Goal: Task Accomplishment & Management: Manage account settings

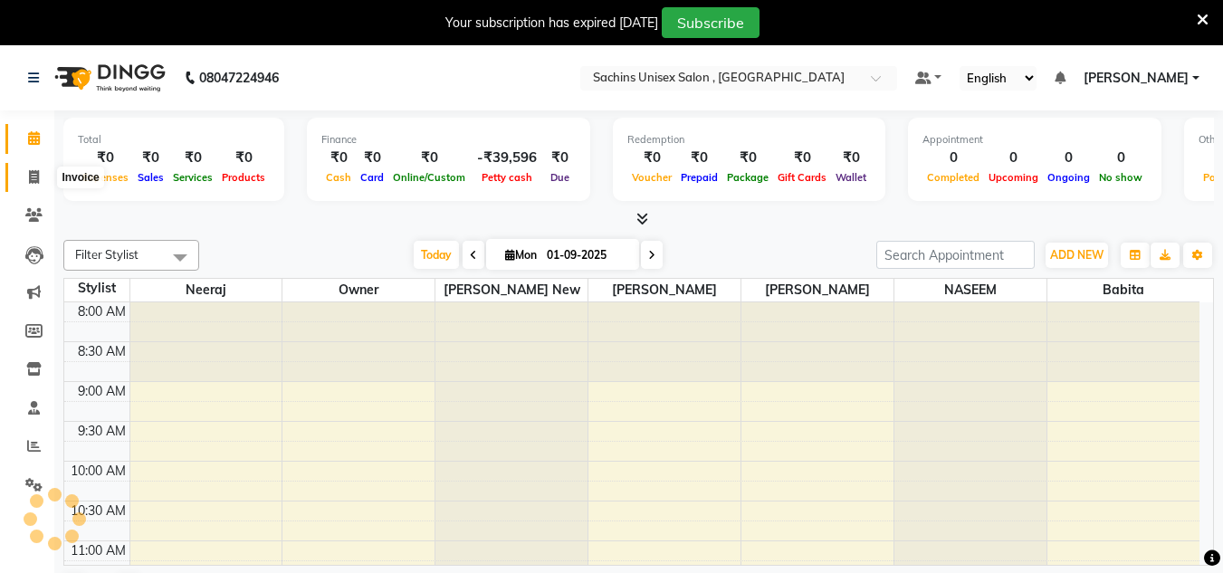
click at [32, 174] on icon at bounding box center [34, 177] width 10 height 14
select select "service"
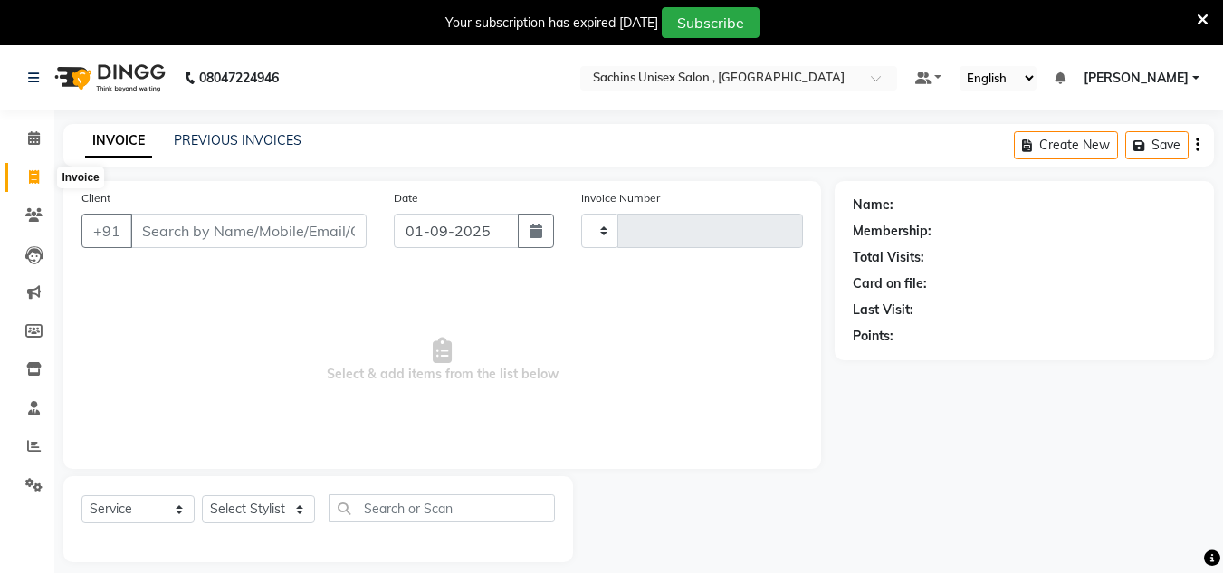
type input "4334"
select select "6840"
click at [260, 220] on input "Client" at bounding box center [248, 231] width 236 height 34
click at [41, 217] on icon at bounding box center [33, 215] width 17 height 14
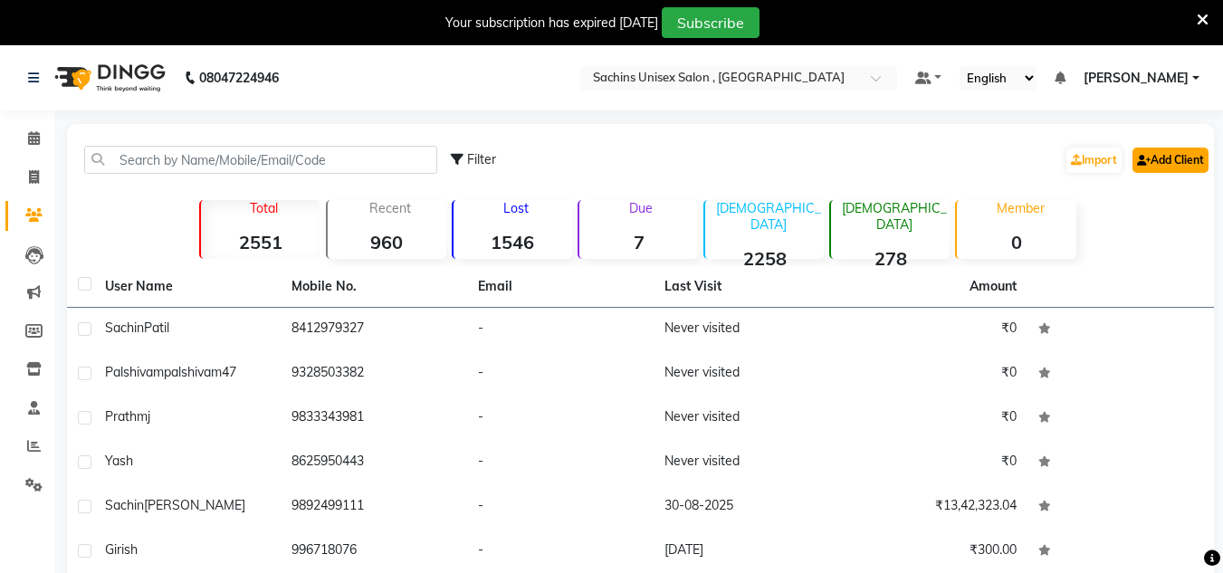
click at [1176, 152] on link "Add Client" at bounding box center [1171, 160] width 76 height 25
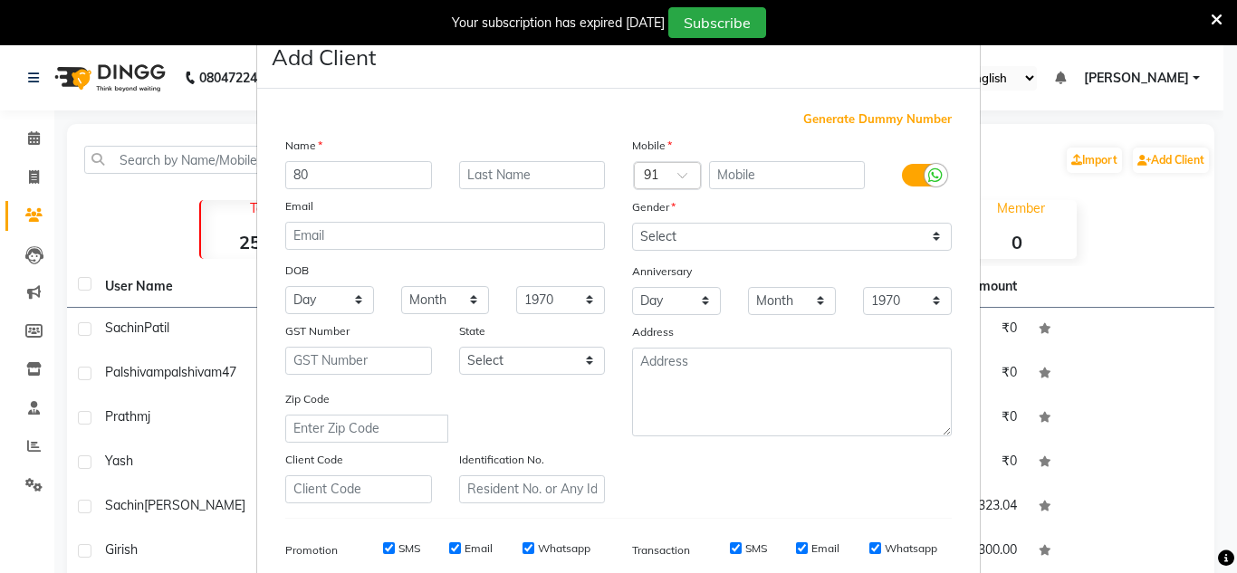
type input "8"
type input "[PERSON_NAME]"
click at [488, 181] on input "text" at bounding box center [532, 175] width 147 height 28
type input "[PERSON_NAME]"
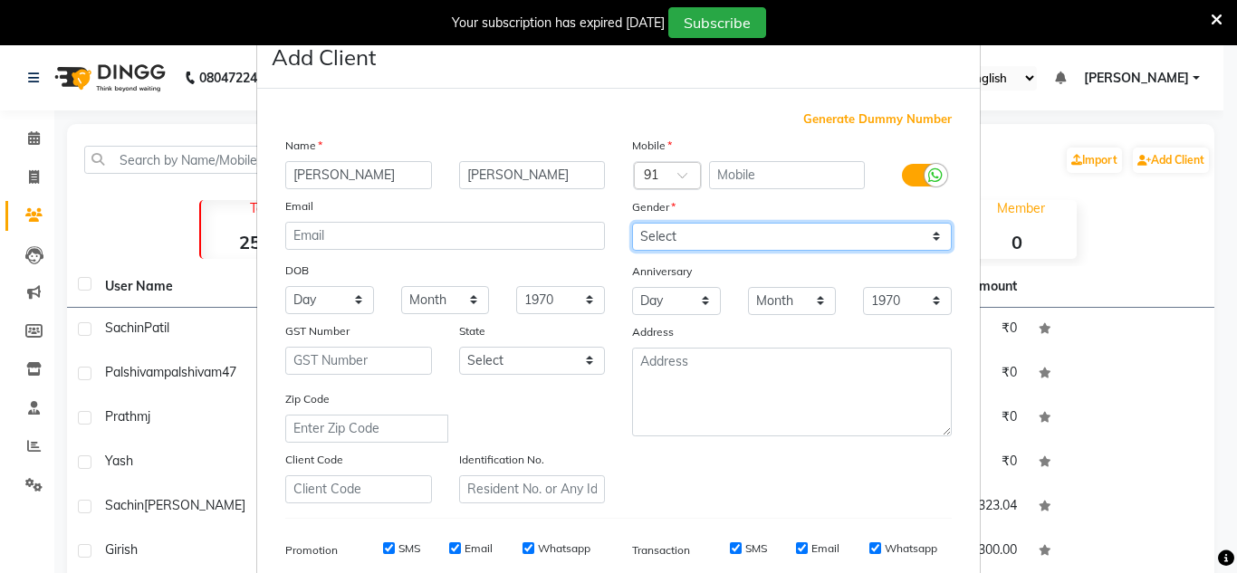
click at [651, 229] on select "Select [DEMOGRAPHIC_DATA] [DEMOGRAPHIC_DATA] Other Prefer Not To Say" at bounding box center [792, 237] width 320 height 28
select select "[DEMOGRAPHIC_DATA]"
click at [632, 223] on select "Select [DEMOGRAPHIC_DATA] [DEMOGRAPHIC_DATA] Other Prefer Not To Say" at bounding box center [792, 237] width 320 height 28
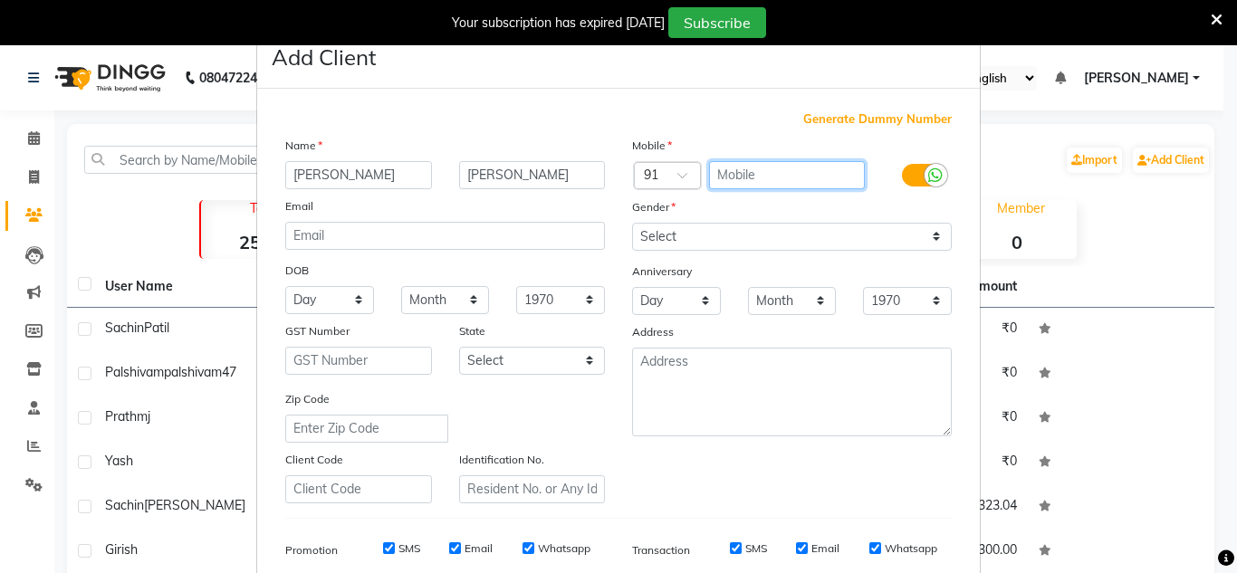
click at [739, 172] on input "text" at bounding box center [787, 175] width 157 height 28
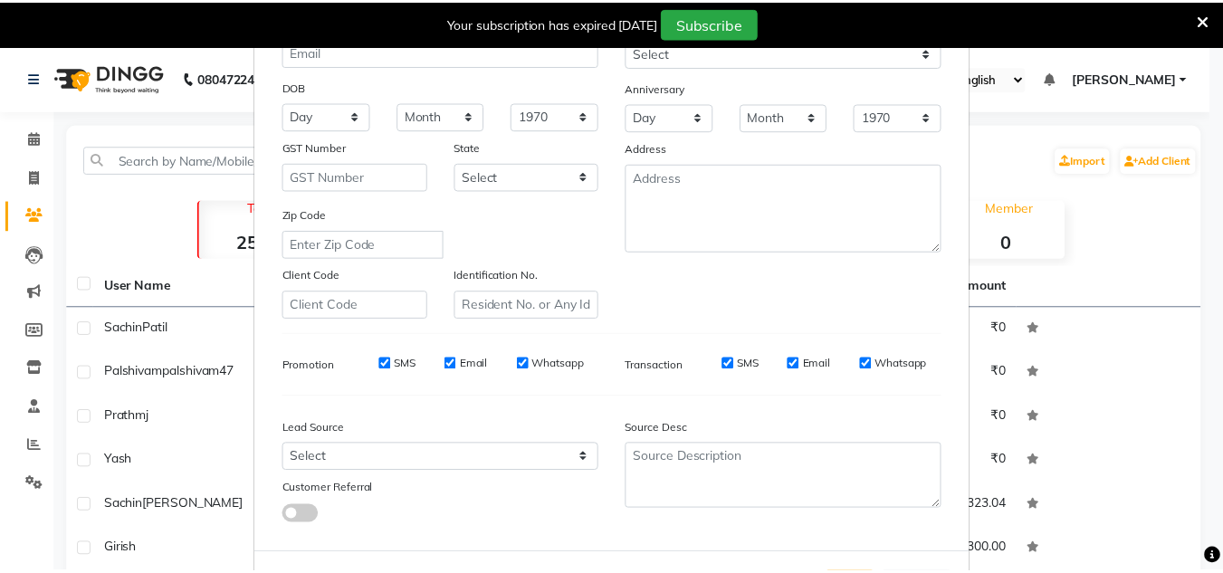
scroll to position [263, 0]
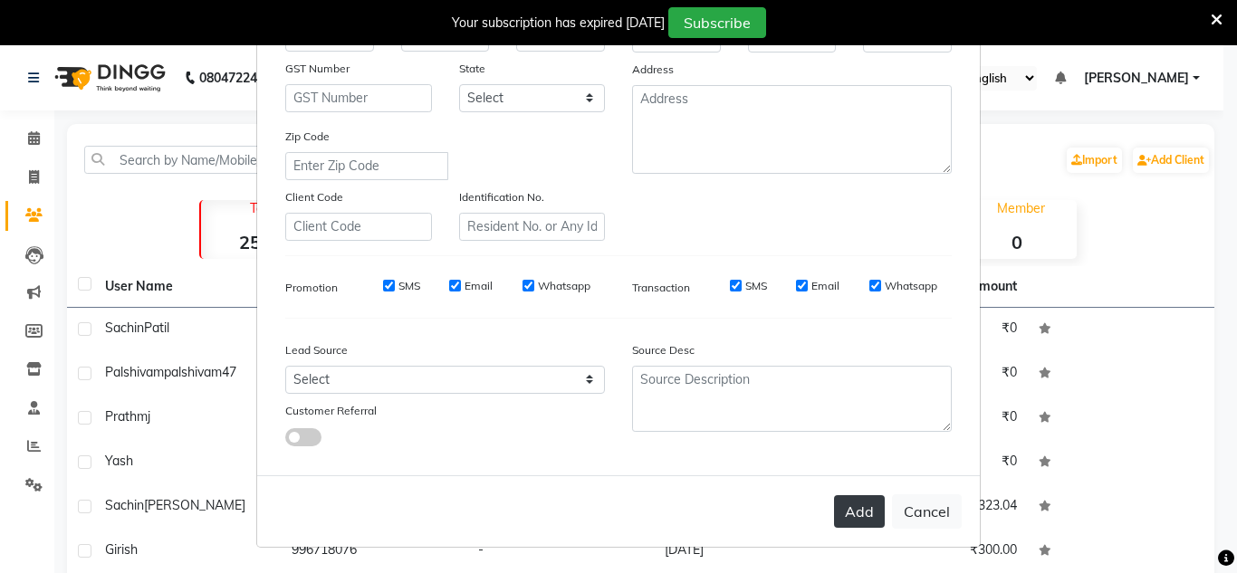
type input "8070368871"
click at [847, 504] on button "Add" at bounding box center [859, 511] width 51 height 33
select select
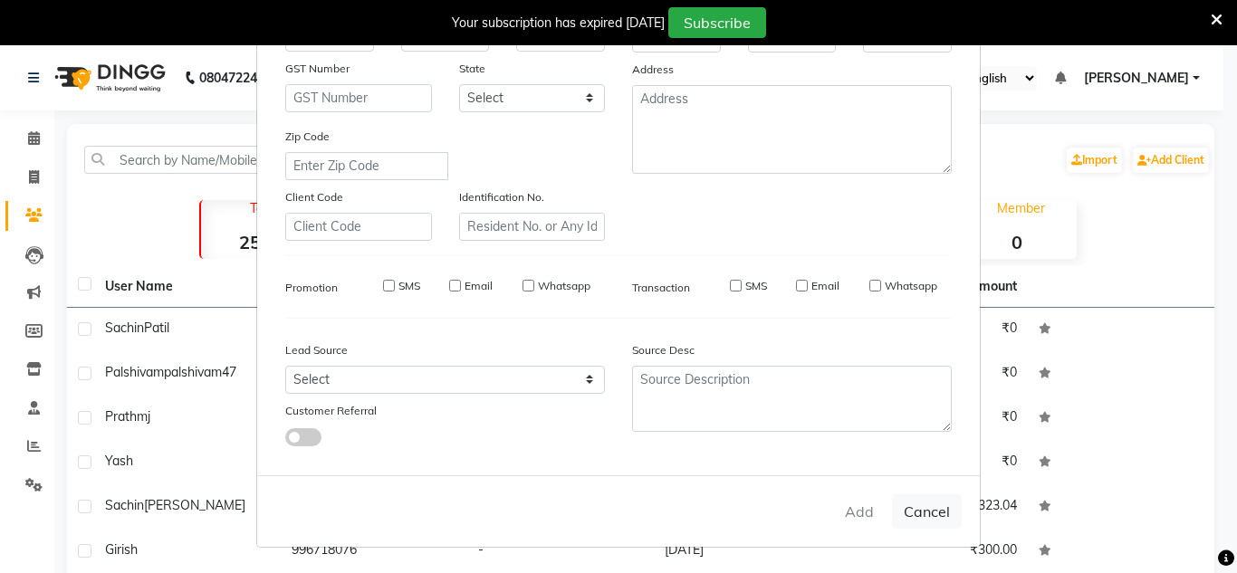
select select
checkbox input "false"
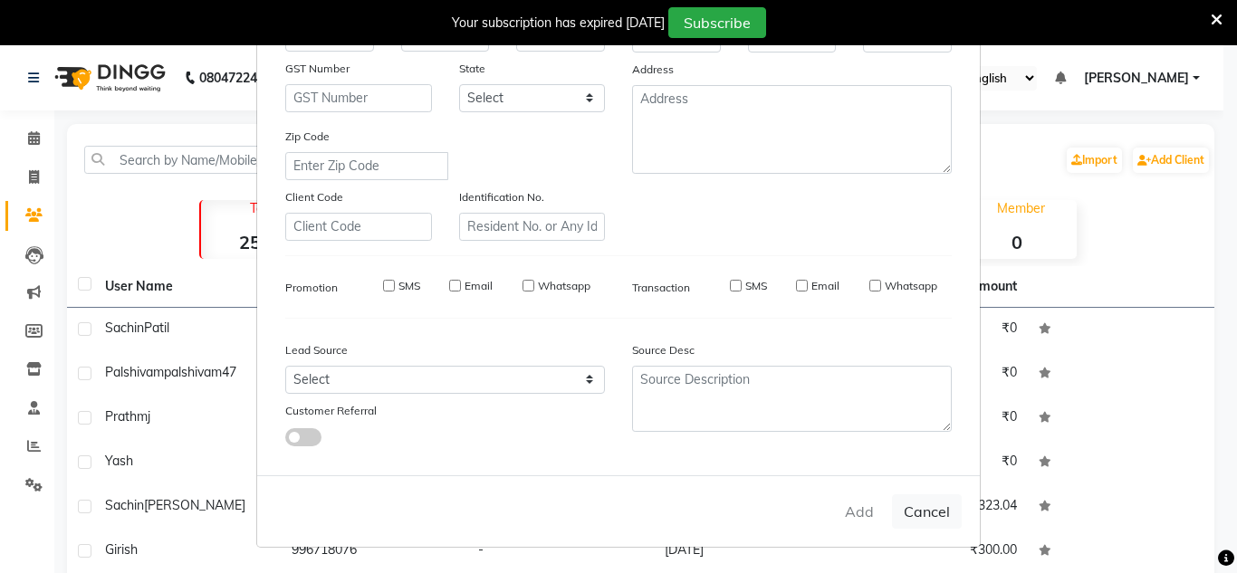
checkbox input "false"
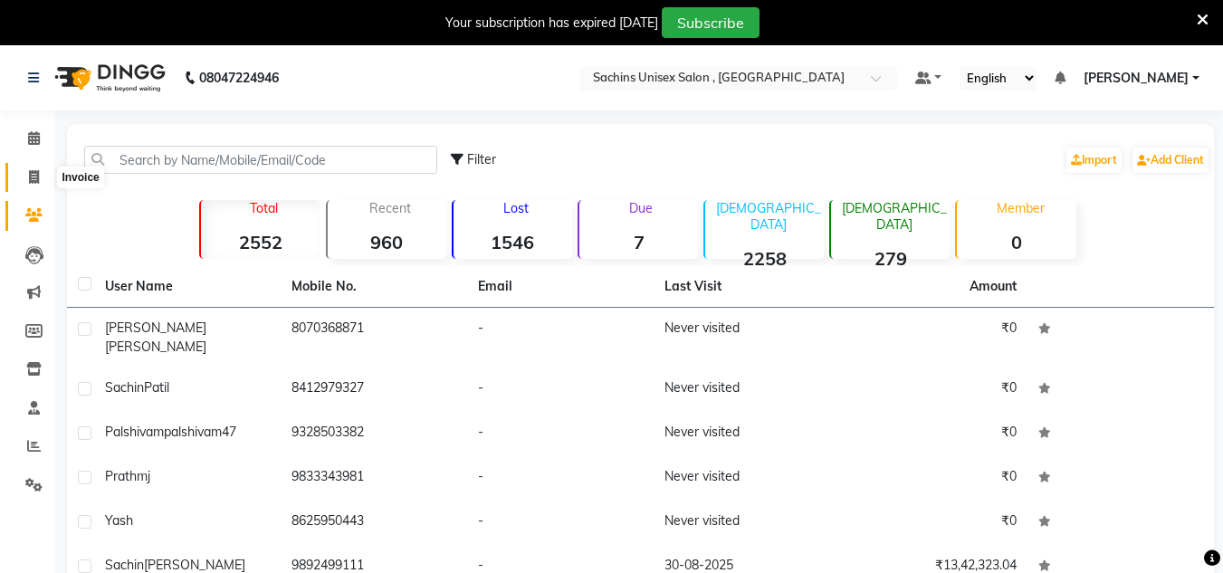
click at [34, 177] on icon at bounding box center [34, 177] width 10 height 14
select select "service"
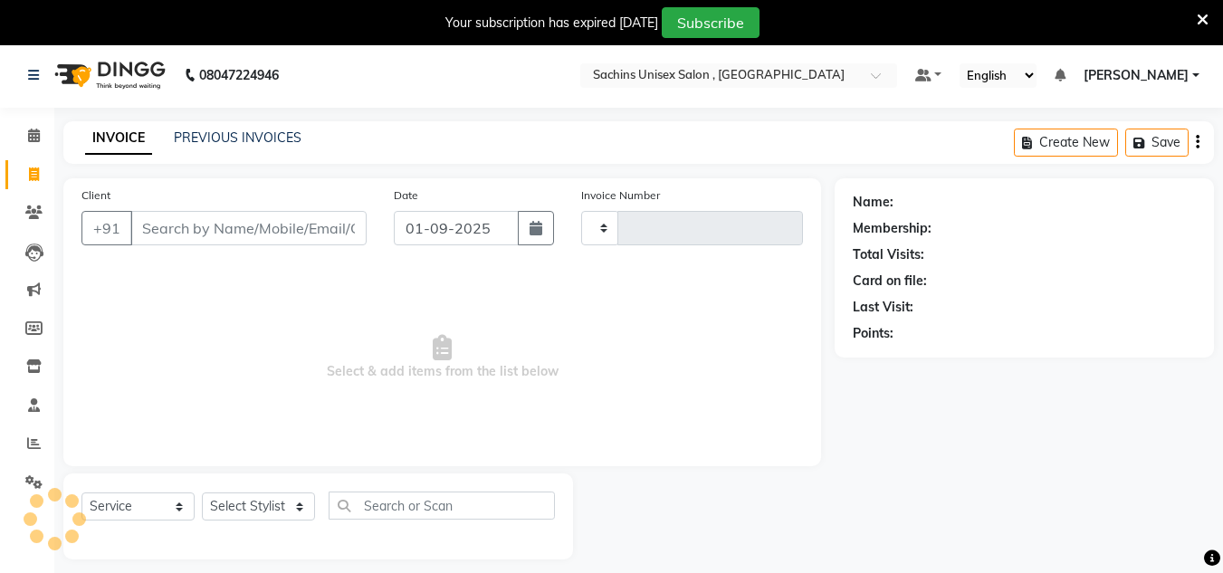
type input "4334"
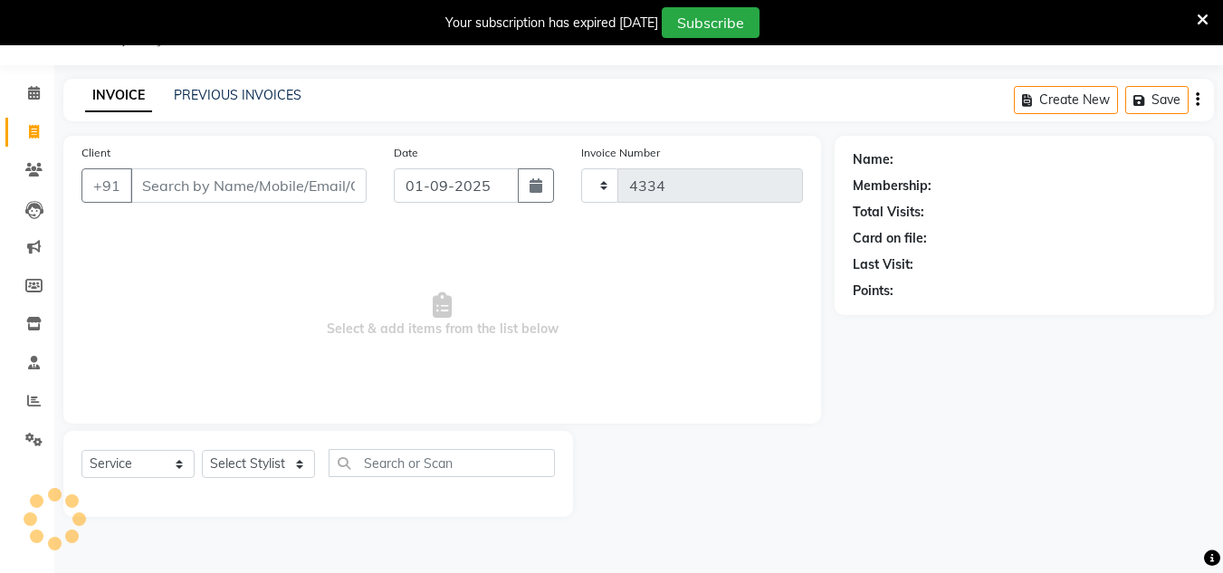
select select "6840"
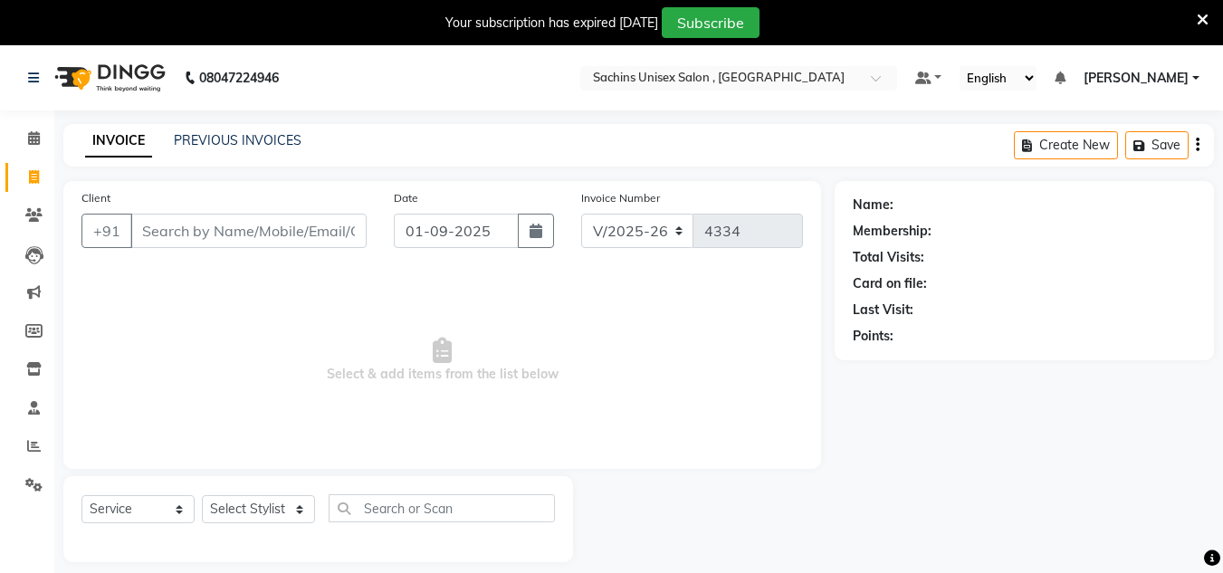
click at [267, 234] on input "Client" at bounding box center [248, 231] width 236 height 34
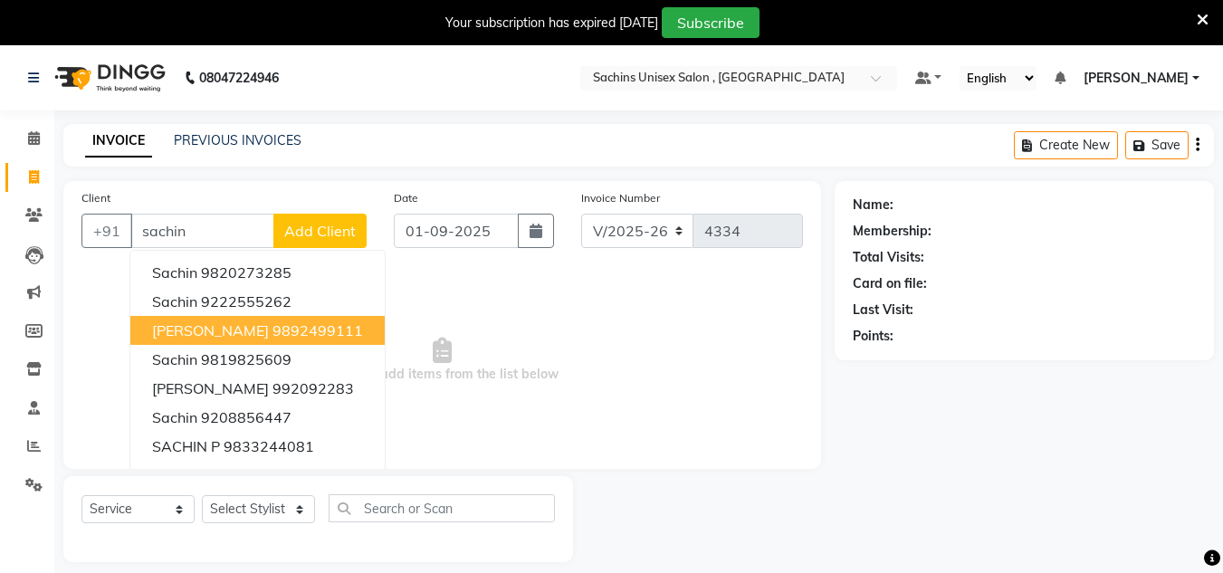
click at [206, 332] on span "[PERSON_NAME]" at bounding box center [210, 330] width 117 height 18
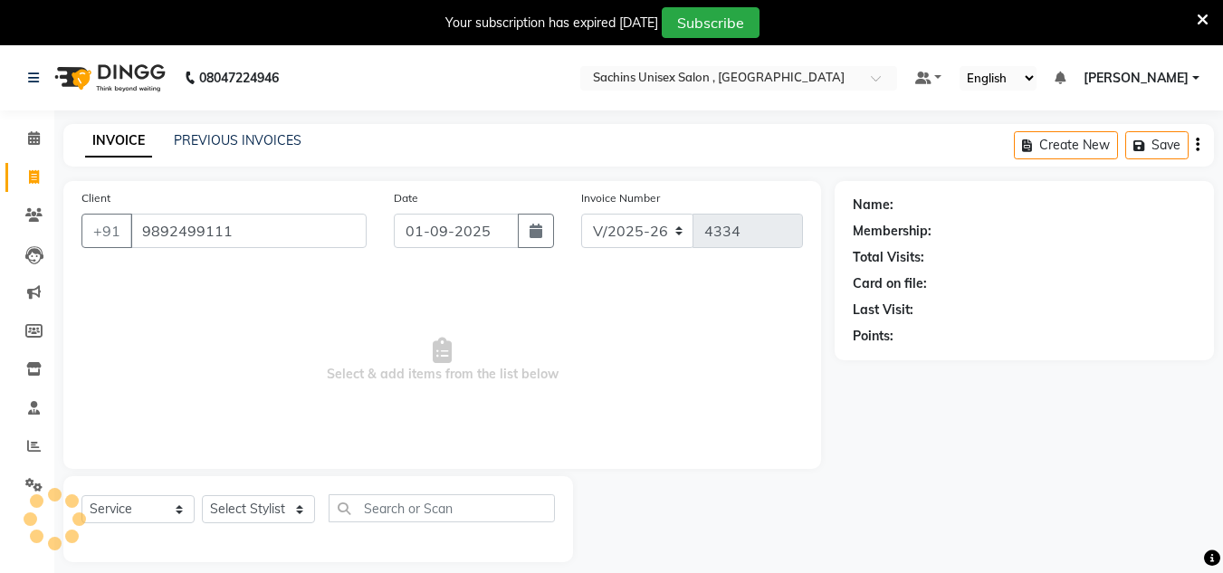
type input "9892499111"
select select "1: Object"
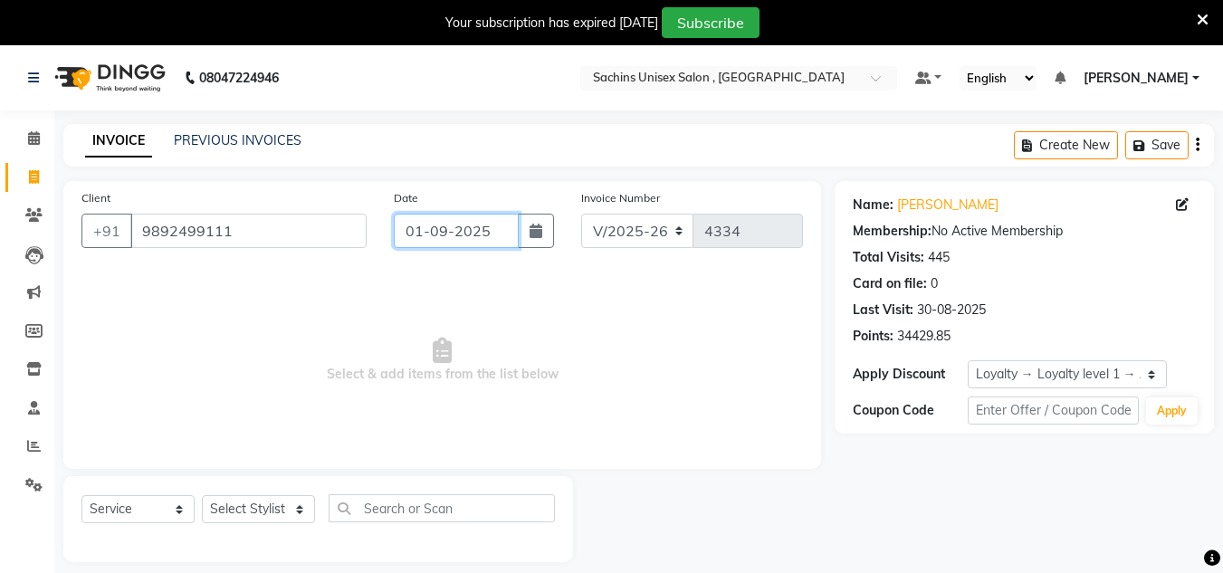
click at [496, 223] on input "01-09-2025" at bounding box center [456, 231] width 125 height 34
select select "9"
select select "2025"
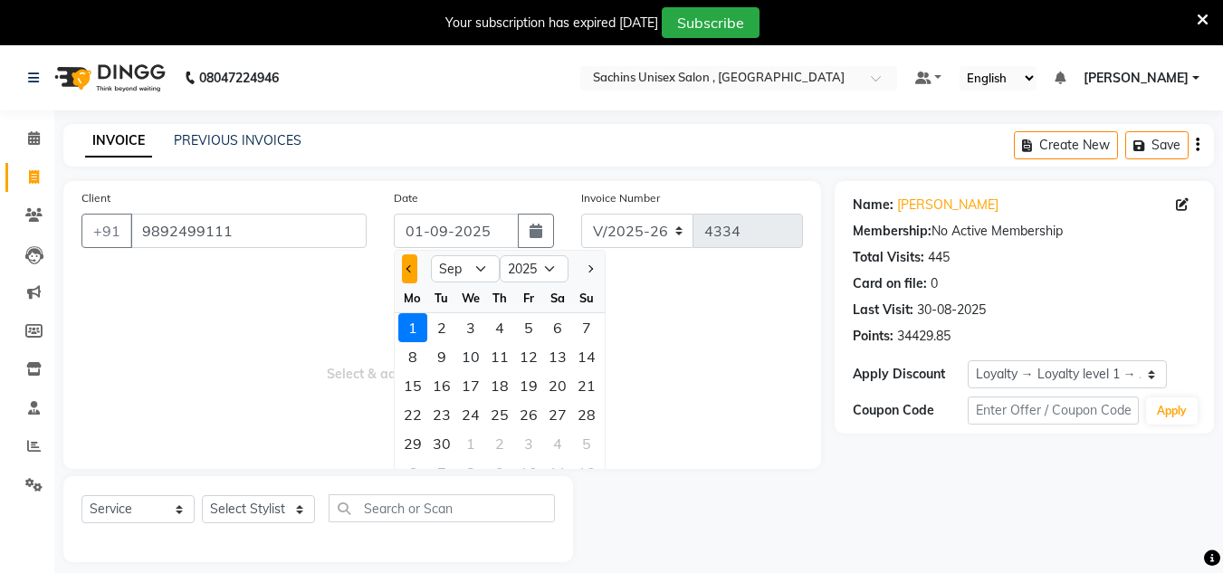
click at [405, 276] on button "Previous month" at bounding box center [409, 268] width 15 height 29
select select "8"
click at [564, 445] on div "30" at bounding box center [557, 443] width 29 height 29
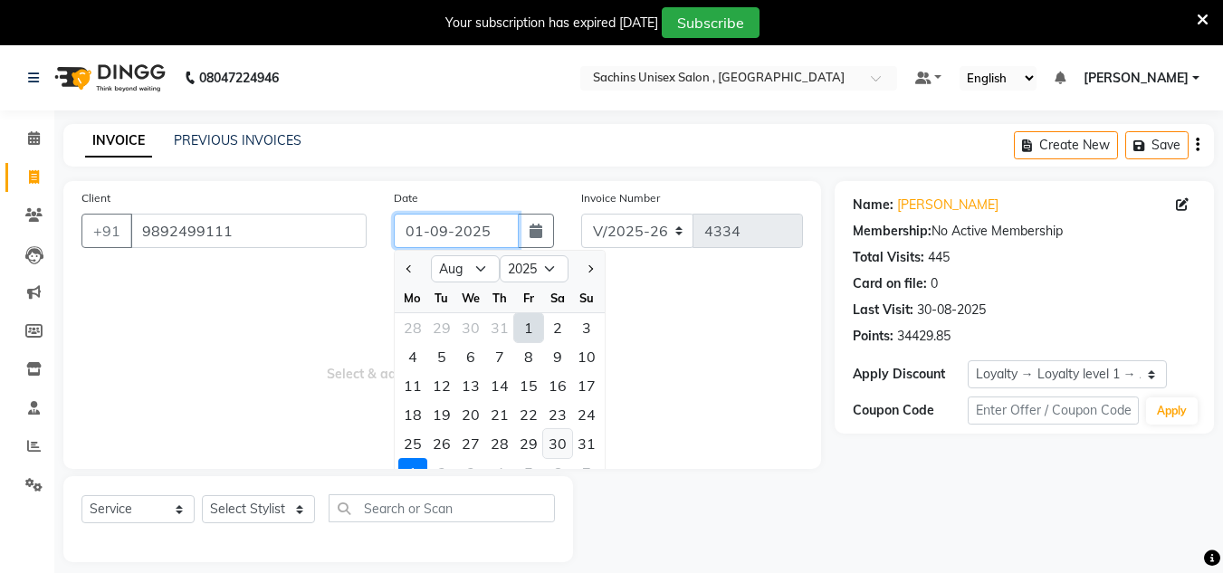
type input "30-08-2025"
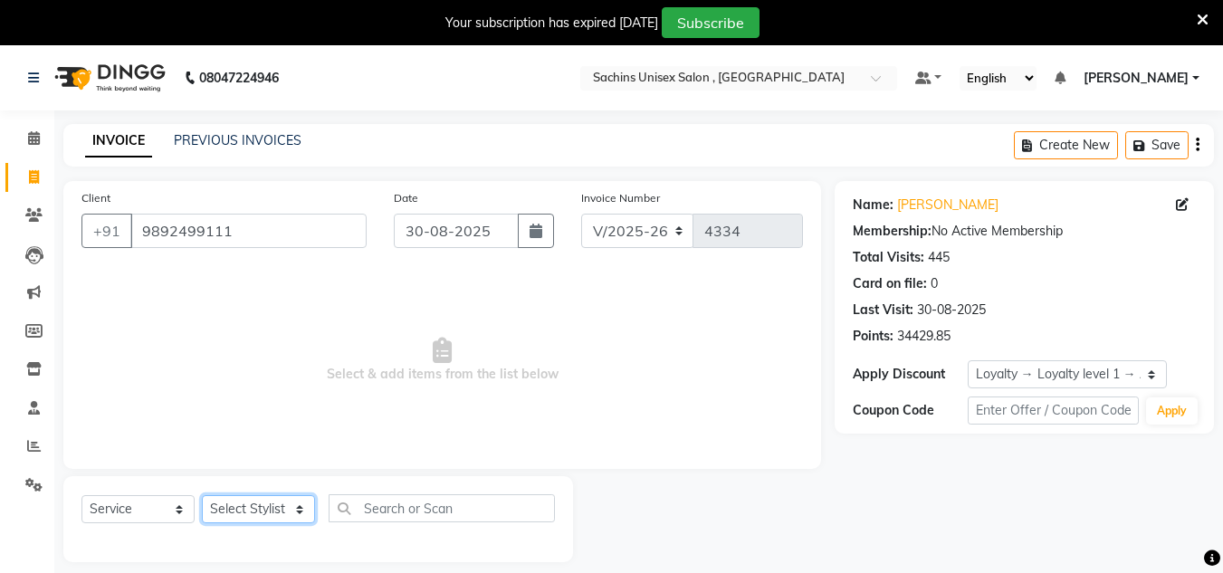
click at [299, 512] on select "Select Stylist [PERSON_NAME] new [PERSON_NAME] [PERSON_NAME] [PERSON_NAME] Owne…" at bounding box center [258, 509] width 113 height 28
select select "85763"
click at [202, 495] on select "Select Stylist [PERSON_NAME] new [PERSON_NAME] [PERSON_NAME] [PERSON_NAME] Owne…" at bounding box center [258, 509] width 113 height 28
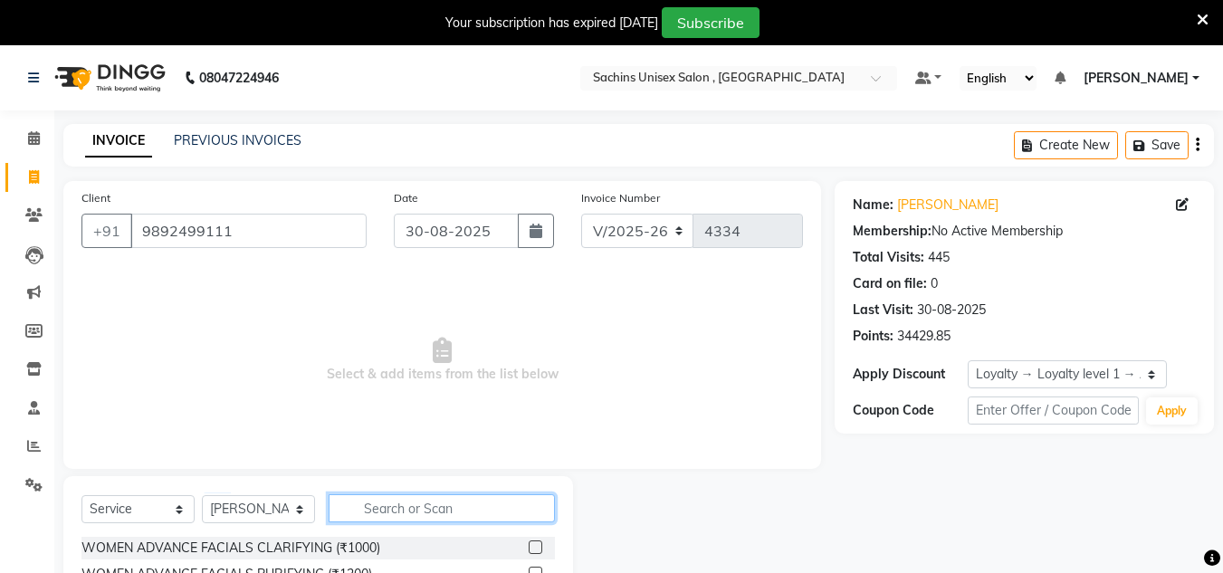
click at [368, 514] on input "text" at bounding box center [442, 508] width 226 height 28
type input "hairc"
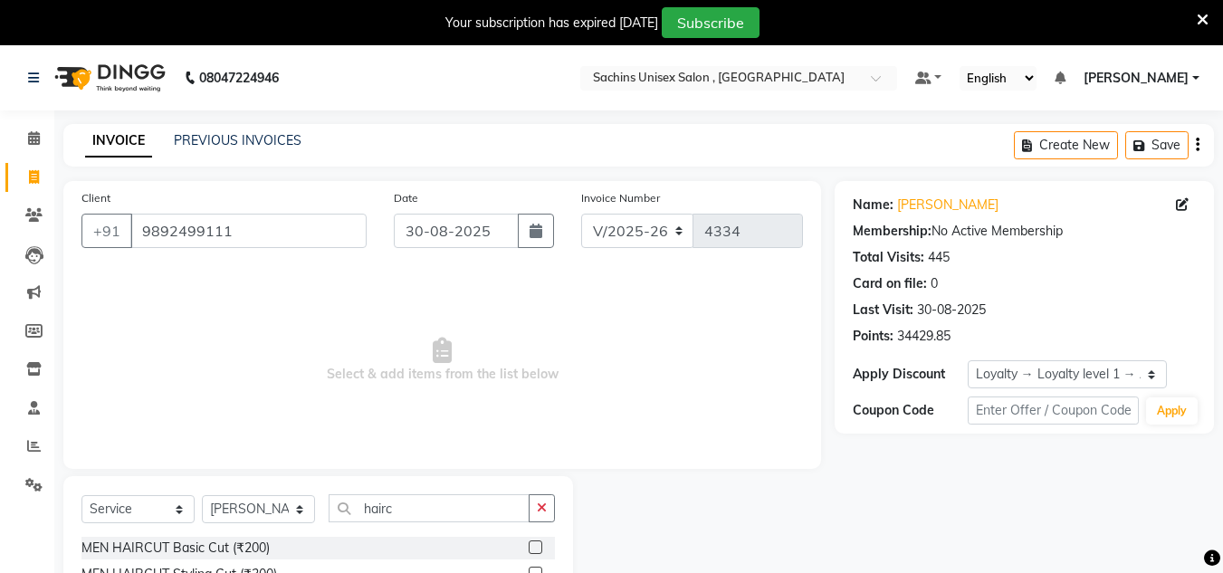
click at [538, 546] on label at bounding box center [536, 548] width 14 height 14
click at [538, 546] on input "checkbox" at bounding box center [535, 548] width 12 height 12
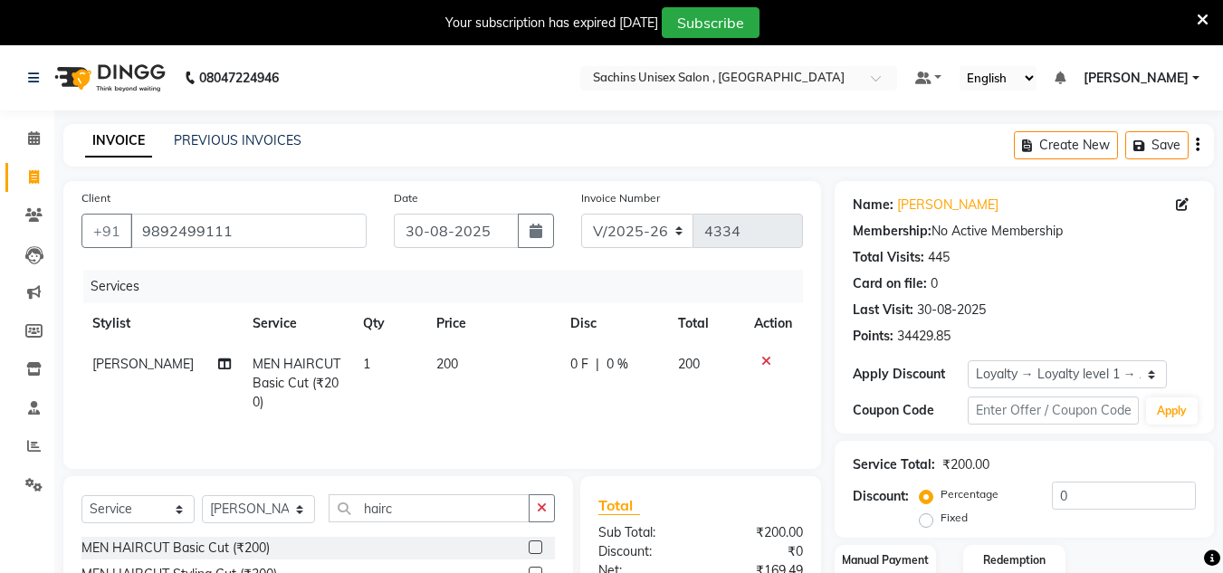
checkbox input "false"
click at [543, 492] on div "Select Service Product Membership Package Voucher Prepaid Gift Card Select Styl…" at bounding box center [318, 571] width 510 height 191
click at [531, 510] on button "button" at bounding box center [542, 508] width 26 height 28
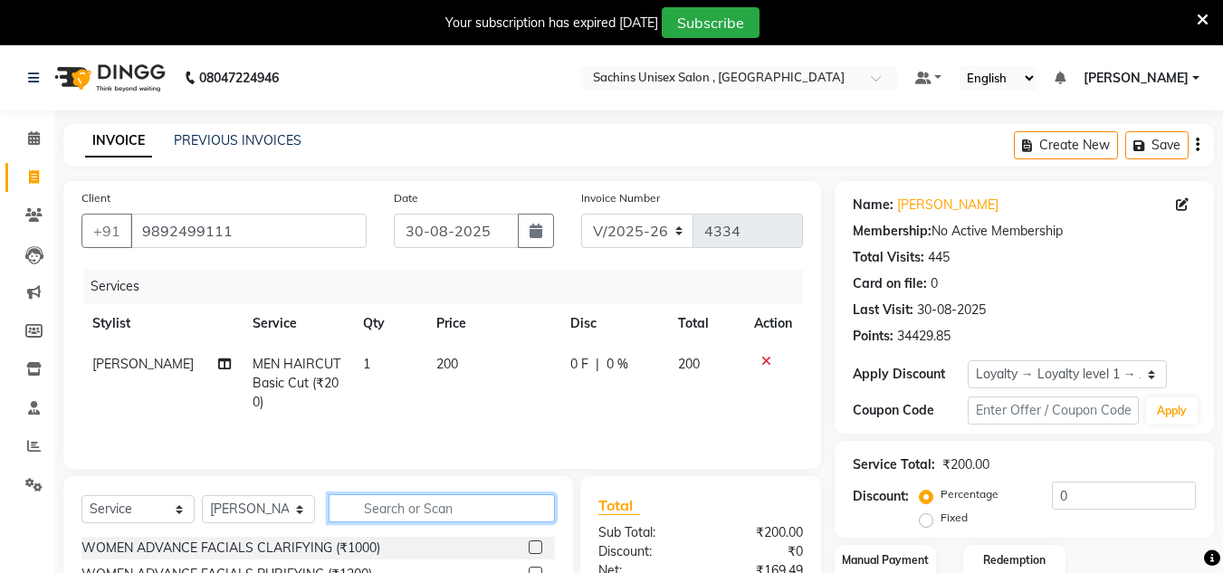
click at [483, 513] on input "text" at bounding box center [442, 508] width 226 height 28
type input "shav"
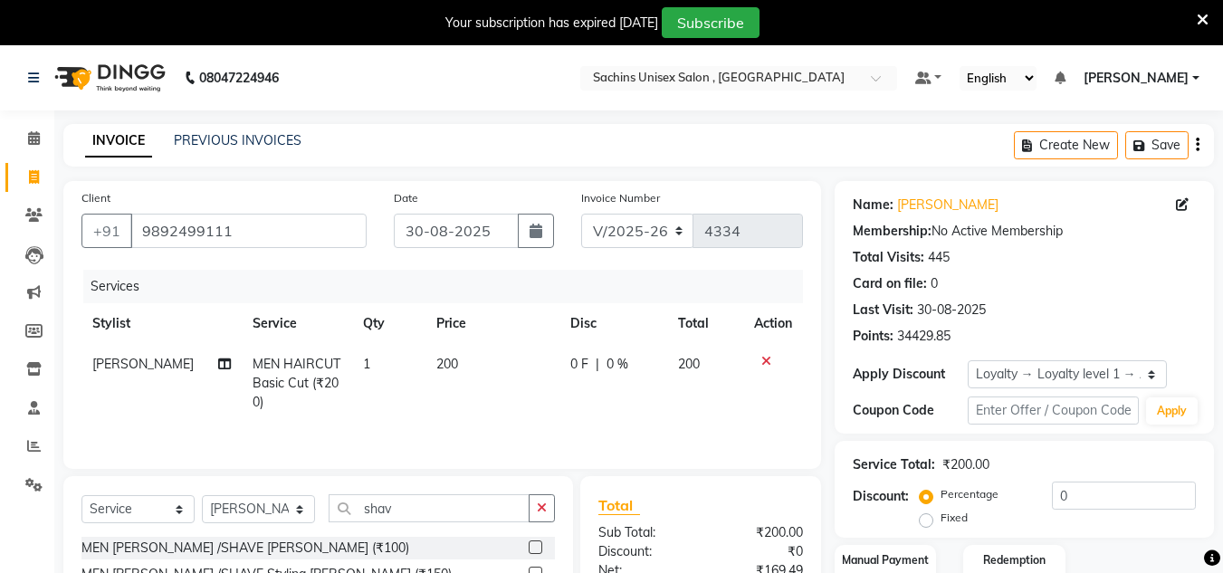
click at [537, 544] on label at bounding box center [536, 548] width 14 height 14
click at [537, 544] on input "checkbox" at bounding box center [535, 548] width 12 height 12
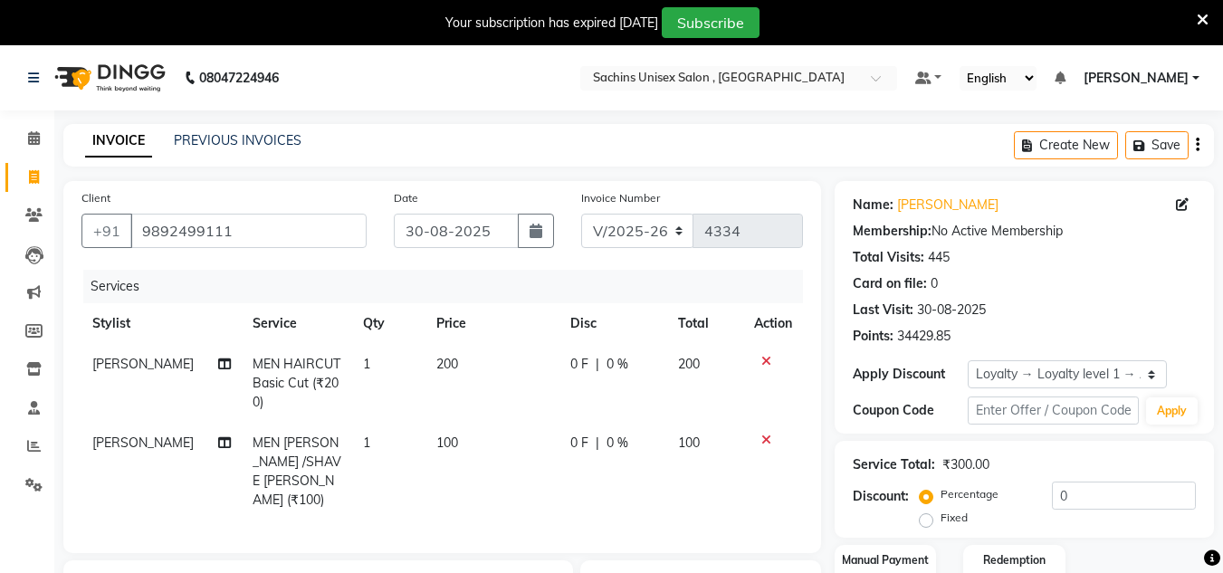
checkbox input "false"
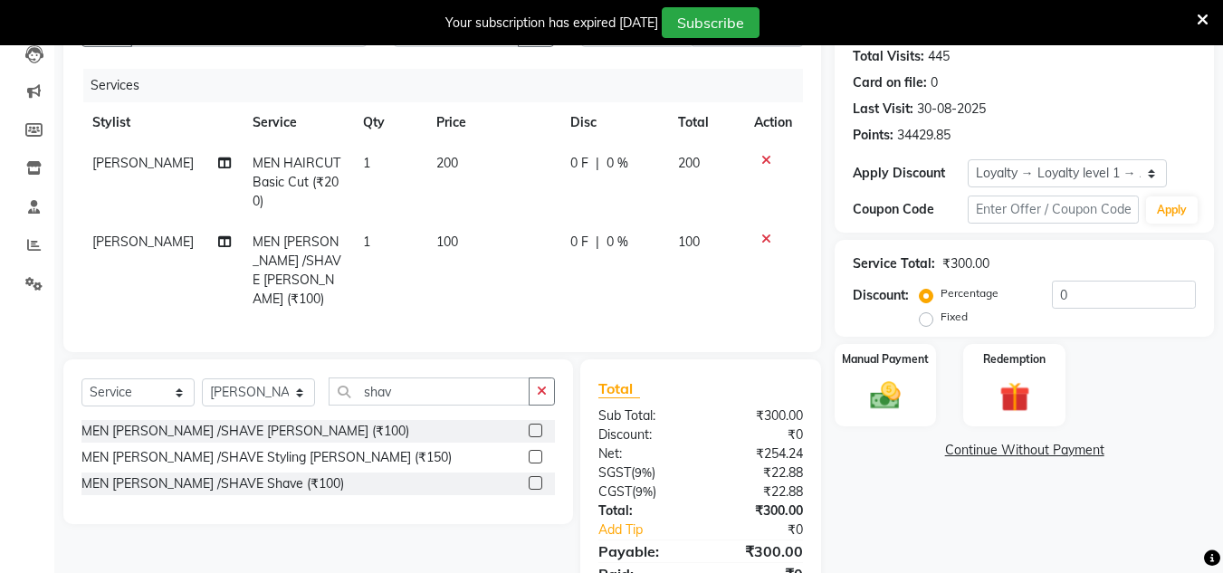
scroll to position [272, 0]
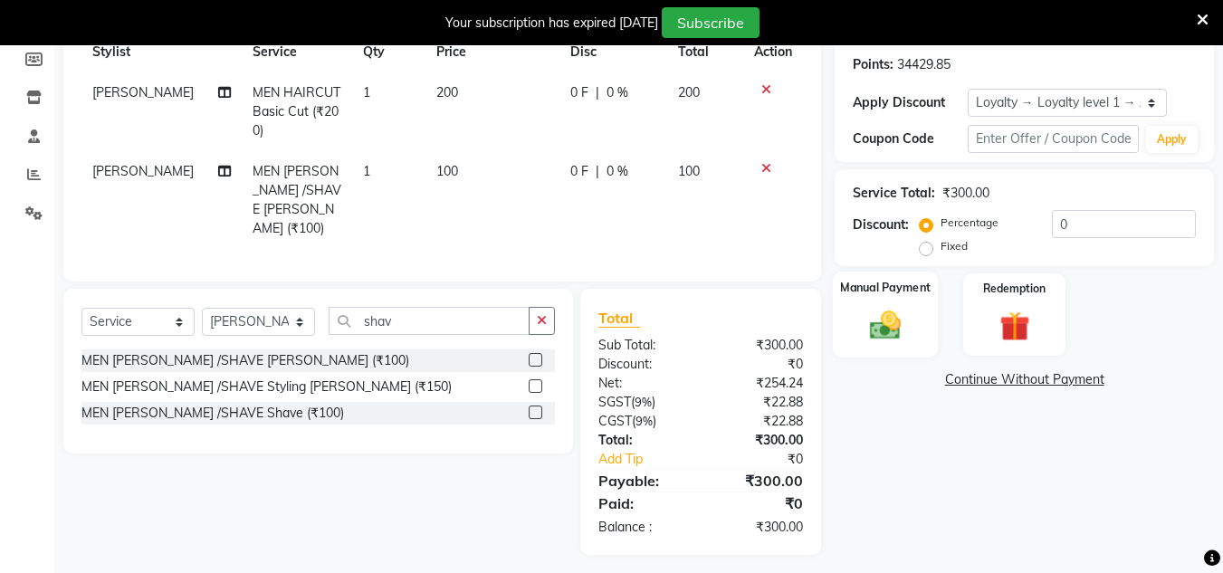
click at [892, 320] on img at bounding box center [885, 325] width 51 height 36
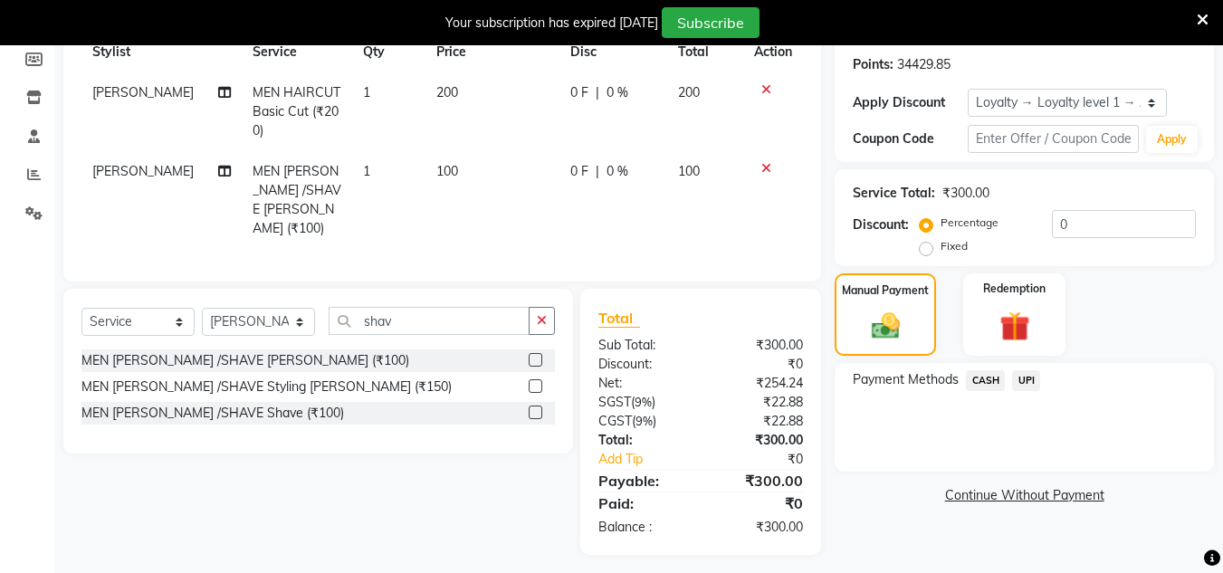
drag, startPoint x: 1026, startPoint y: 377, endPoint x: 1032, endPoint y: 399, distance: 23.5
click at [1027, 377] on span "UPI" at bounding box center [1026, 380] width 28 height 21
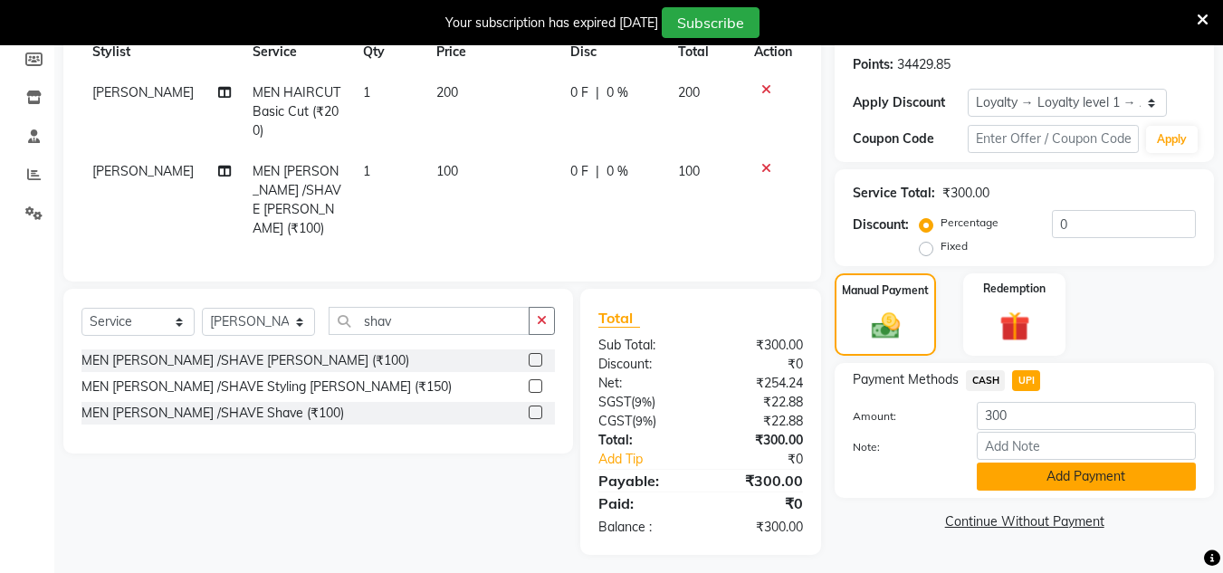
click at [1041, 470] on button "Add Payment" at bounding box center [1086, 477] width 219 height 28
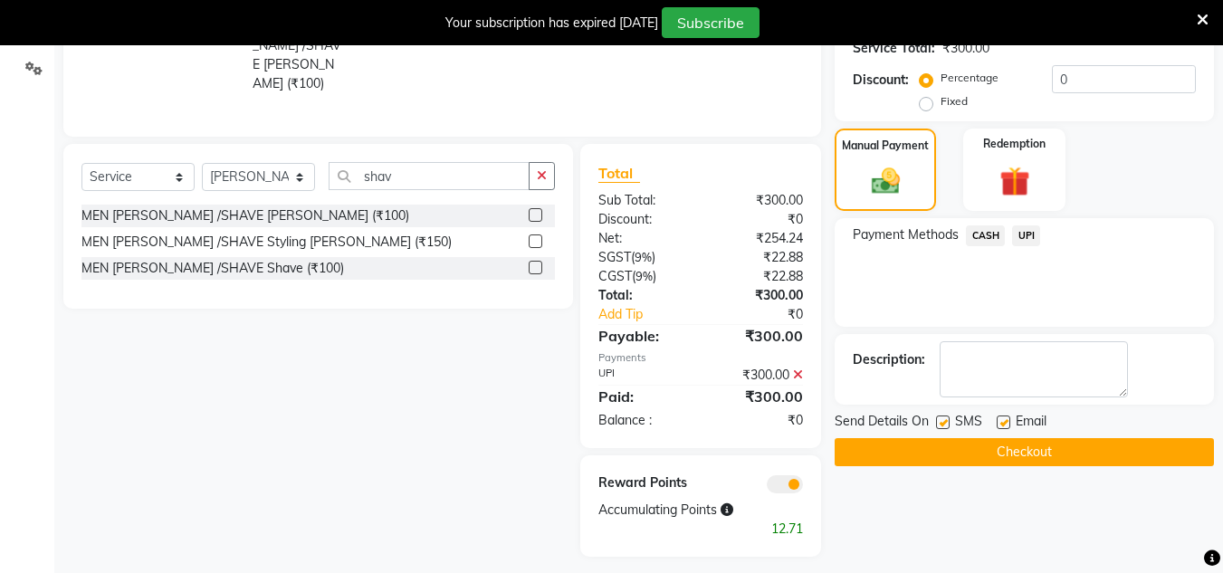
scroll to position [422, 0]
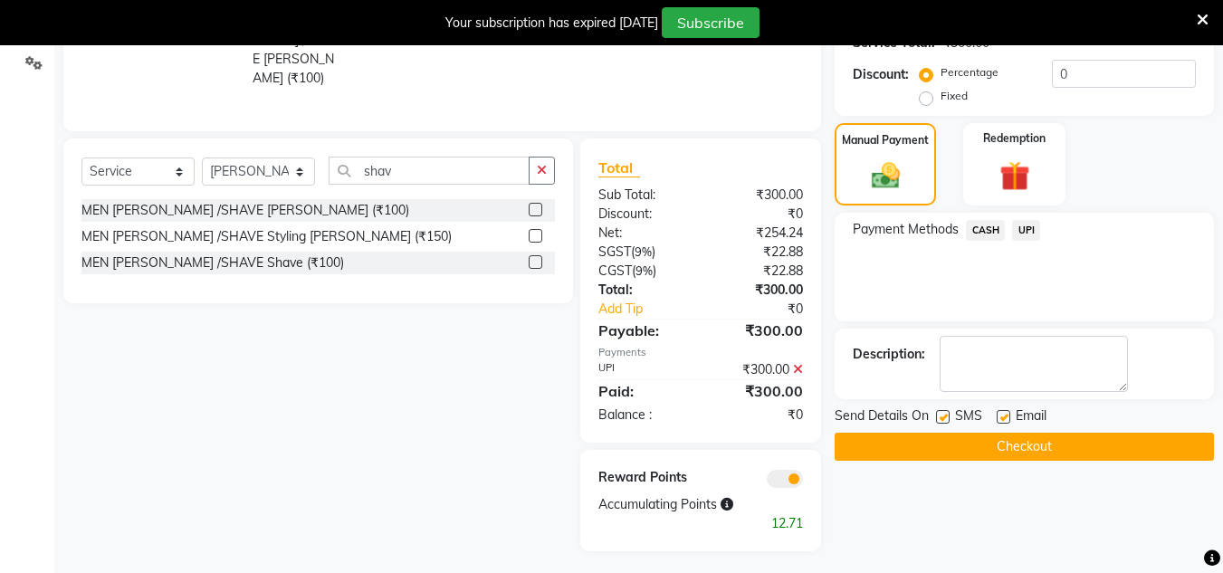
click at [1004, 448] on button "Checkout" at bounding box center [1024, 447] width 379 height 28
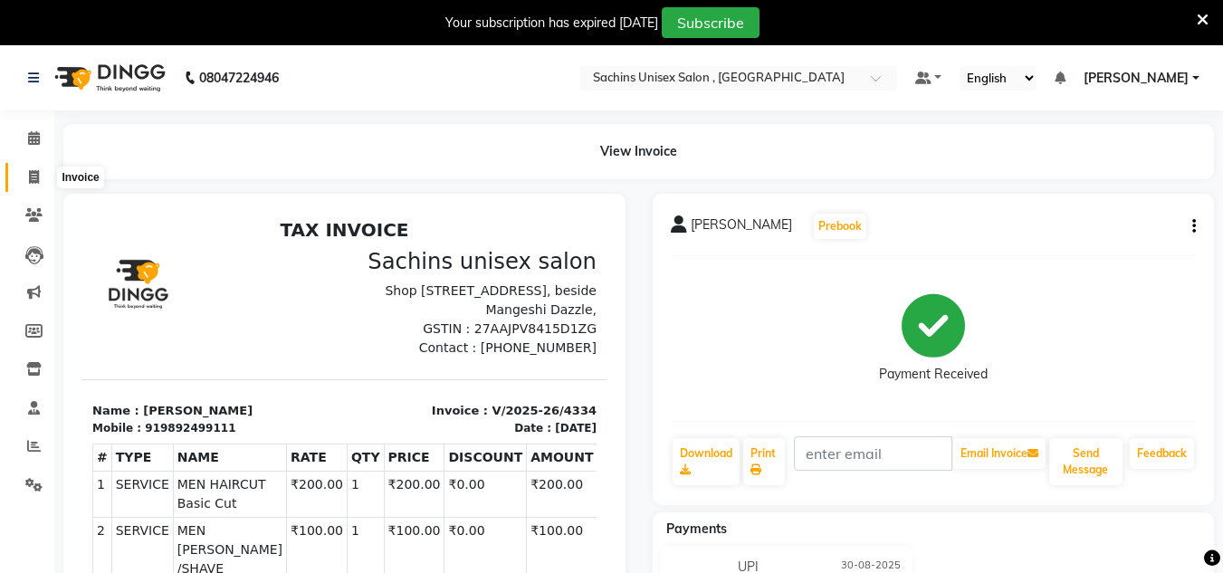
click at [24, 179] on span at bounding box center [34, 177] width 32 height 21
select select "6840"
select select "service"
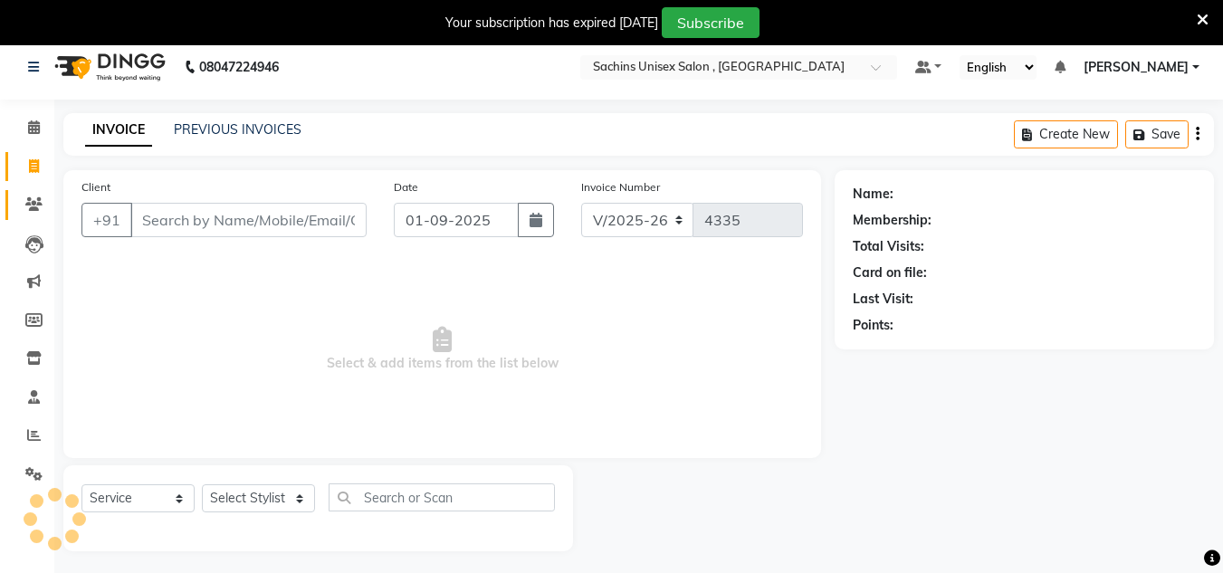
scroll to position [45, 0]
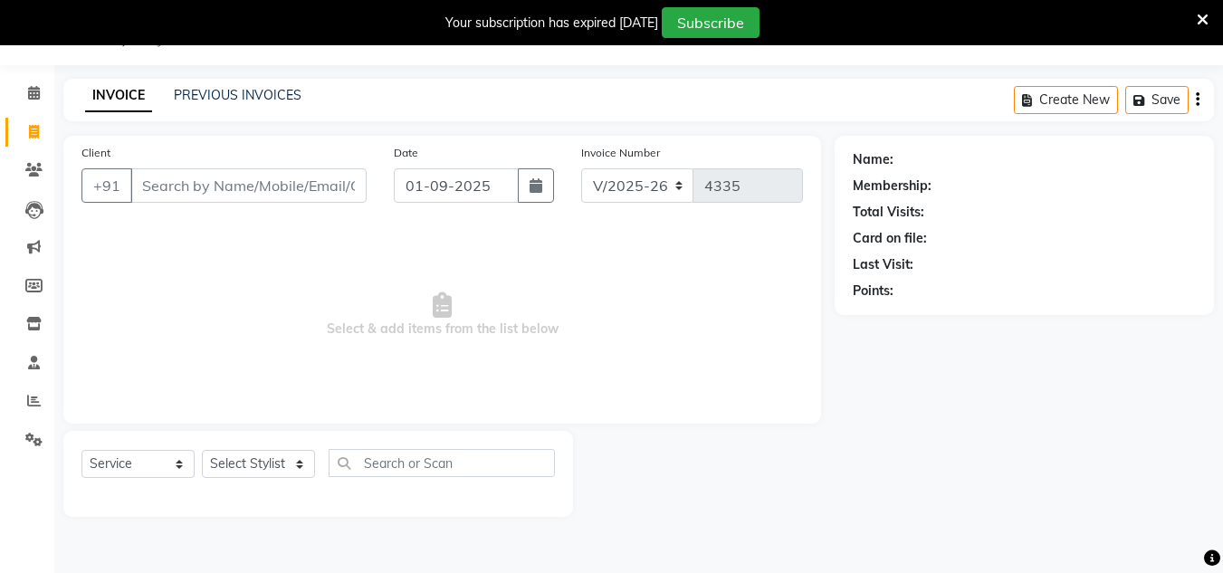
click at [169, 178] on input "Client" at bounding box center [248, 185] width 236 height 34
click at [169, 193] on input "Client" at bounding box center [248, 185] width 236 height 34
drag, startPoint x: 242, startPoint y: 167, endPoint x: 231, endPoint y: 200, distance: 34.4
click at [231, 200] on div "Client +91" at bounding box center [224, 180] width 312 height 74
click at [255, 182] on input "Client" at bounding box center [248, 185] width 236 height 34
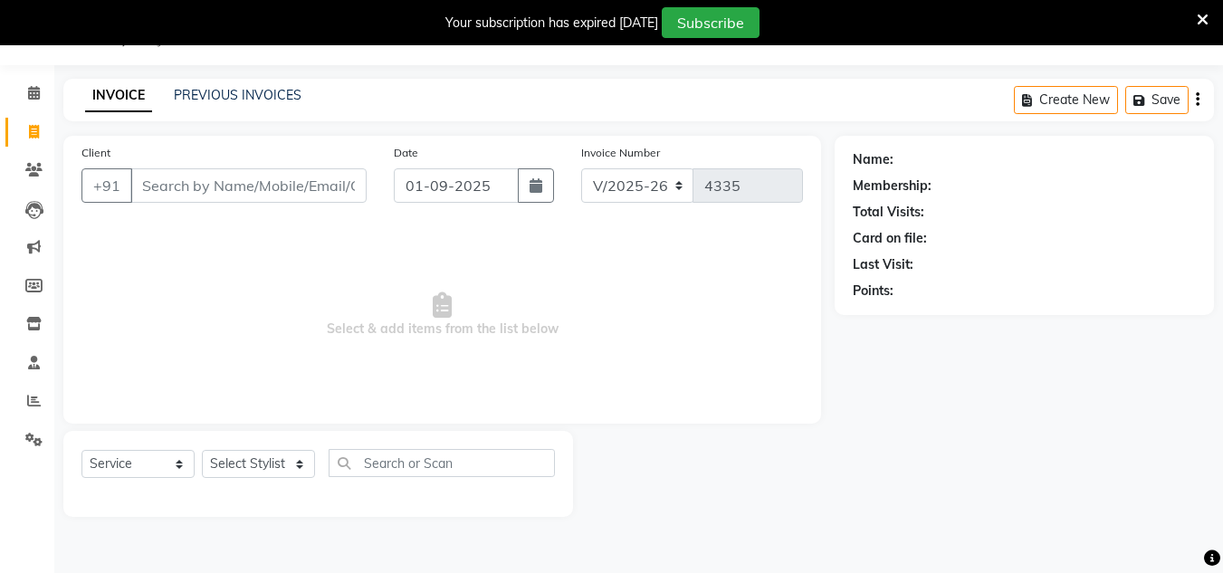
click at [323, 167] on div "Client +91" at bounding box center [224, 180] width 312 height 74
click at [323, 191] on input "Client" at bounding box center [248, 185] width 236 height 34
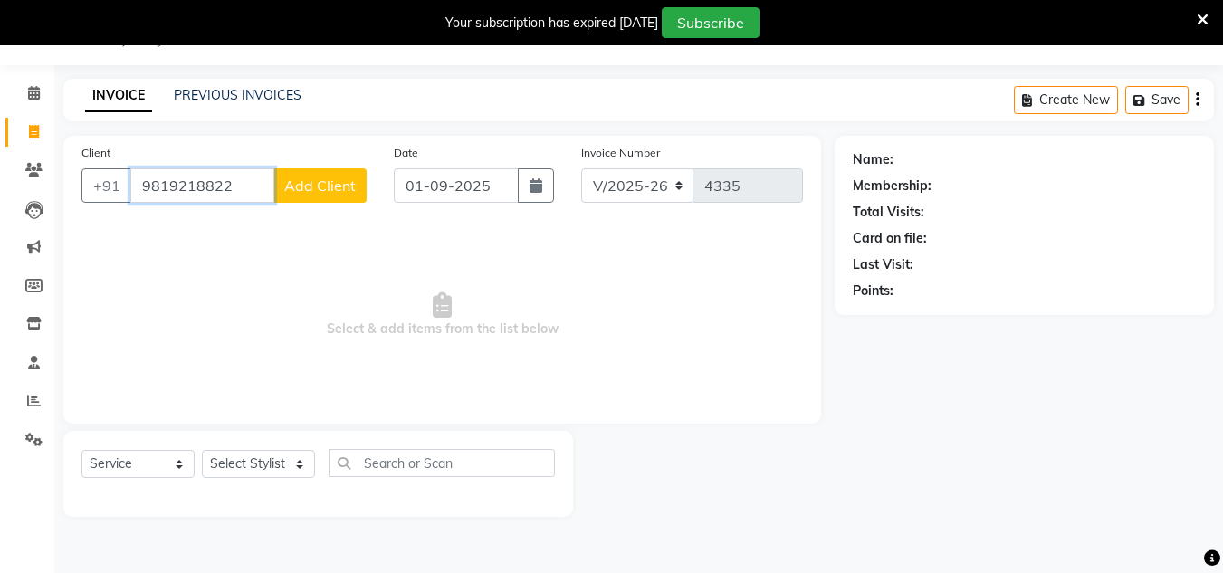
click at [232, 187] on input "9819218822" at bounding box center [202, 185] width 144 height 34
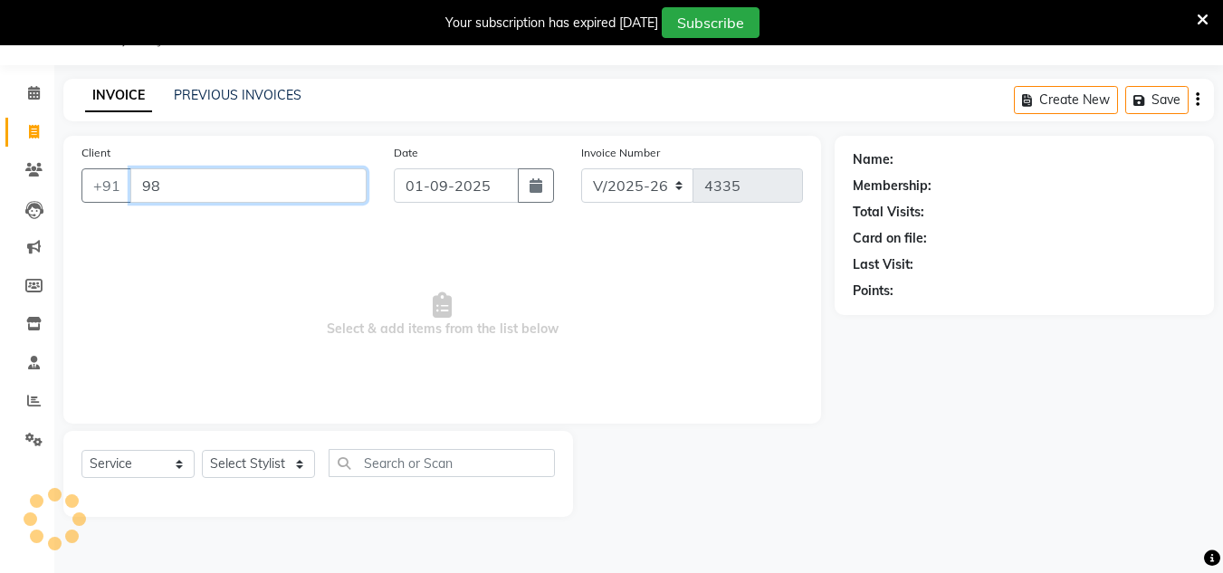
type input "9"
click at [337, 192] on input "Client" at bounding box center [248, 185] width 236 height 34
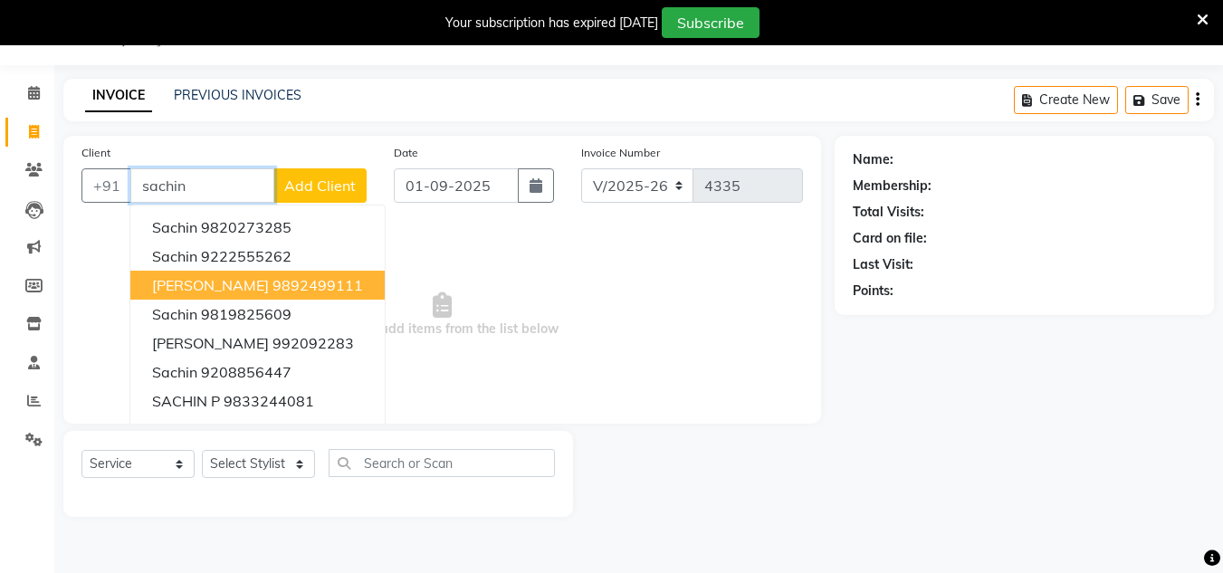
click at [323, 284] on ngb-highlight "9892499111" at bounding box center [318, 285] width 91 height 18
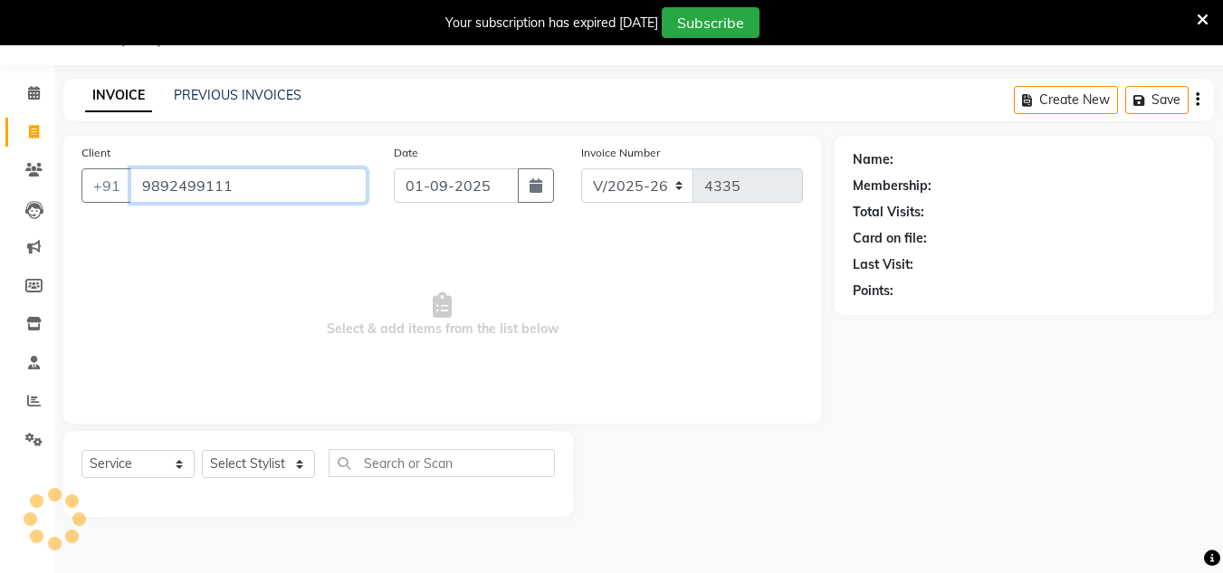
type input "9892499111"
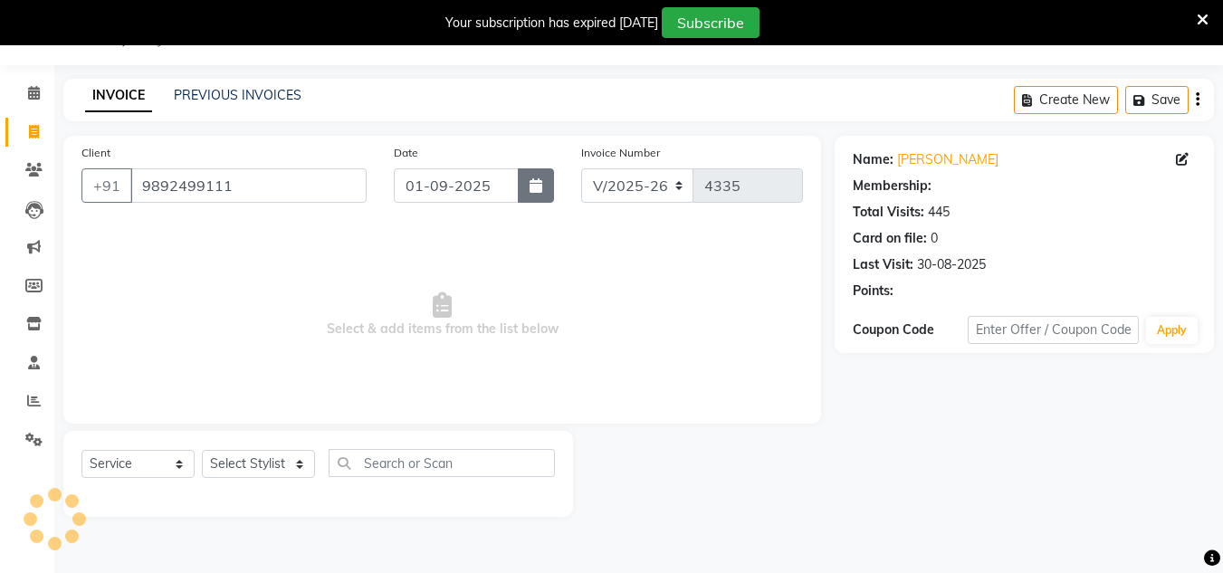
select select "1: Object"
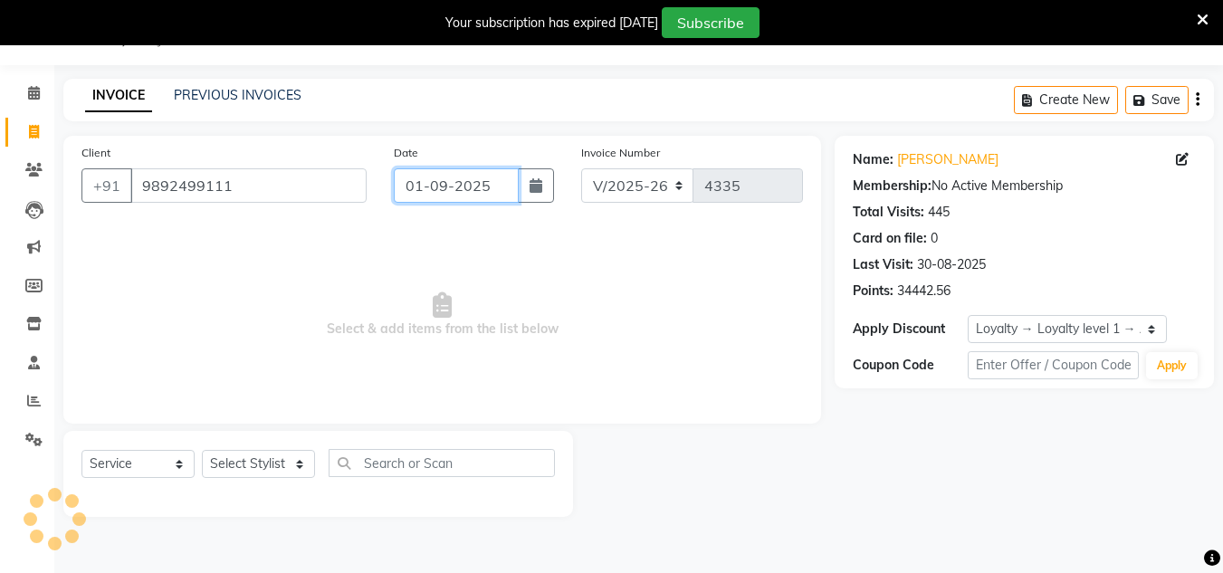
drag, startPoint x: 466, startPoint y: 177, endPoint x: 476, endPoint y: 179, distance: 10.3
click at [472, 179] on input "01-09-2025" at bounding box center [456, 185] width 125 height 34
select select "9"
select select "2025"
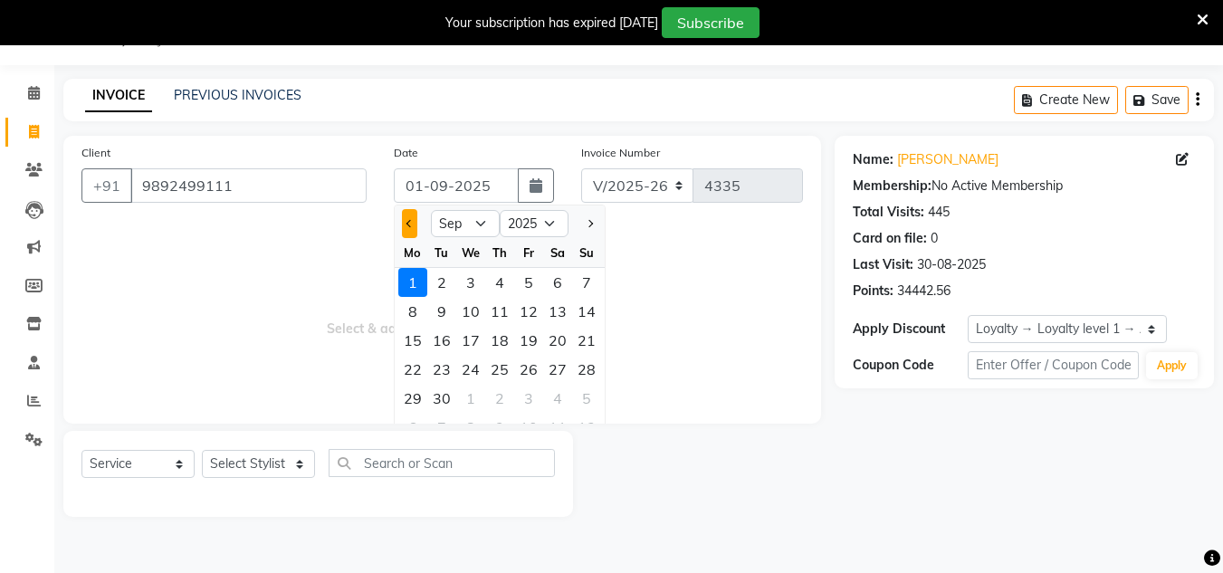
click at [413, 229] on button "Previous month" at bounding box center [409, 223] width 15 height 29
select select "8"
click at [550, 402] on div "30" at bounding box center [557, 398] width 29 height 29
type input "30-08-2025"
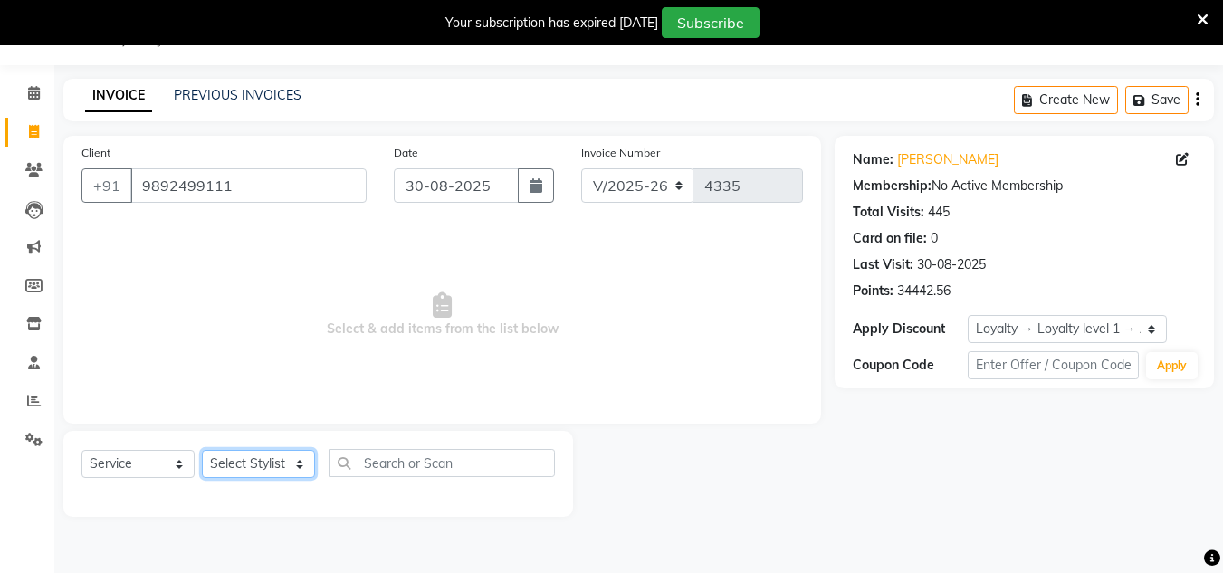
click at [263, 464] on select "Select Stylist [PERSON_NAME] new [PERSON_NAME] [PERSON_NAME] [PERSON_NAME] Owne…" at bounding box center [258, 464] width 113 height 28
select select "81667"
click at [202, 450] on select "Select Stylist [PERSON_NAME] new [PERSON_NAME] [PERSON_NAME] [PERSON_NAME] Owne…" at bounding box center [258, 464] width 113 height 28
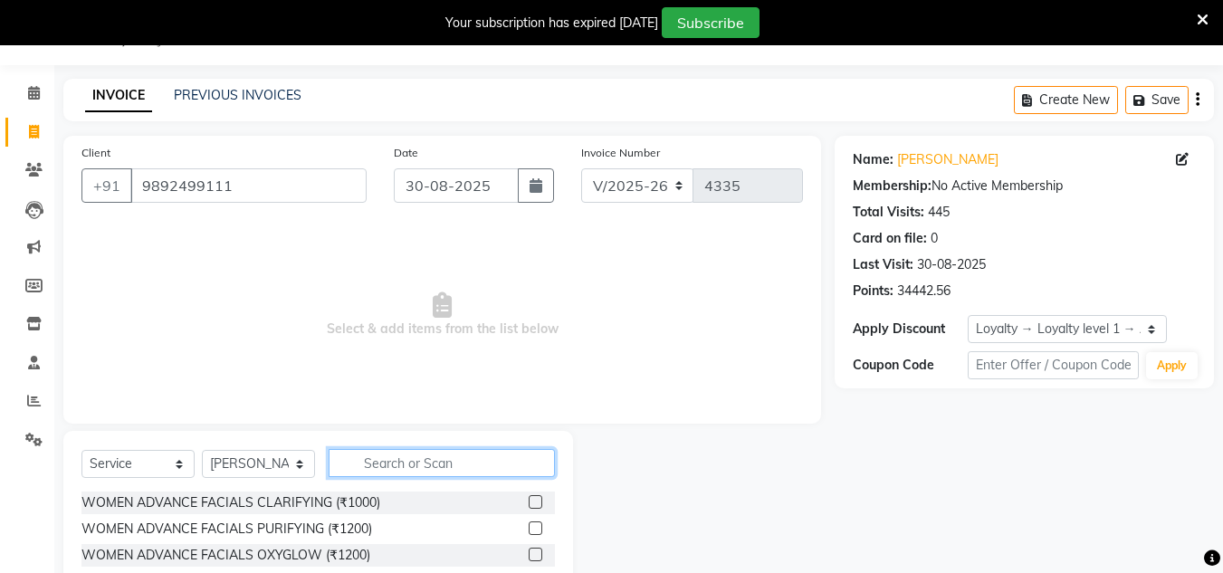
click at [414, 460] on input "text" at bounding box center [442, 463] width 226 height 28
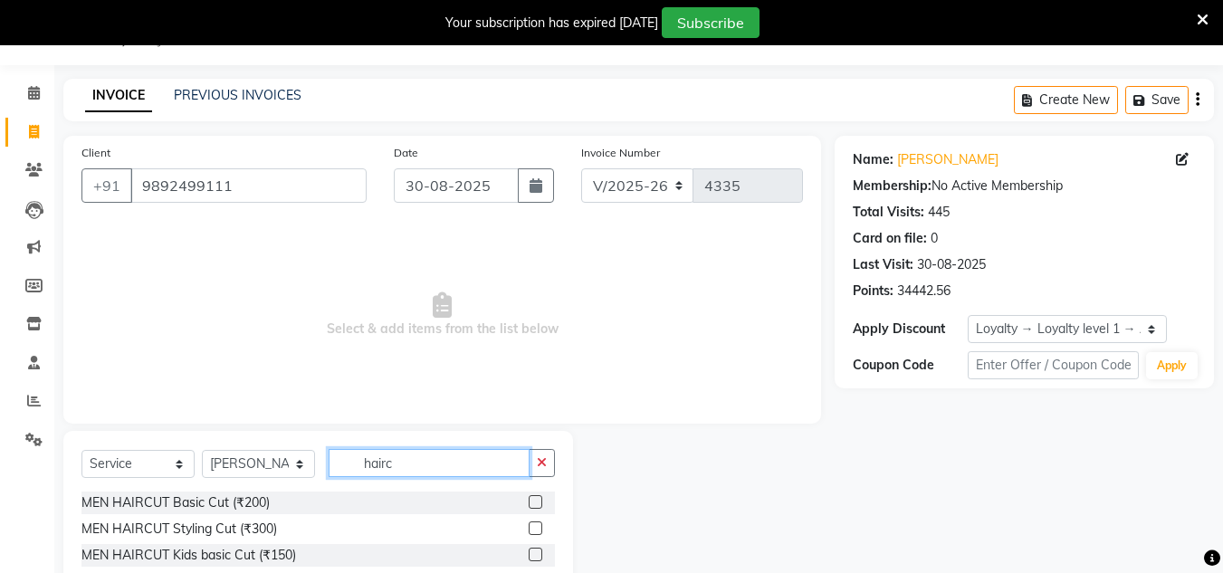
type input "hairc"
click at [534, 499] on label at bounding box center [536, 502] width 14 height 14
click at [534, 499] on input "checkbox" at bounding box center [535, 503] width 12 height 12
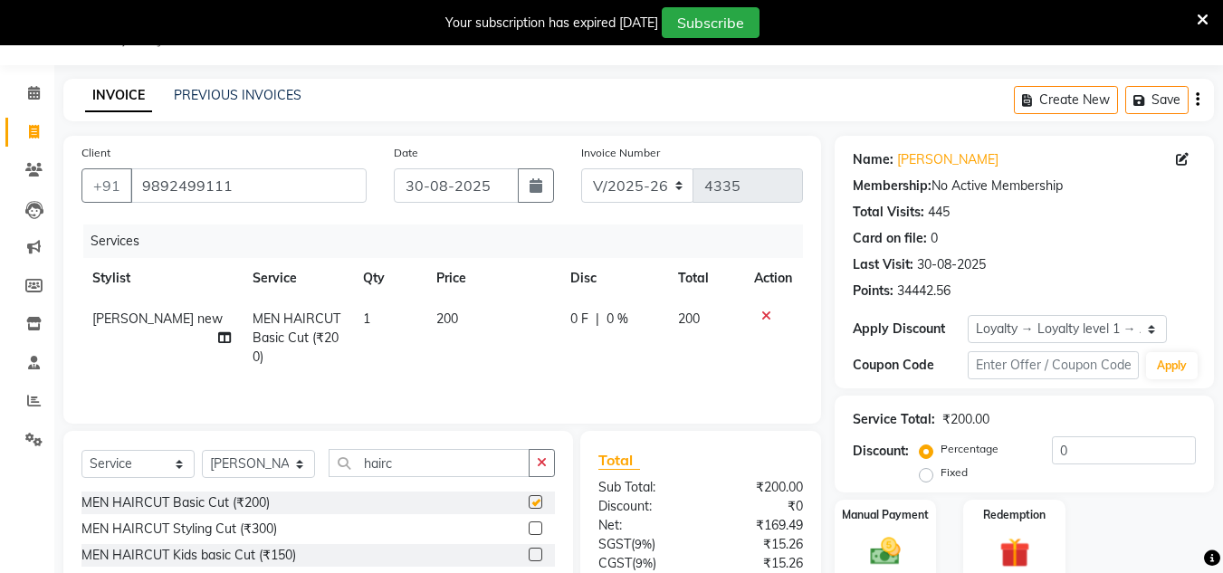
checkbox input "false"
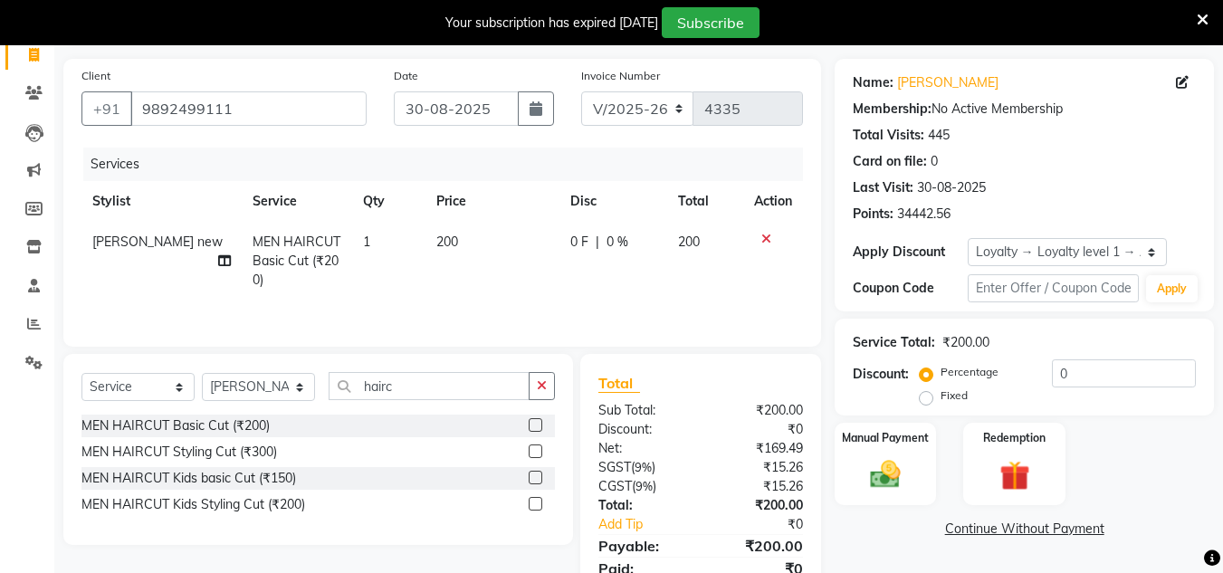
scroll to position [136, 0]
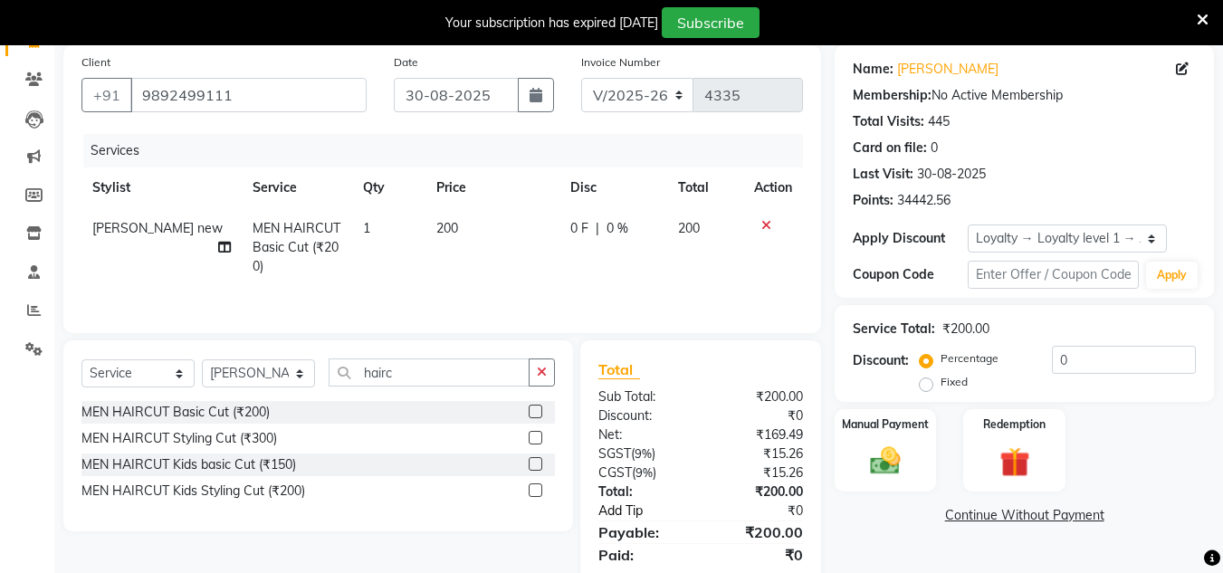
click at [603, 507] on link "Add Tip" at bounding box center [652, 511] width 135 height 19
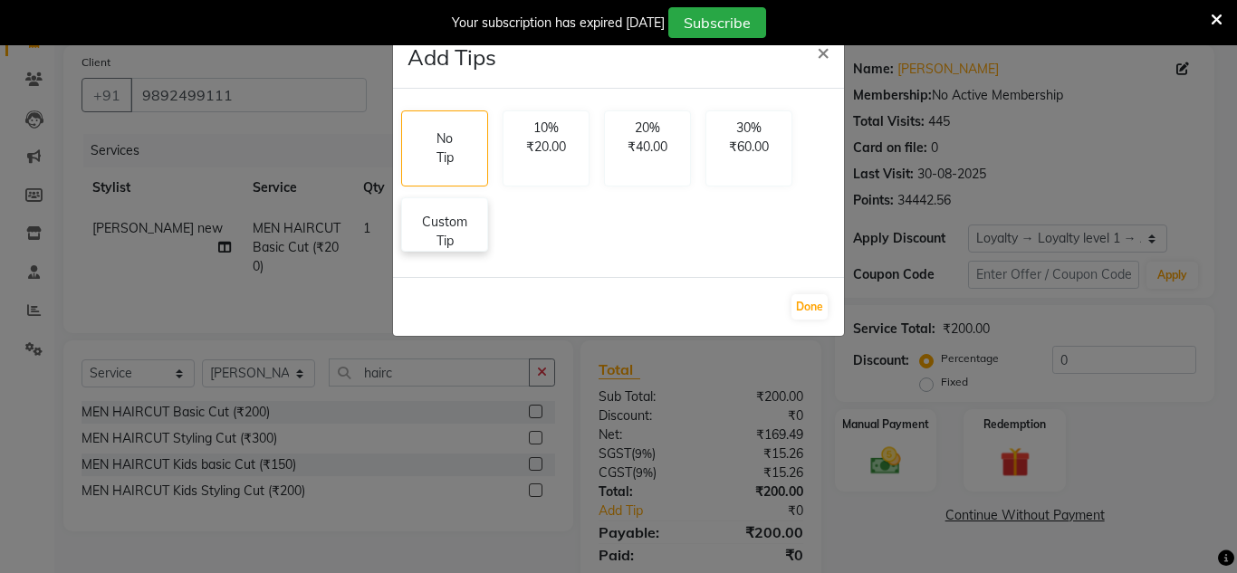
click at [462, 233] on p "Custom Tip" at bounding box center [444, 232] width 63 height 38
select select "81667"
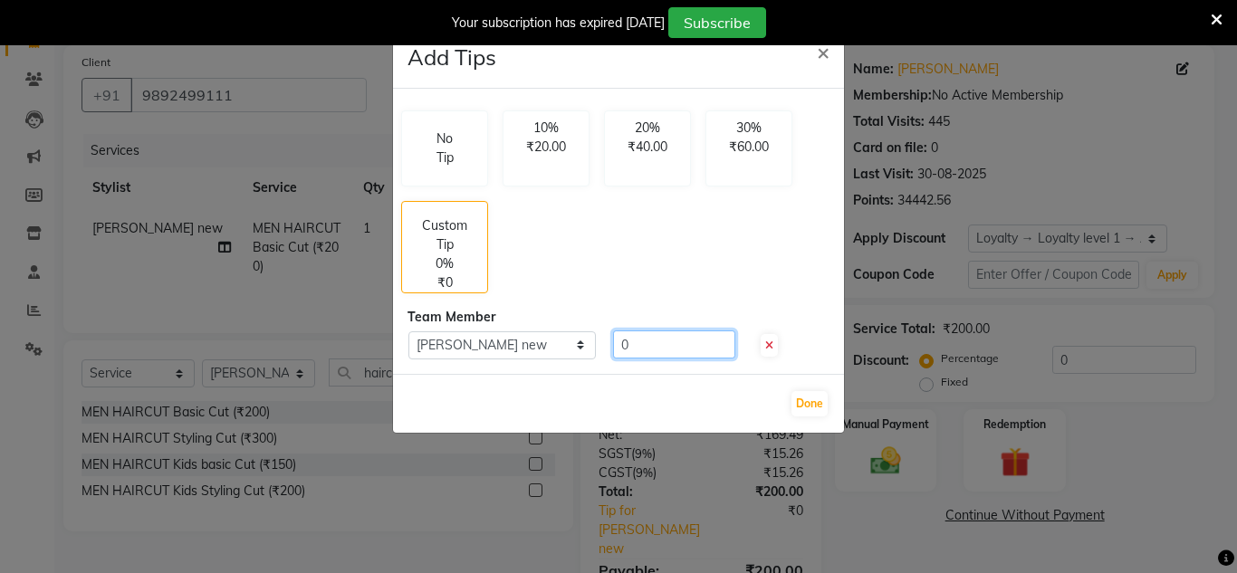
click at [644, 344] on input "0" at bounding box center [674, 344] width 122 height 28
type input "20"
click at [816, 413] on button "Done" at bounding box center [809, 403] width 36 height 25
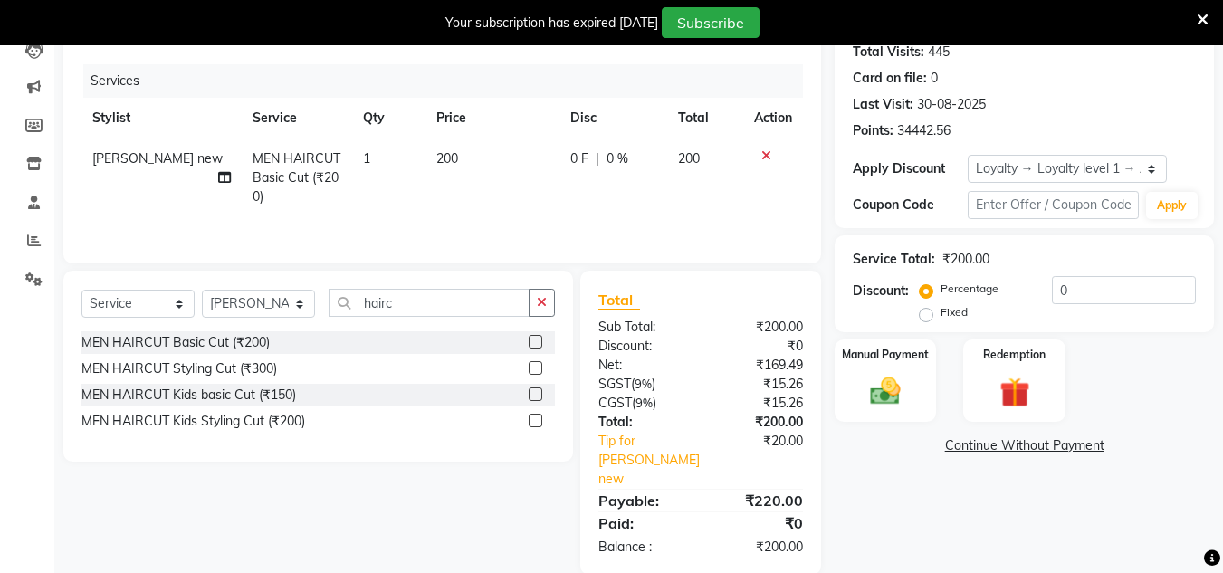
scroll to position [215, 0]
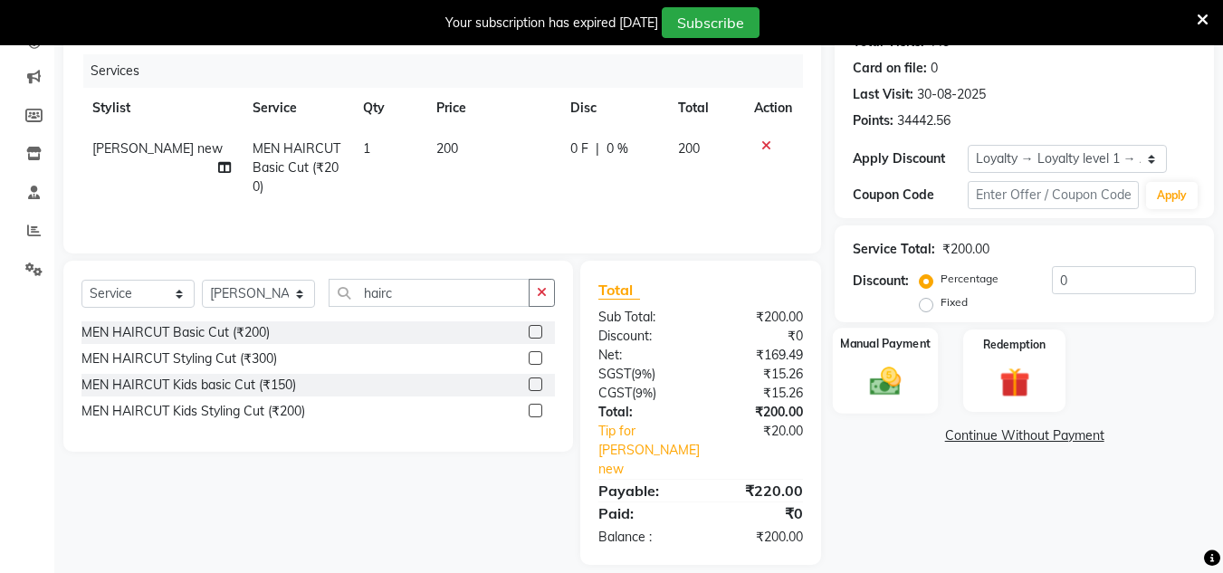
click at [871, 386] on img at bounding box center [885, 381] width 51 height 36
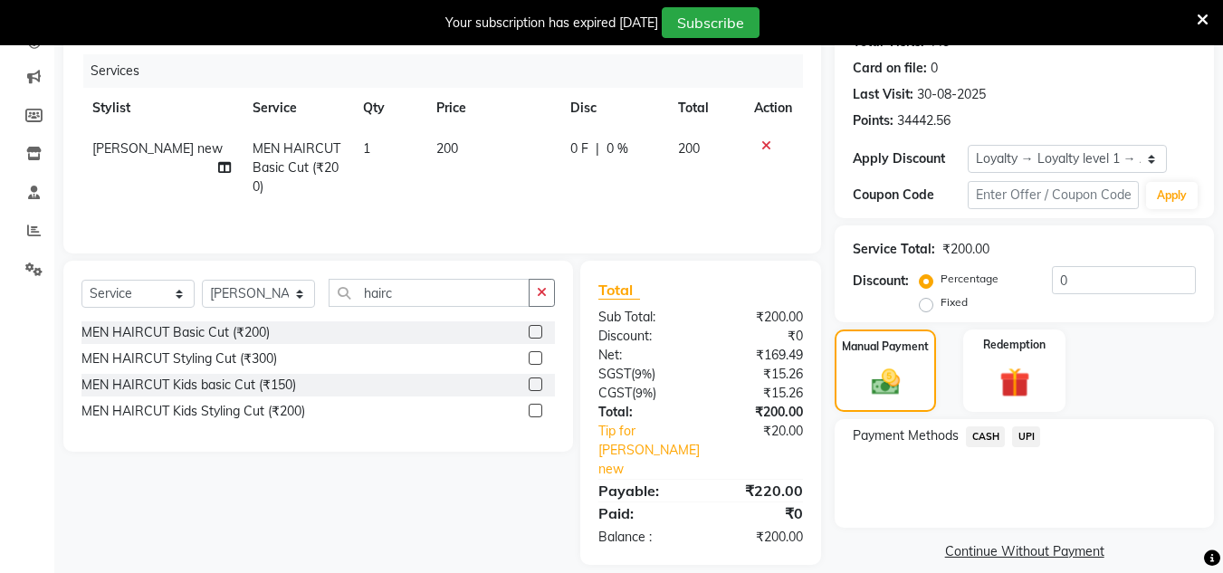
drag, startPoint x: 1026, startPoint y: 431, endPoint x: 1028, endPoint y: 449, distance: 18.2
click at [1026, 435] on span "UPI" at bounding box center [1026, 436] width 28 height 21
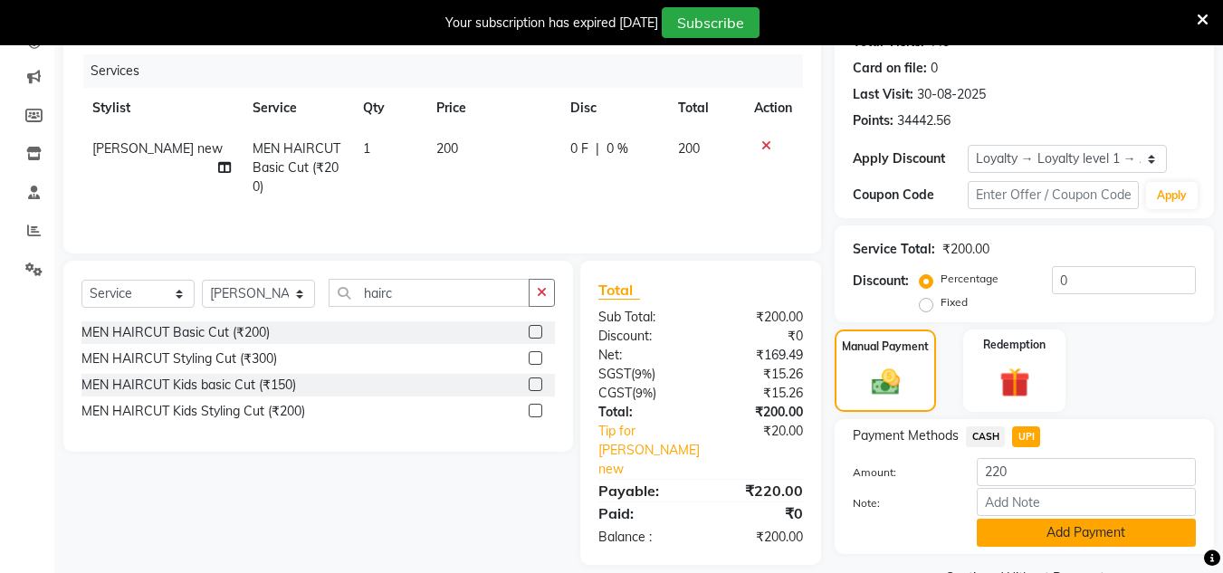
click at [1046, 541] on button "Add Payment" at bounding box center [1086, 533] width 219 height 28
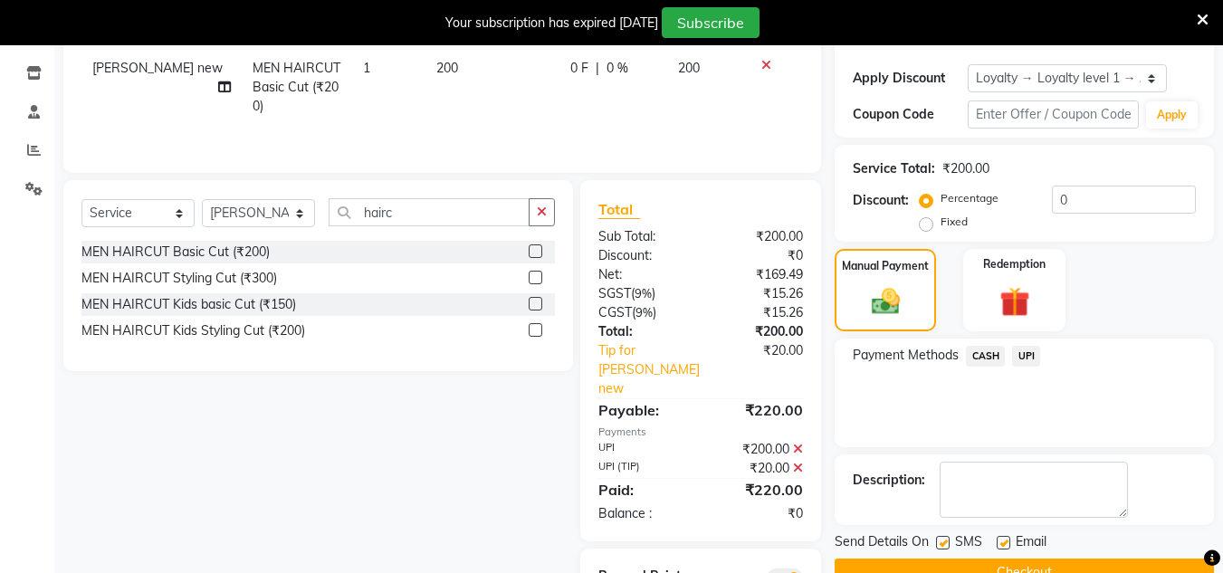
scroll to position [362, 0]
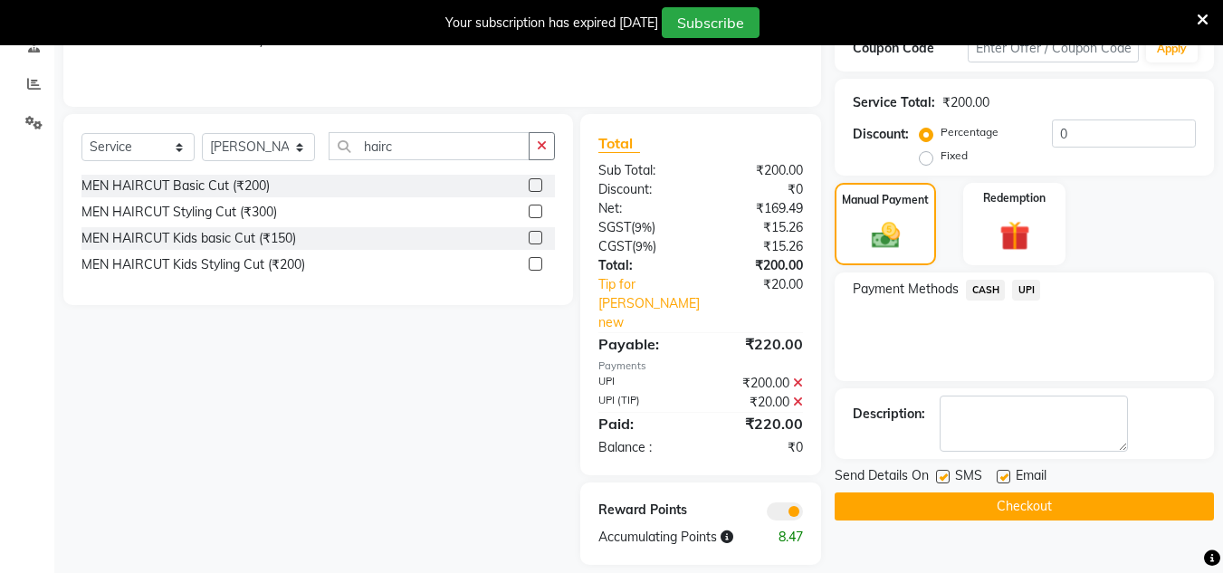
click at [1079, 510] on button "Checkout" at bounding box center [1024, 507] width 379 height 28
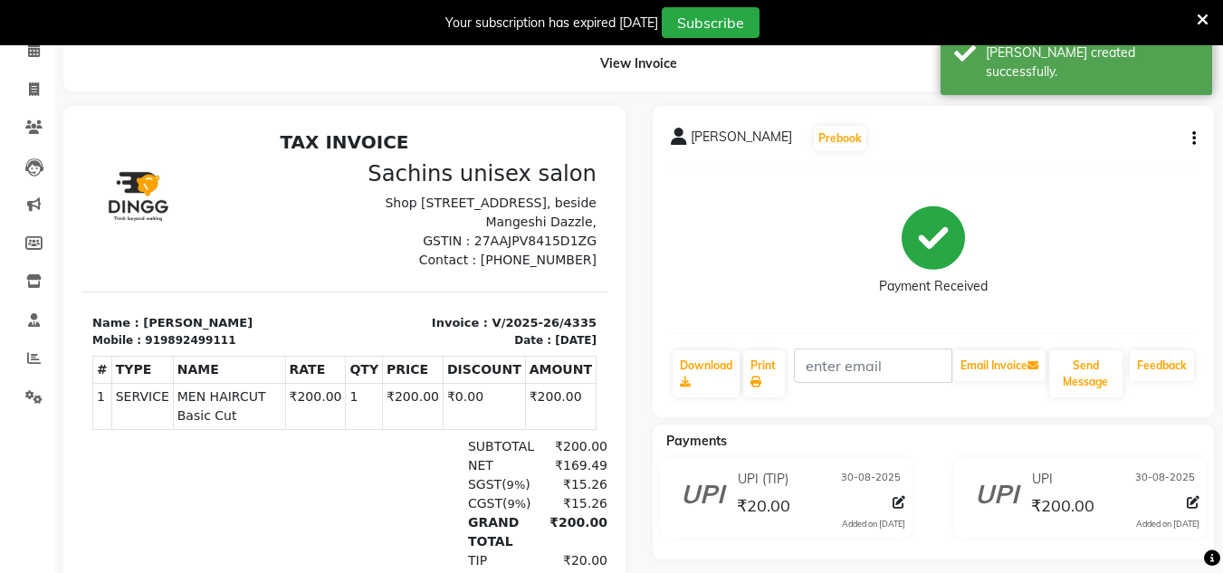
scroll to position [61, 0]
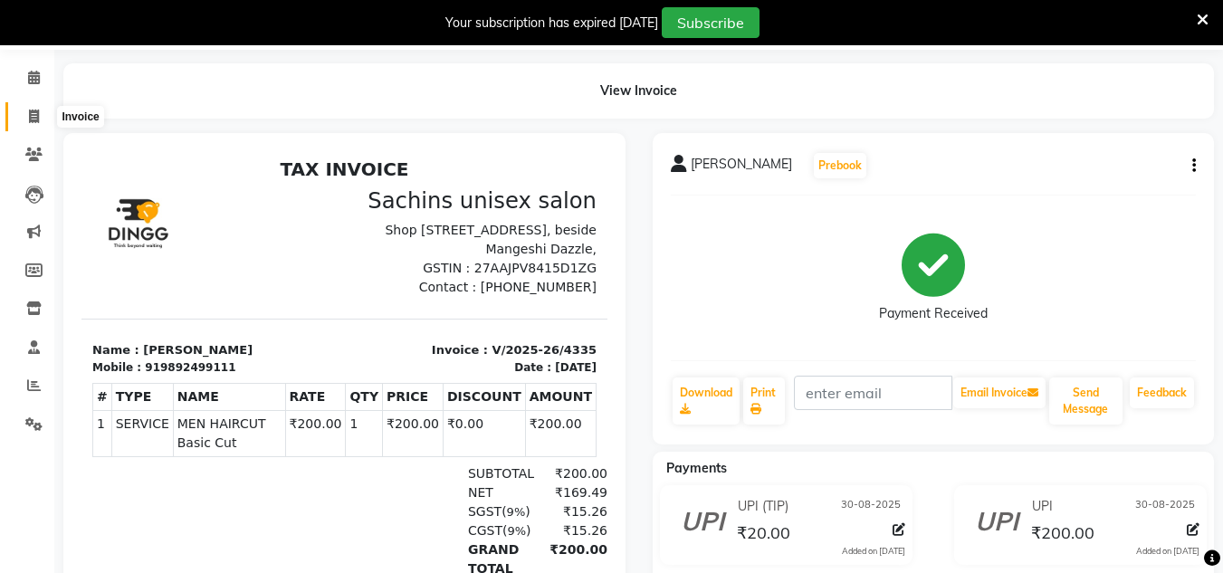
click at [43, 110] on span at bounding box center [34, 117] width 32 height 21
select select "6840"
select select "service"
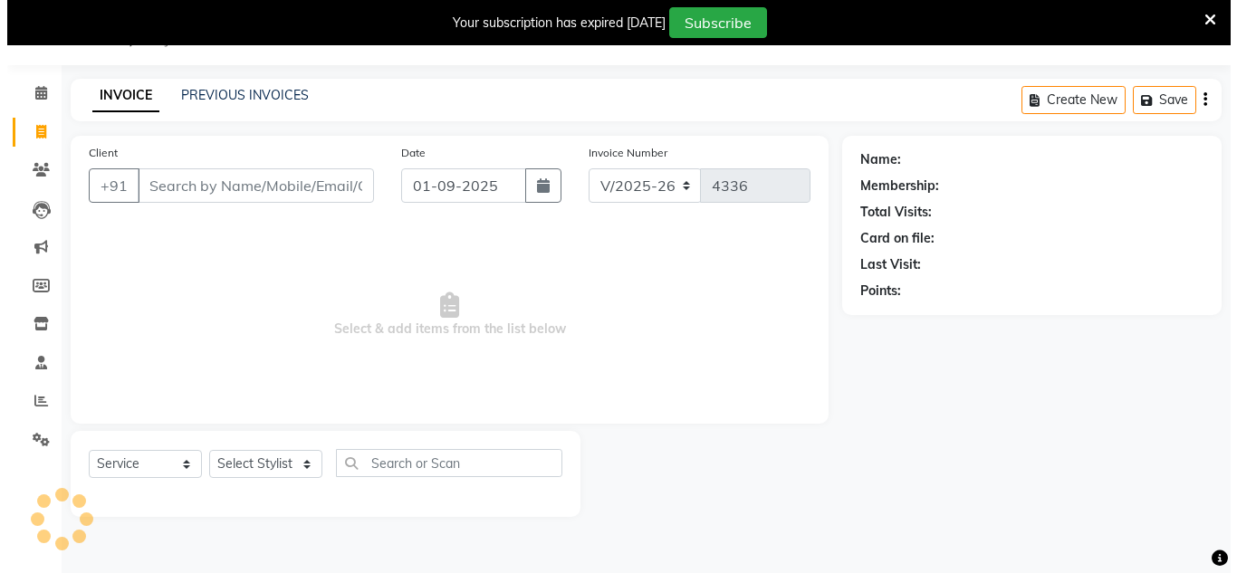
scroll to position [45, 0]
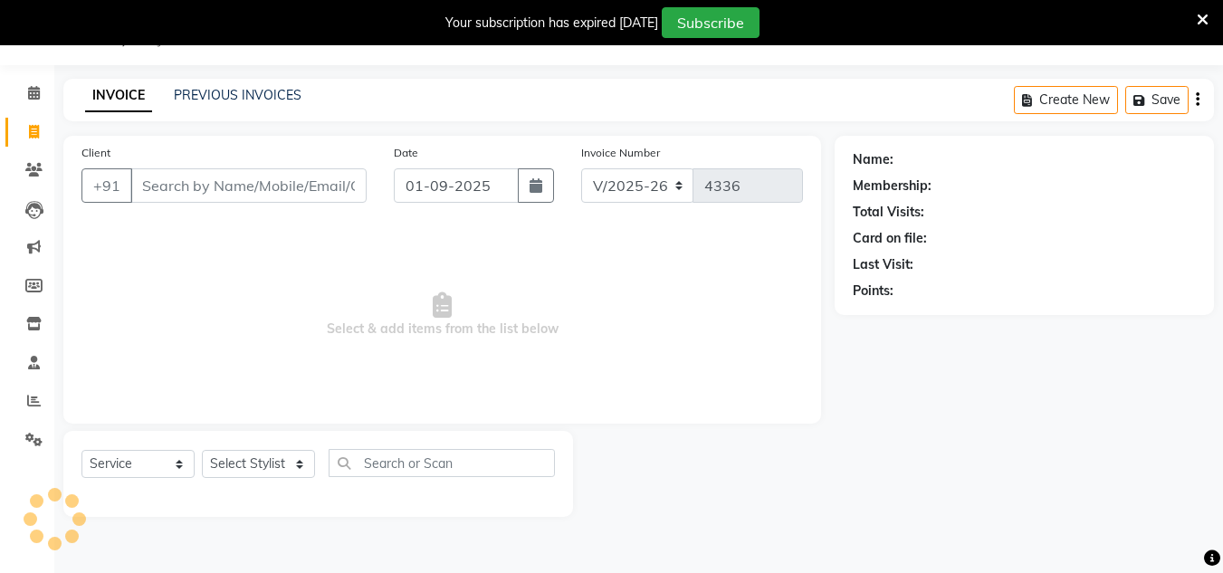
click at [215, 196] on input "Client" at bounding box center [248, 185] width 236 height 34
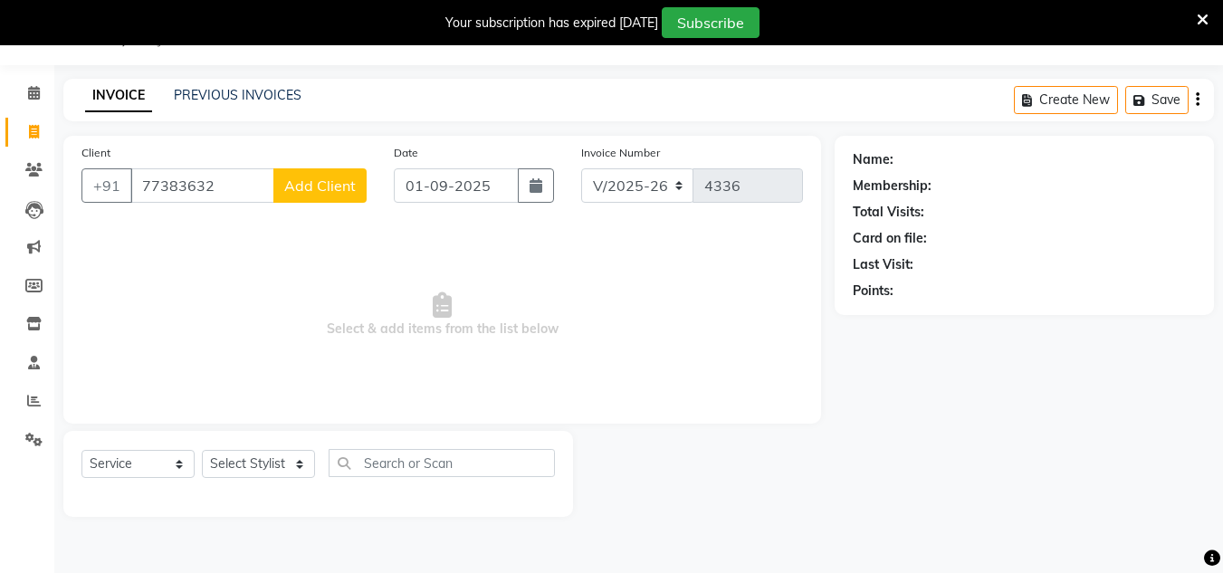
type input "77383632"
click at [502, 190] on input "01-09-2025" at bounding box center [456, 185] width 125 height 34
select select "9"
select select "2025"
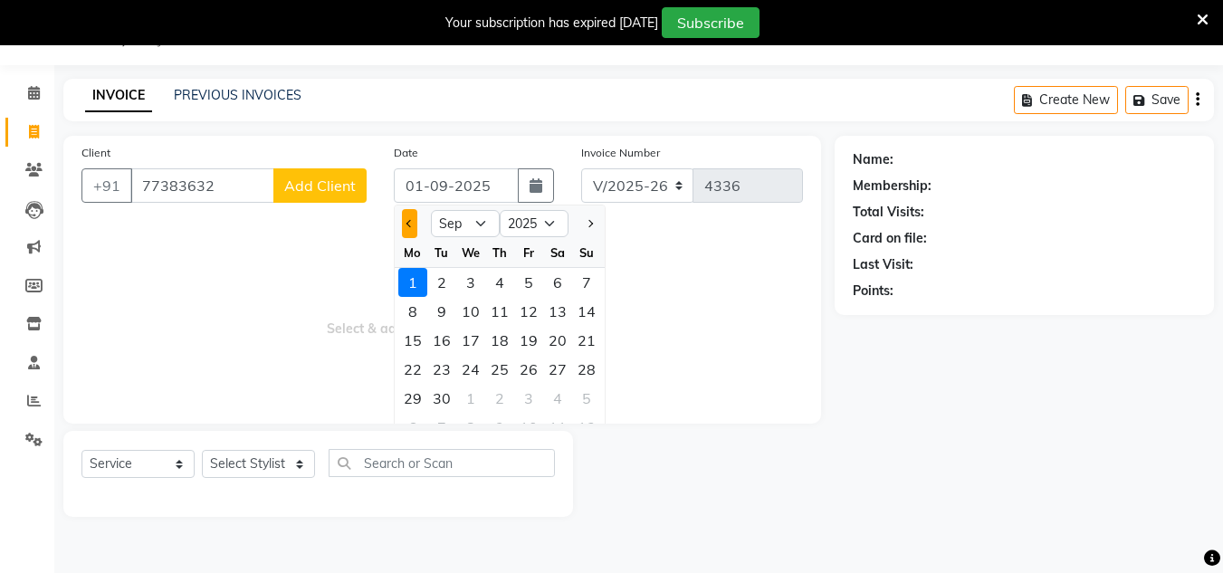
click at [412, 219] on button "Previous month" at bounding box center [409, 223] width 15 height 29
select select "8"
click at [560, 395] on div "30" at bounding box center [557, 398] width 29 height 29
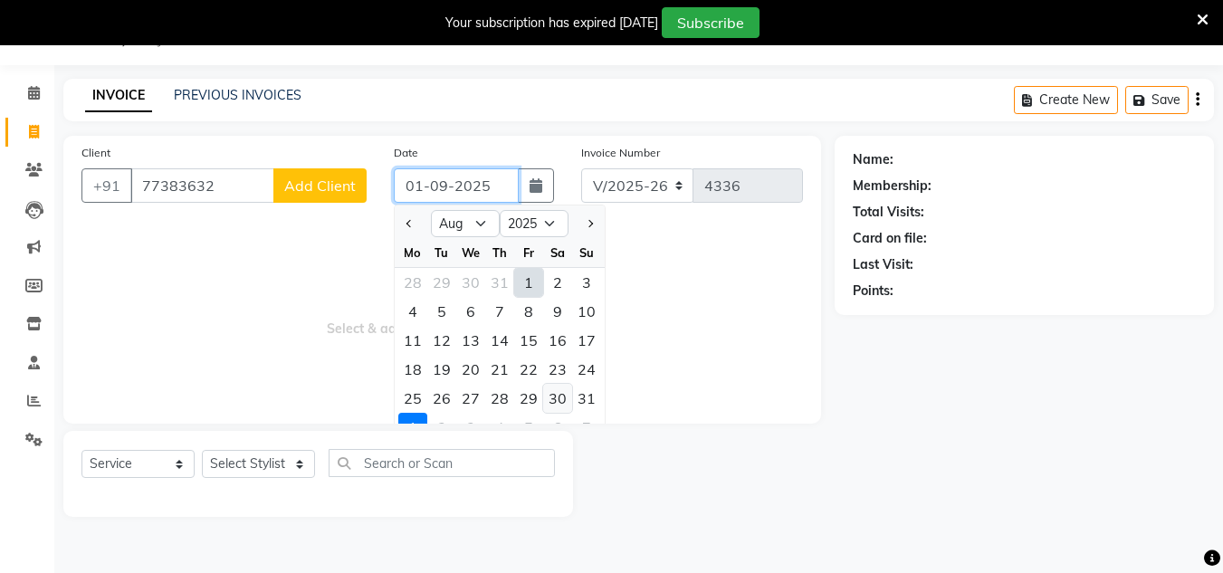
type input "30-08-2025"
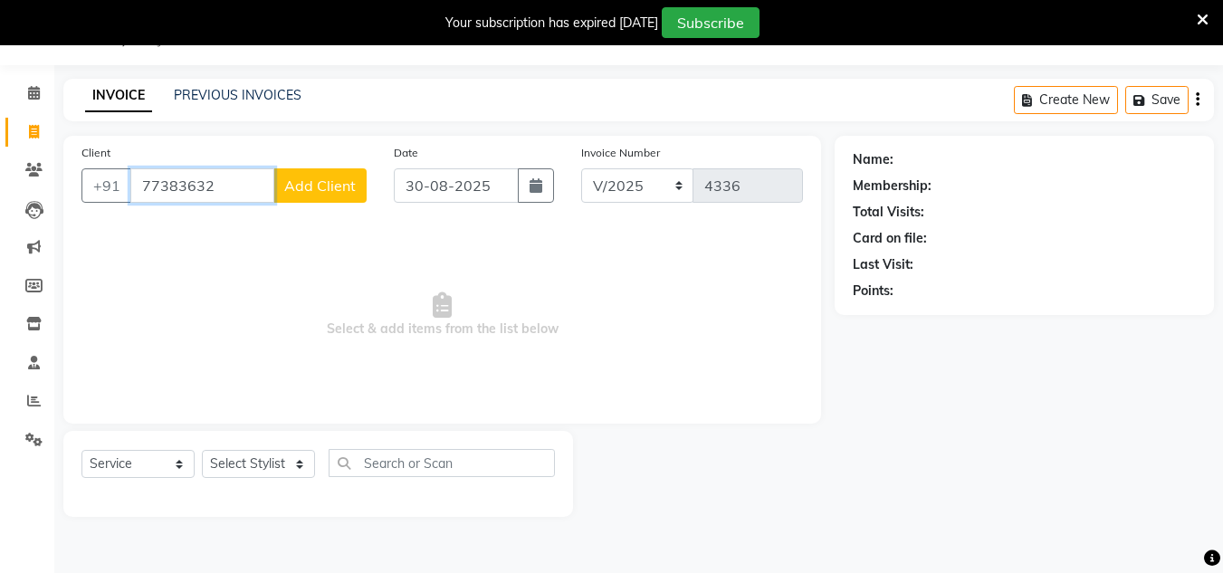
click at [245, 198] on input "77383632" at bounding box center [202, 185] width 144 height 34
type input "7738363292"
click at [346, 179] on span "Add Client" at bounding box center [320, 186] width 72 height 18
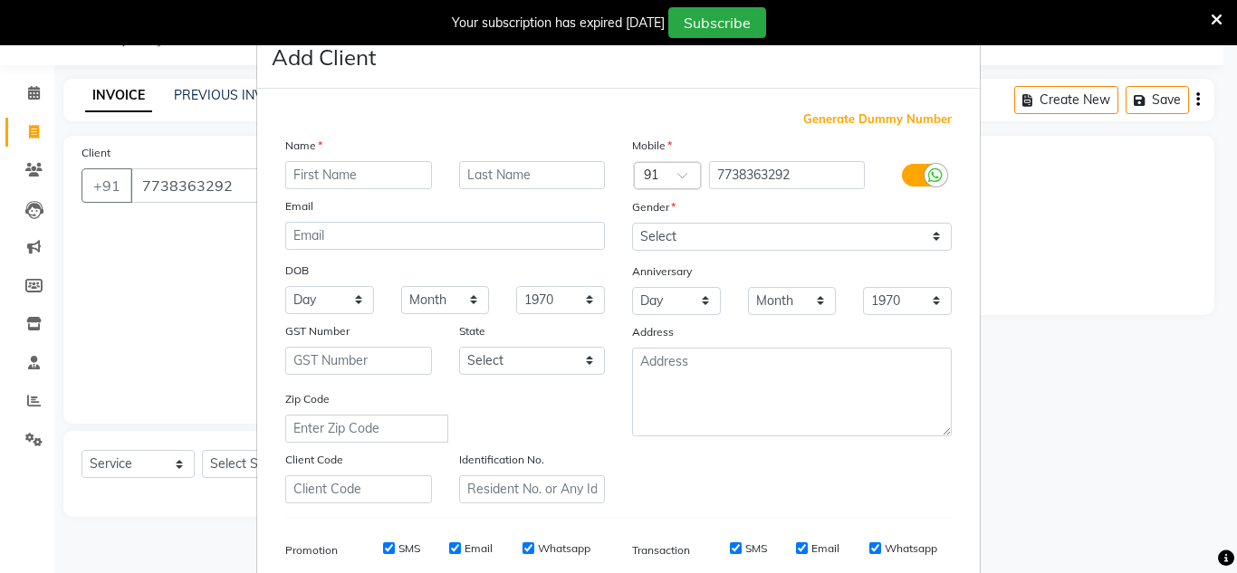
click at [312, 166] on input "text" at bounding box center [358, 175] width 147 height 28
type input "e"
type input "blanea"
click at [686, 219] on div "Gender" at bounding box center [791, 209] width 347 height 25
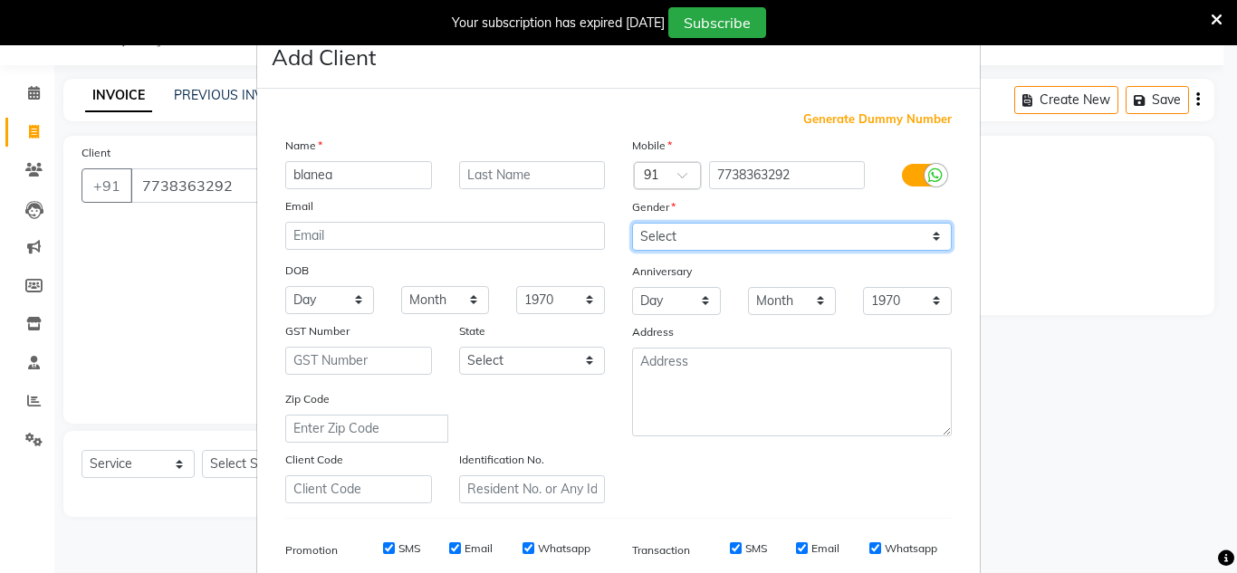
click at [684, 223] on select "Select [DEMOGRAPHIC_DATA] [DEMOGRAPHIC_DATA] Other Prefer Not To Say" at bounding box center [792, 237] width 320 height 28
select select "[DEMOGRAPHIC_DATA]"
click at [632, 223] on select "Select [DEMOGRAPHIC_DATA] [DEMOGRAPHIC_DATA] Other Prefer Not To Say" at bounding box center [792, 237] width 320 height 28
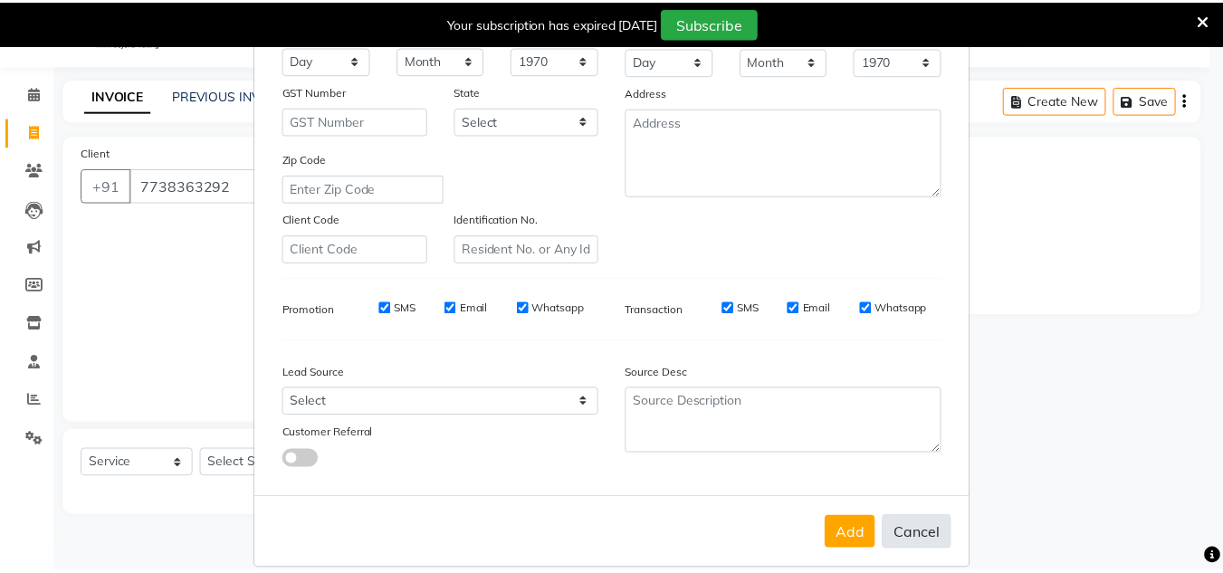
scroll to position [263, 0]
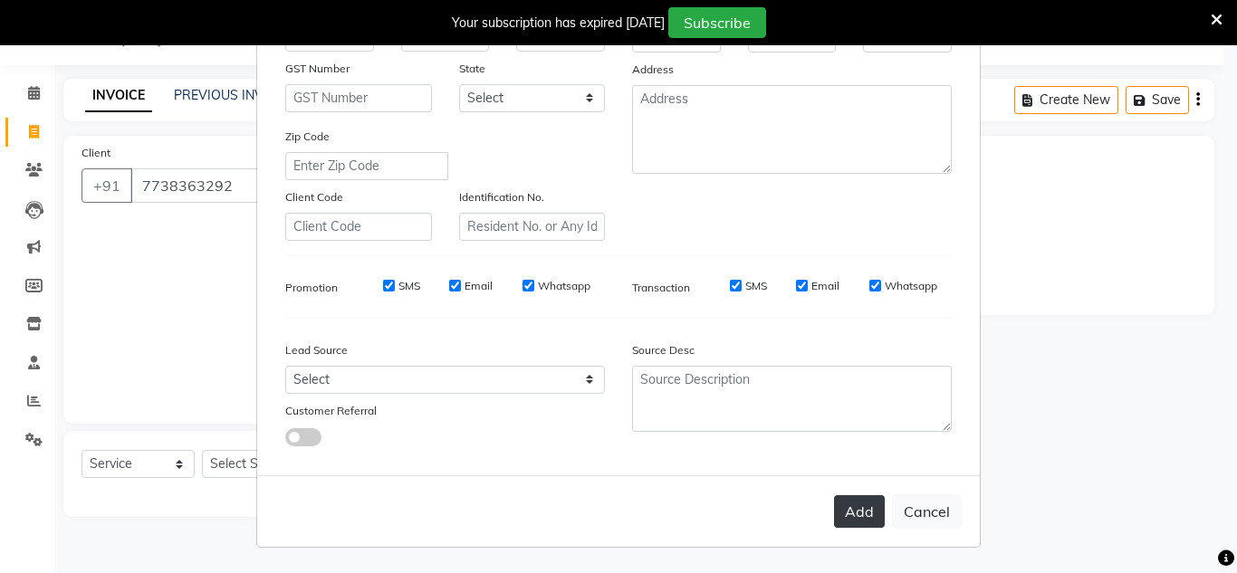
click at [848, 502] on button "Add" at bounding box center [859, 511] width 51 height 33
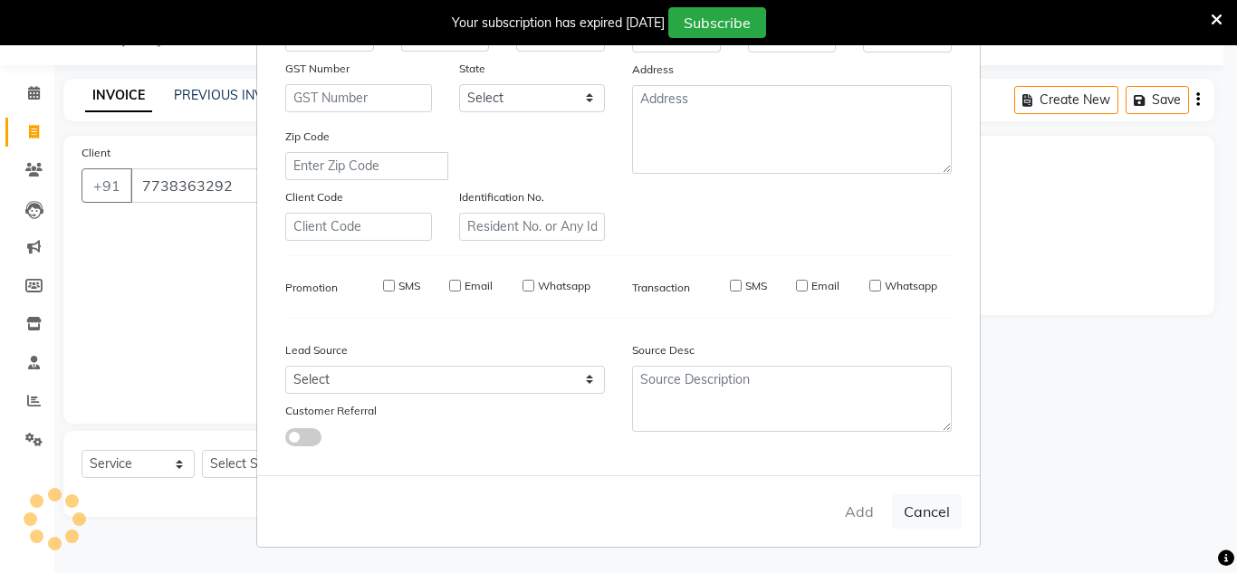
select select
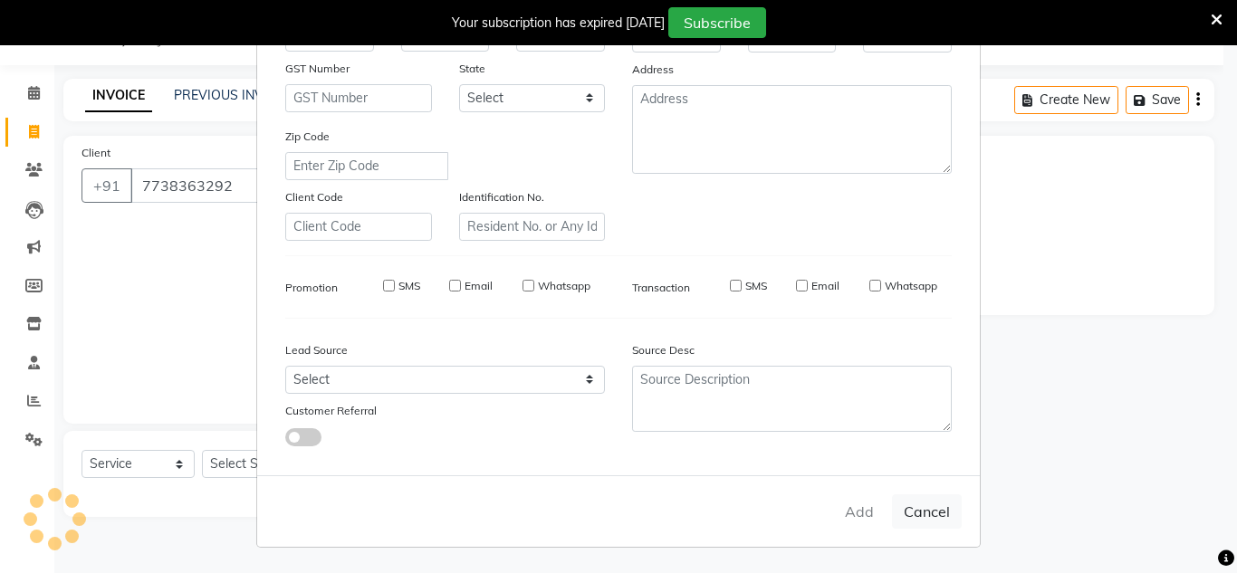
select select
checkbox input "false"
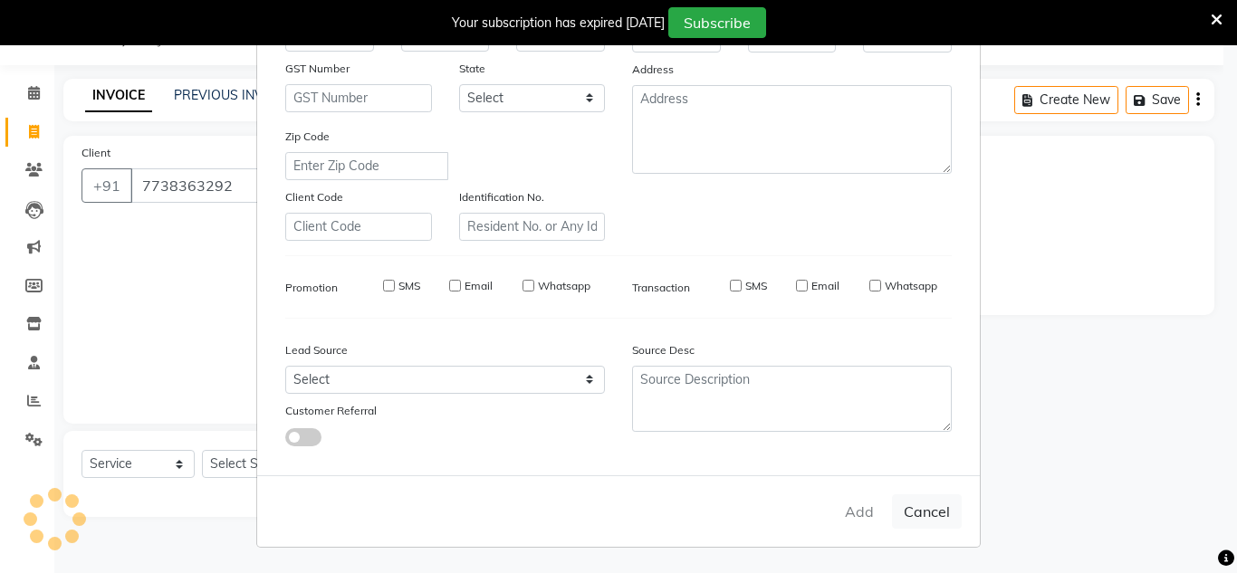
checkbox input "false"
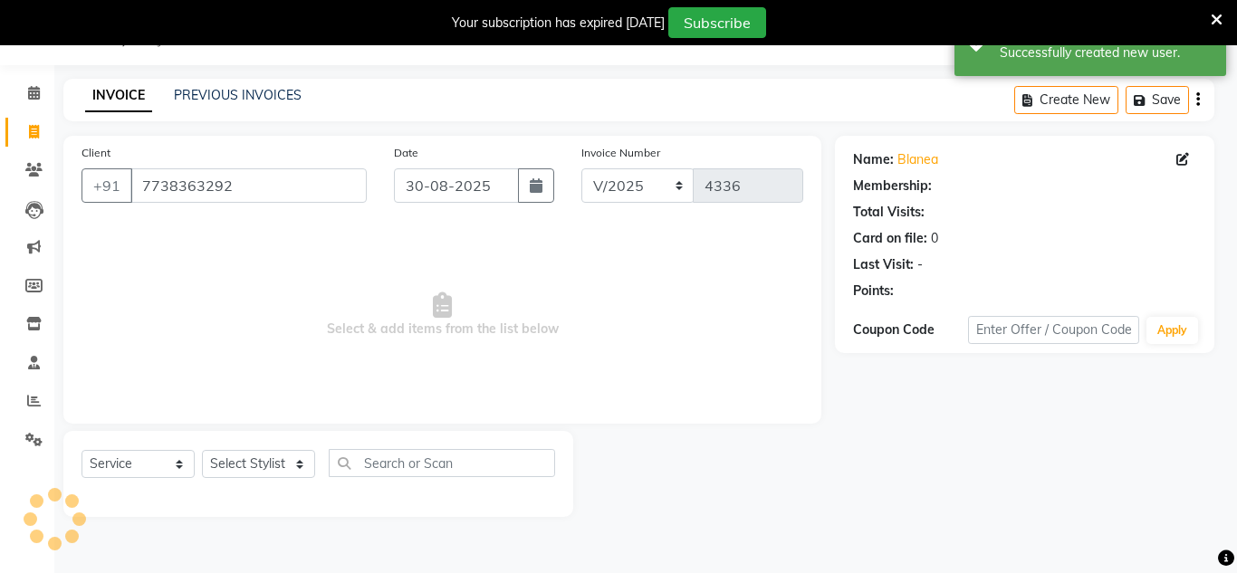
select select "1: Object"
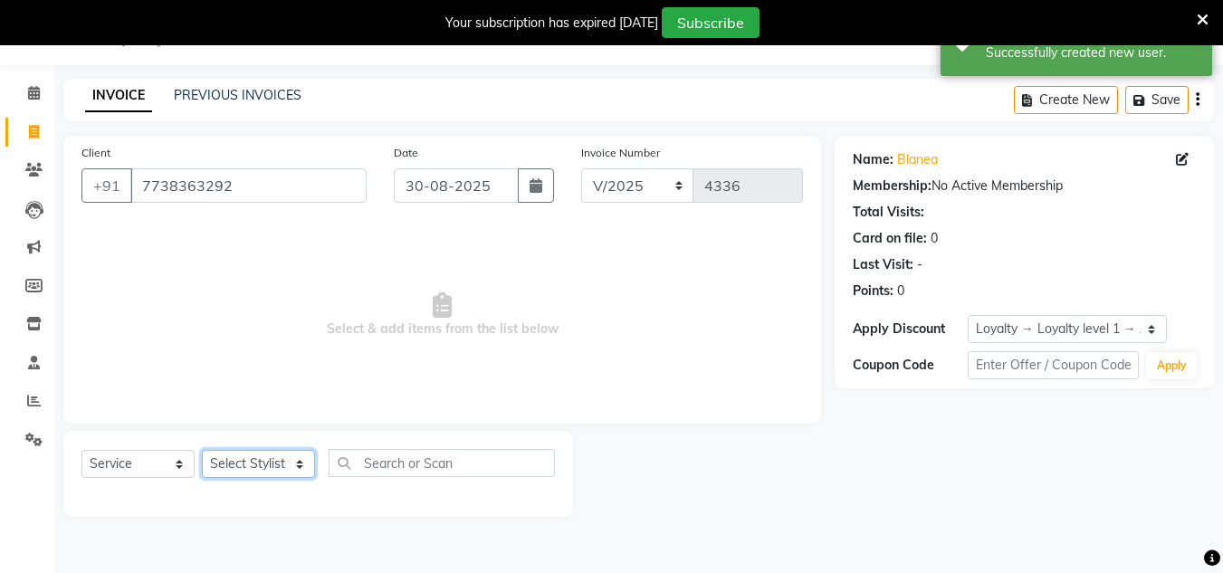
click at [283, 468] on select "Select Stylist [PERSON_NAME] new [PERSON_NAME] [PERSON_NAME] [PERSON_NAME] Owne…" at bounding box center [258, 464] width 113 height 28
select select "90179"
click at [202, 450] on select "Select Stylist [PERSON_NAME] new [PERSON_NAME] [PERSON_NAME] [PERSON_NAME] Owne…" at bounding box center [258, 464] width 113 height 28
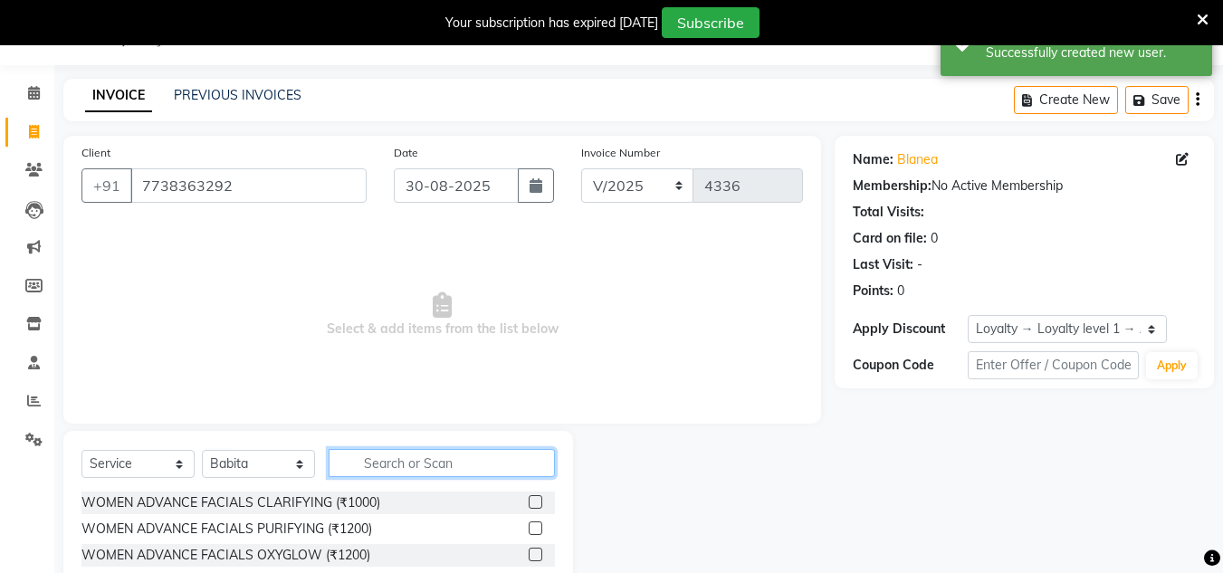
click at [395, 459] on input "text" at bounding box center [442, 463] width 226 height 28
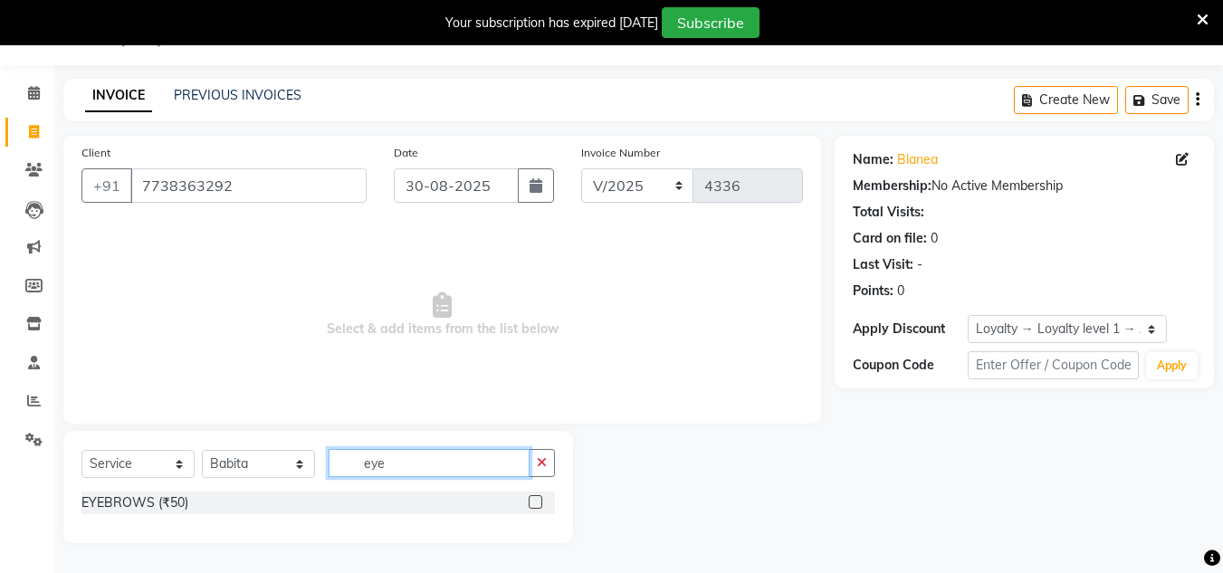
type input "eye"
click at [532, 504] on label at bounding box center [536, 502] width 14 height 14
click at [532, 504] on input "checkbox" at bounding box center [535, 503] width 12 height 12
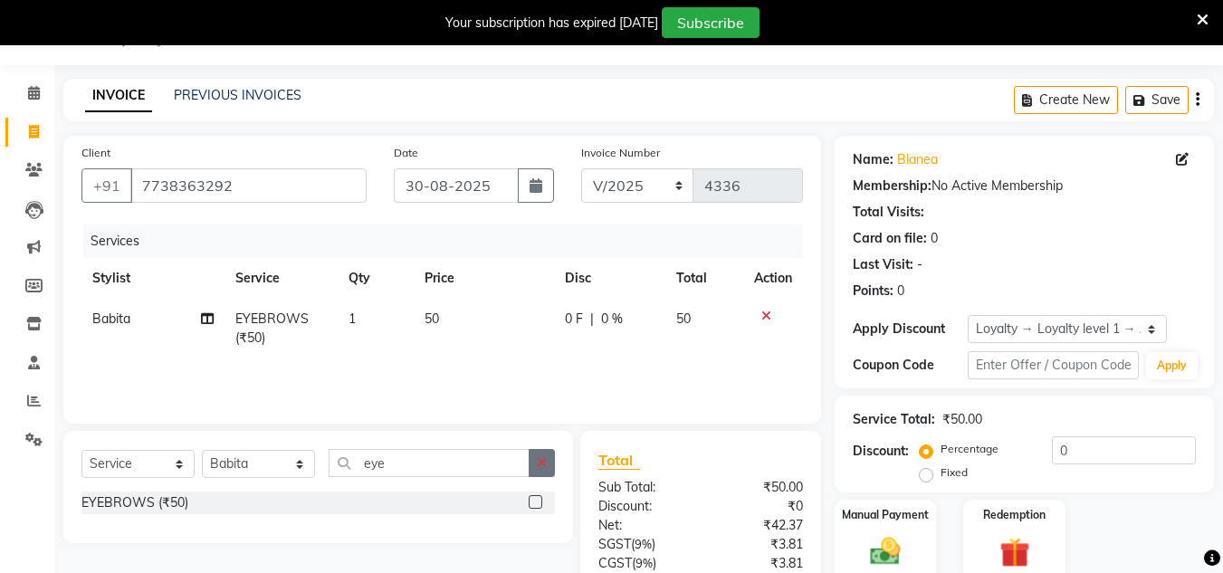
checkbox input "false"
click at [539, 470] on button "button" at bounding box center [542, 463] width 26 height 28
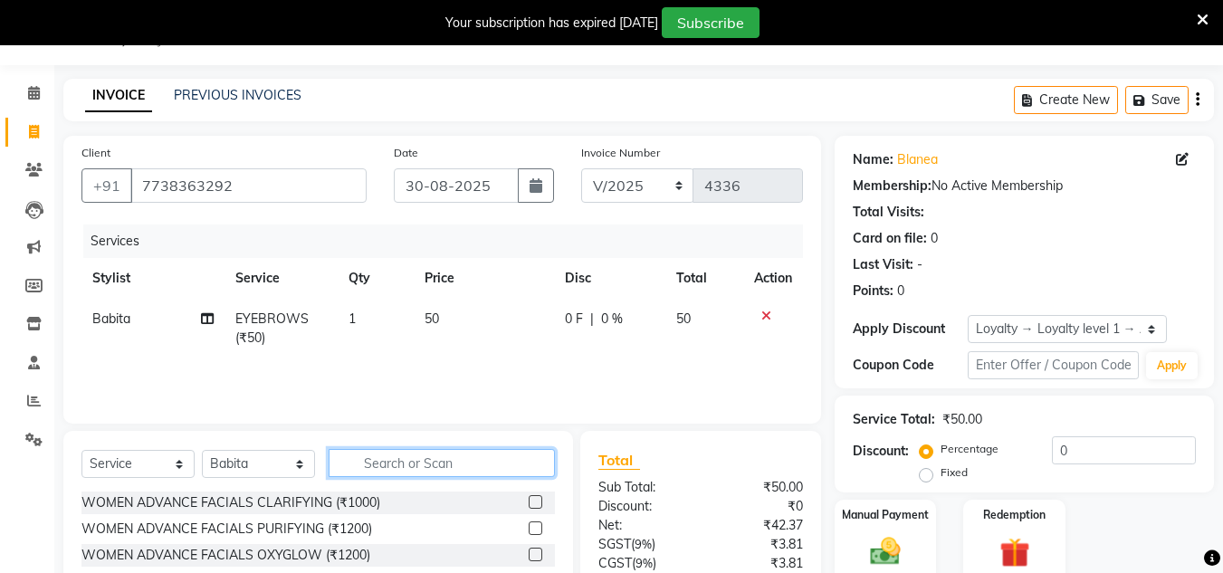
click at [512, 459] on input "text" at bounding box center [442, 463] width 226 height 28
type input "upp"
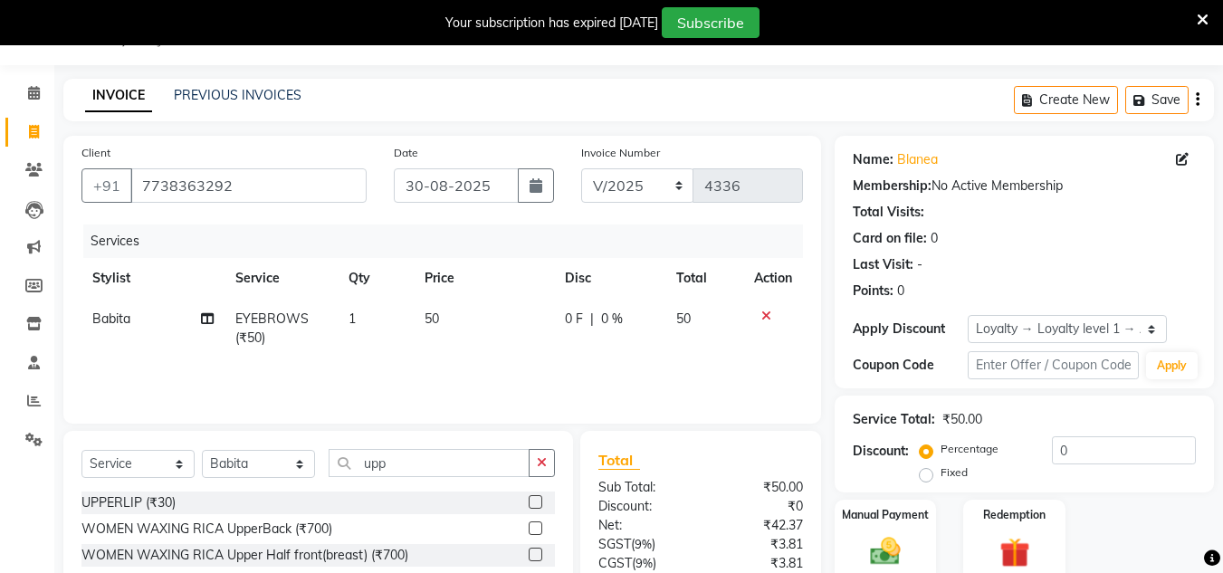
click at [529, 505] on label at bounding box center [536, 502] width 14 height 14
click at [529, 505] on input "checkbox" at bounding box center [535, 503] width 12 height 12
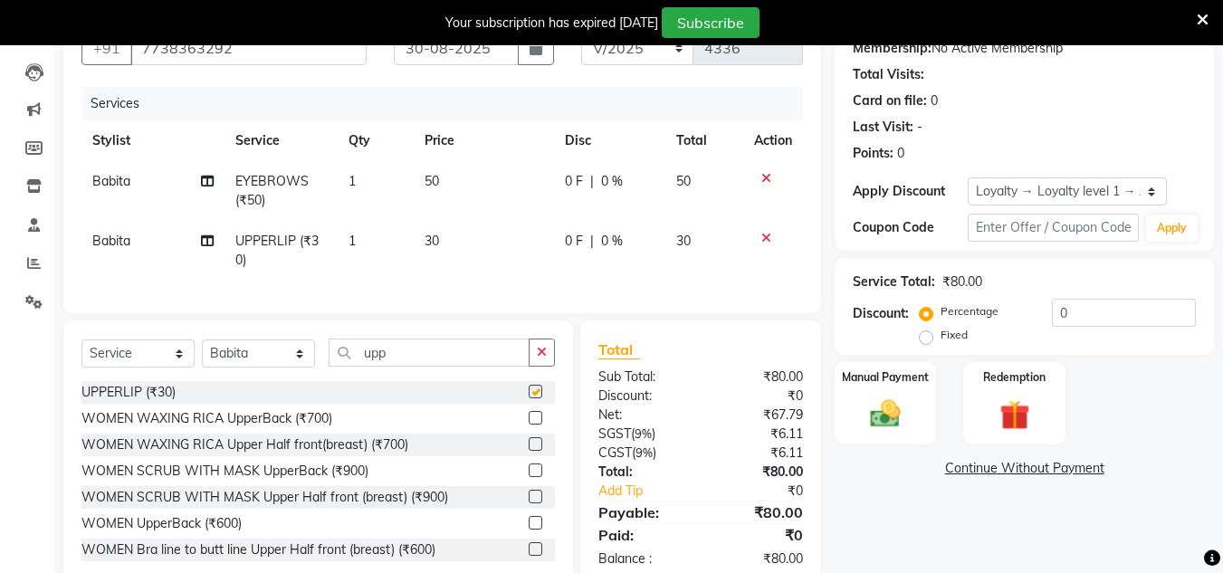
checkbox input "false"
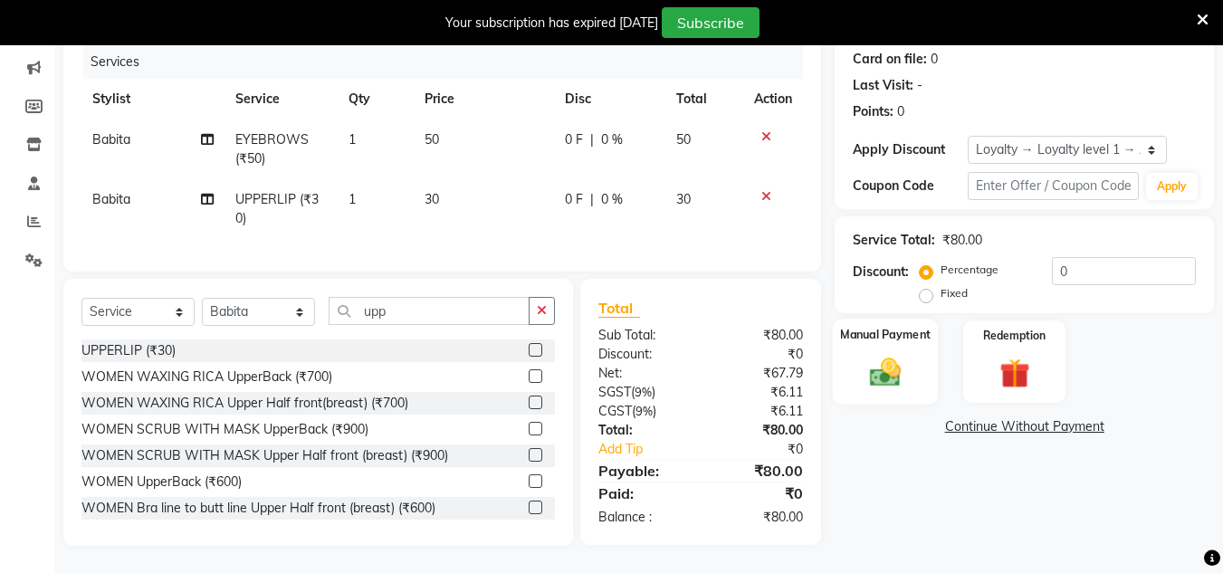
click at [884, 361] on img at bounding box center [885, 372] width 51 height 36
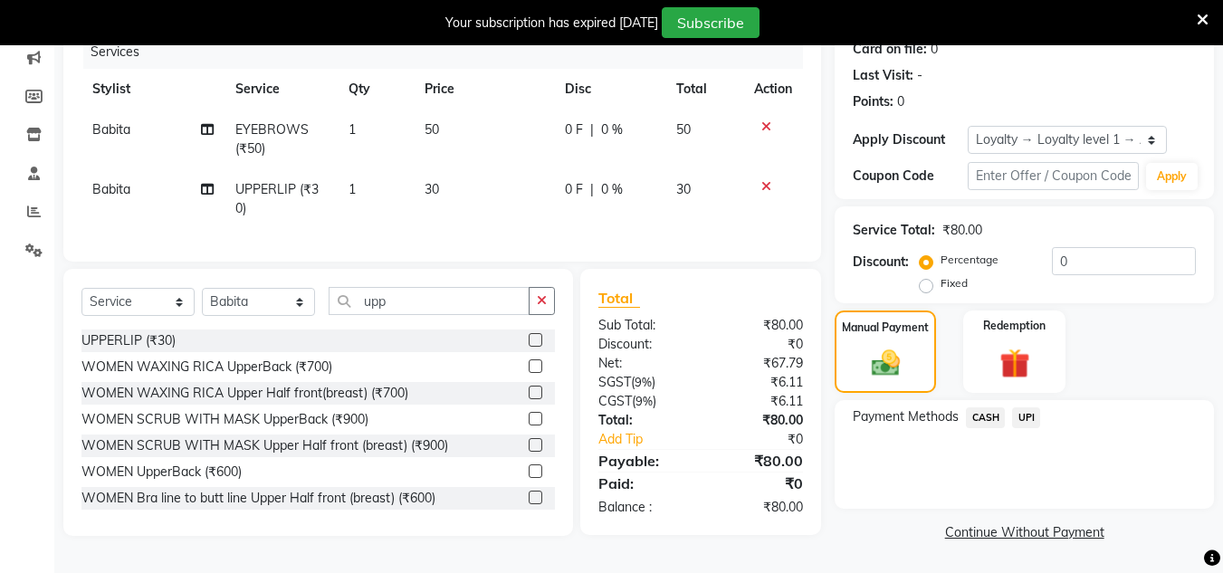
drag, startPoint x: 987, startPoint y: 406, endPoint x: 988, endPoint y: 427, distance: 21.7
click at [986, 414] on span "CASH" at bounding box center [985, 417] width 39 height 21
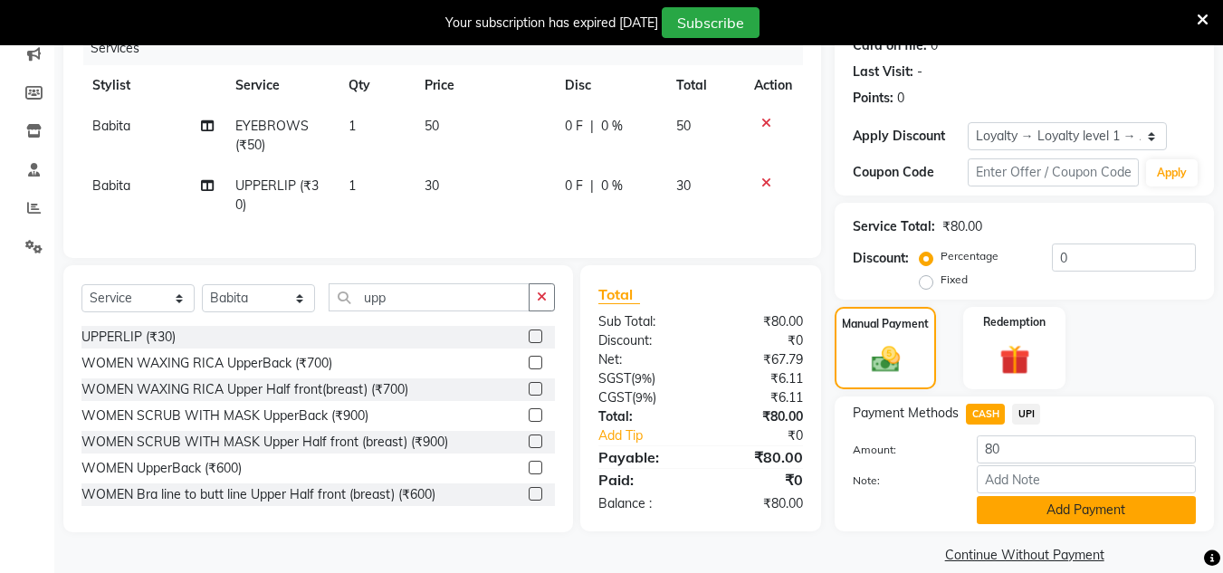
click at [1022, 521] on button "Add Payment" at bounding box center [1086, 510] width 219 height 28
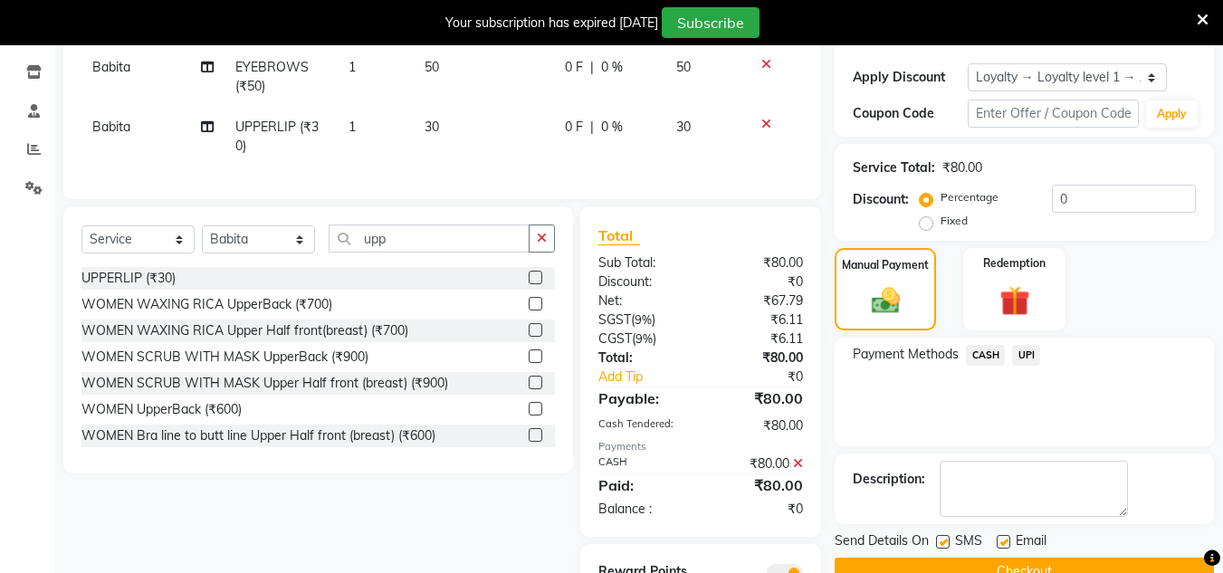
scroll to position [391, 0]
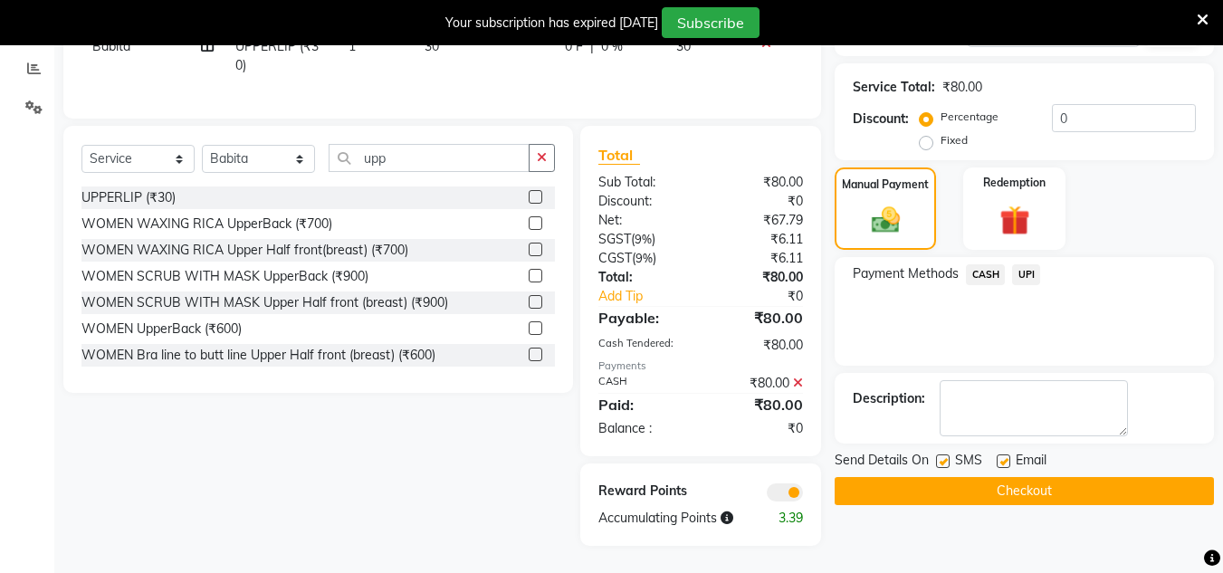
click at [1038, 479] on button "Checkout" at bounding box center [1024, 491] width 379 height 28
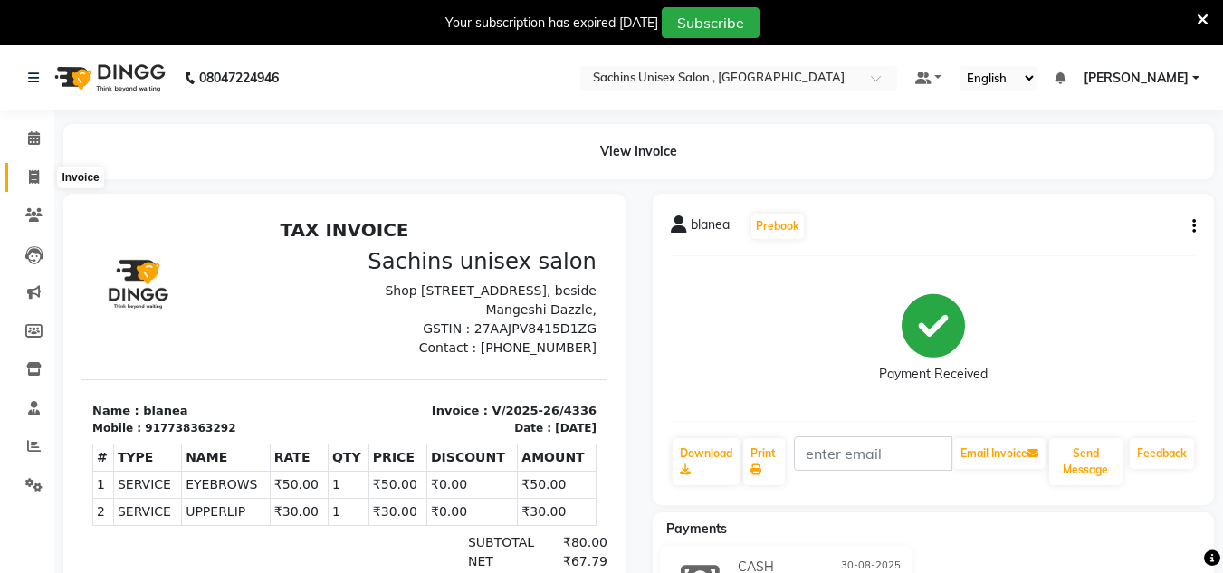
click at [39, 168] on span at bounding box center [34, 177] width 32 height 21
select select "service"
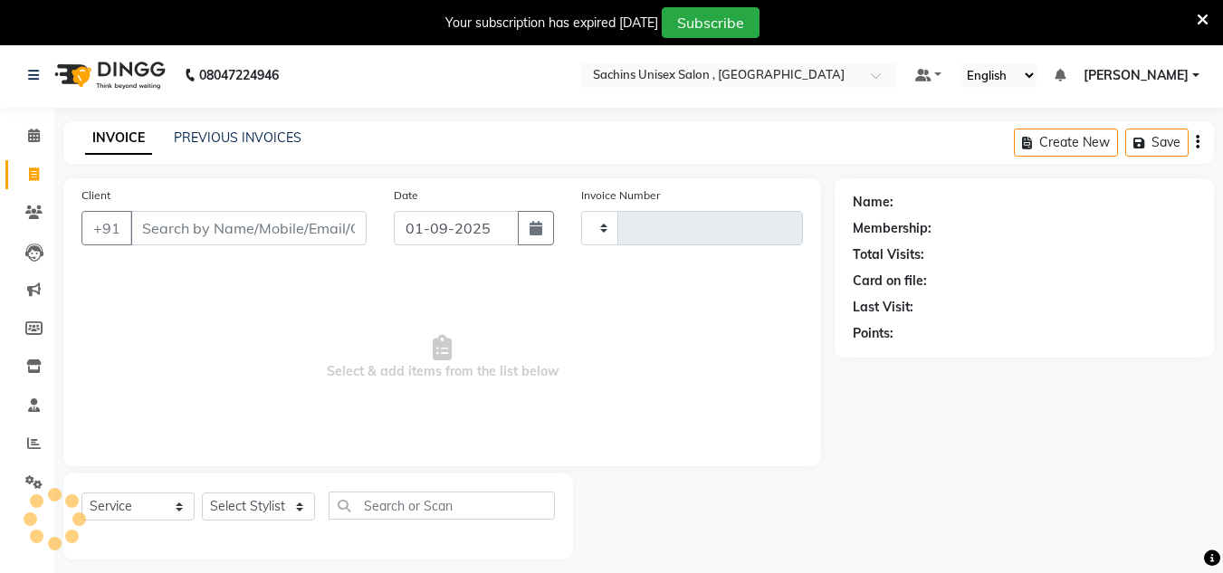
type input "4337"
select select "6840"
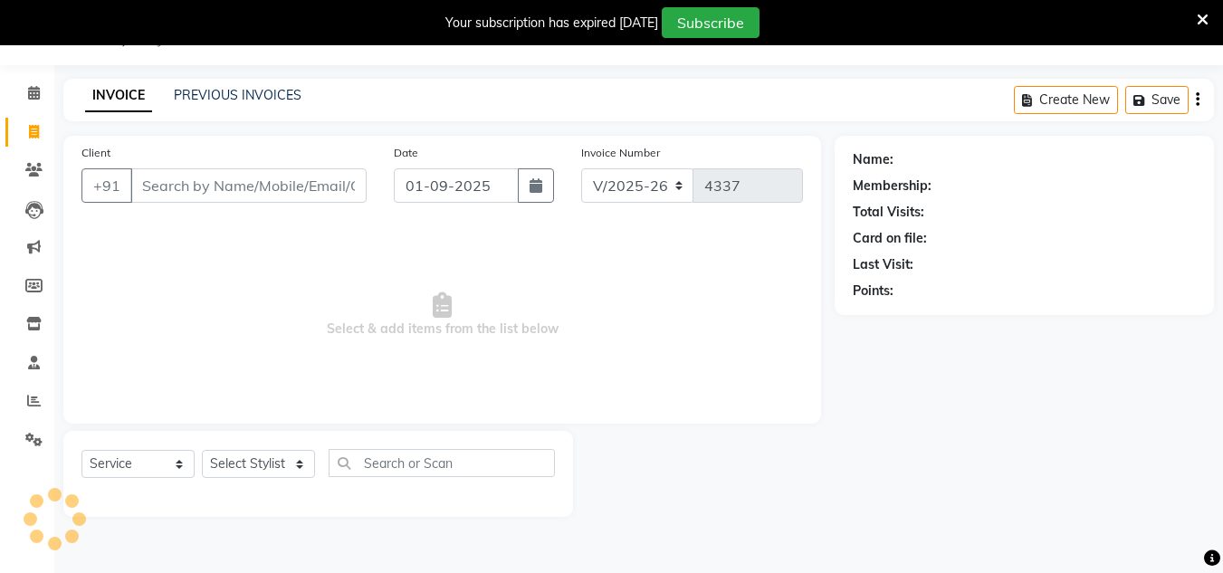
click at [162, 168] on input "Client" at bounding box center [248, 185] width 236 height 34
click at [169, 181] on input "Client" at bounding box center [248, 185] width 236 height 34
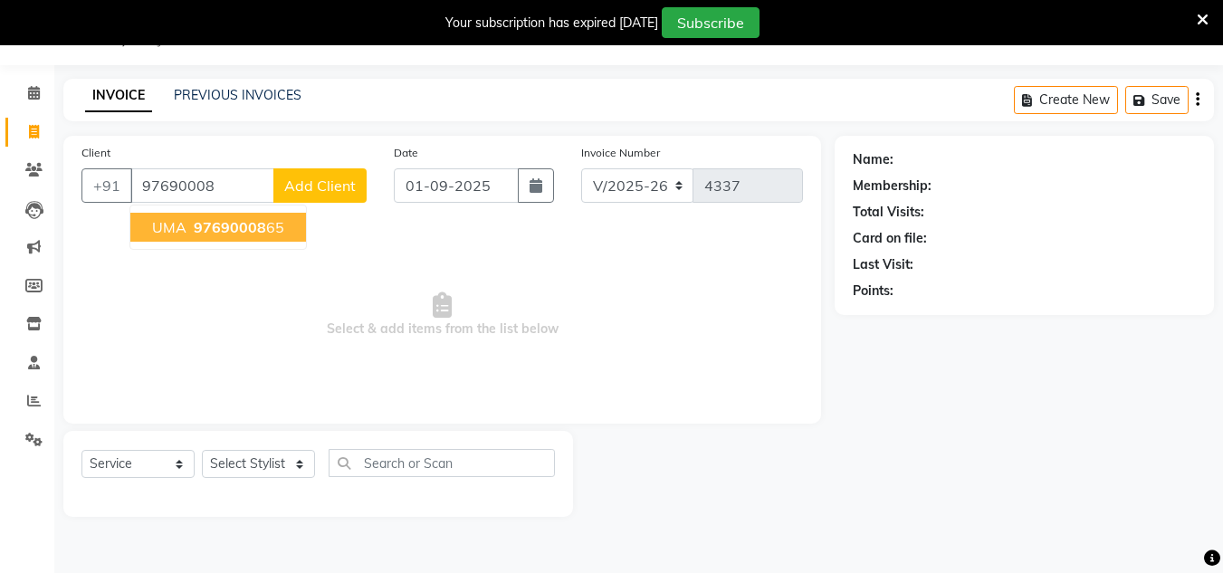
click at [245, 223] on span "97690008" at bounding box center [230, 227] width 72 height 18
type input "9769000865"
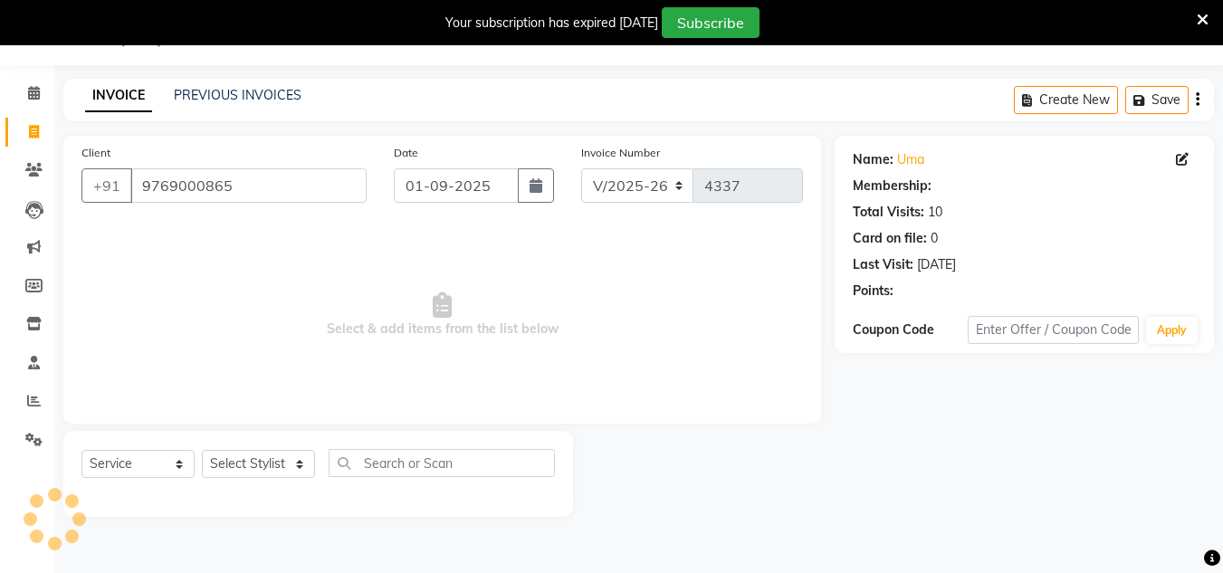
select select "1: Object"
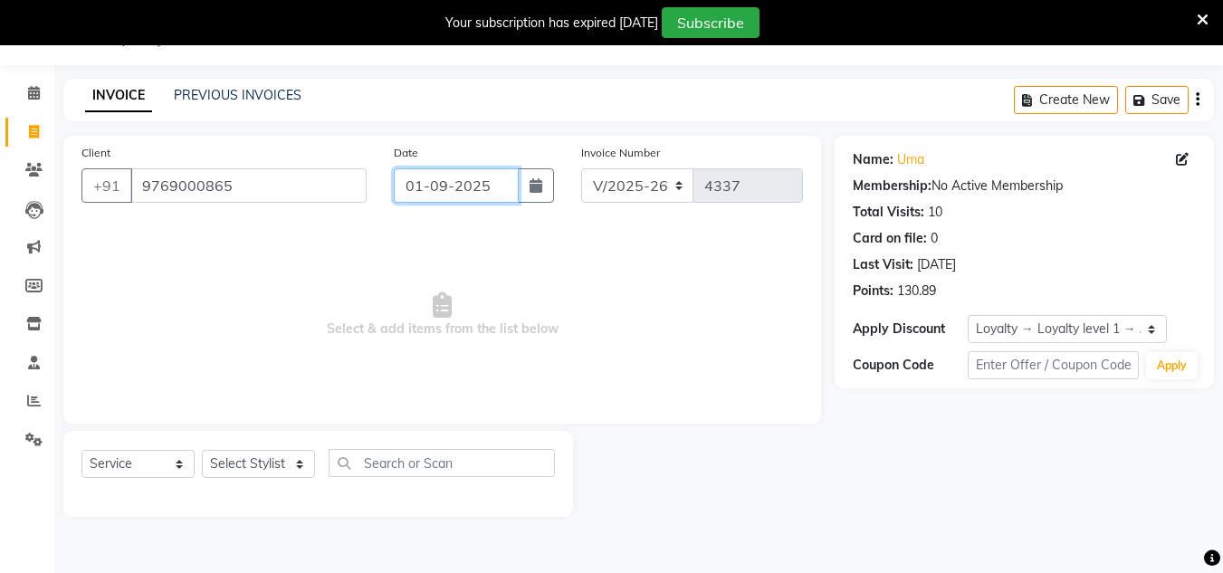
click at [504, 178] on input "01-09-2025" at bounding box center [456, 185] width 125 height 34
select select "9"
select select "2025"
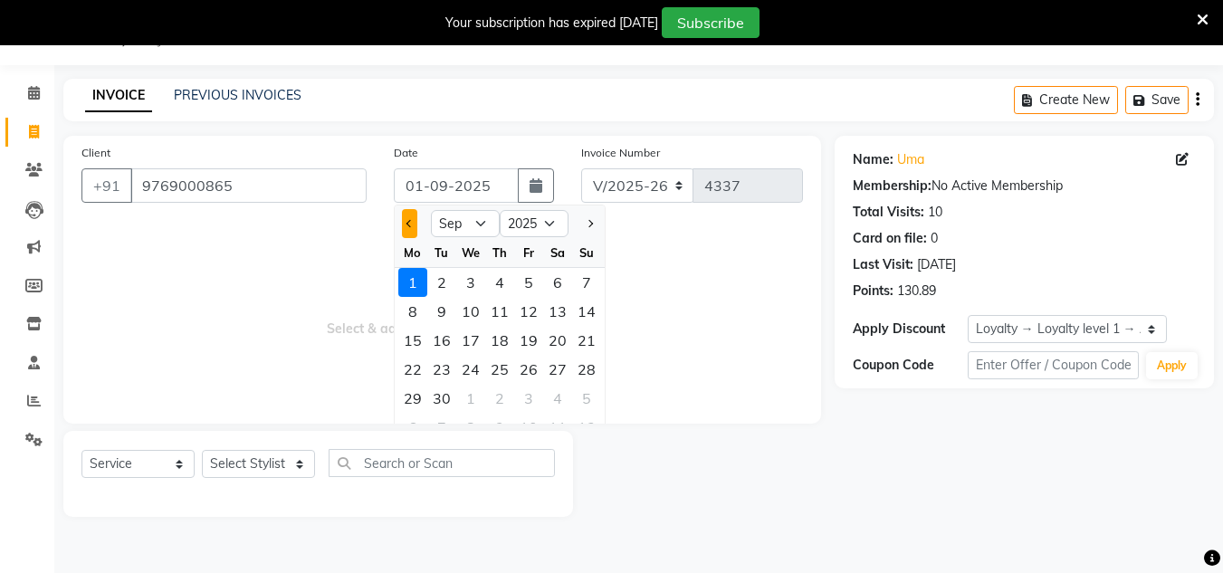
click at [405, 234] on button "Previous month" at bounding box center [409, 223] width 15 height 29
select select "8"
click at [564, 406] on div "30" at bounding box center [557, 398] width 29 height 29
type input "30-08-2025"
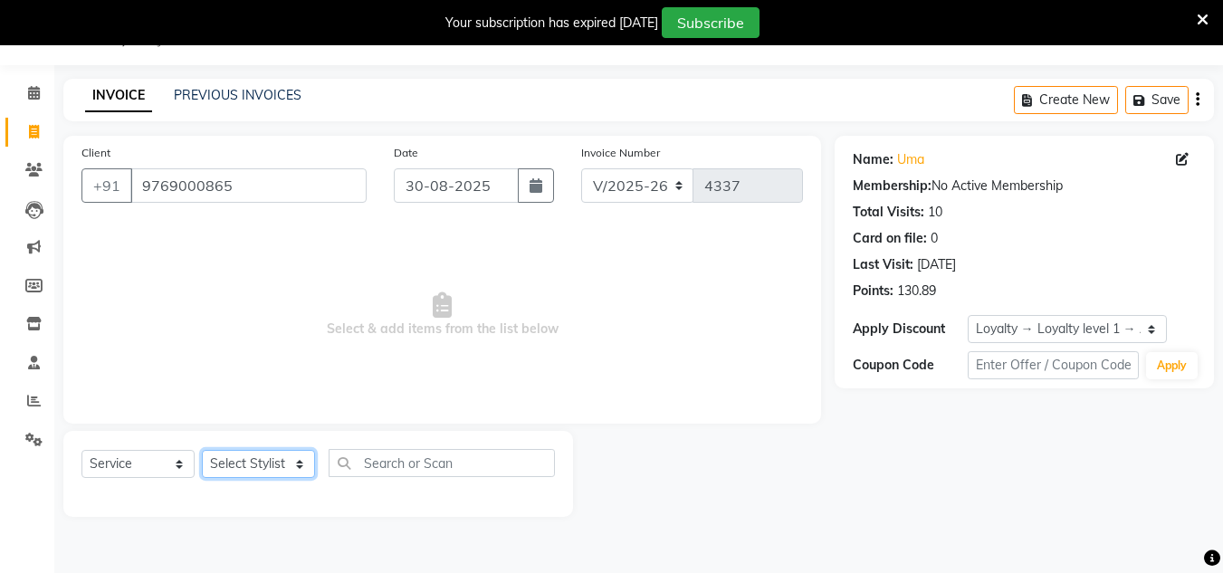
click at [286, 466] on select "Select Stylist [PERSON_NAME] new [PERSON_NAME] [PERSON_NAME] [PERSON_NAME] Owne…" at bounding box center [258, 464] width 113 height 28
select select "53569"
click at [202, 450] on select "Select Stylist [PERSON_NAME] new [PERSON_NAME] [PERSON_NAME] [PERSON_NAME] Owne…" at bounding box center [258, 464] width 113 height 28
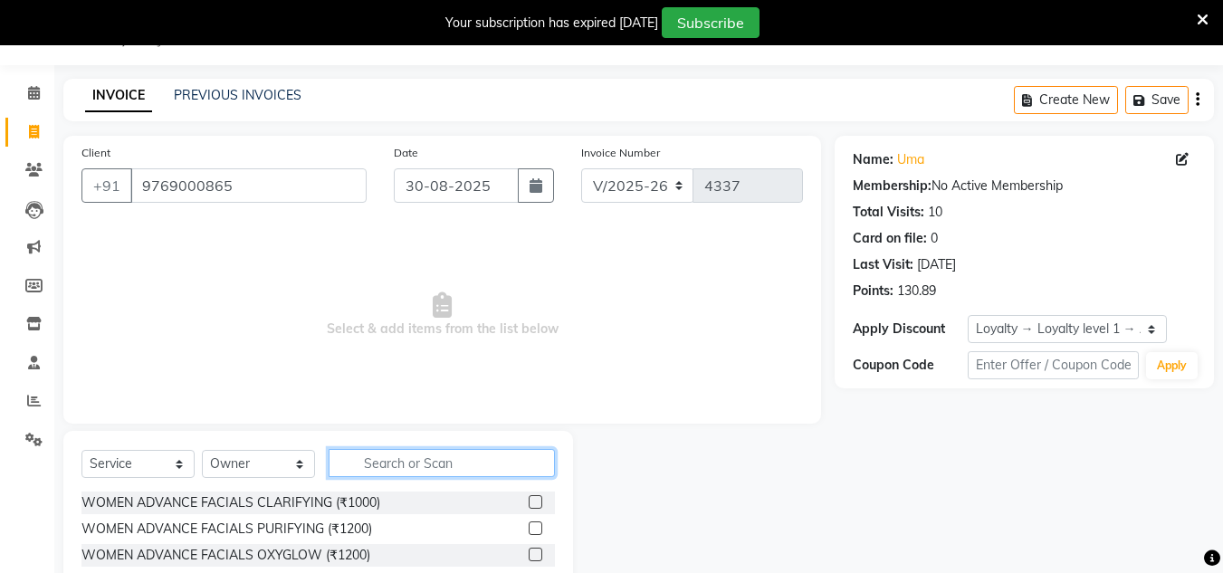
click at [391, 465] on input "text" at bounding box center [442, 463] width 226 height 28
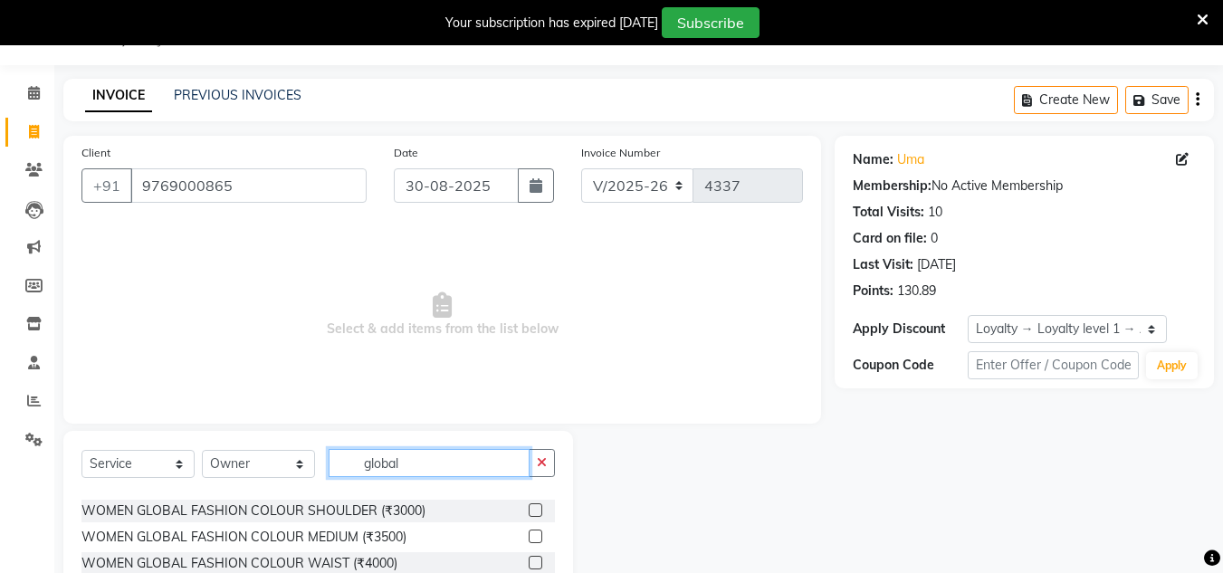
scroll to position [390, 0]
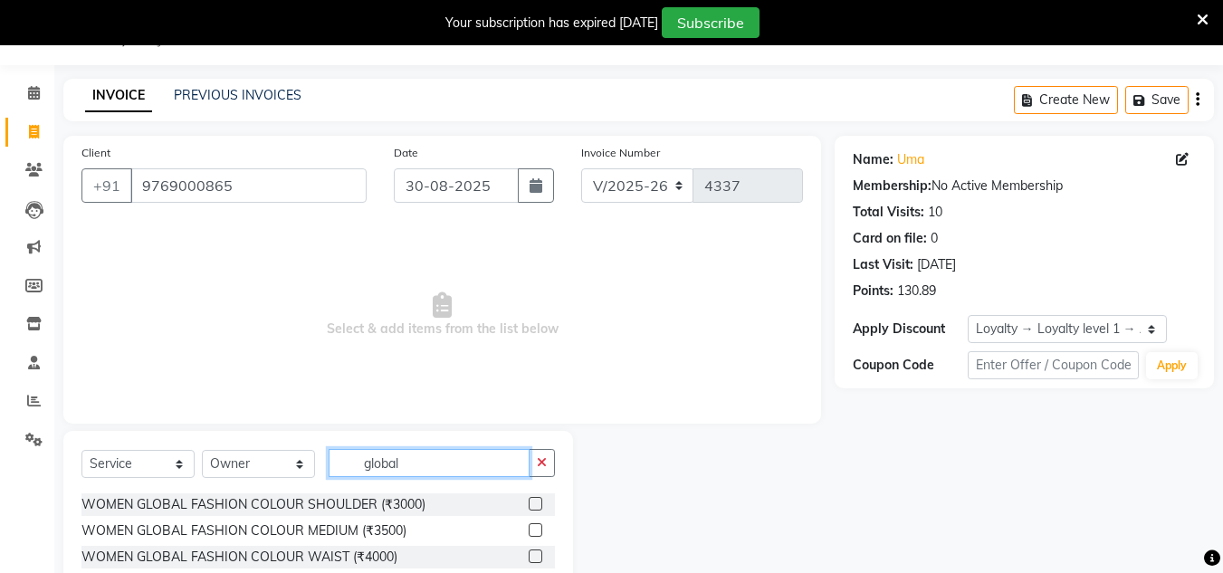
type input "global"
click at [529, 572] on label at bounding box center [536, 583] width 14 height 14
click at [529, 572] on input "checkbox" at bounding box center [535, 584] width 12 height 12
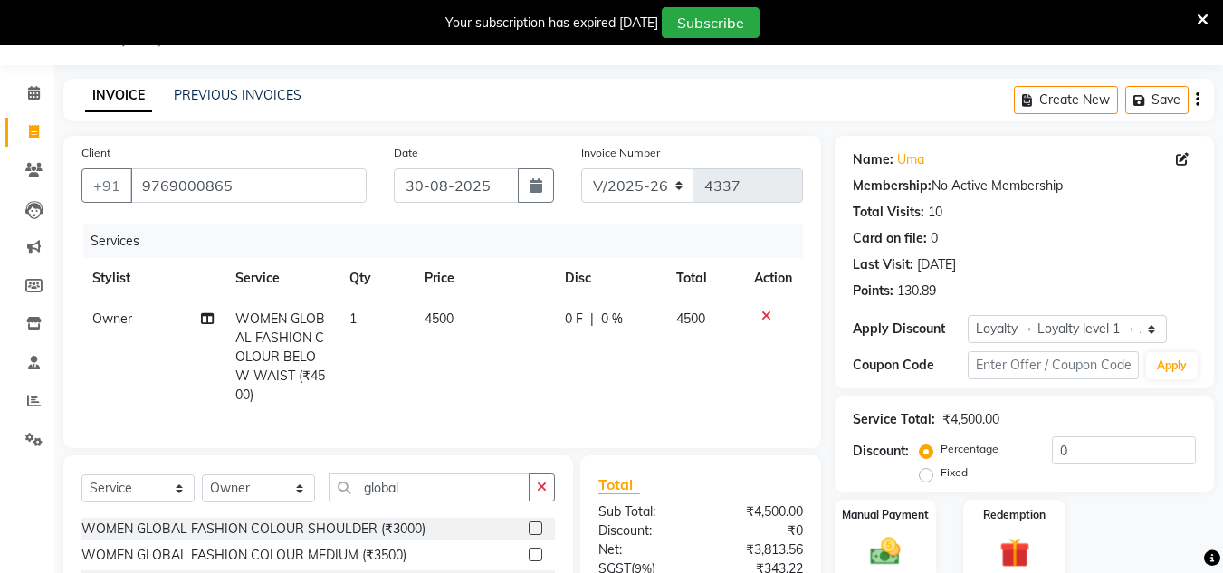
checkbox input "false"
click at [607, 318] on span "0 %" at bounding box center [612, 319] width 22 height 19
select select "53569"
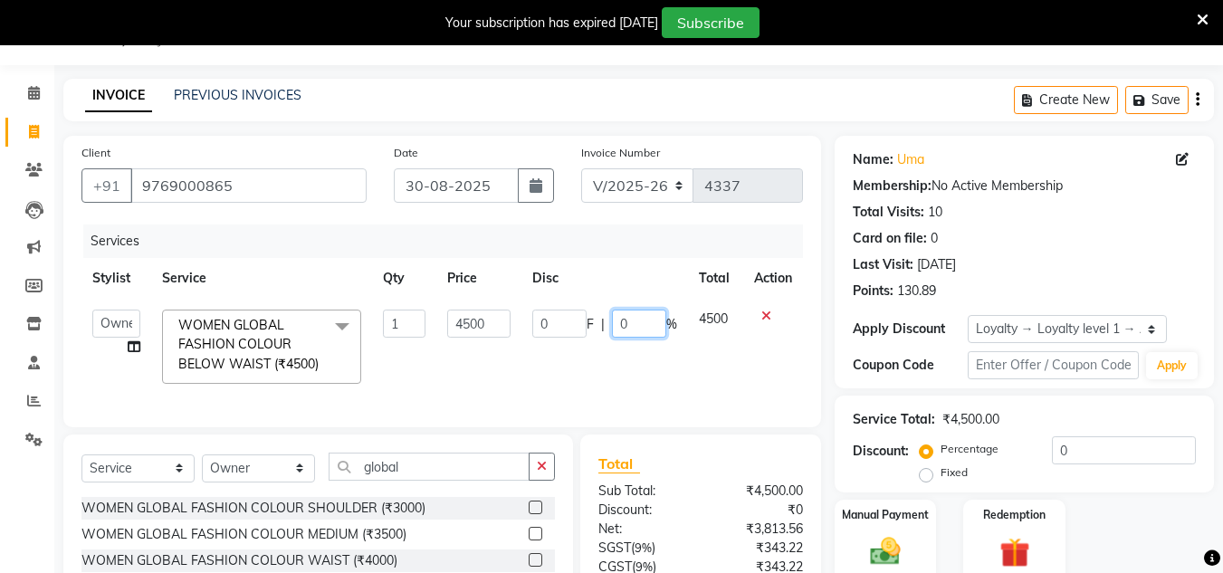
click at [634, 326] on input "0" at bounding box center [639, 324] width 54 height 28
type input "30"
click at [711, 365] on td "4500" at bounding box center [715, 347] width 55 height 96
select select "53569"
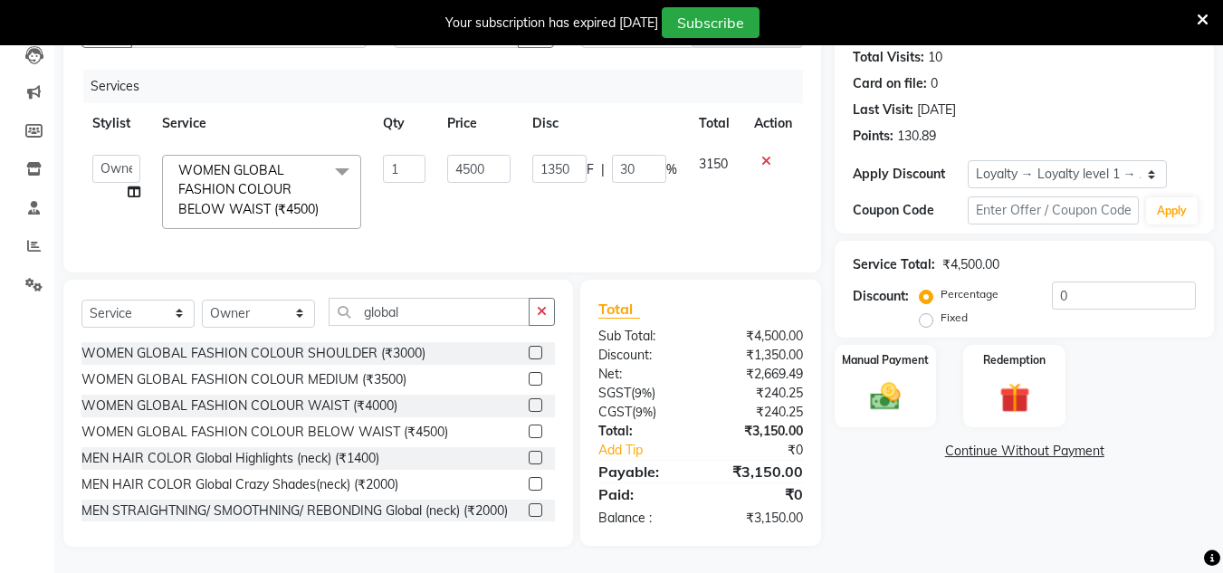
scroll to position [226, 0]
click at [889, 378] on img at bounding box center [885, 396] width 51 height 36
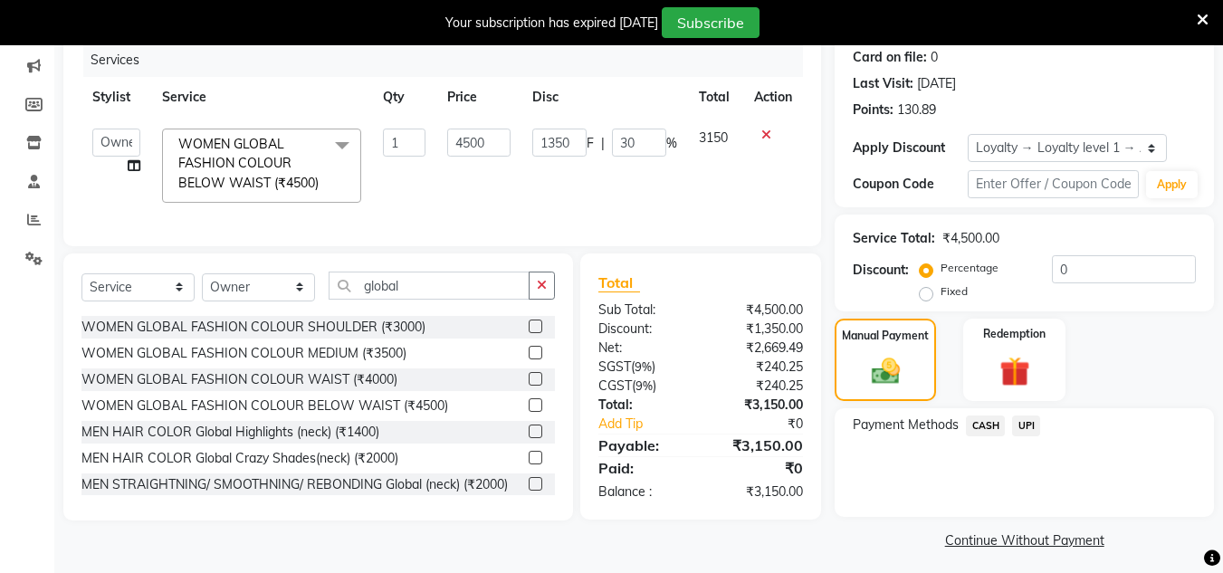
click at [1027, 418] on span "UPI" at bounding box center [1026, 426] width 28 height 21
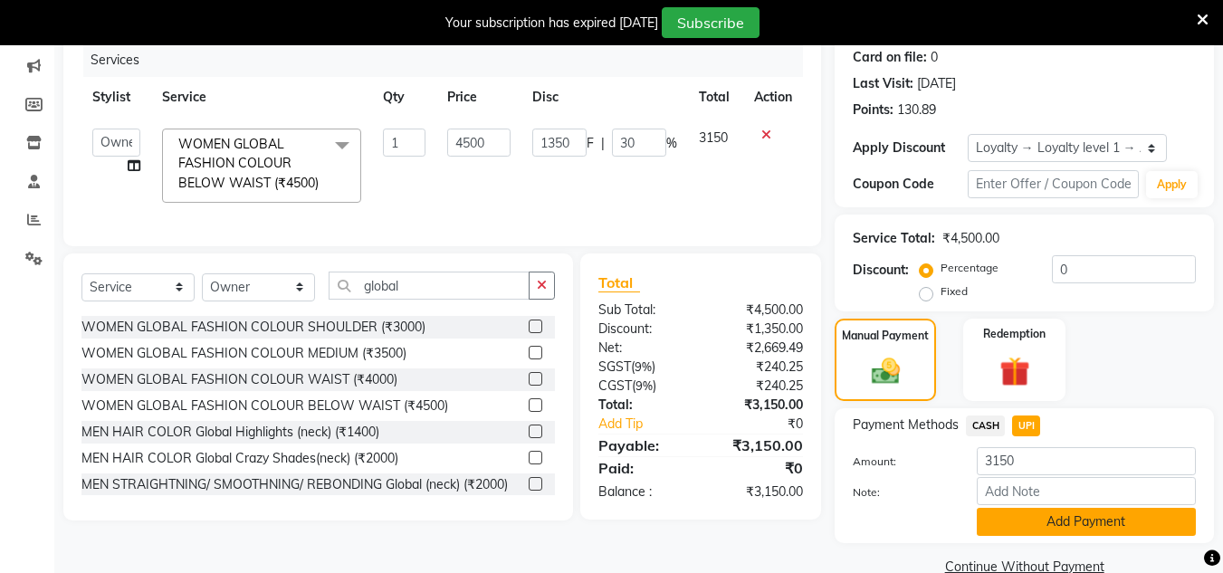
click at [1031, 515] on button "Add Payment" at bounding box center [1086, 522] width 219 height 28
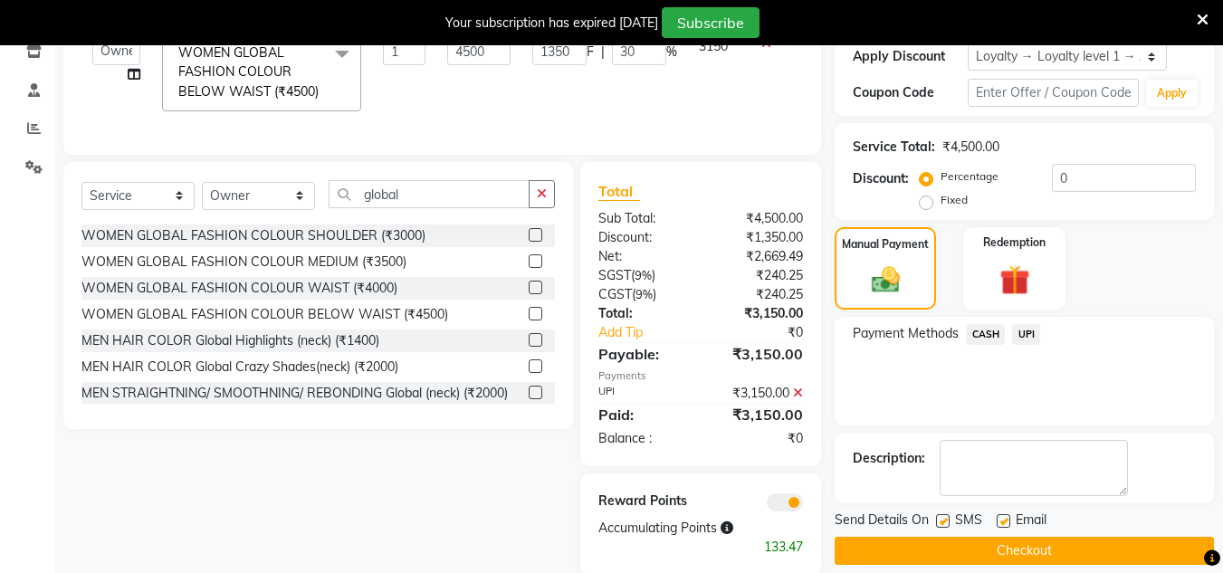
scroll to position [379, 0]
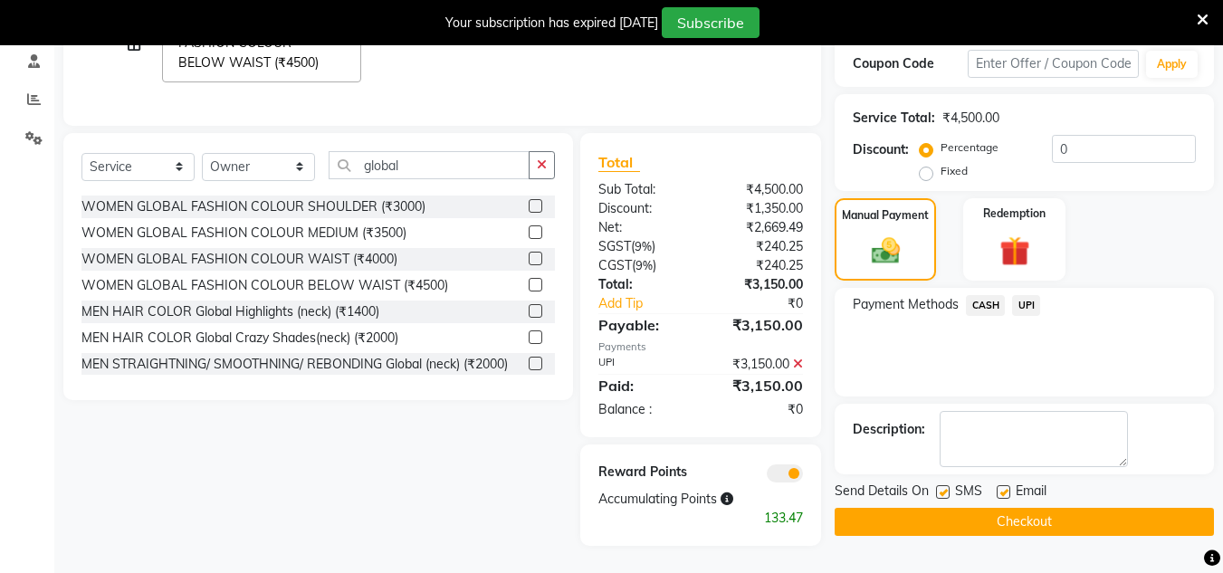
click at [1031, 508] on button "Checkout" at bounding box center [1024, 522] width 379 height 28
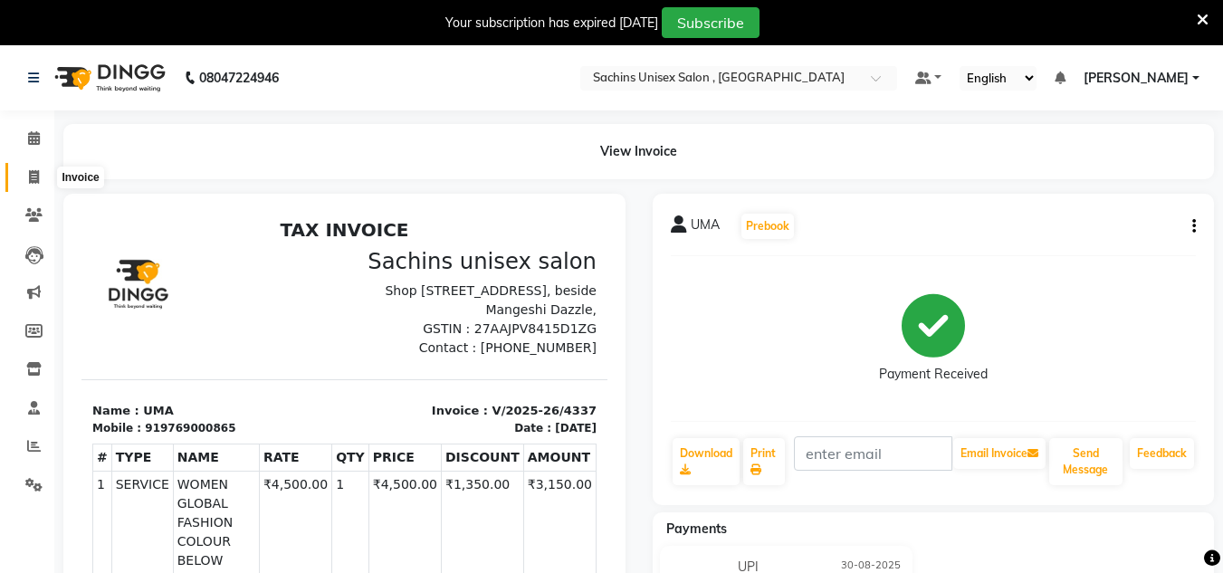
drag, startPoint x: 29, startPoint y: 180, endPoint x: 50, endPoint y: 180, distance: 20.8
click at [29, 180] on icon at bounding box center [34, 177] width 10 height 14
select select "service"
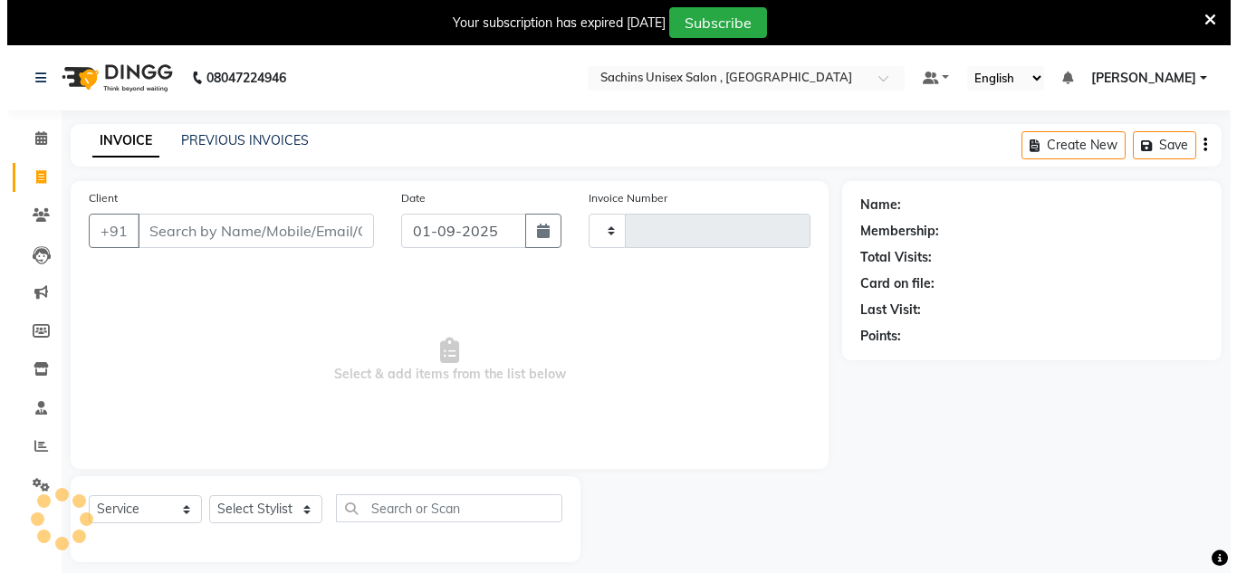
scroll to position [45, 0]
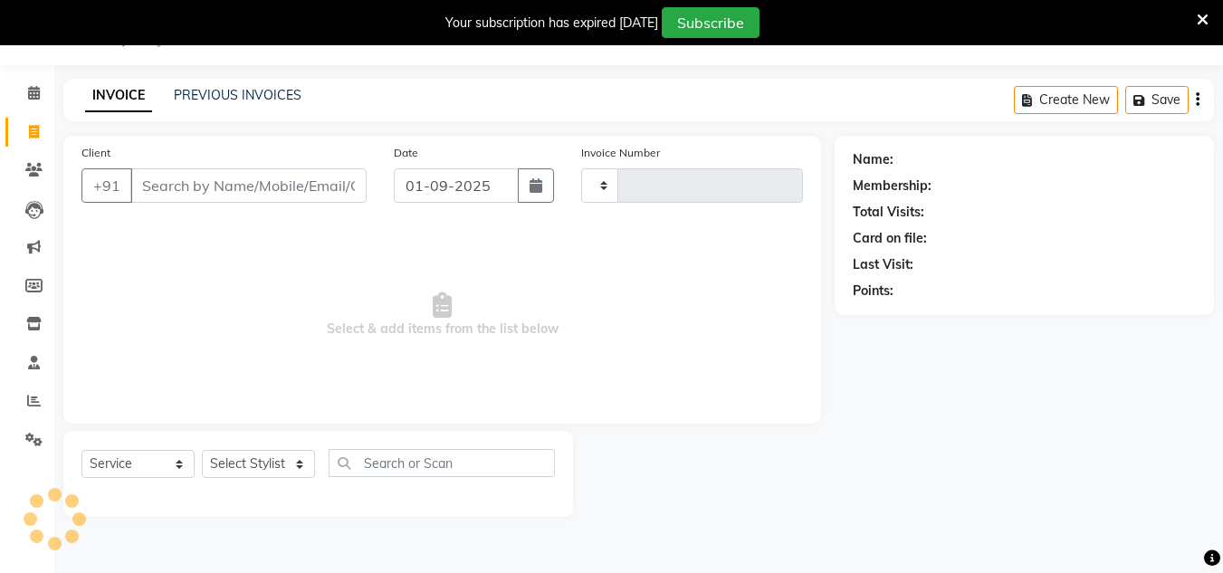
type input "4338"
select select "6840"
click at [262, 196] on input "Client" at bounding box center [248, 185] width 236 height 34
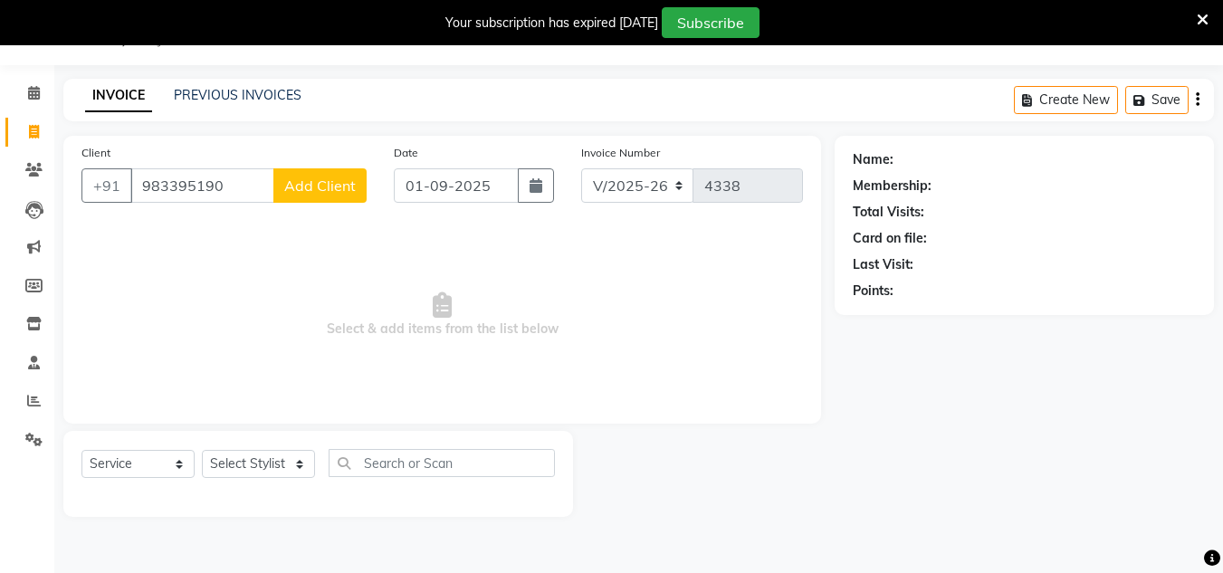
type input "983395190"
click at [315, 180] on span "Add Client" at bounding box center [320, 186] width 72 height 18
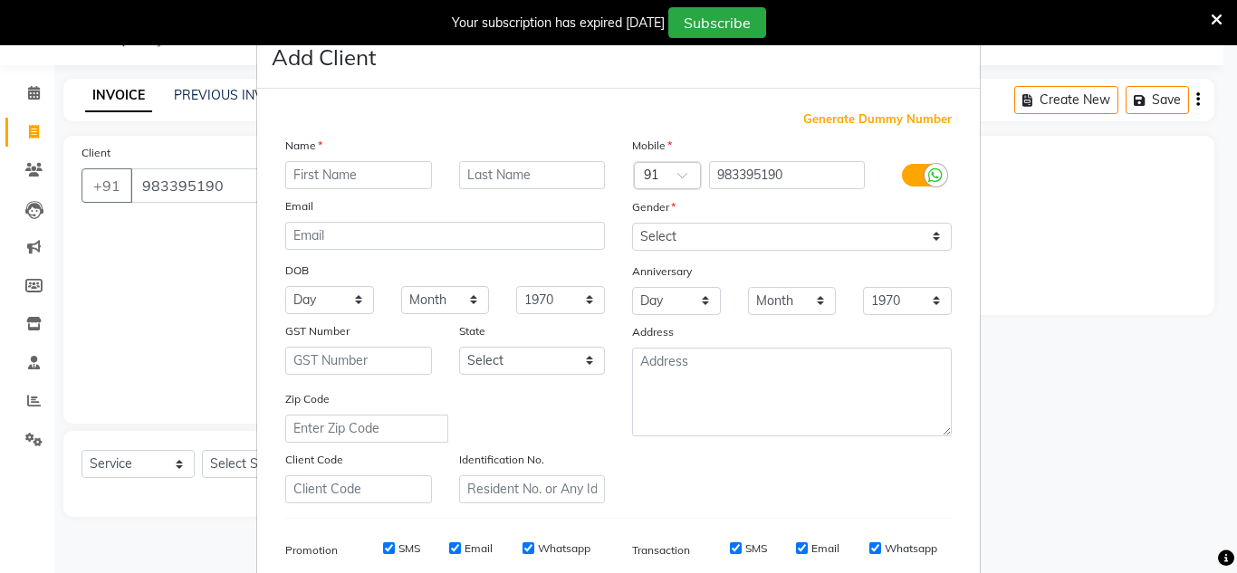
click at [313, 182] on input "text" at bounding box center [358, 175] width 147 height 28
type input "girish"
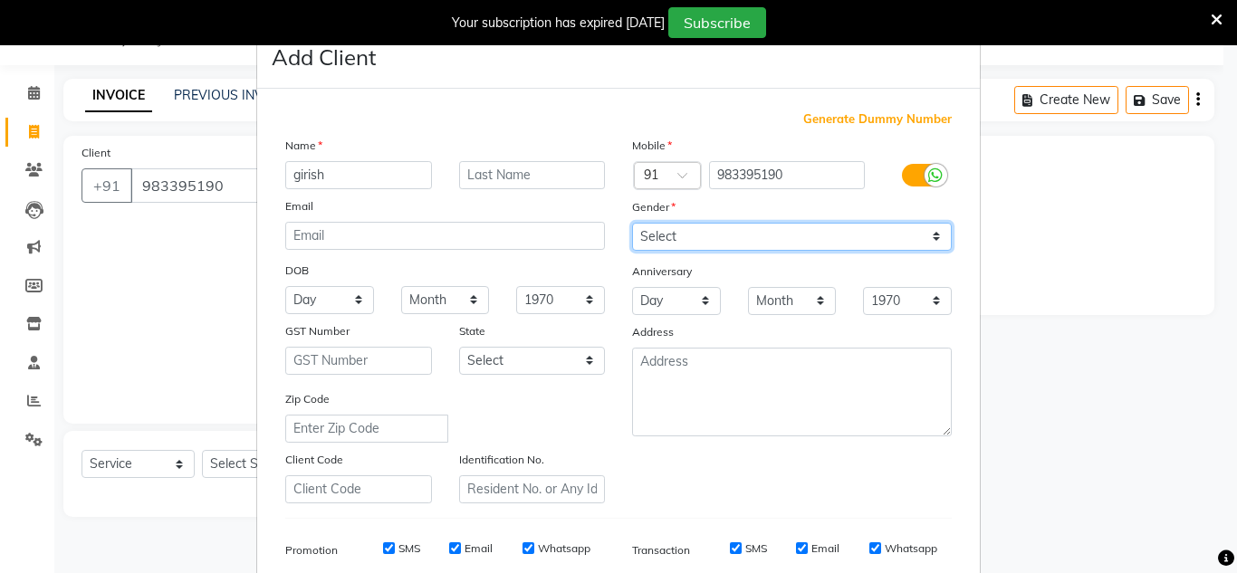
click at [686, 241] on select "Select [DEMOGRAPHIC_DATA] [DEMOGRAPHIC_DATA] Other Prefer Not To Say" at bounding box center [792, 237] width 320 height 28
select select "[DEMOGRAPHIC_DATA]"
click at [632, 223] on select "Select [DEMOGRAPHIC_DATA] [DEMOGRAPHIC_DATA] Other Prefer Not To Say" at bounding box center [792, 237] width 320 height 28
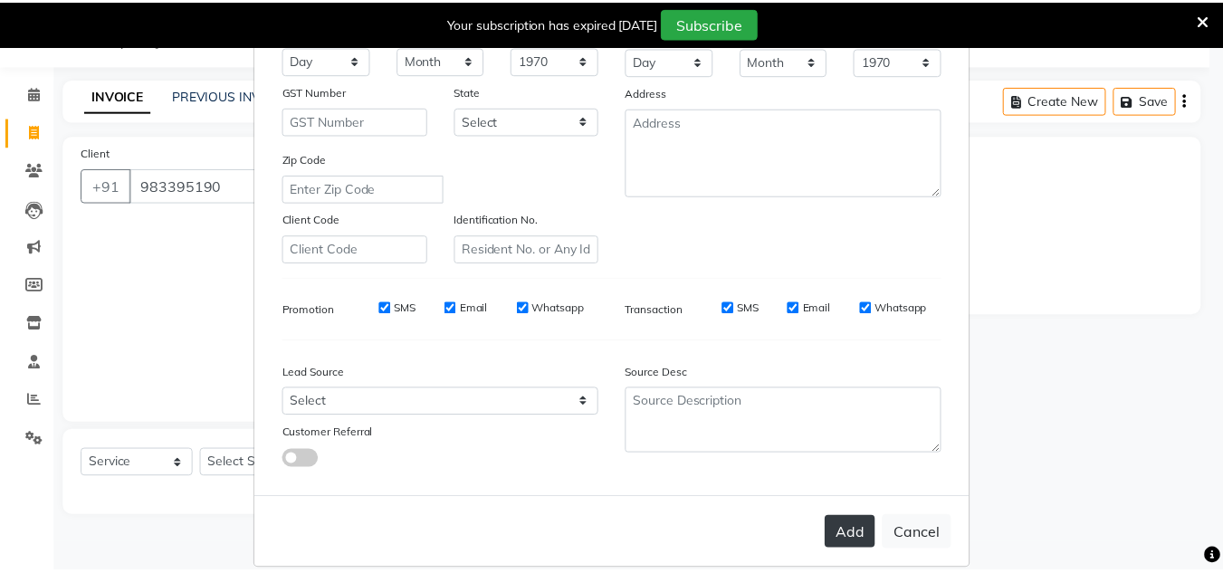
scroll to position [263, 0]
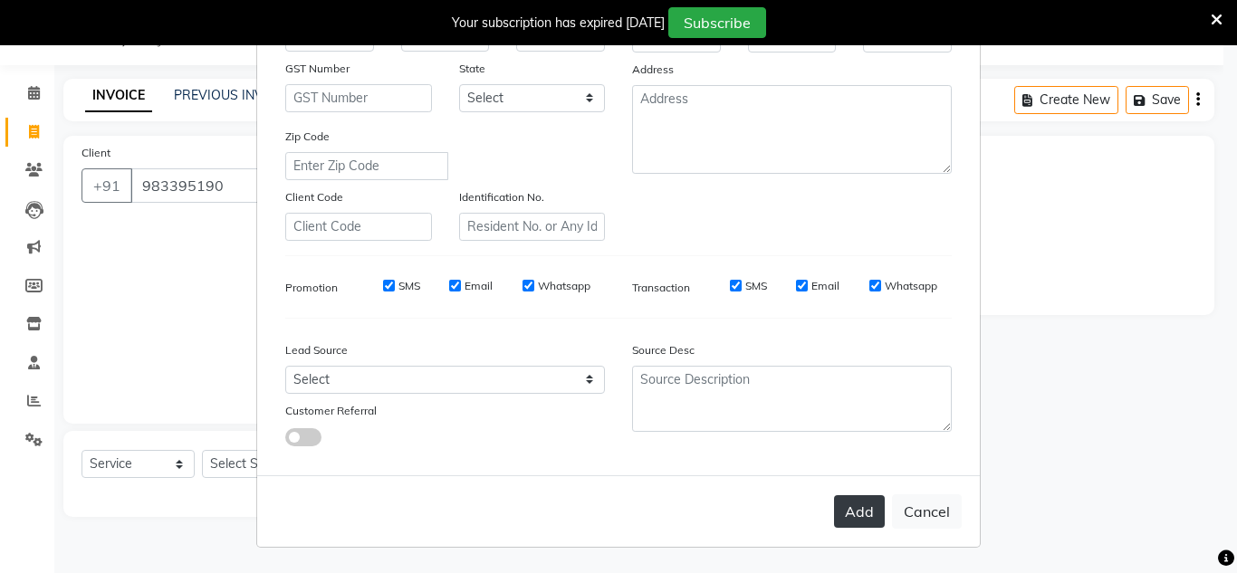
click at [859, 513] on button "Add" at bounding box center [859, 511] width 51 height 33
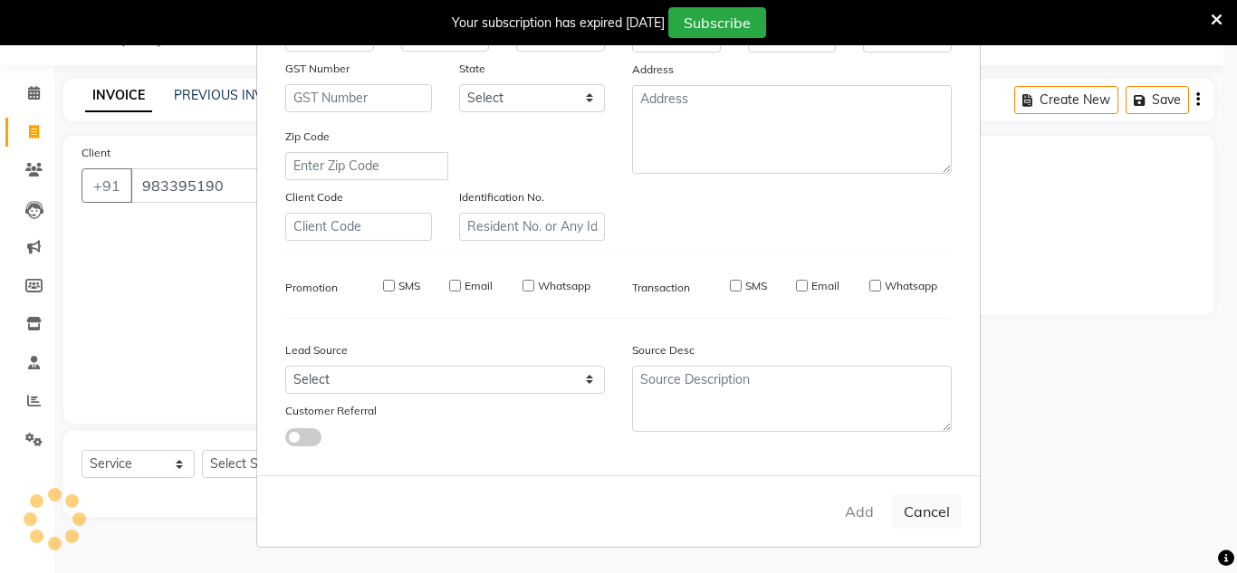
select select
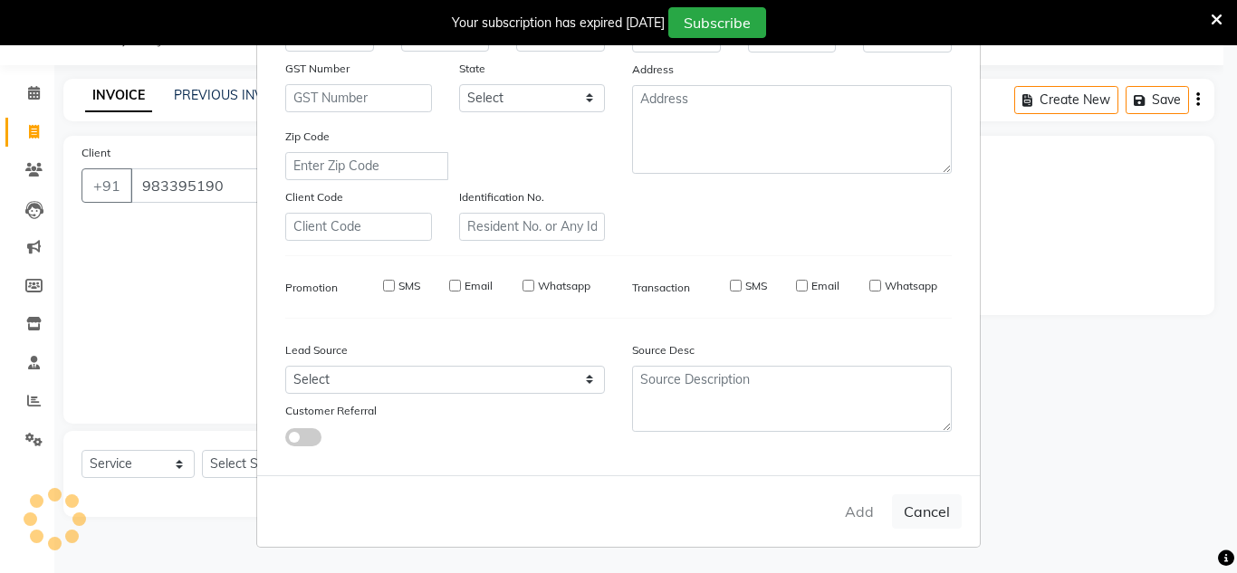
select select
checkbox input "false"
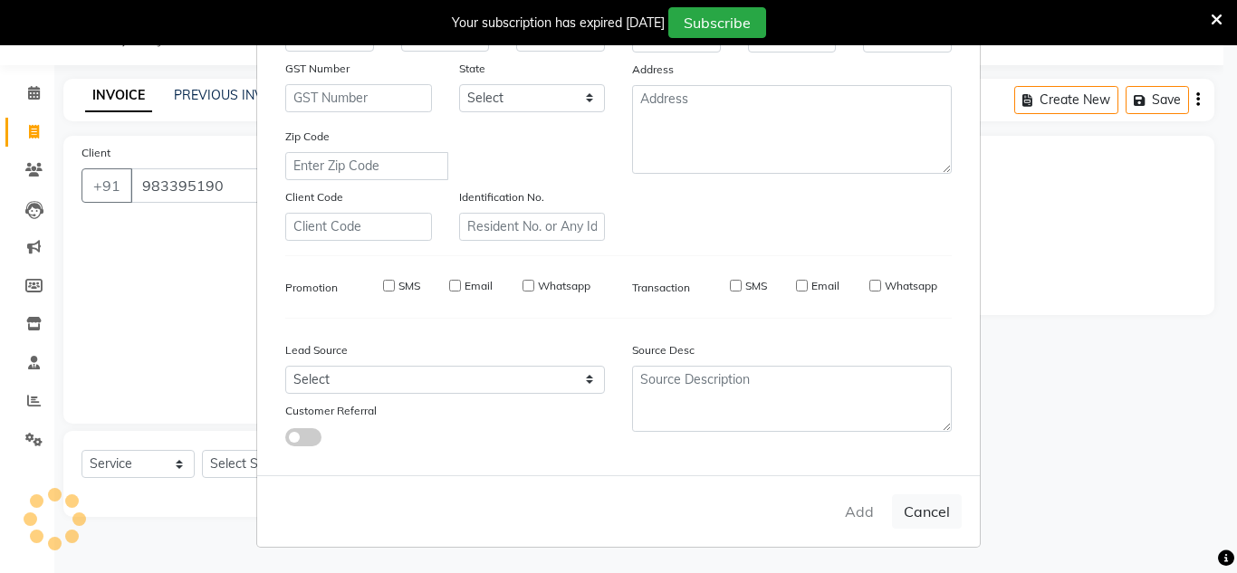
checkbox input "false"
select select "1: Object"
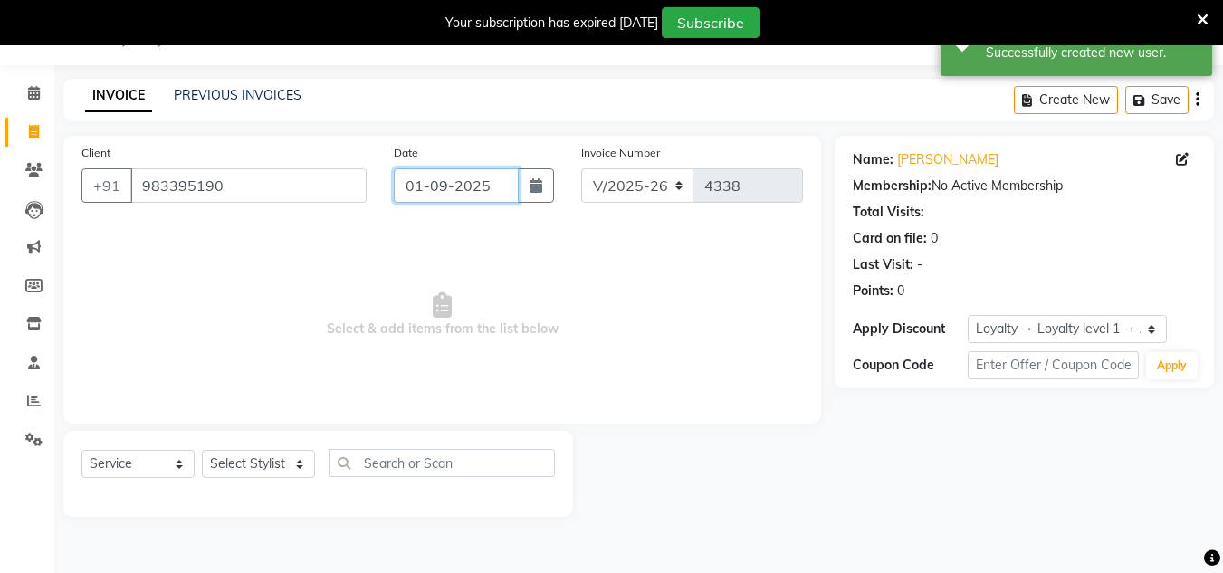
click at [492, 180] on input "01-09-2025" at bounding box center [456, 185] width 125 height 34
select select "9"
select select "2025"
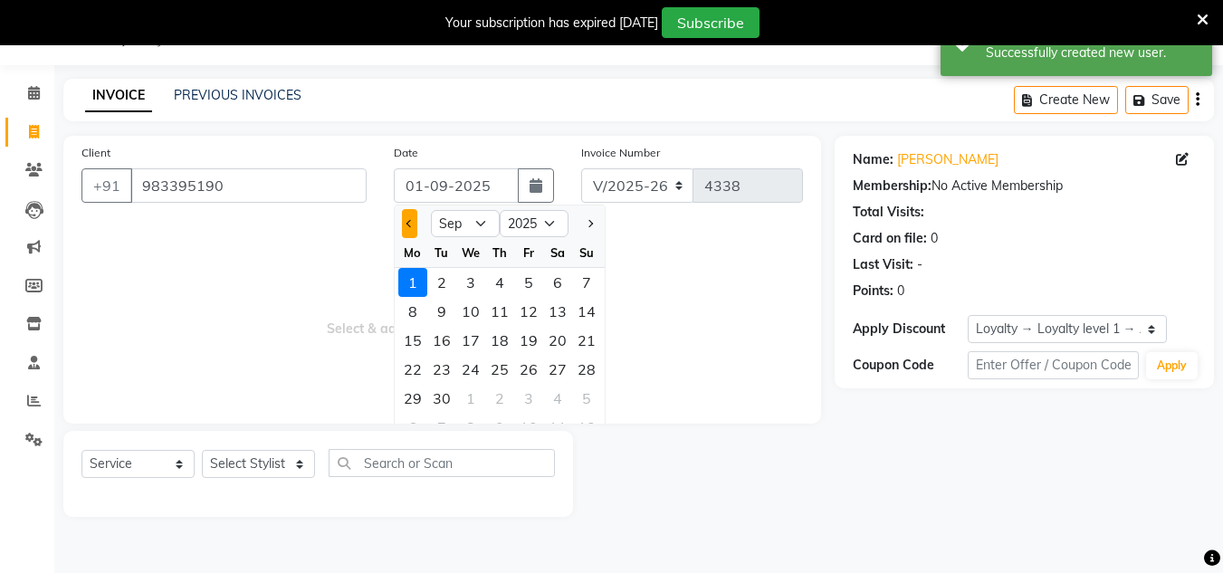
click at [407, 215] on button "Previous month" at bounding box center [409, 223] width 15 height 29
select select "8"
click at [579, 394] on div "31" at bounding box center [586, 398] width 29 height 29
type input "31-08-2025"
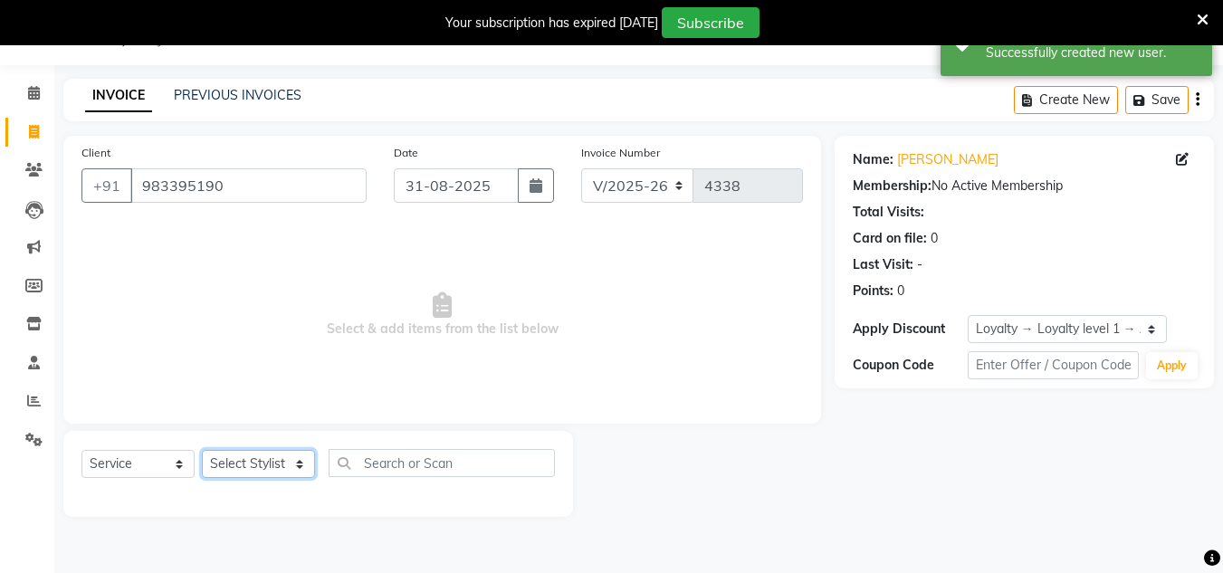
click at [279, 470] on select "Select Stylist [PERSON_NAME] new [PERSON_NAME] [PERSON_NAME] [PERSON_NAME] Owne…" at bounding box center [258, 464] width 113 height 28
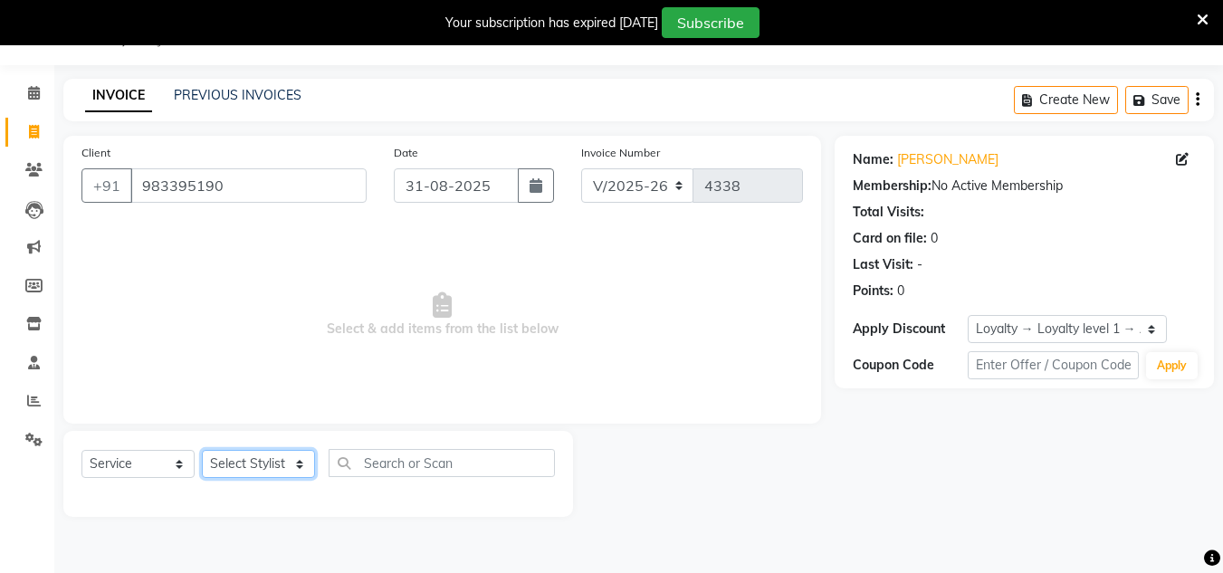
select select "53567"
click at [202, 450] on select "Select Stylist [PERSON_NAME] new [PERSON_NAME] [PERSON_NAME] [PERSON_NAME] Owne…" at bounding box center [258, 464] width 113 height 28
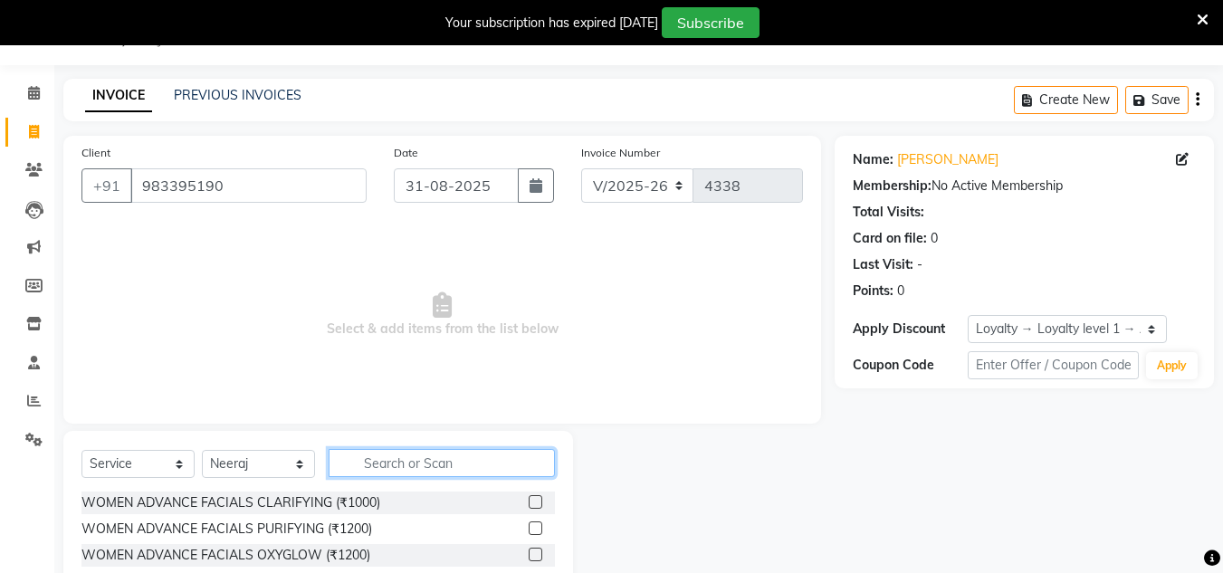
click at [401, 462] on input "text" at bounding box center [442, 463] width 226 height 28
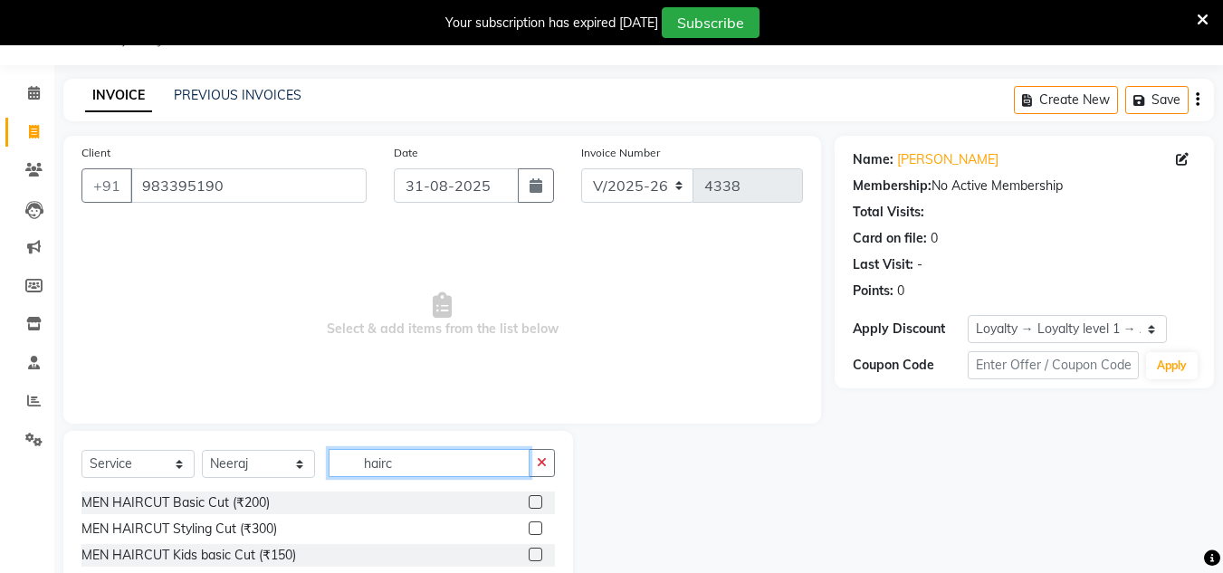
type input "hairc"
click at [534, 504] on label at bounding box center [536, 502] width 14 height 14
click at [534, 504] on input "checkbox" at bounding box center [535, 503] width 12 height 12
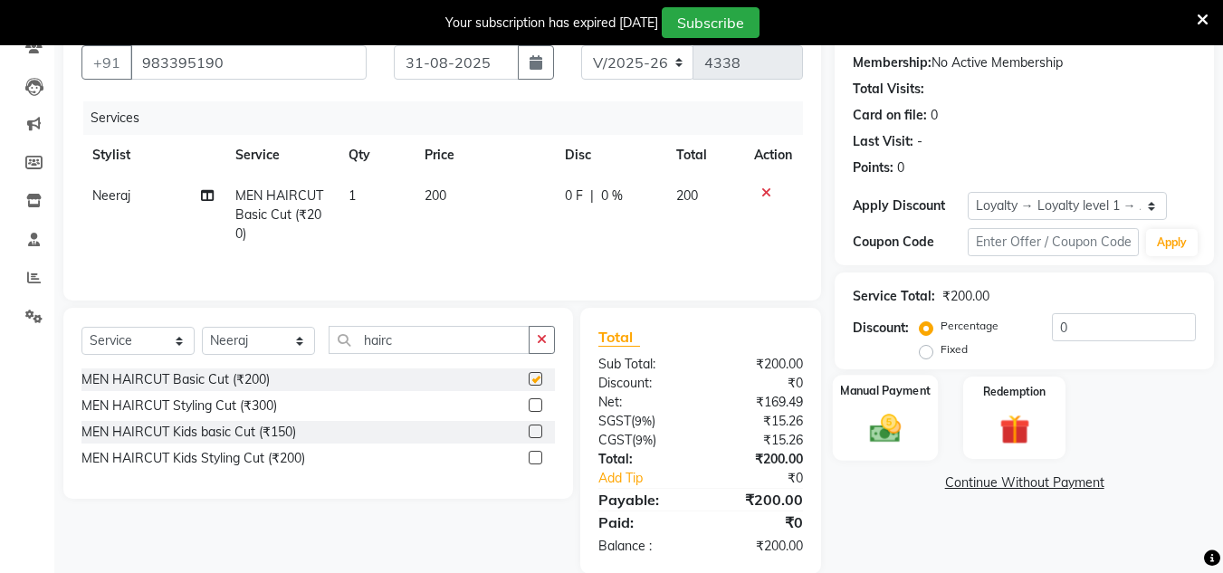
checkbox input "false"
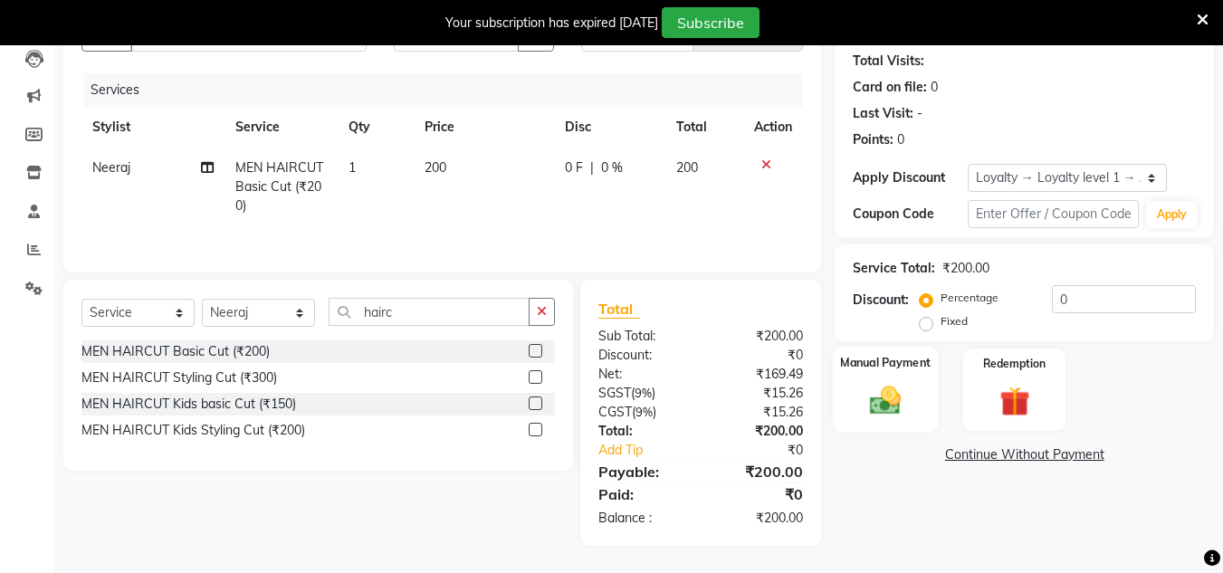
click at [886, 411] on img at bounding box center [885, 400] width 51 height 36
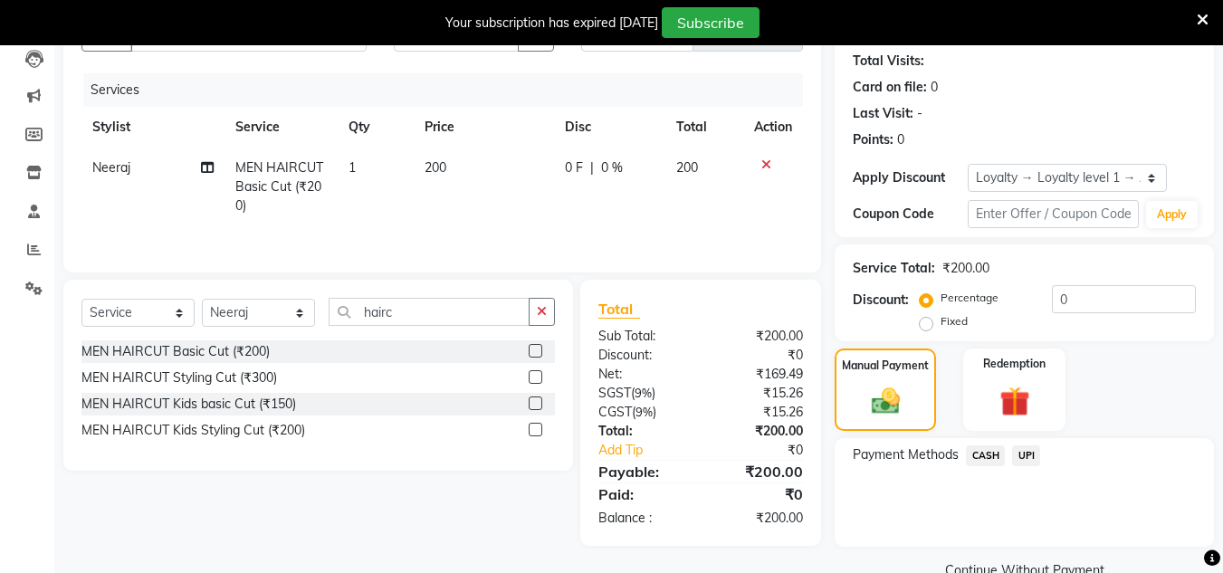
click at [1030, 452] on span "UPI" at bounding box center [1026, 455] width 28 height 21
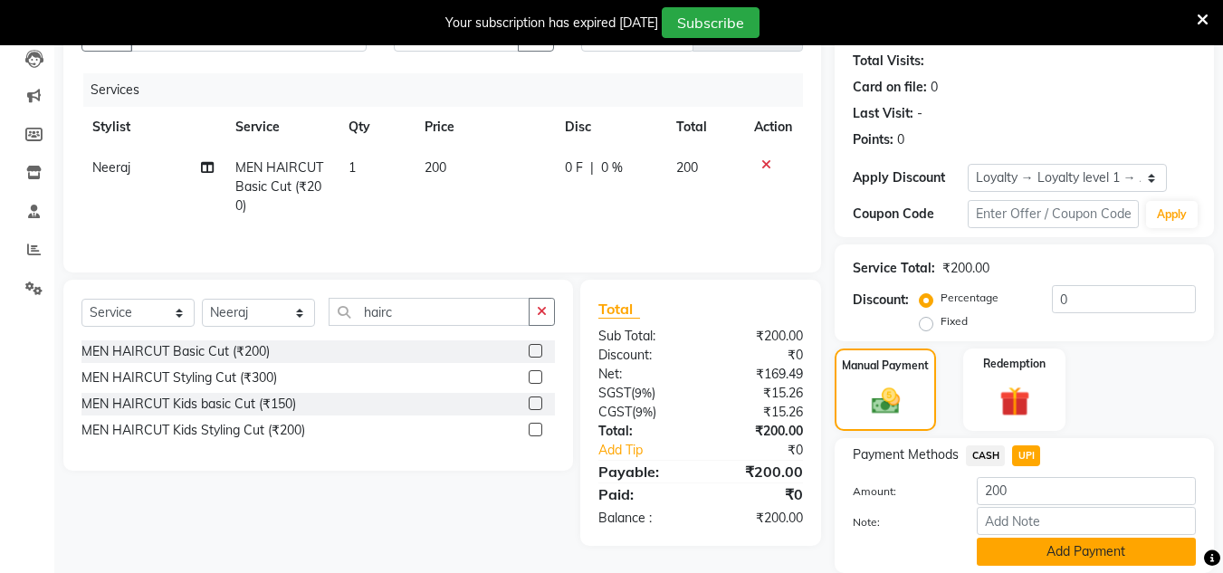
click at [1046, 549] on button "Add Payment" at bounding box center [1086, 552] width 219 height 28
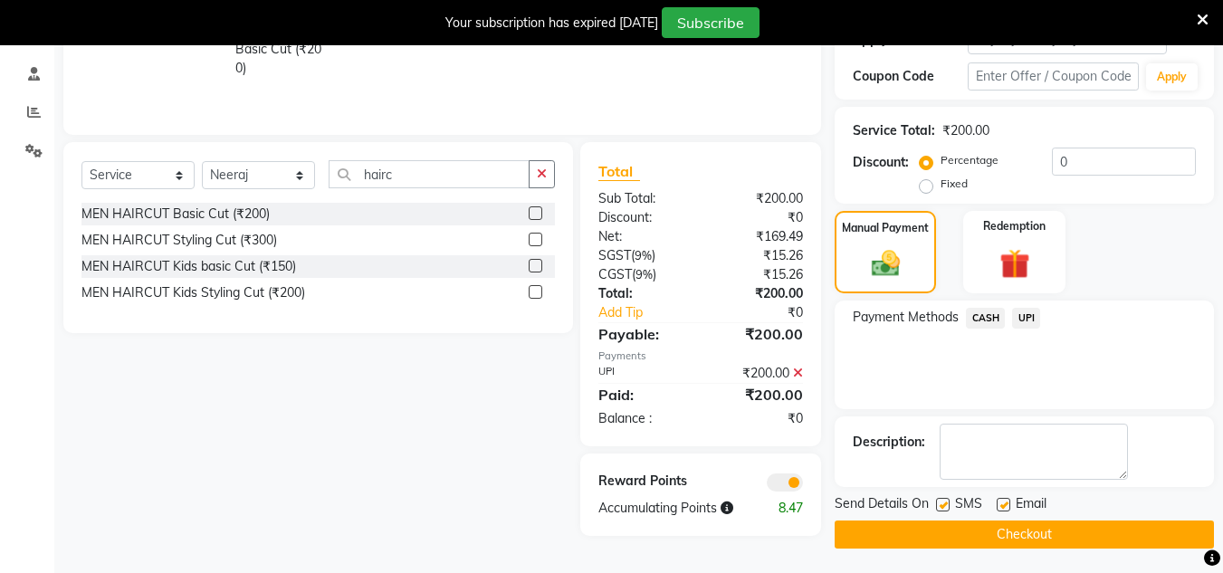
scroll to position [337, 0]
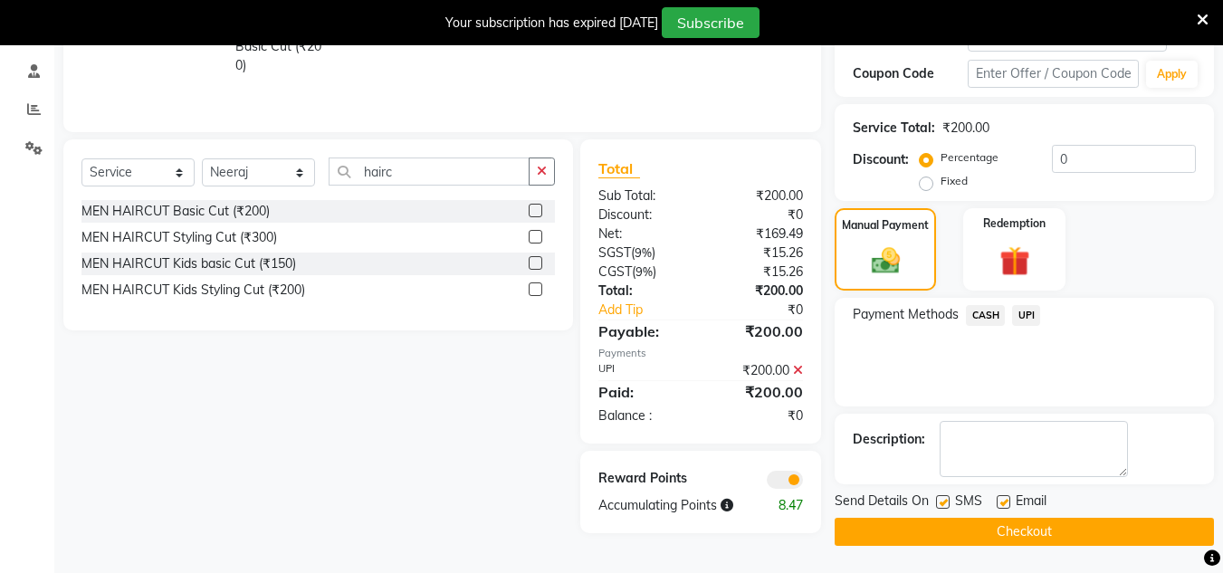
click at [1067, 530] on button "Checkout" at bounding box center [1024, 532] width 379 height 28
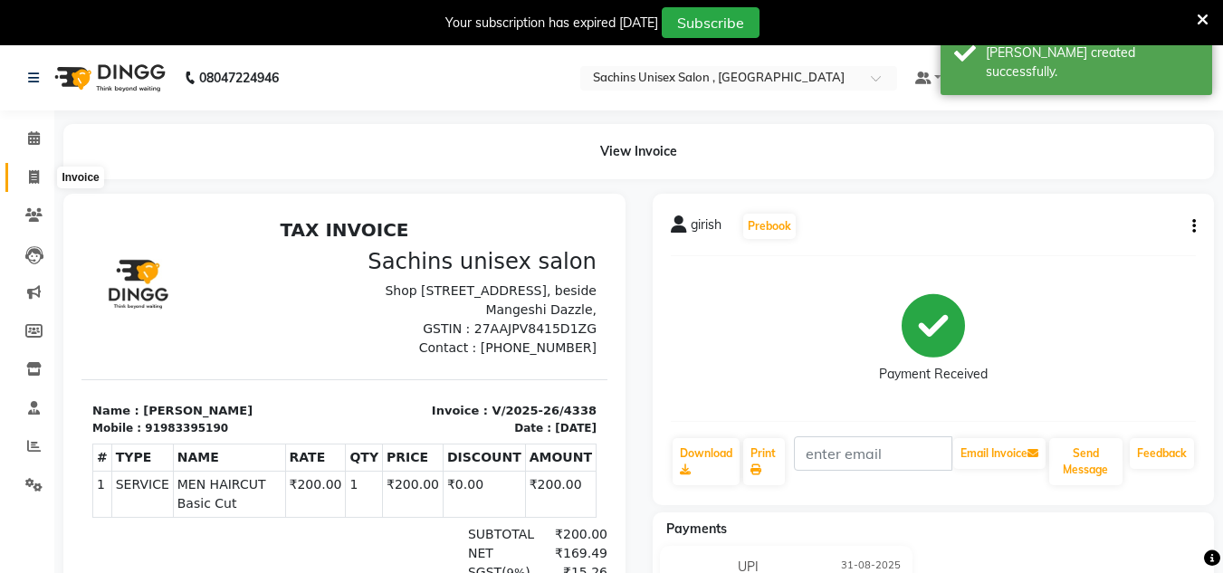
drag, startPoint x: 34, startPoint y: 173, endPoint x: 44, endPoint y: 167, distance: 11.8
click at [36, 174] on icon at bounding box center [34, 177] width 10 height 14
select select "service"
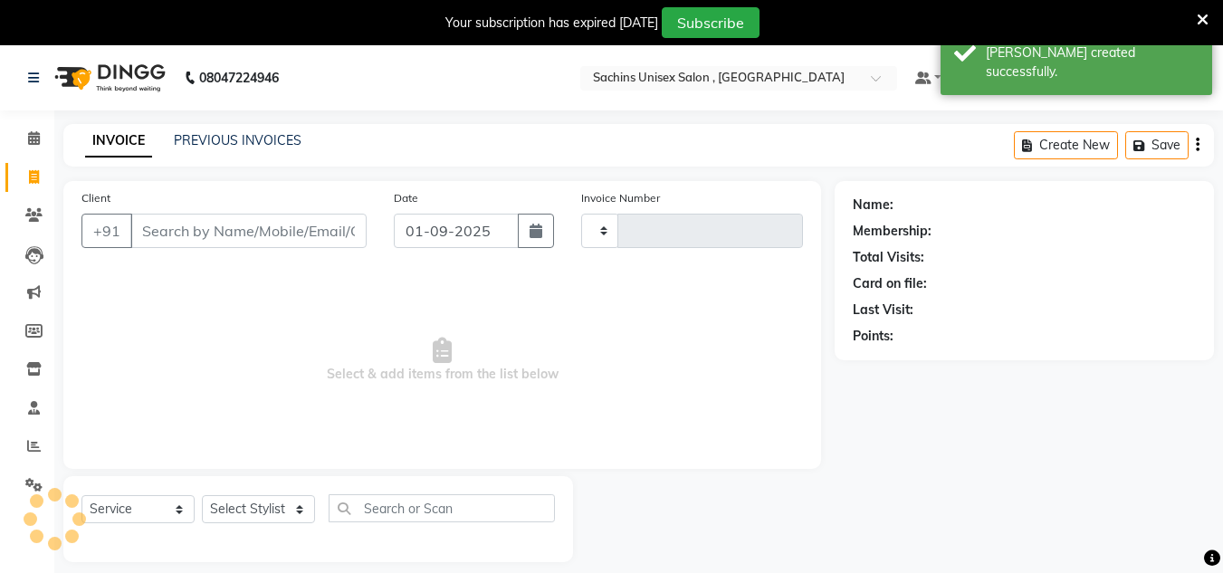
type input "4339"
select select "6840"
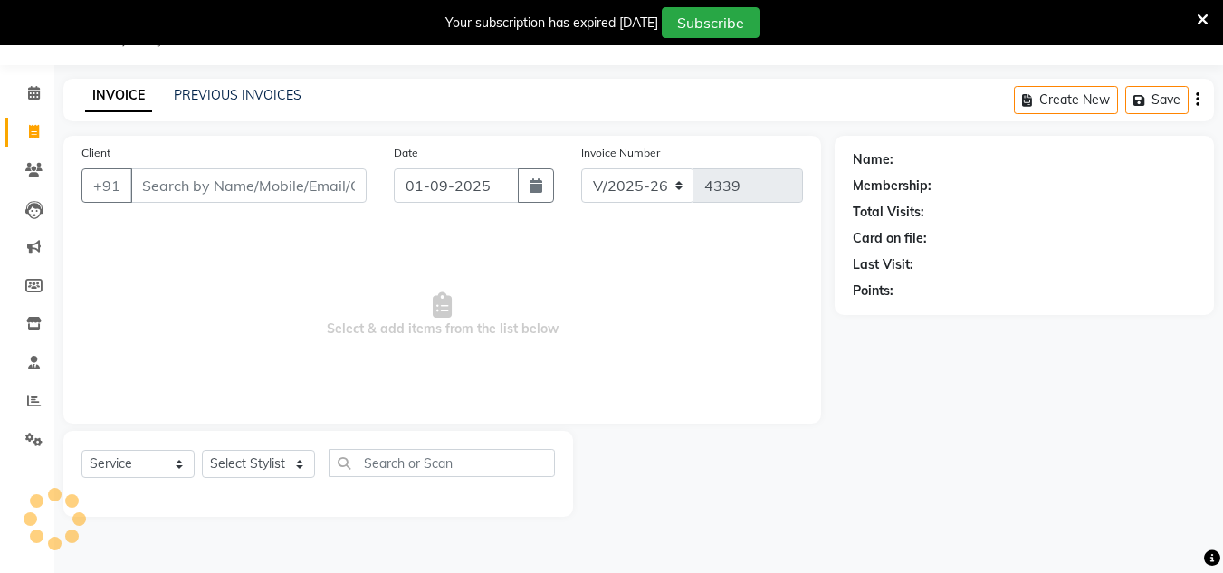
click at [195, 176] on input "Client" at bounding box center [248, 185] width 236 height 34
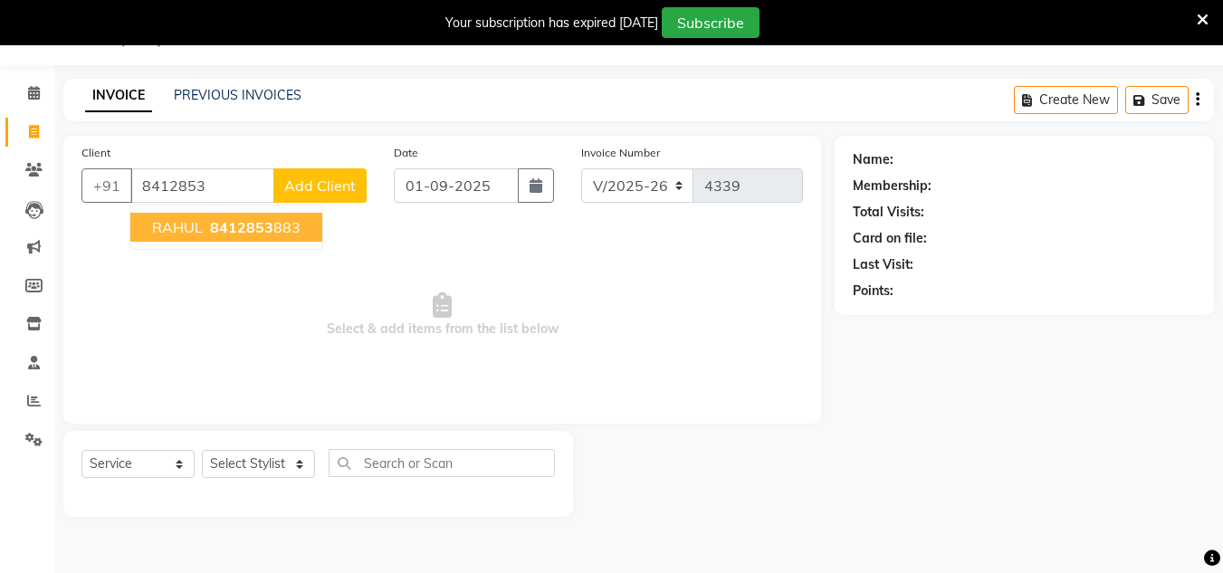
click at [252, 223] on span "8412853" at bounding box center [241, 227] width 63 height 18
type input "8412853883"
select select "1: Object"
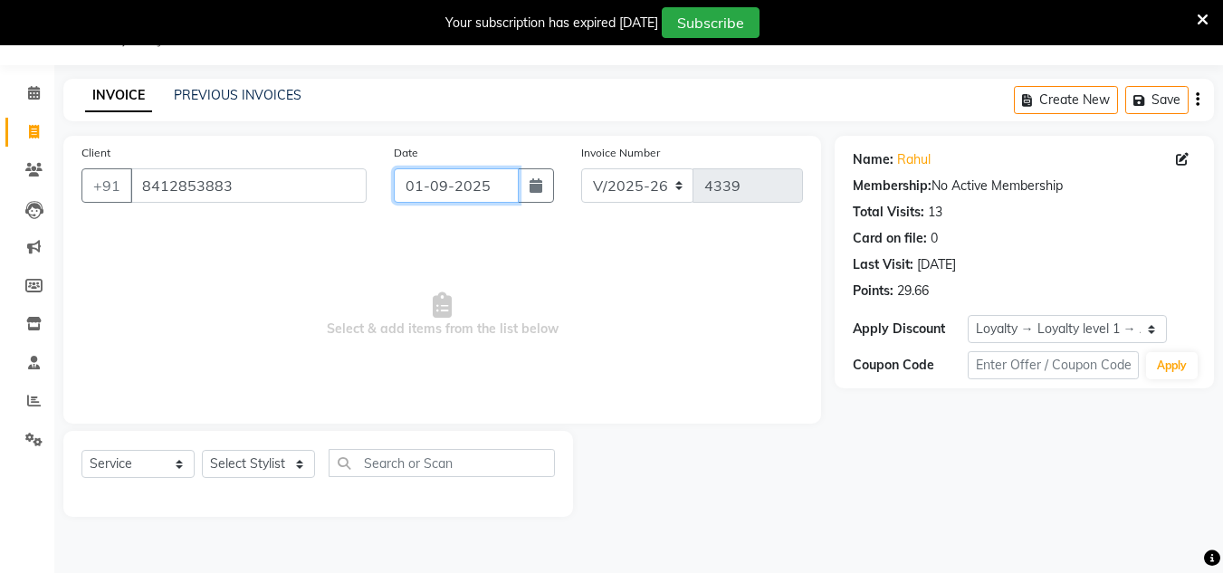
click at [500, 180] on input "01-09-2025" at bounding box center [456, 185] width 125 height 34
select select "9"
select select "2025"
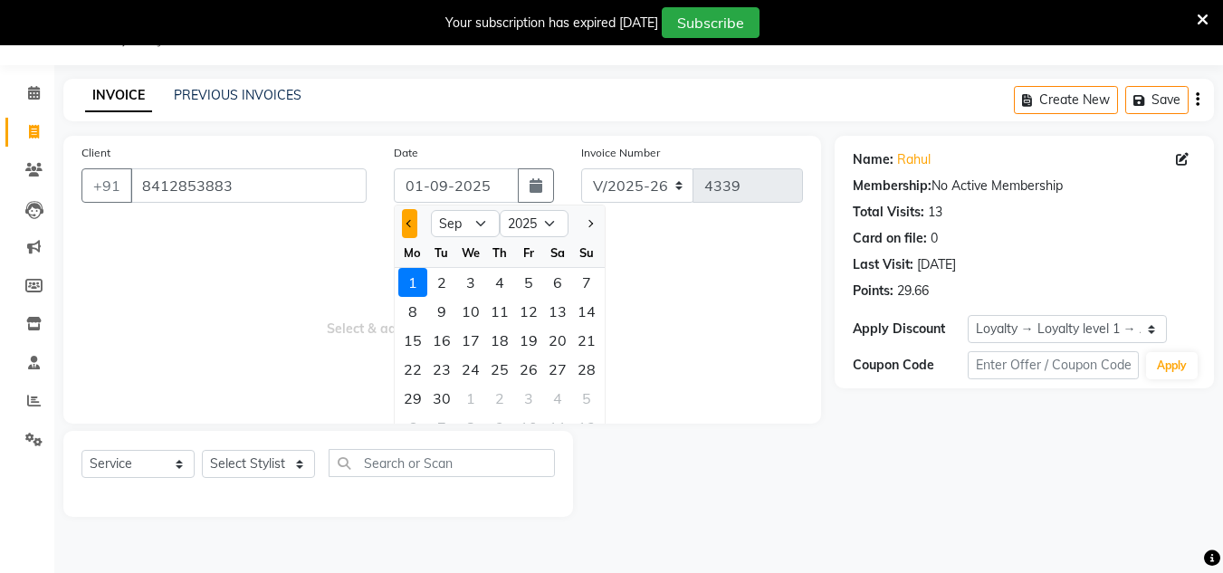
click at [410, 227] on span "Previous month" at bounding box center [409, 223] width 7 height 7
select select "8"
click at [577, 398] on div "31" at bounding box center [586, 398] width 29 height 29
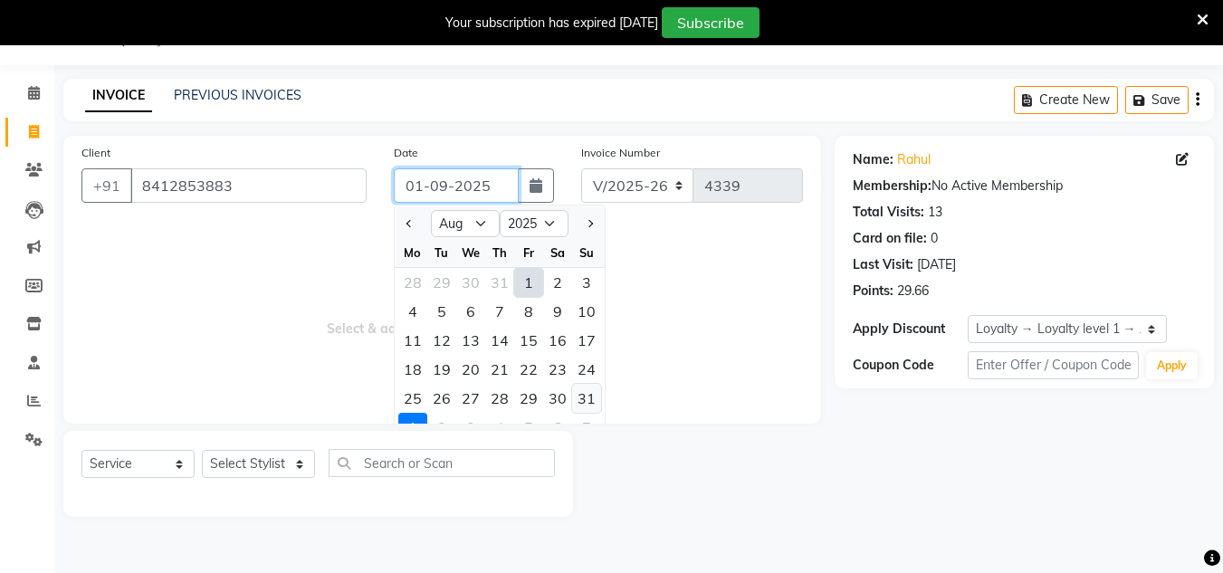
type input "31-08-2025"
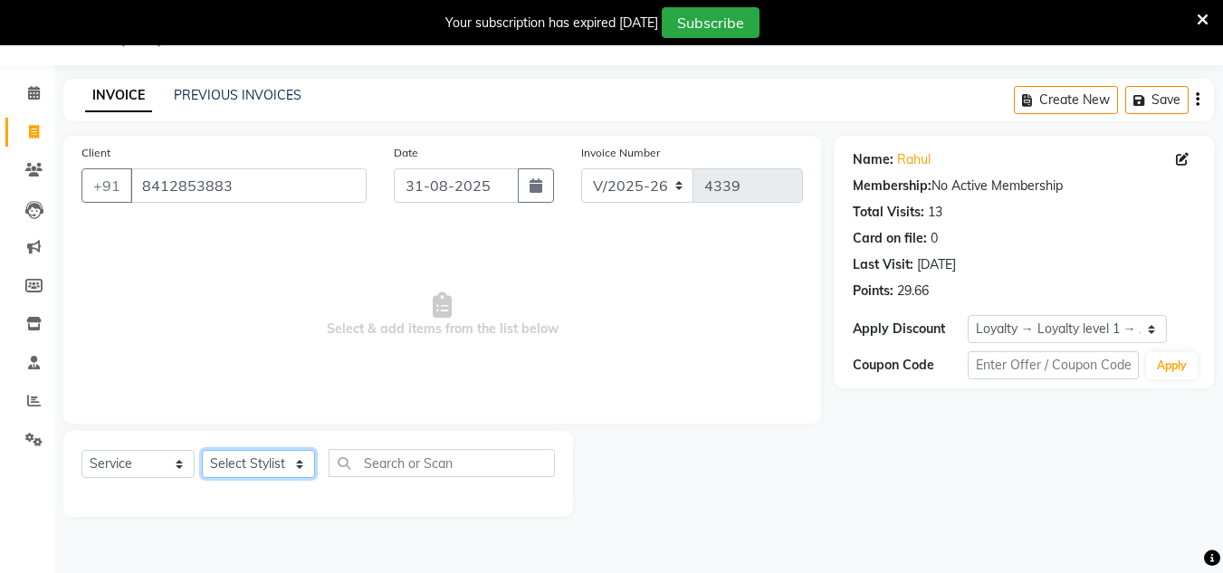
click at [279, 464] on select "Select Stylist [PERSON_NAME] new [PERSON_NAME] [PERSON_NAME] [PERSON_NAME] Owne…" at bounding box center [258, 464] width 113 height 28
select select "53567"
click at [202, 450] on select "Select Stylist [PERSON_NAME] new [PERSON_NAME] [PERSON_NAME] [PERSON_NAME] Owne…" at bounding box center [258, 464] width 113 height 28
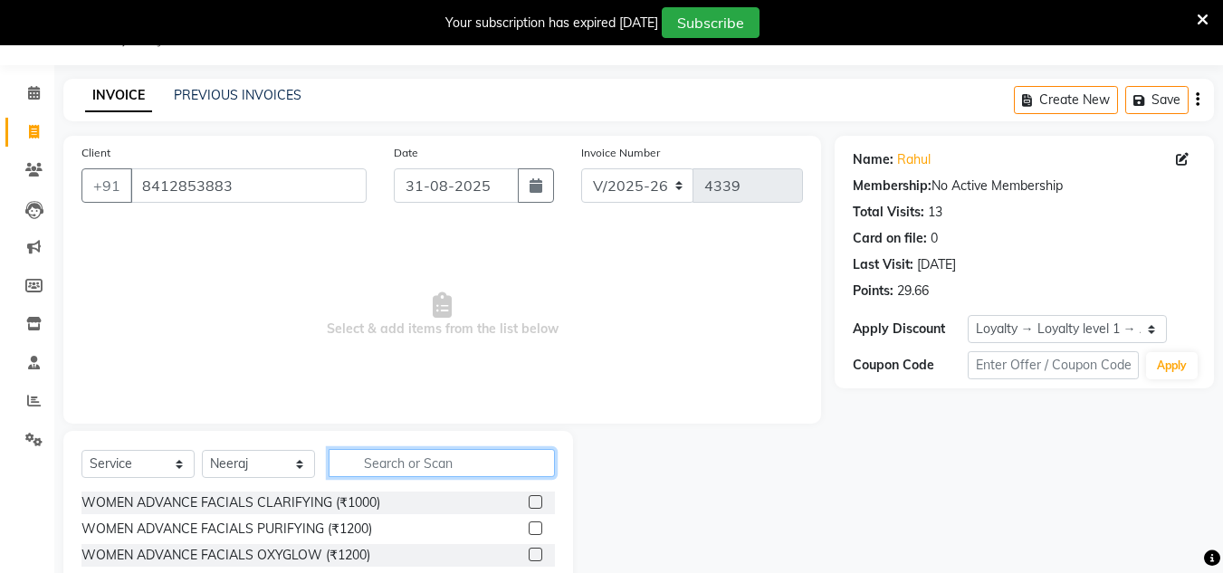
click at [365, 470] on input "text" at bounding box center [442, 463] width 226 height 28
type input "shav"
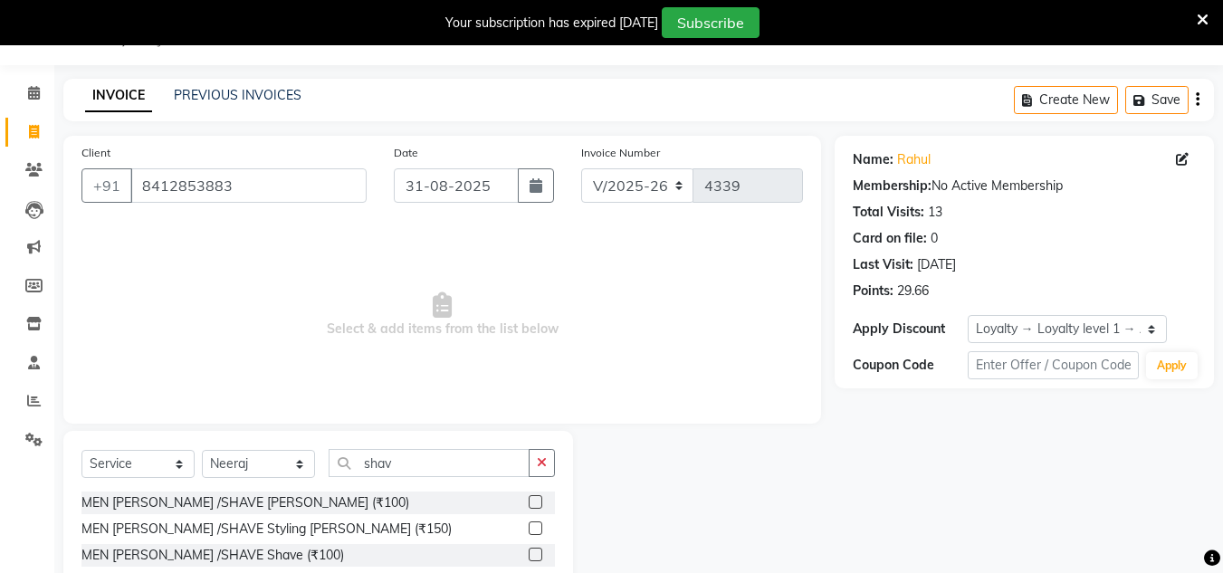
click at [536, 508] on label at bounding box center [536, 502] width 14 height 14
click at [536, 508] on input "checkbox" at bounding box center [535, 503] width 12 height 12
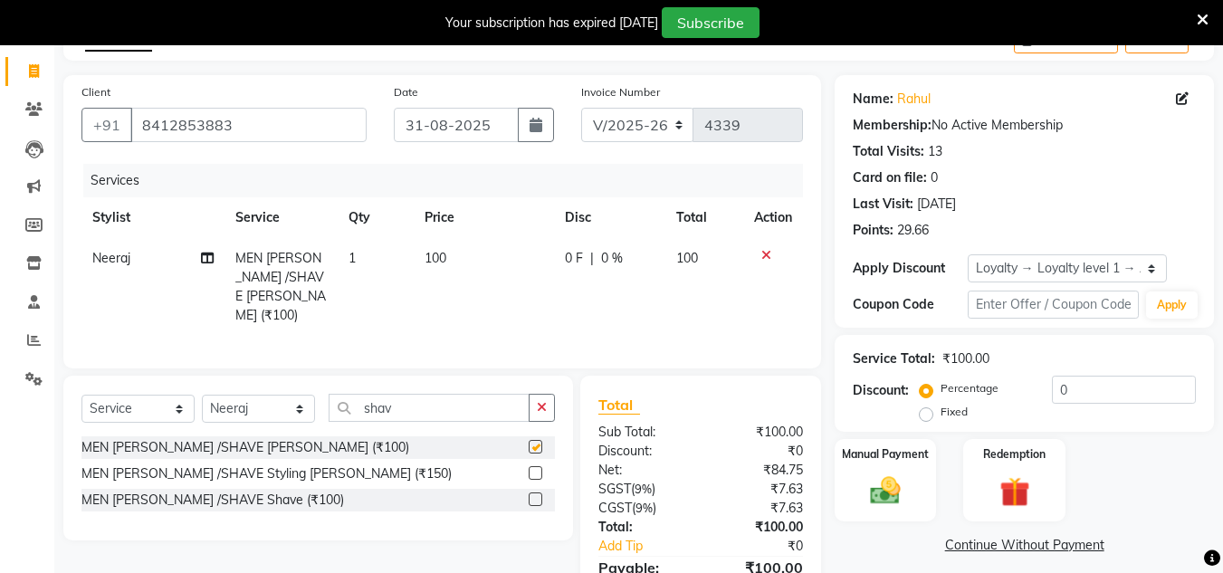
checkbox input "false"
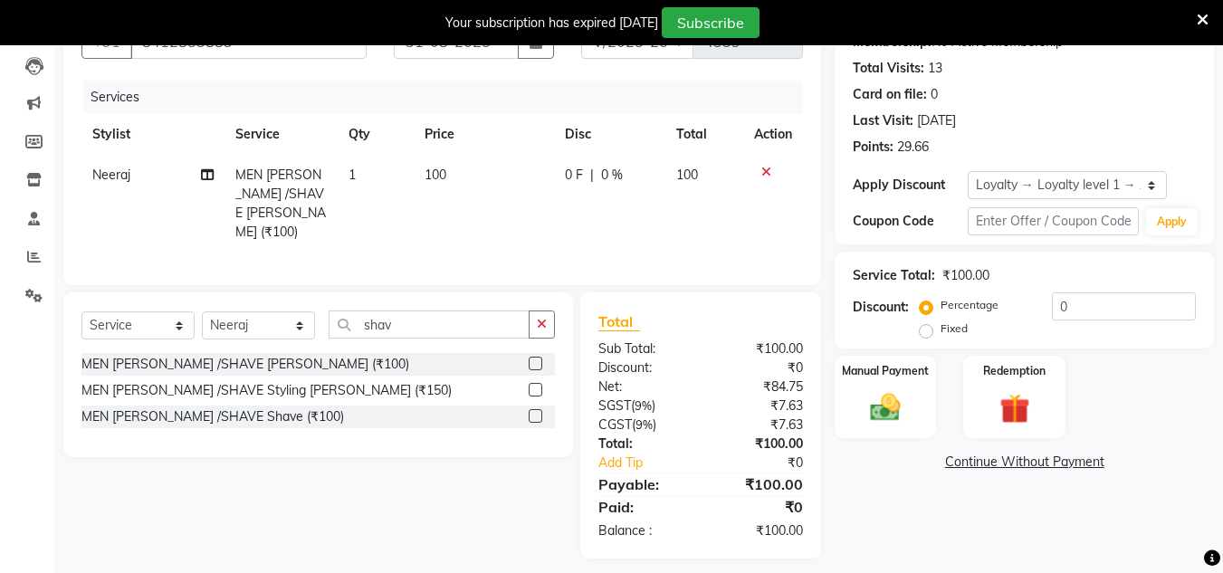
scroll to position [196, 0]
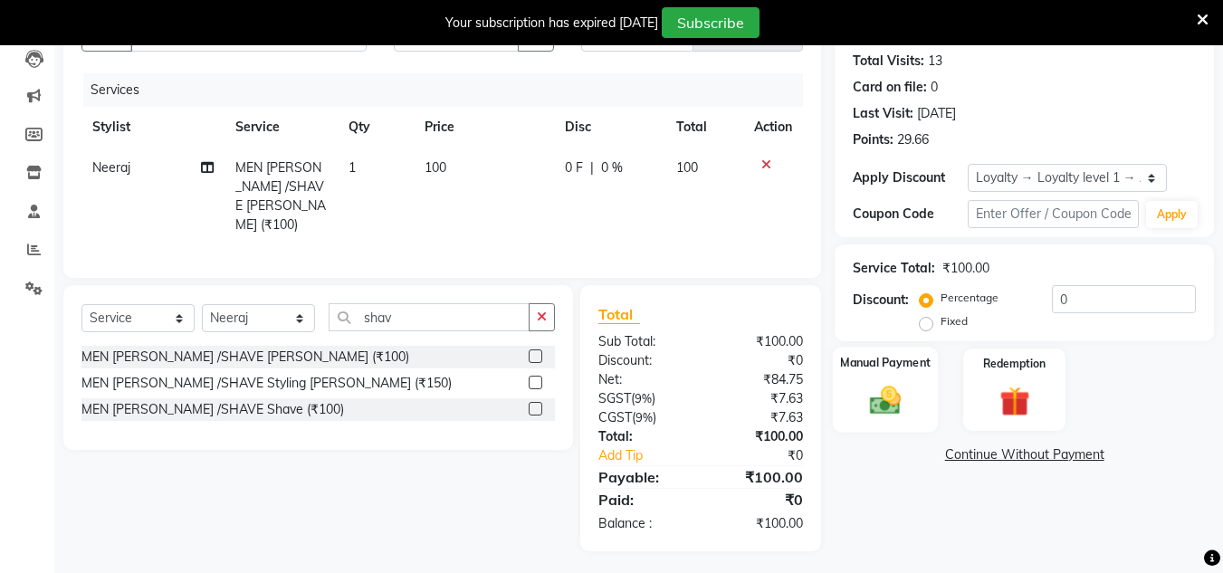
click at [876, 401] on img at bounding box center [885, 400] width 51 height 36
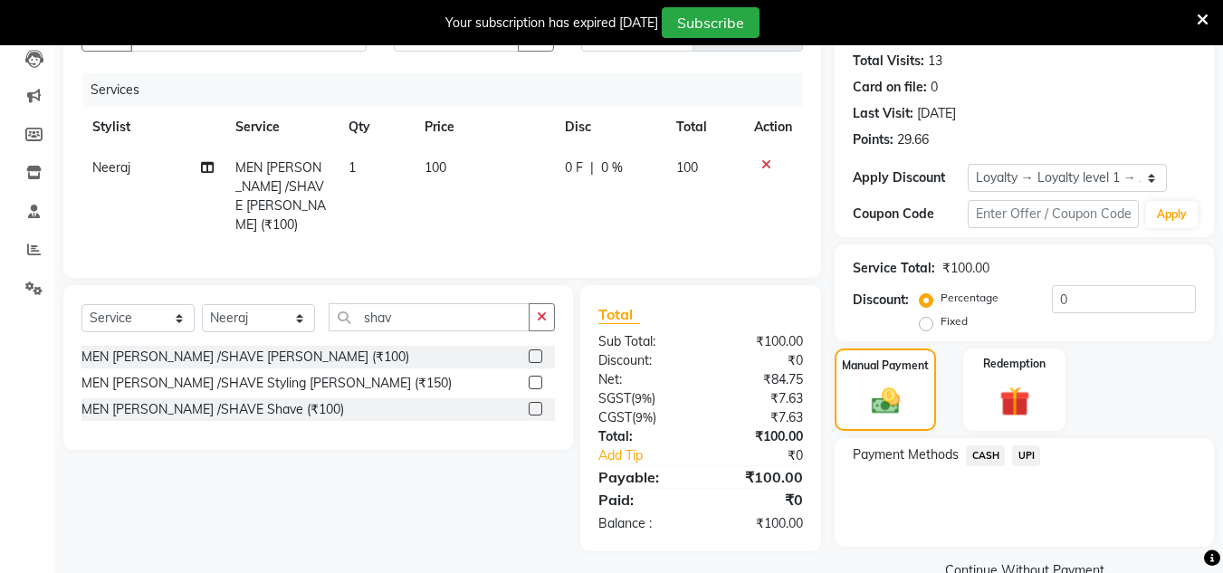
drag, startPoint x: 1021, startPoint y: 454, endPoint x: 1022, endPoint y: 467, distance: 13.6
click at [1022, 455] on span "UPI" at bounding box center [1026, 455] width 28 height 21
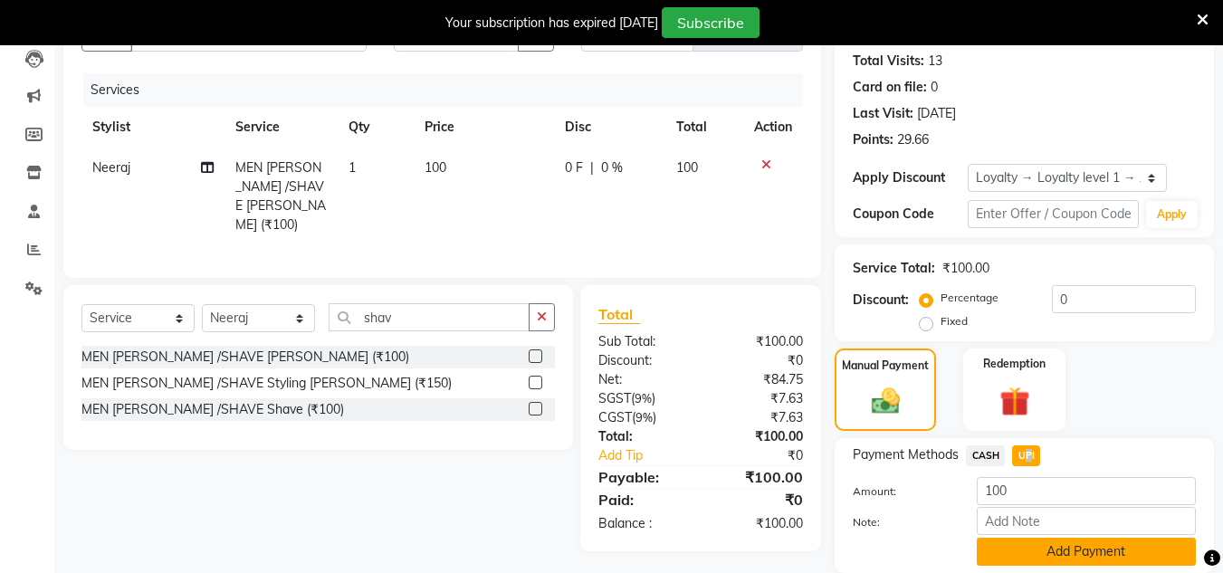
click at [1030, 540] on button "Add Payment" at bounding box center [1086, 552] width 219 height 28
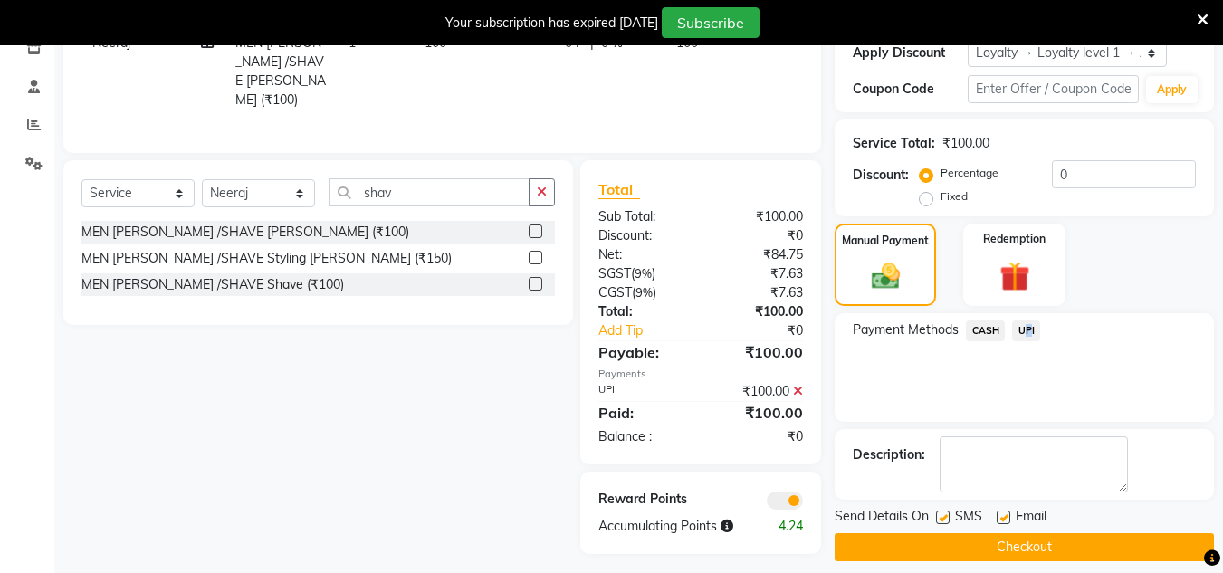
scroll to position [337, 0]
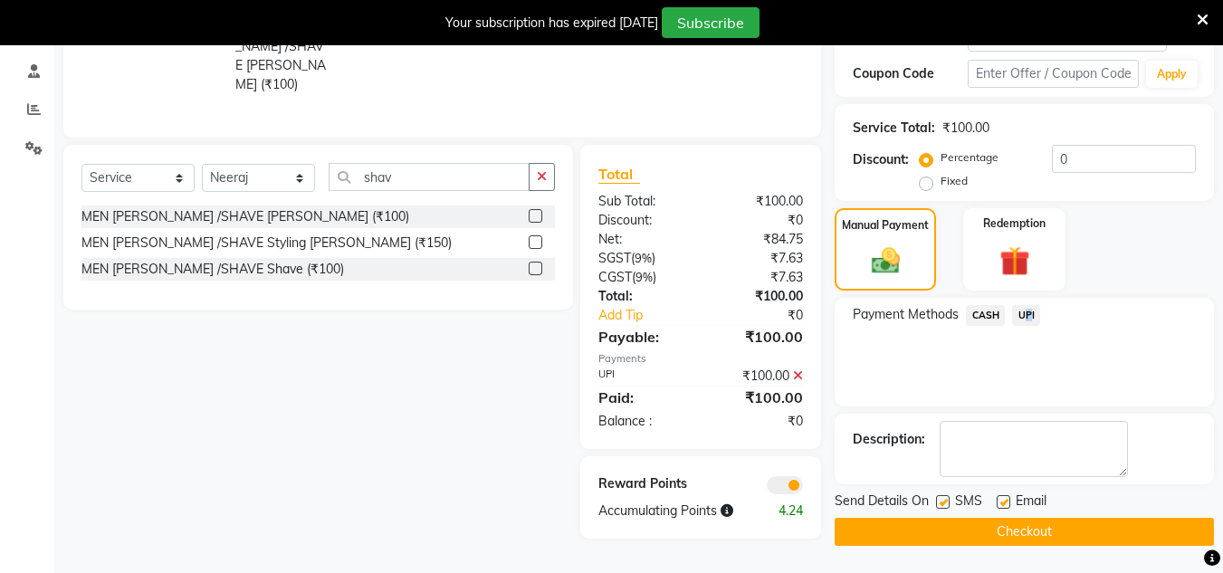
click at [1046, 518] on button "Checkout" at bounding box center [1024, 532] width 379 height 28
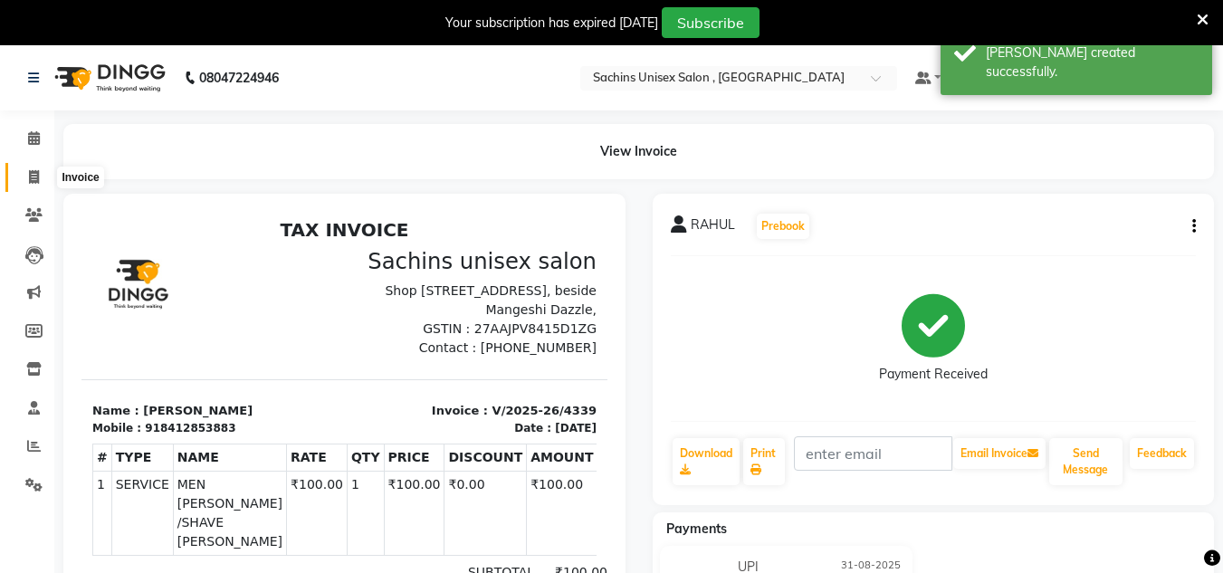
drag, startPoint x: 30, startPoint y: 179, endPoint x: 55, endPoint y: 174, distance: 25.9
click at [30, 179] on icon at bounding box center [34, 177] width 10 height 14
select select "service"
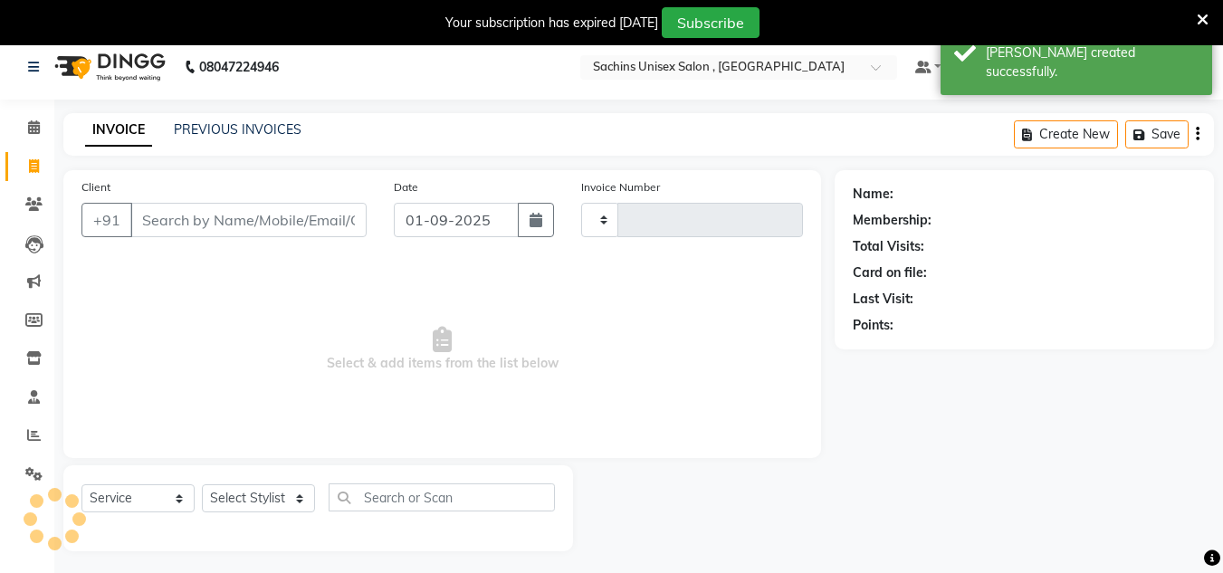
scroll to position [45, 0]
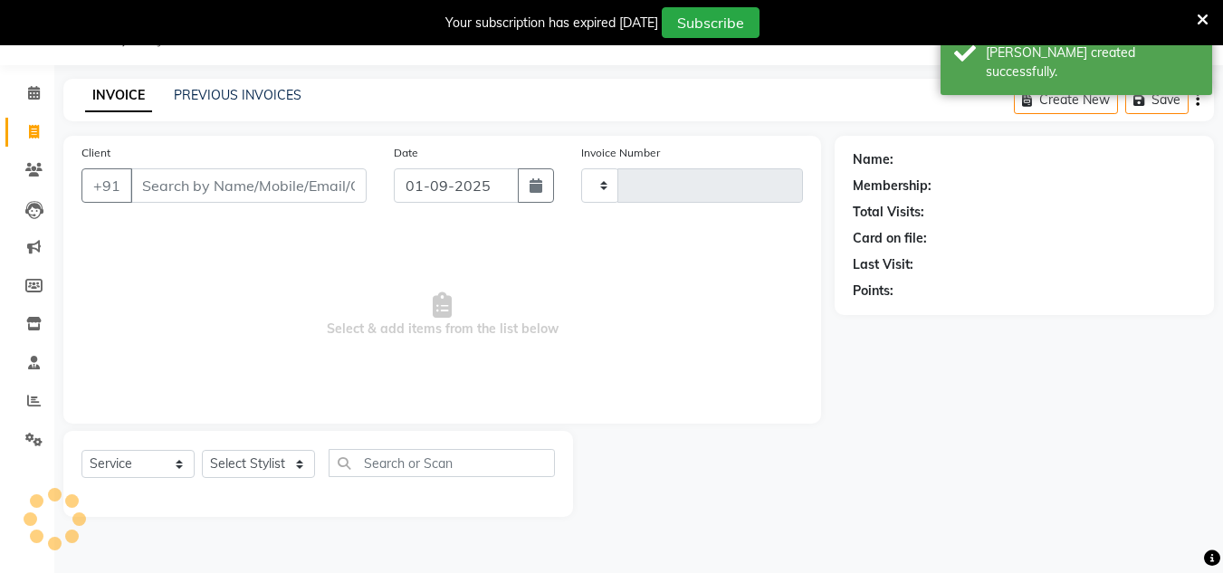
click at [218, 188] on input "Client" at bounding box center [248, 185] width 236 height 34
type input "4340"
select select "6840"
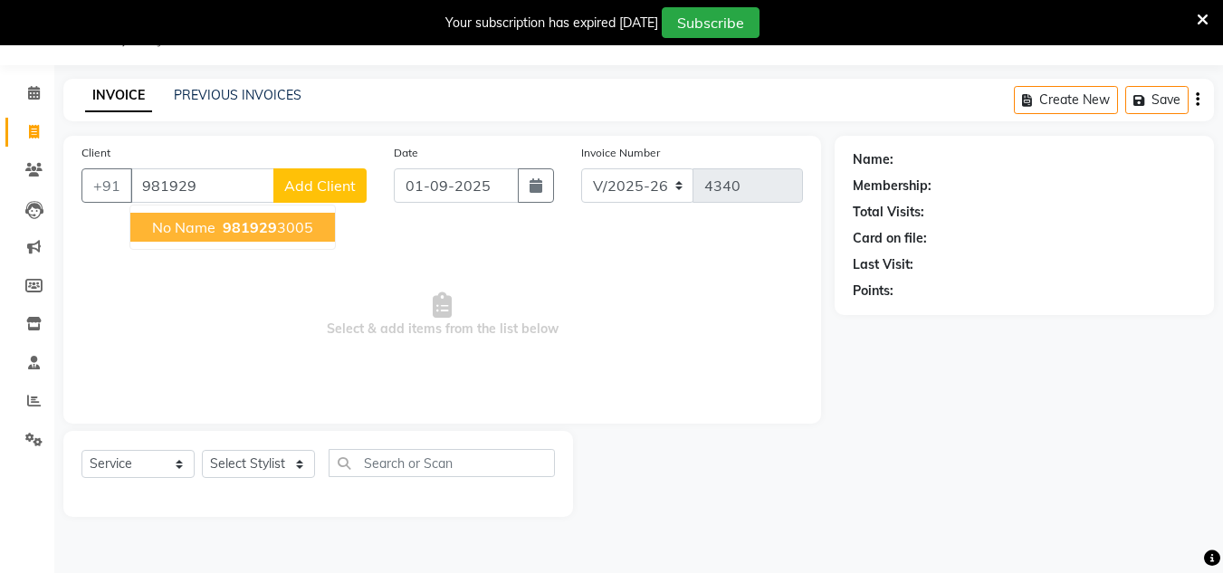
click at [214, 220] on span "no name" at bounding box center [183, 227] width 63 height 18
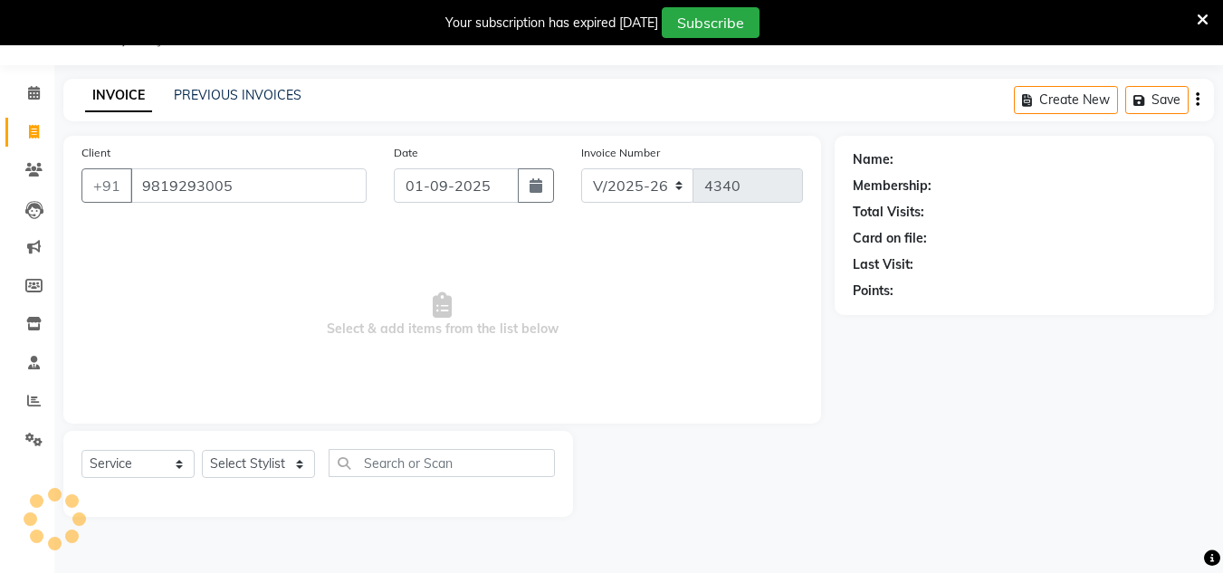
type input "9819293005"
select select "1: Object"
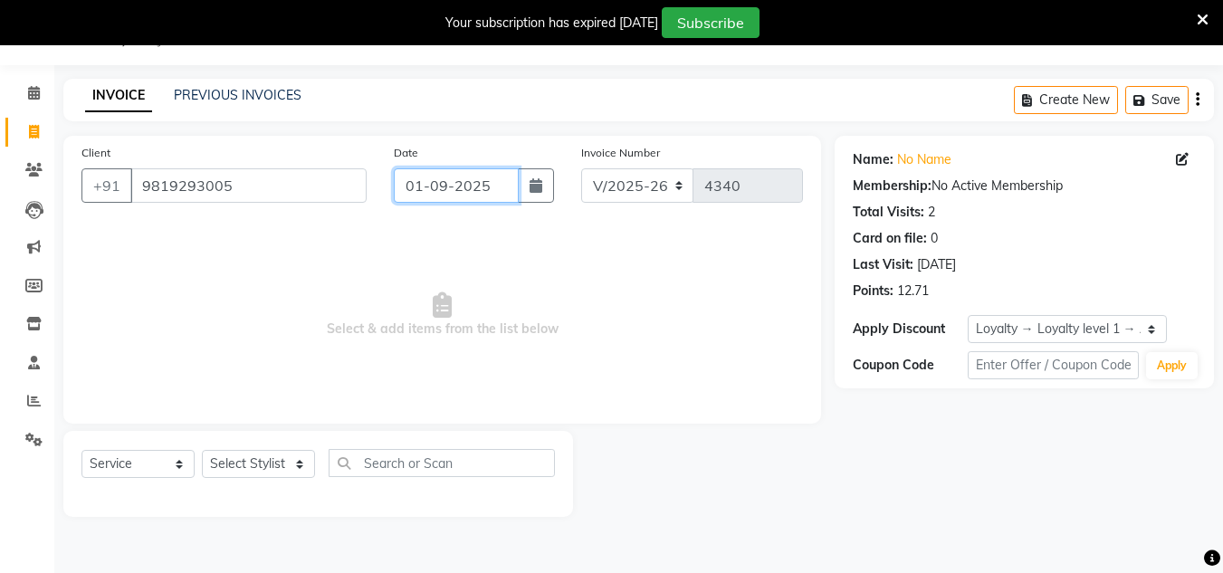
click at [495, 186] on input "01-09-2025" at bounding box center [456, 185] width 125 height 34
select select "9"
select select "2025"
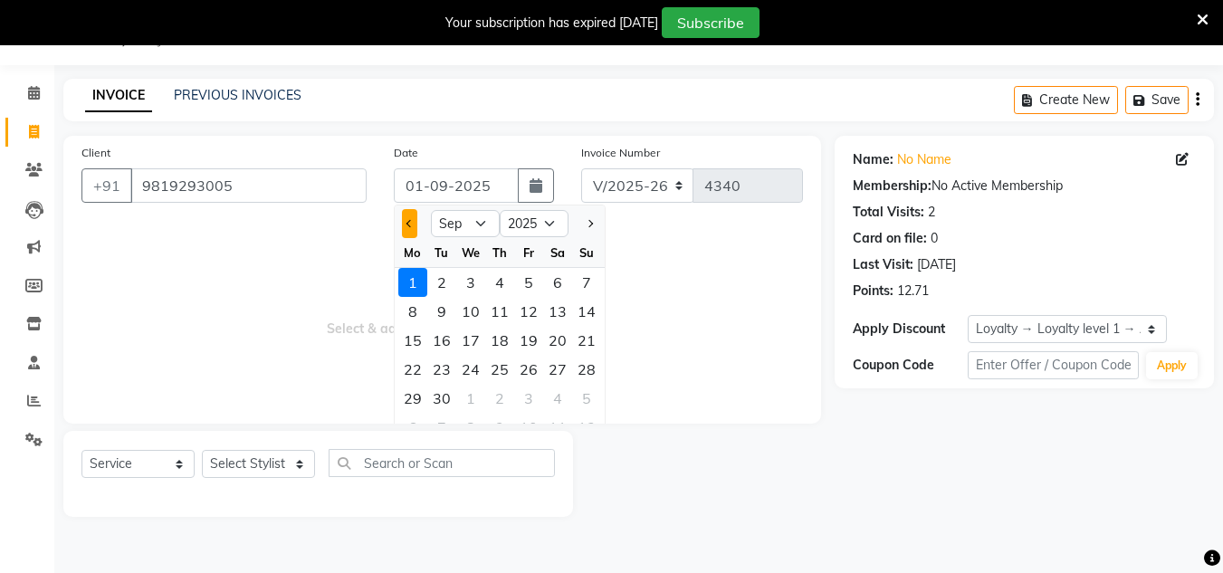
click at [411, 226] on span "Previous month" at bounding box center [409, 223] width 7 height 7
select select "8"
click at [537, 416] on div "5" at bounding box center [528, 427] width 29 height 29
type input "[DATE]"
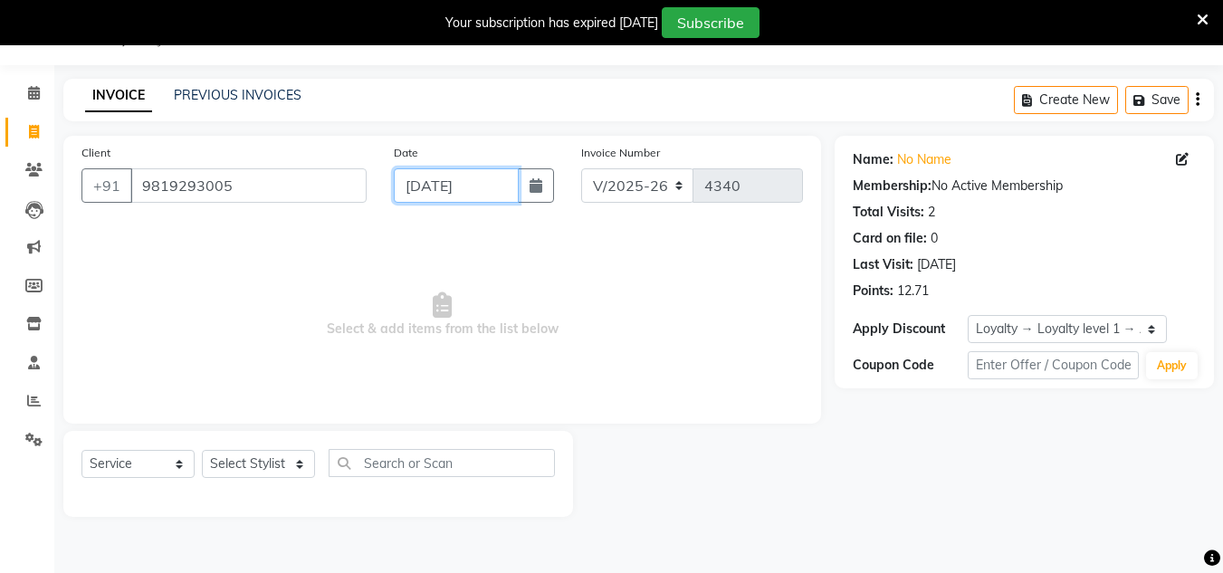
drag, startPoint x: 484, startPoint y: 189, endPoint x: 497, endPoint y: 196, distance: 14.2
click at [484, 187] on input "[DATE]" at bounding box center [456, 185] width 125 height 34
select select "9"
select select "2025"
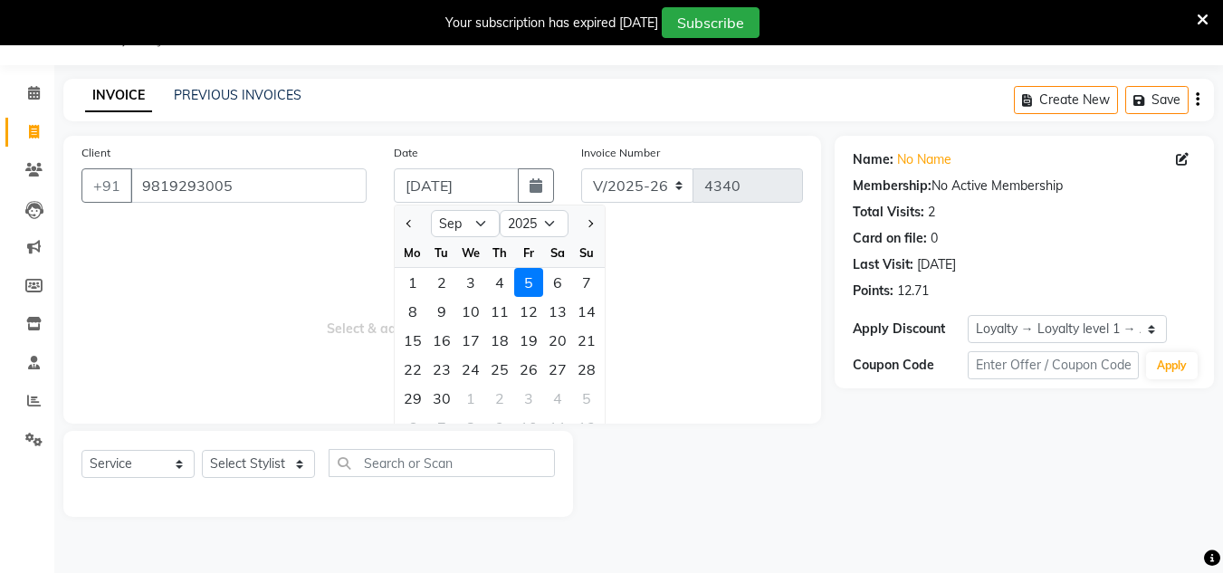
click at [399, 225] on div at bounding box center [413, 223] width 36 height 29
click at [407, 232] on button "Previous month" at bounding box center [409, 223] width 15 height 29
select select "8"
click at [554, 395] on div "30" at bounding box center [557, 398] width 29 height 29
type input "30-08-2025"
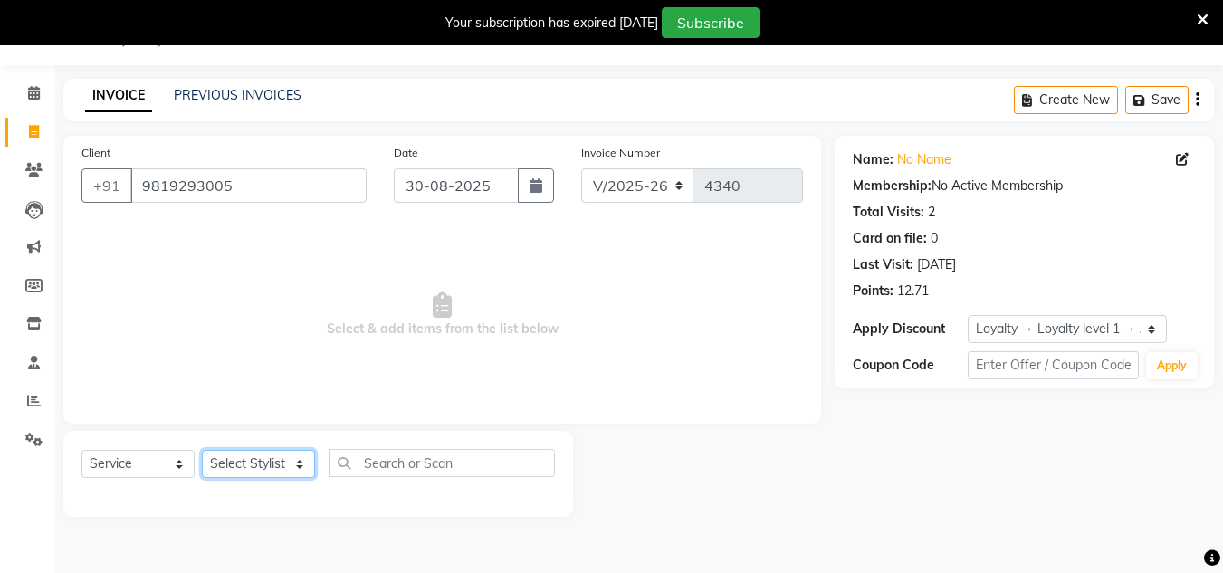
click at [307, 456] on select "Select Stylist [PERSON_NAME] new [PERSON_NAME] [PERSON_NAME] [PERSON_NAME] Owne…" at bounding box center [258, 464] width 113 height 28
click at [492, 192] on input "30-08-2025" at bounding box center [456, 185] width 125 height 34
select select "8"
select select "2025"
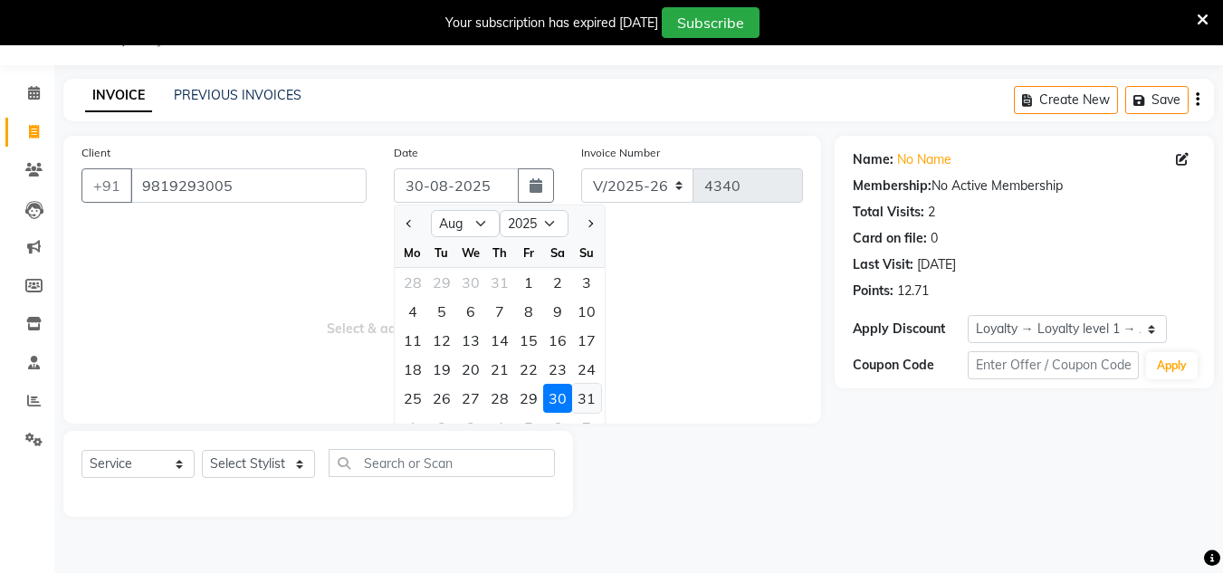
click at [590, 392] on div "31" at bounding box center [586, 398] width 29 height 29
type input "31-08-2025"
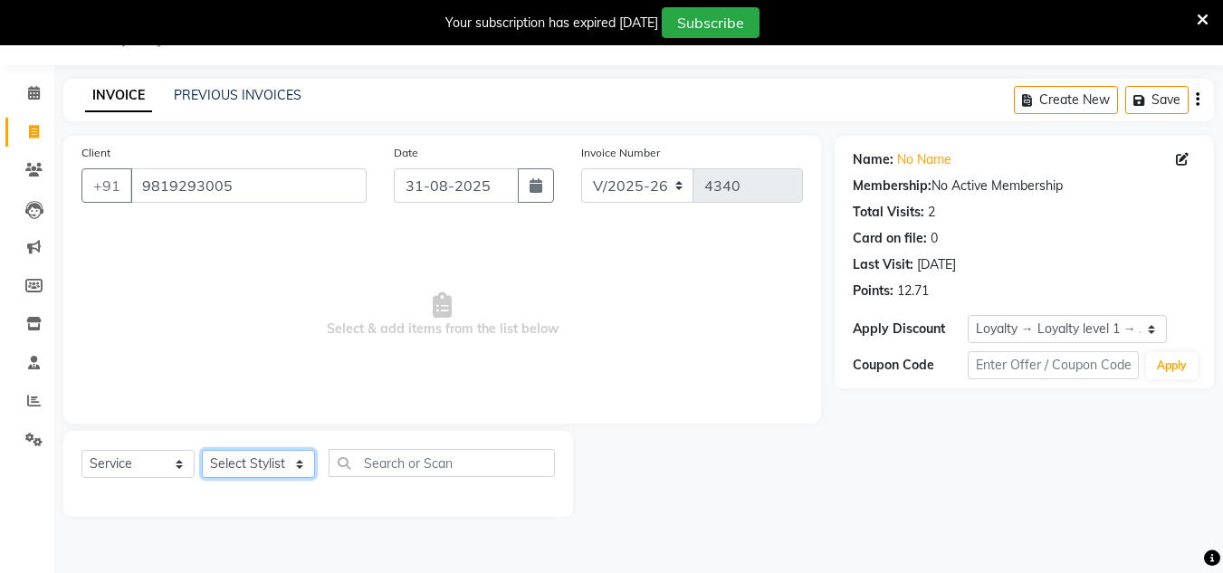
click at [255, 455] on select "Select Stylist [PERSON_NAME] new [PERSON_NAME] [PERSON_NAME] [PERSON_NAME] Owne…" at bounding box center [258, 464] width 113 height 28
select select "81667"
click at [202, 450] on select "Select Stylist [PERSON_NAME] new [PERSON_NAME] [PERSON_NAME] [PERSON_NAME] Owne…" at bounding box center [258, 464] width 113 height 28
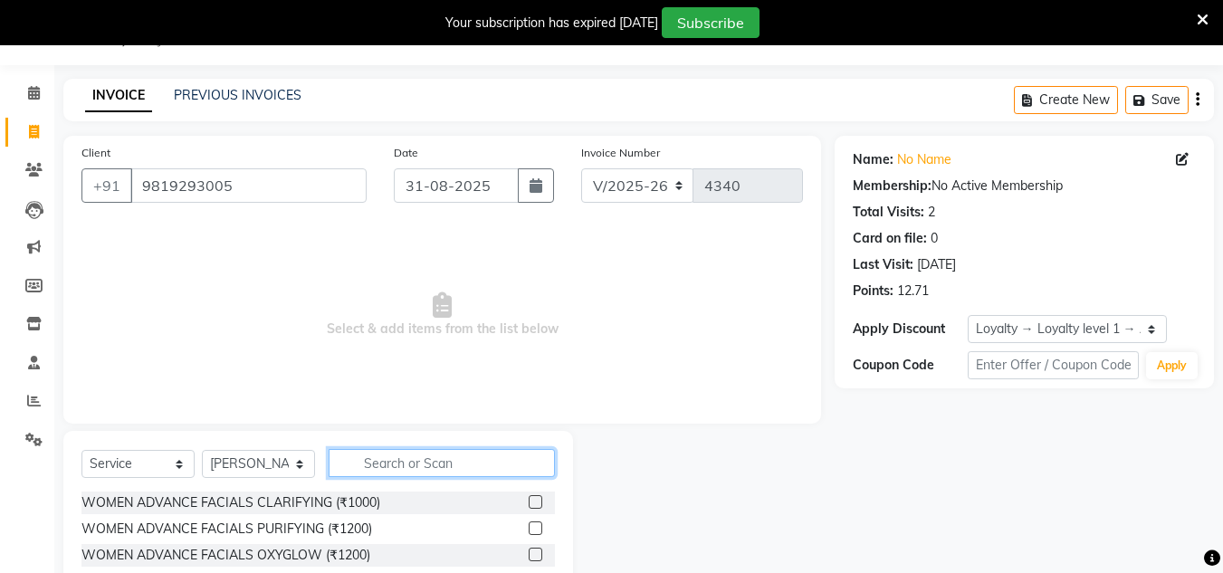
click at [434, 464] on input "text" at bounding box center [442, 463] width 226 height 28
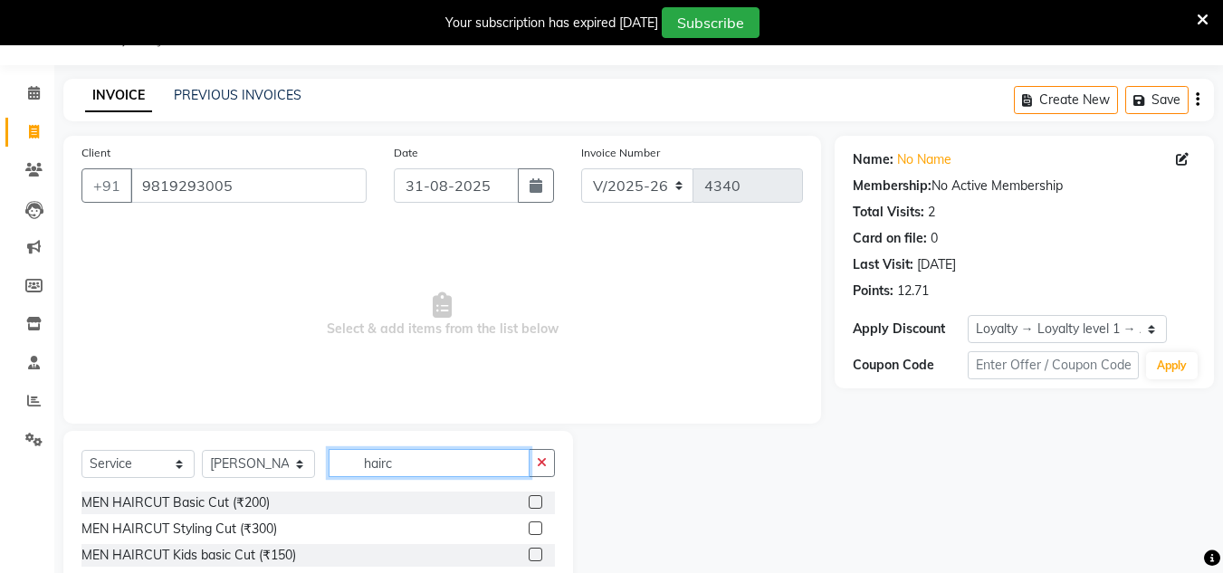
type input "hairc"
click at [538, 507] on label at bounding box center [536, 502] width 14 height 14
click at [538, 507] on input "checkbox" at bounding box center [535, 503] width 12 height 12
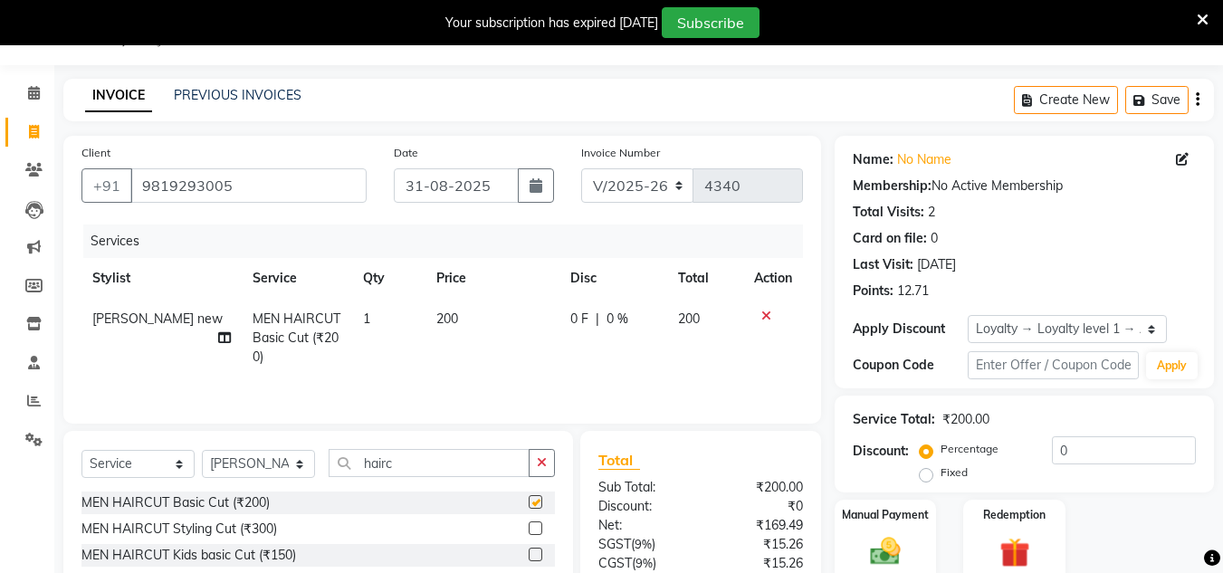
checkbox input "false"
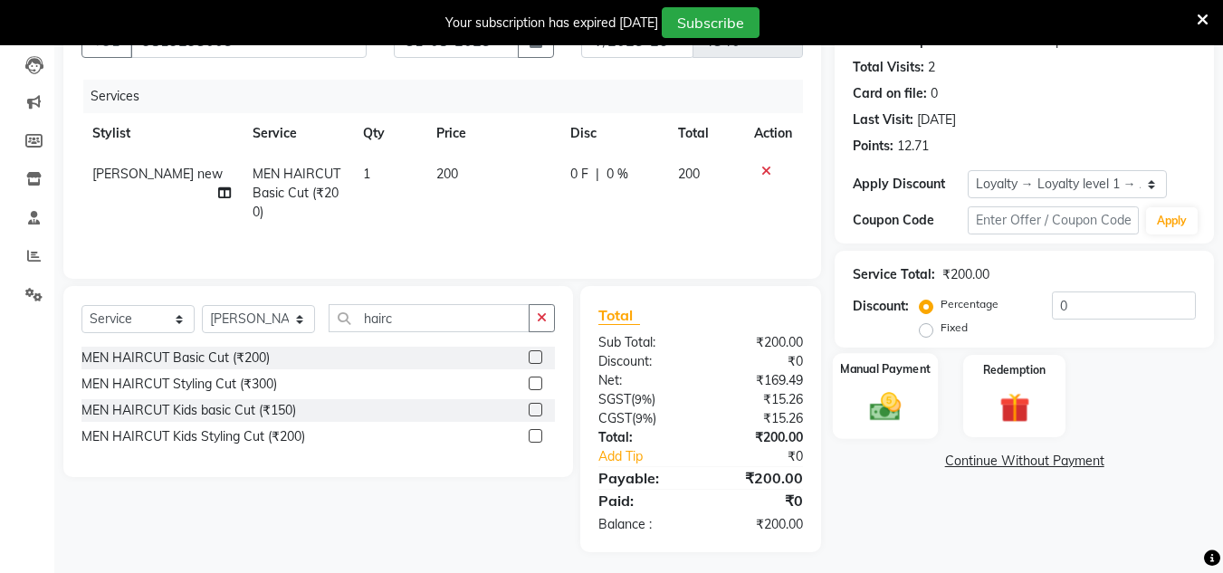
scroll to position [196, 0]
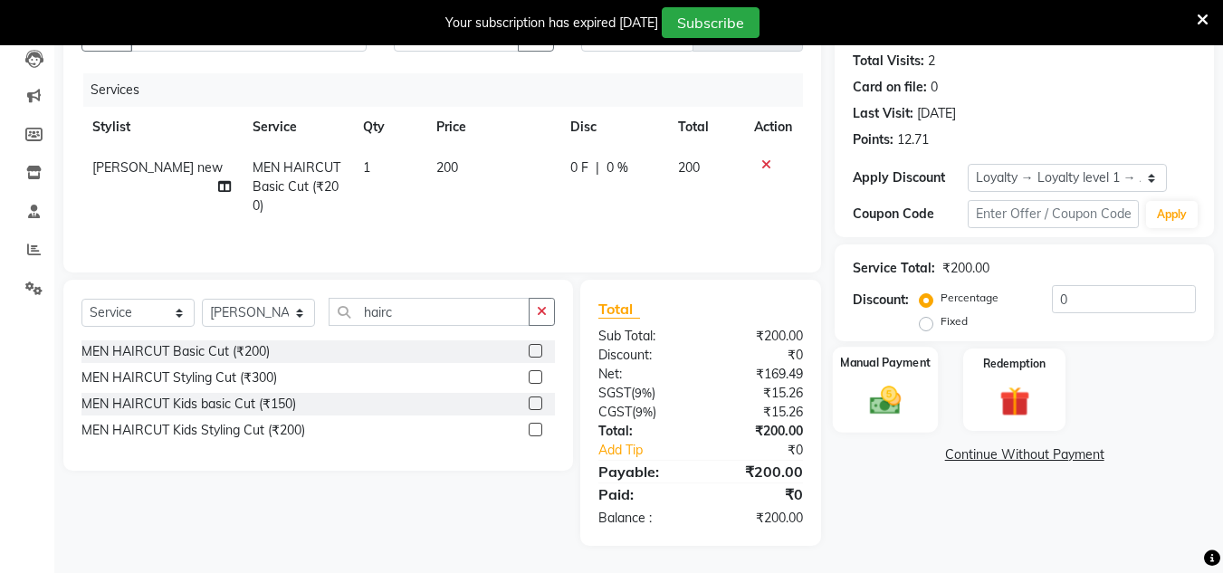
click at [870, 407] on img at bounding box center [885, 400] width 51 height 36
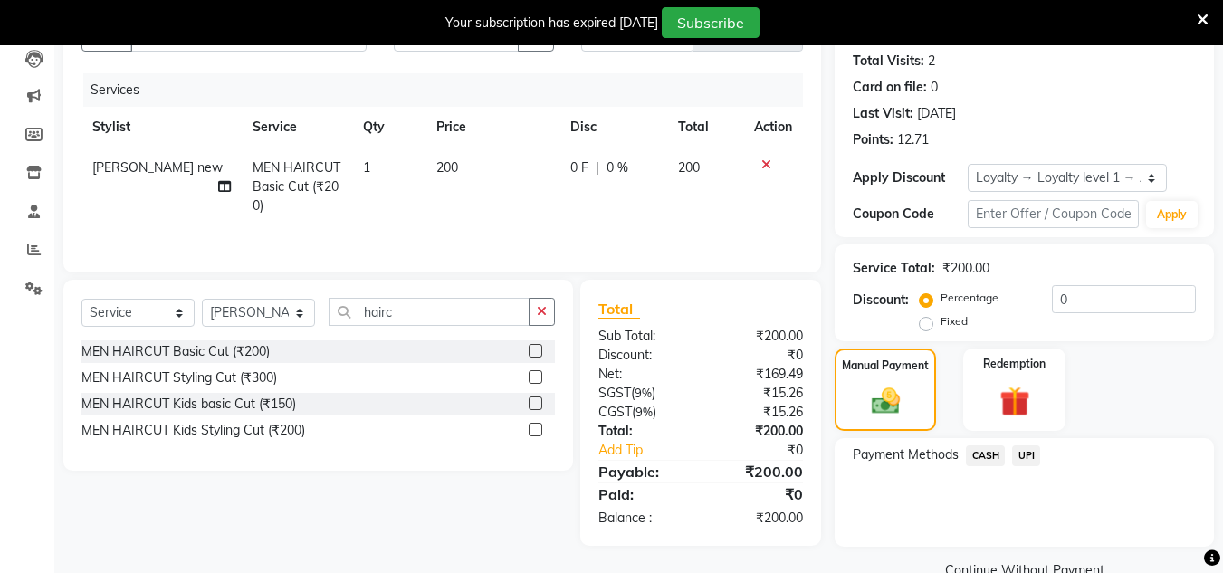
click at [978, 451] on span "CASH" at bounding box center [985, 455] width 39 height 21
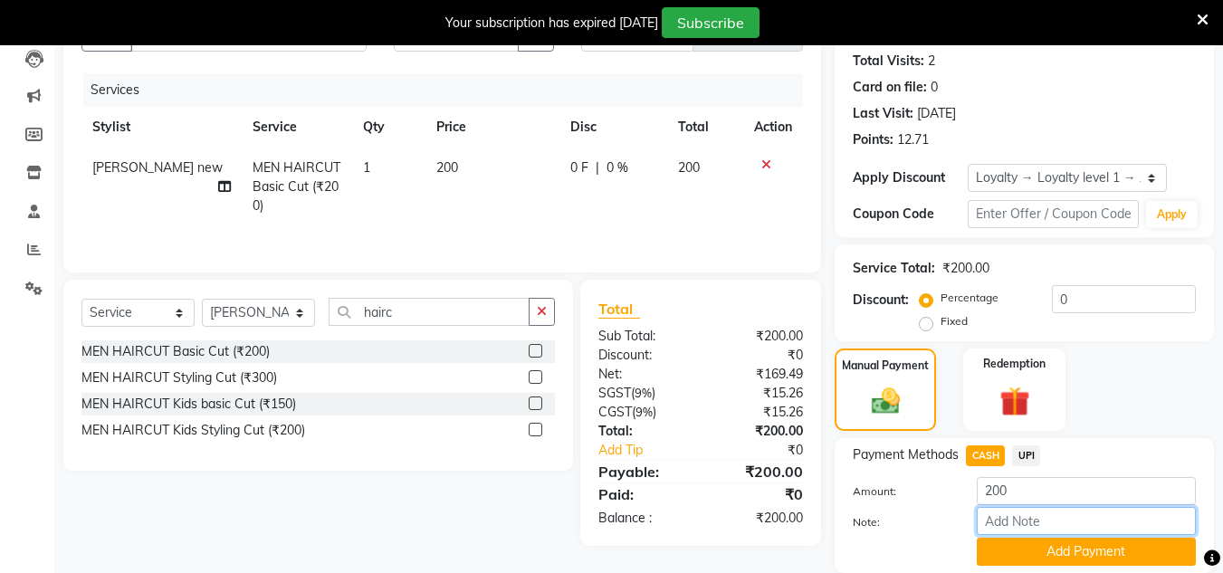
click at [1036, 535] on input "Note:" at bounding box center [1086, 521] width 219 height 28
click at [1036, 541] on button "Add Payment" at bounding box center [1086, 552] width 219 height 28
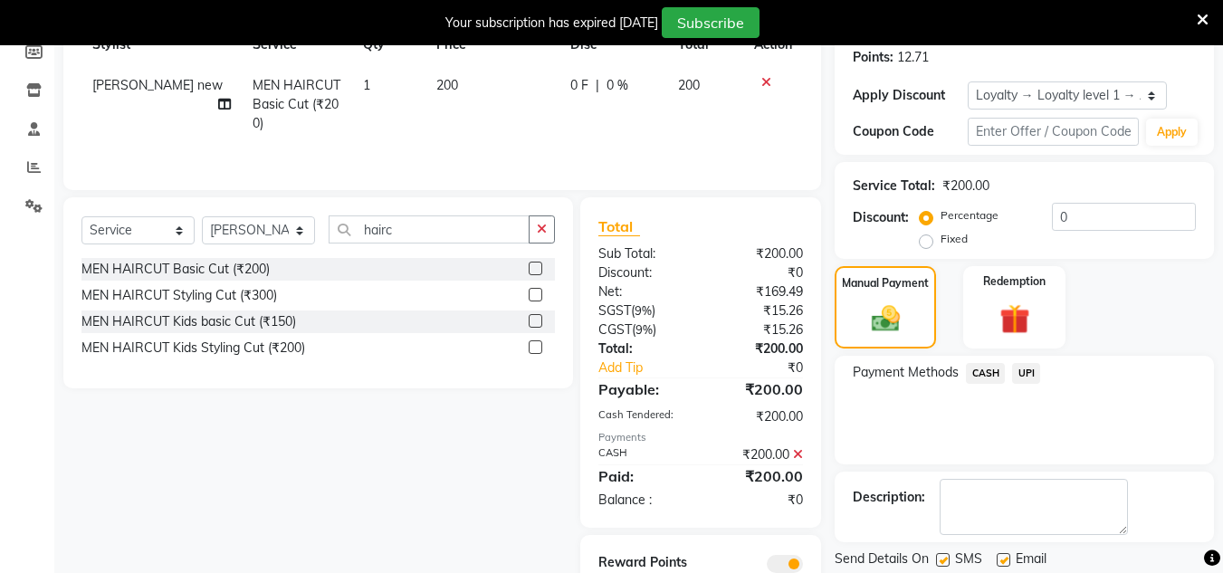
scroll to position [350, 0]
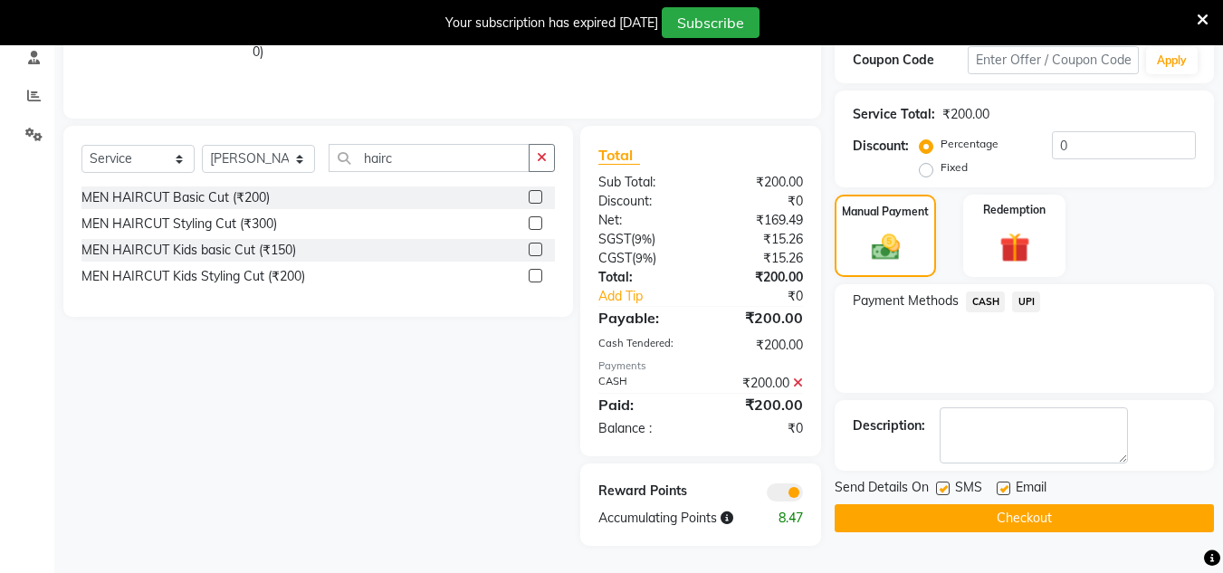
drag, startPoint x: 1053, startPoint y: 522, endPoint x: 1082, endPoint y: 489, distance: 44.3
click at [1062, 512] on button "Checkout" at bounding box center [1024, 518] width 379 height 28
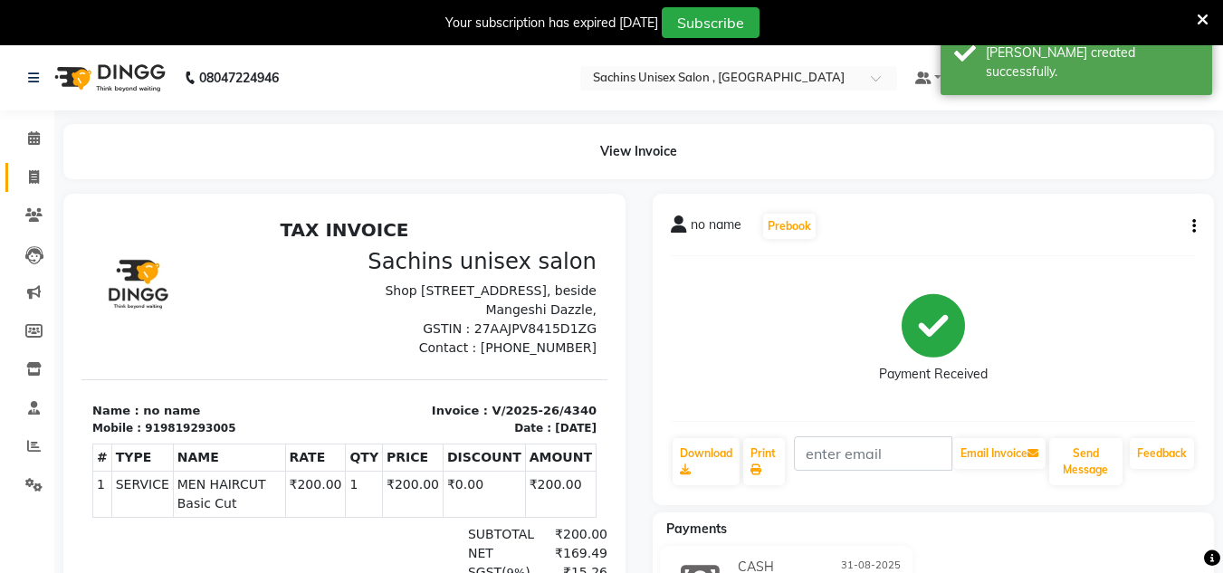
click at [33, 188] on link "Invoice" at bounding box center [26, 178] width 43 height 30
select select "6840"
select select "service"
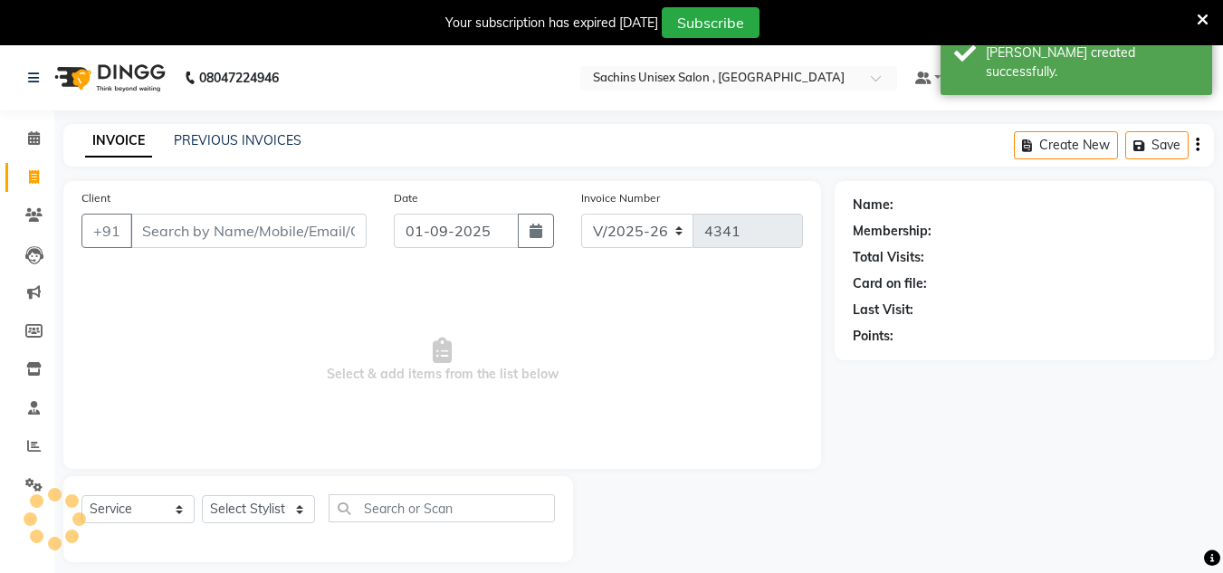
scroll to position [45, 0]
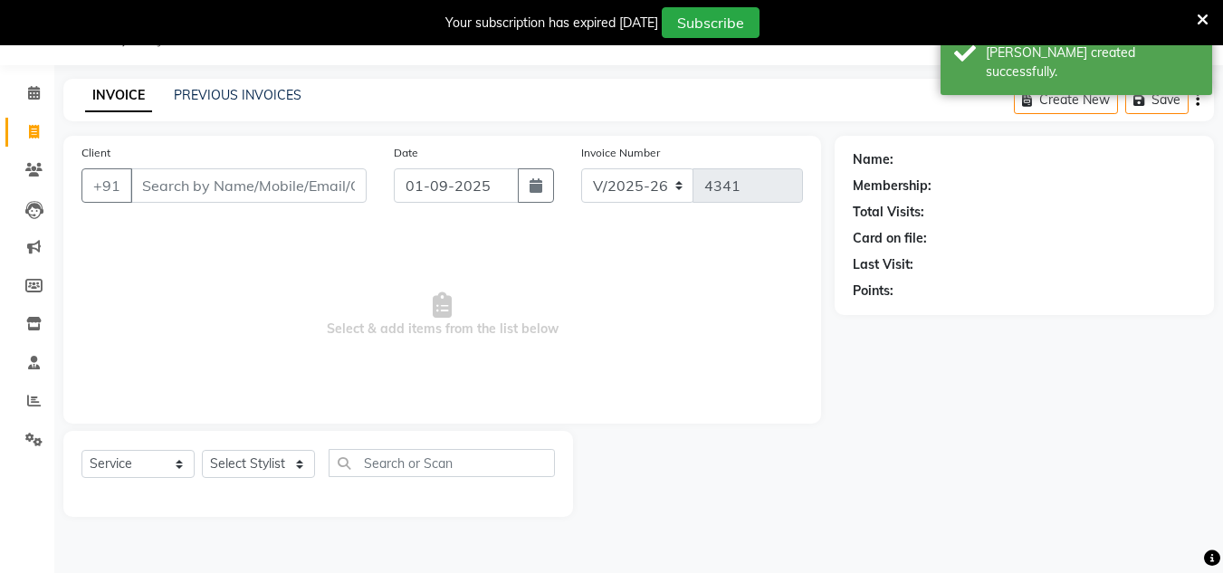
click at [225, 197] on input "Client" at bounding box center [248, 185] width 236 height 34
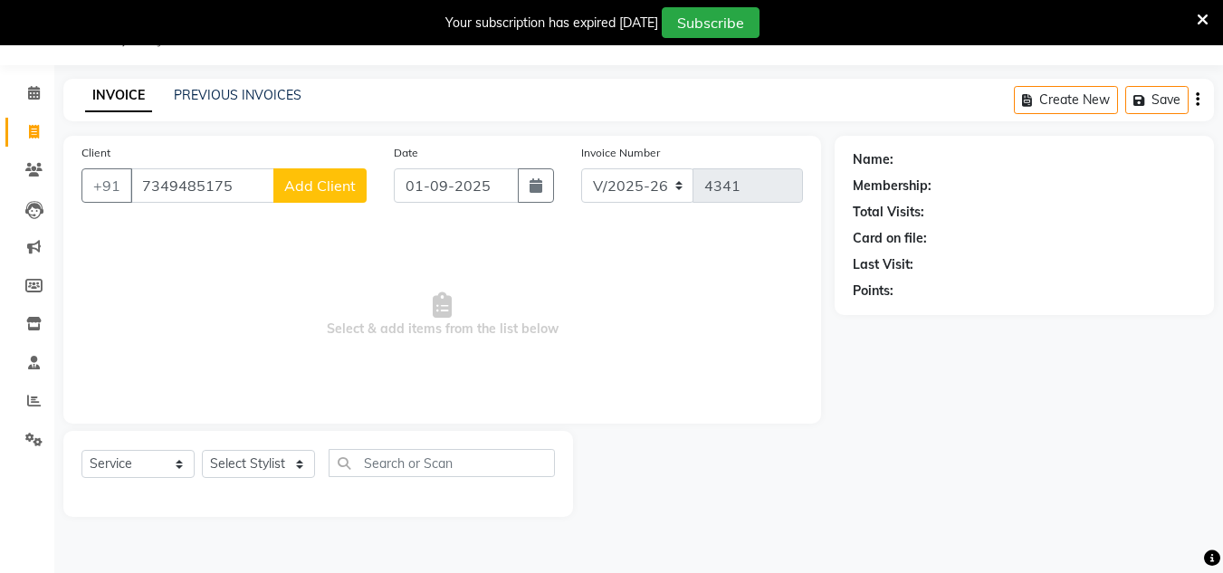
click at [247, 177] on input "7349485175" at bounding box center [202, 185] width 144 height 34
type input "7"
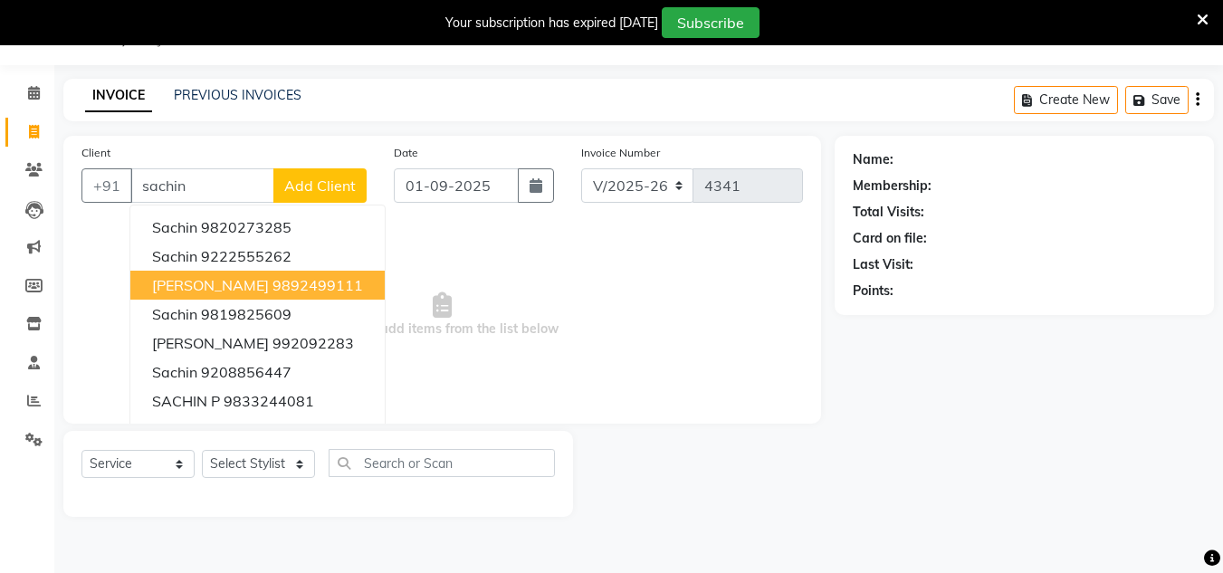
click at [287, 281] on ngb-highlight "9892499111" at bounding box center [318, 285] width 91 height 18
type input "9892499111"
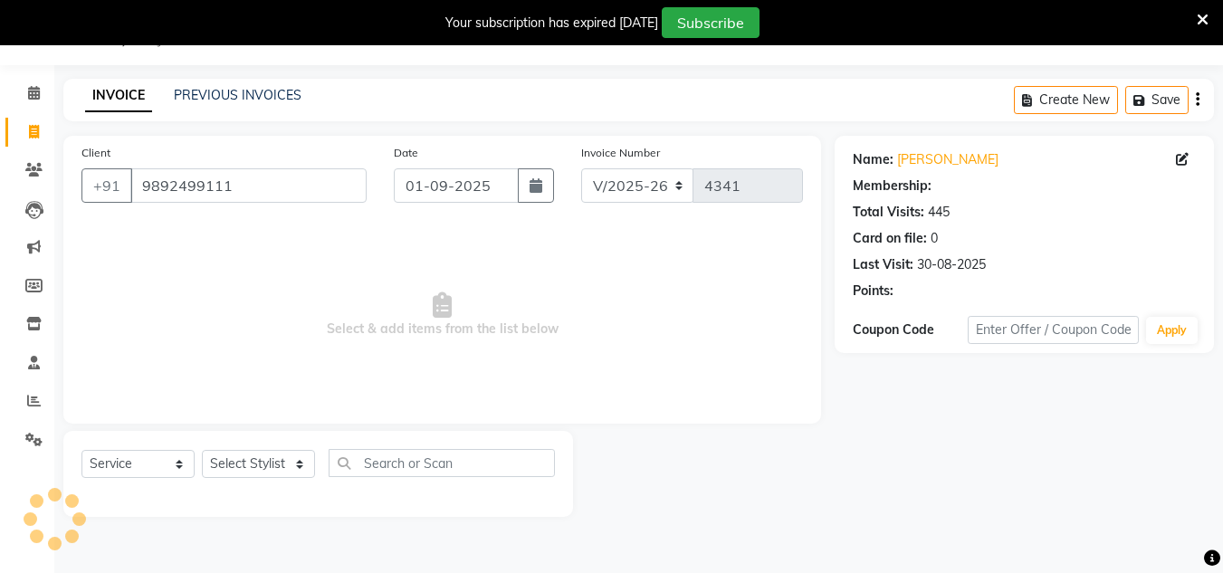
select select "1: Object"
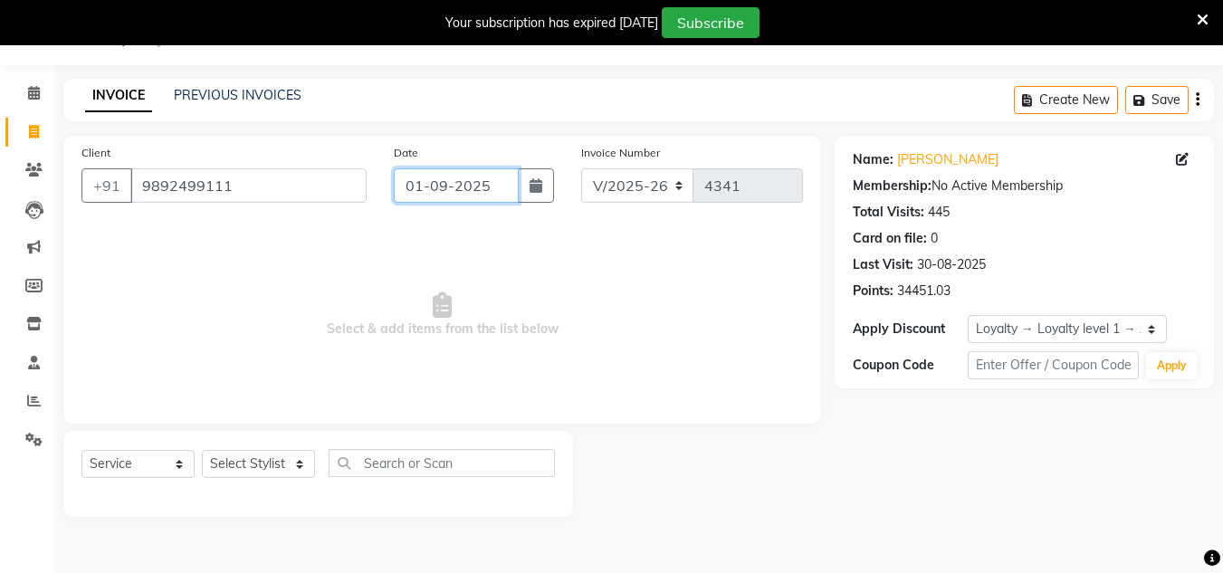
click at [493, 184] on input "01-09-2025" at bounding box center [456, 185] width 125 height 34
select select "9"
select select "2025"
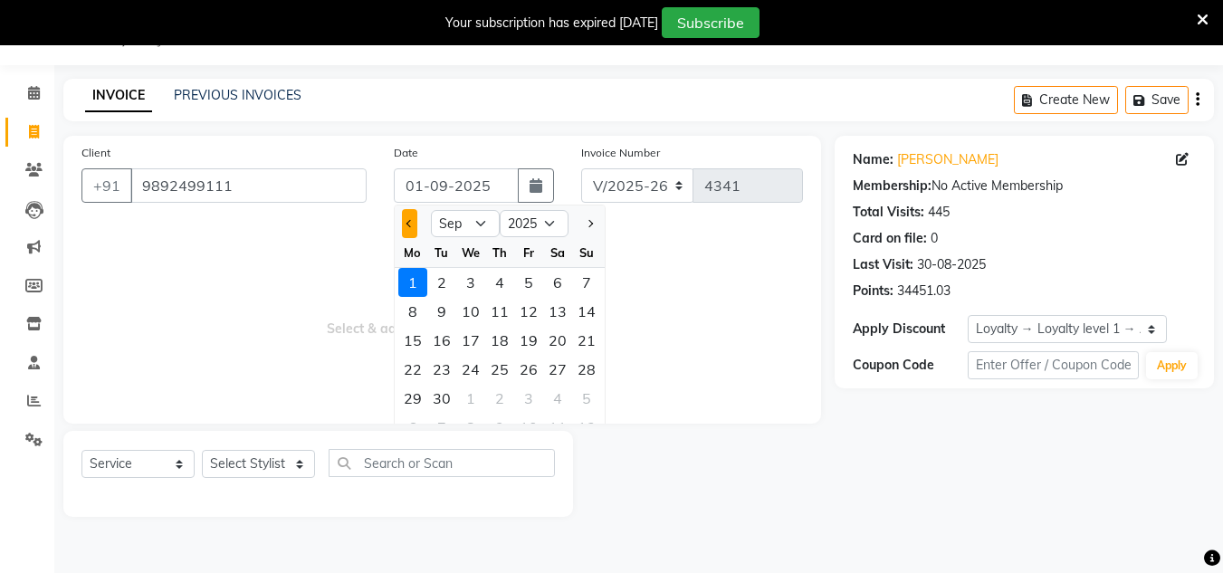
click at [407, 213] on button "Previous month" at bounding box center [409, 223] width 15 height 29
select select "8"
click at [562, 402] on div "30" at bounding box center [557, 398] width 29 height 29
type input "30-08-2025"
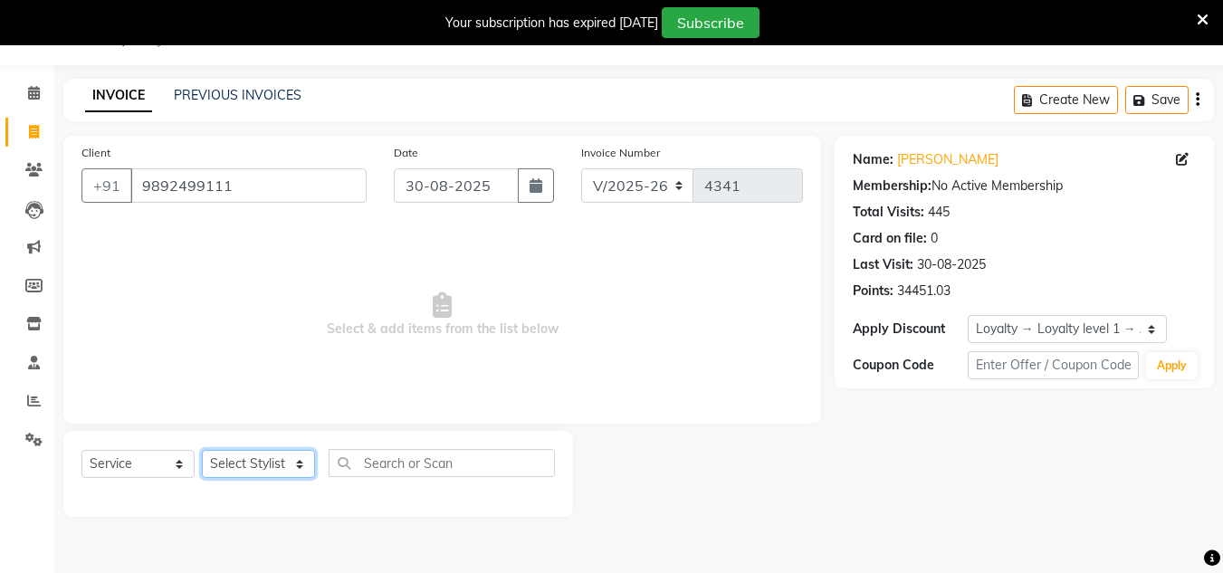
click at [298, 461] on select "Select Stylist [PERSON_NAME] new [PERSON_NAME] [PERSON_NAME] [PERSON_NAME] Owne…" at bounding box center [258, 464] width 113 height 28
select select "53567"
click at [202, 450] on select "Select Stylist [PERSON_NAME] new [PERSON_NAME] [PERSON_NAME] [PERSON_NAME] Owne…" at bounding box center [258, 464] width 113 height 28
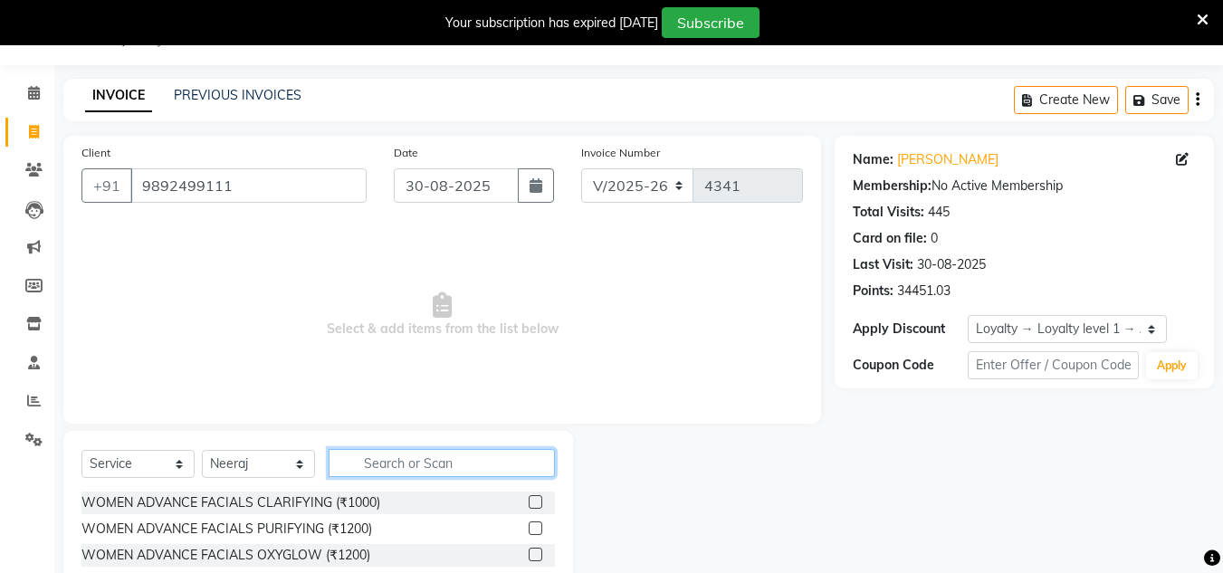
click at [388, 449] on input "text" at bounding box center [442, 463] width 226 height 28
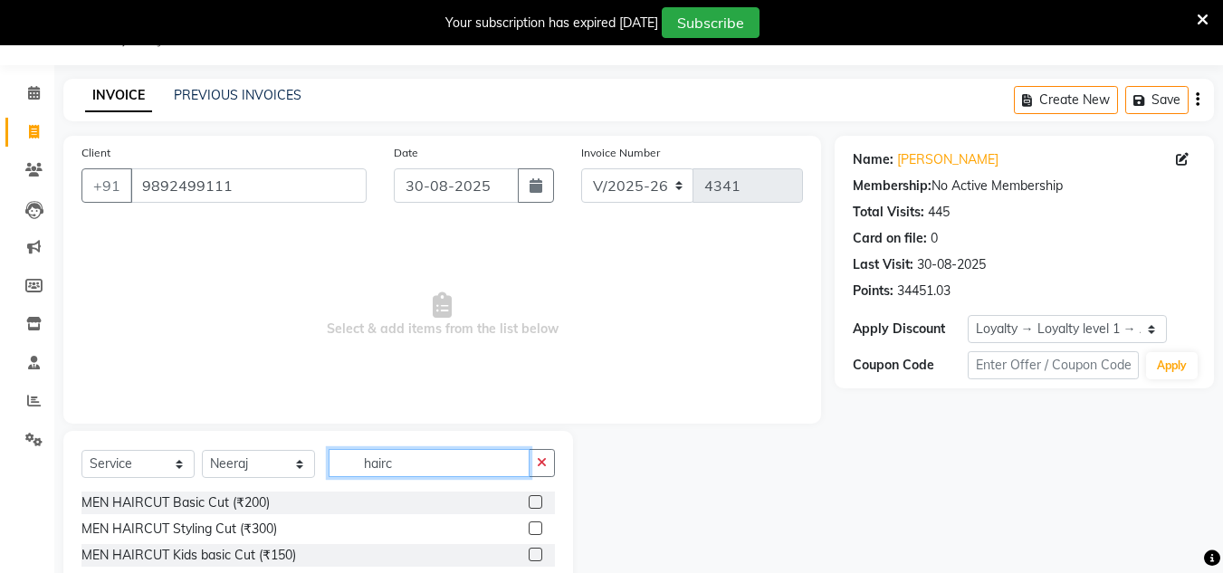
type input "hairc"
click at [534, 499] on label at bounding box center [536, 502] width 14 height 14
click at [534, 499] on input "checkbox" at bounding box center [535, 503] width 12 height 12
checkbox input "true"
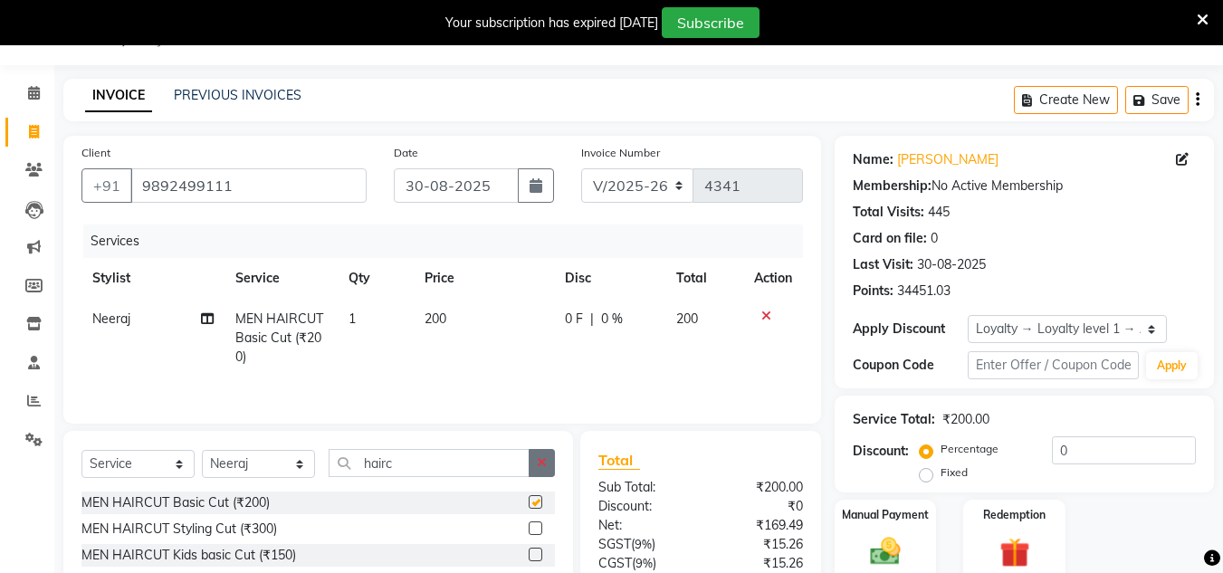
click at [539, 457] on icon "button" at bounding box center [542, 462] width 10 height 13
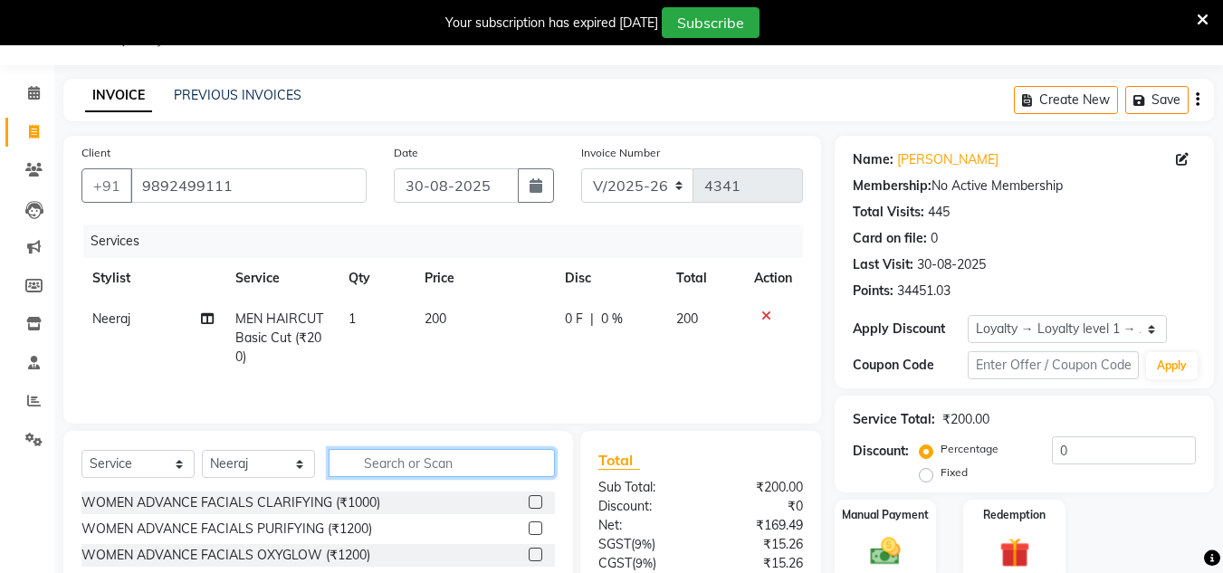
click at [525, 461] on input "text" at bounding box center [442, 463] width 226 height 28
type input "shav"
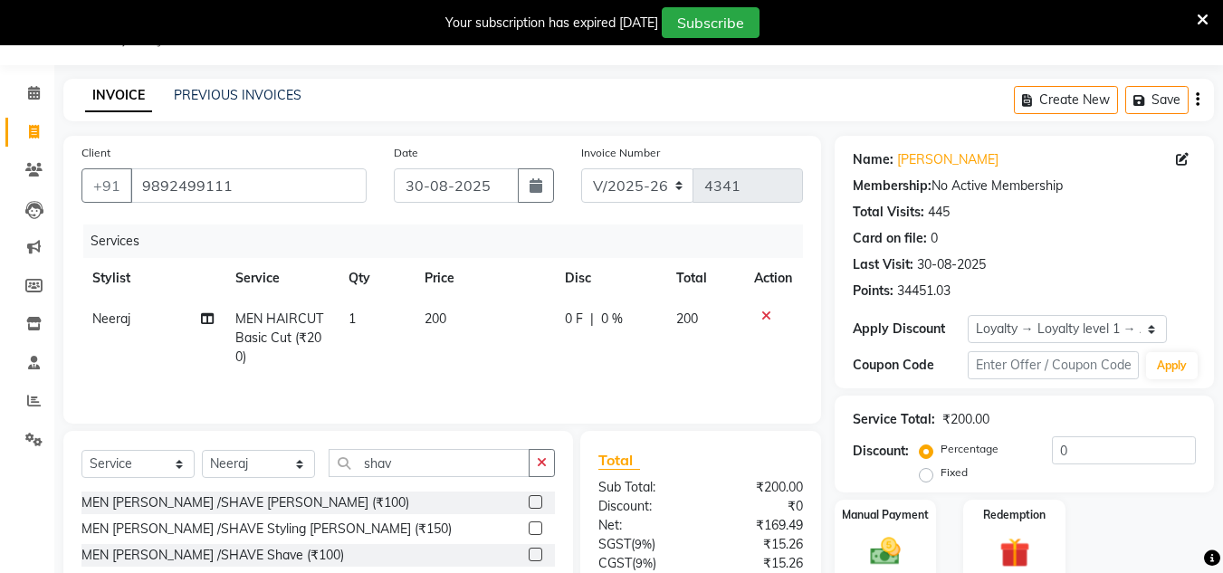
click at [540, 502] on label at bounding box center [536, 502] width 14 height 14
click at [540, 502] on input "checkbox" at bounding box center [535, 503] width 12 height 12
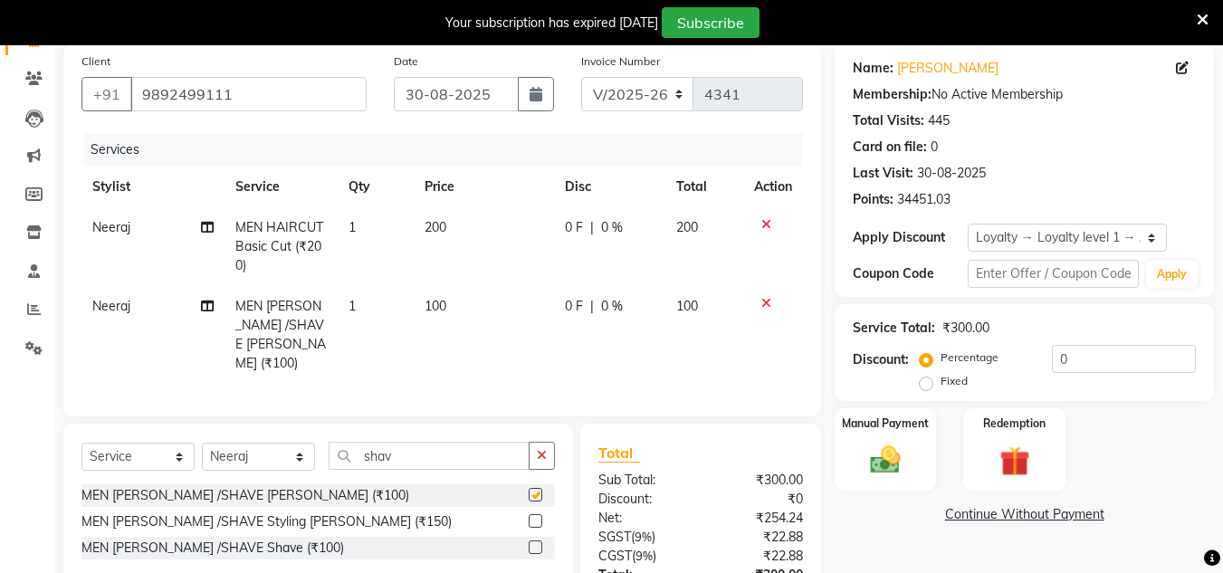
checkbox input "false"
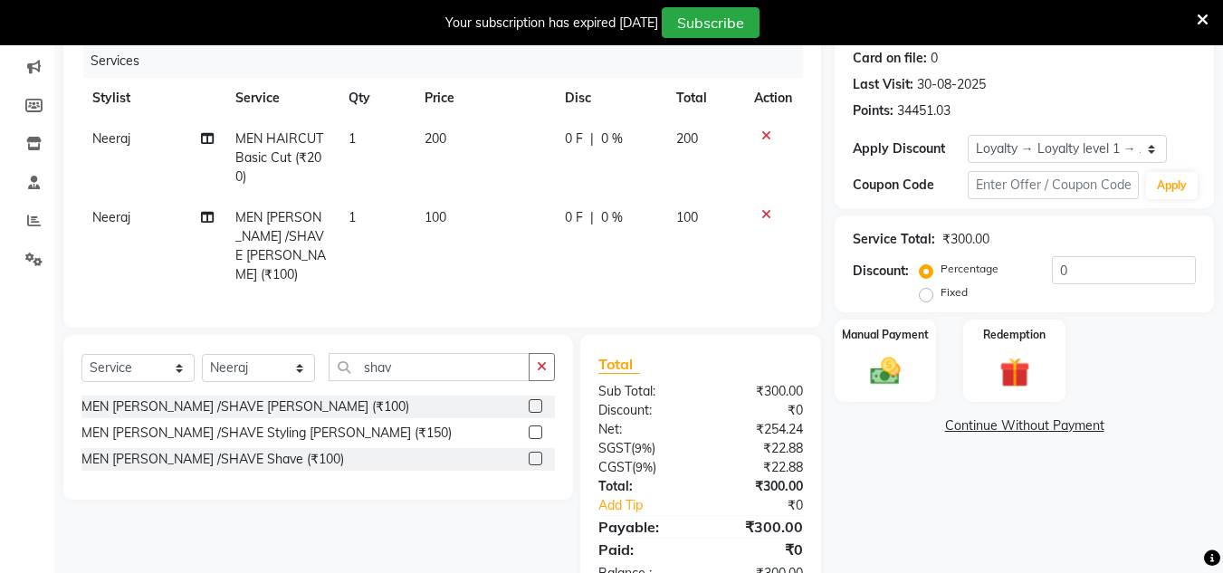
scroll to position [226, 0]
click at [900, 377] on img at bounding box center [885, 370] width 51 height 36
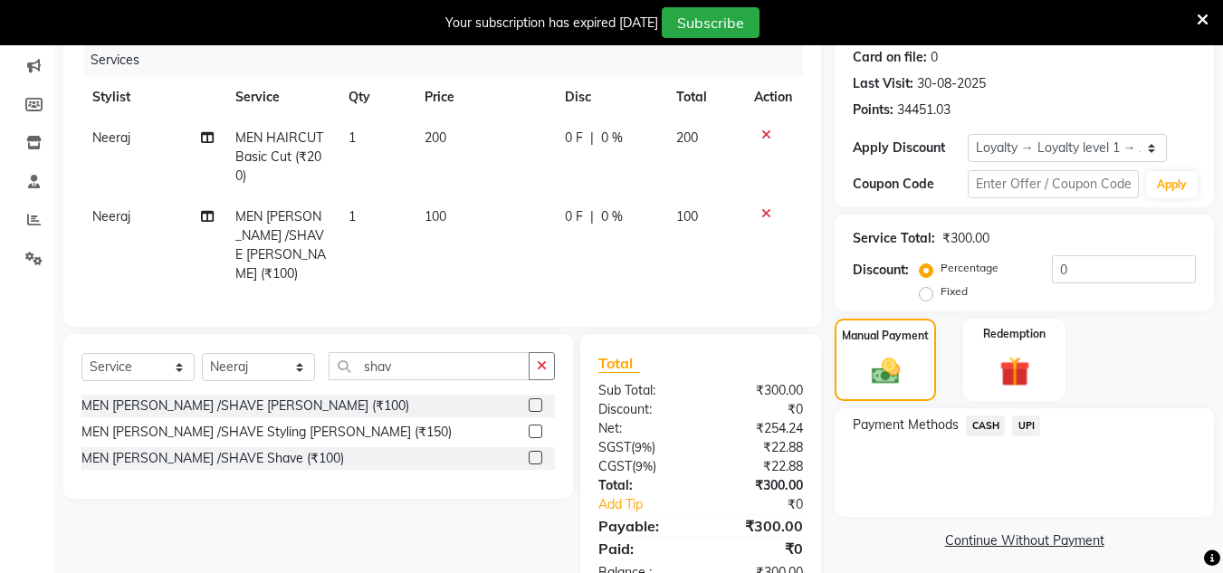
click at [980, 424] on span "CASH" at bounding box center [985, 426] width 39 height 21
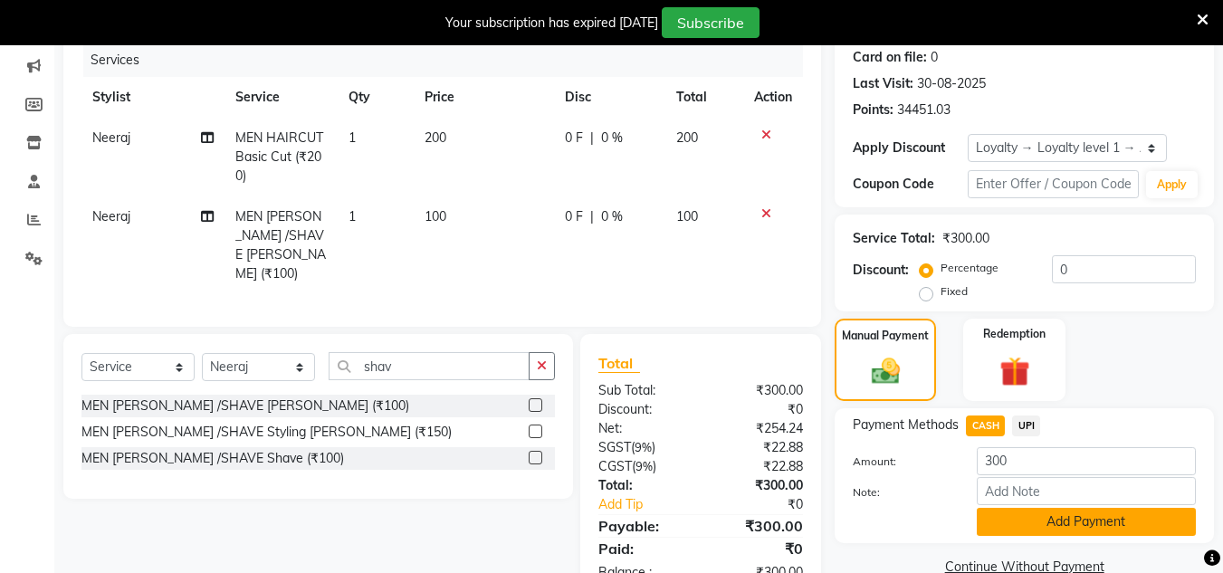
click at [1043, 519] on button "Add Payment" at bounding box center [1086, 522] width 219 height 28
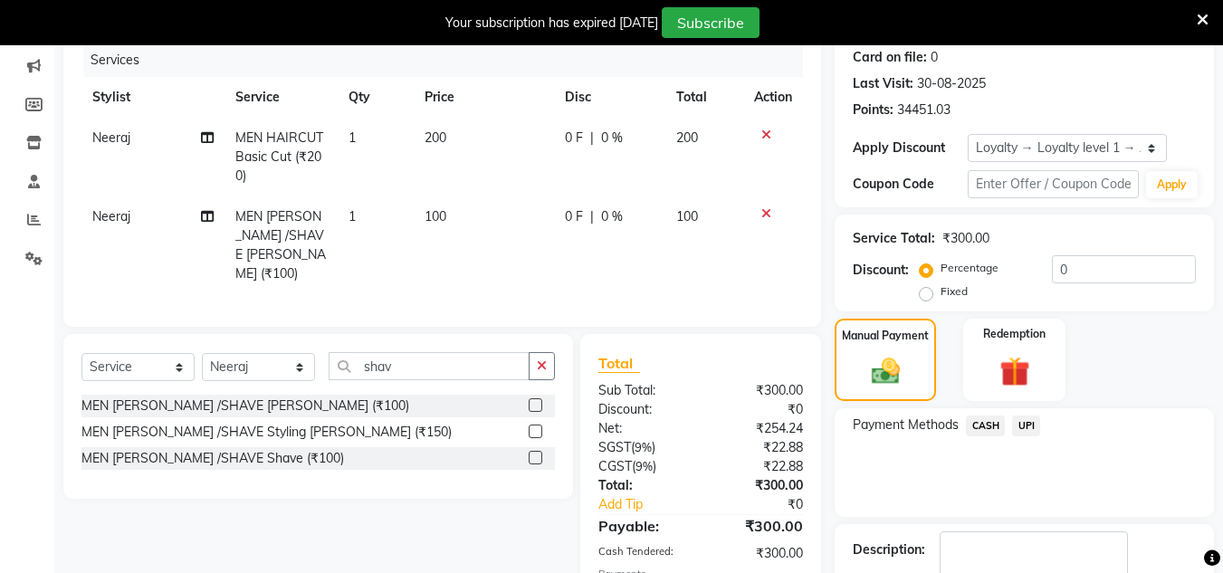
scroll to position [407, 0]
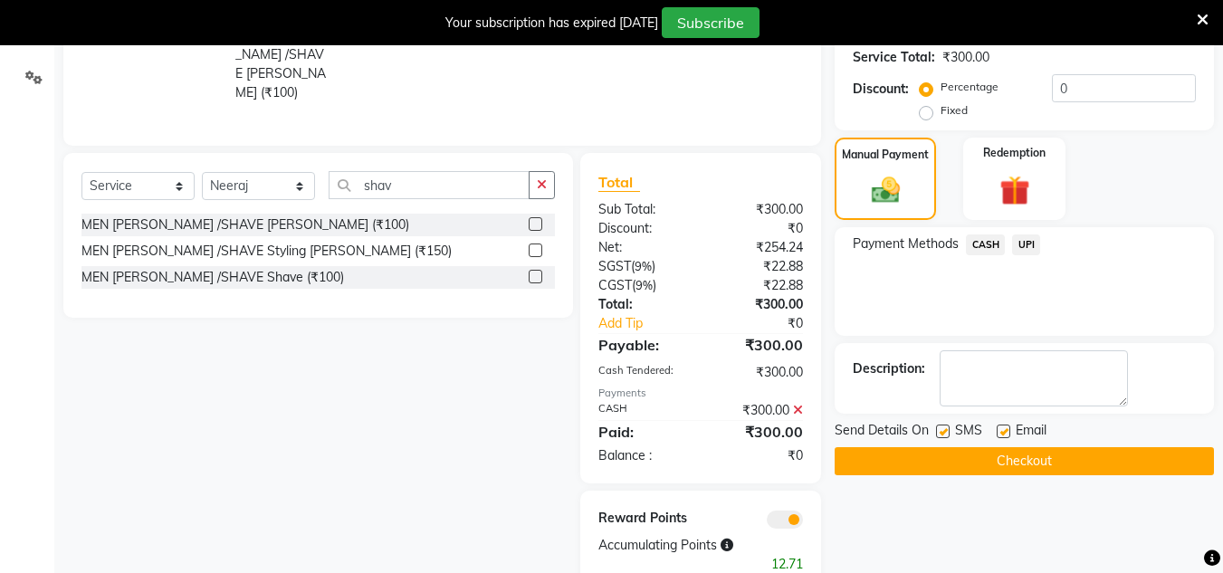
click at [1012, 452] on button "Checkout" at bounding box center [1024, 461] width 379 height 28
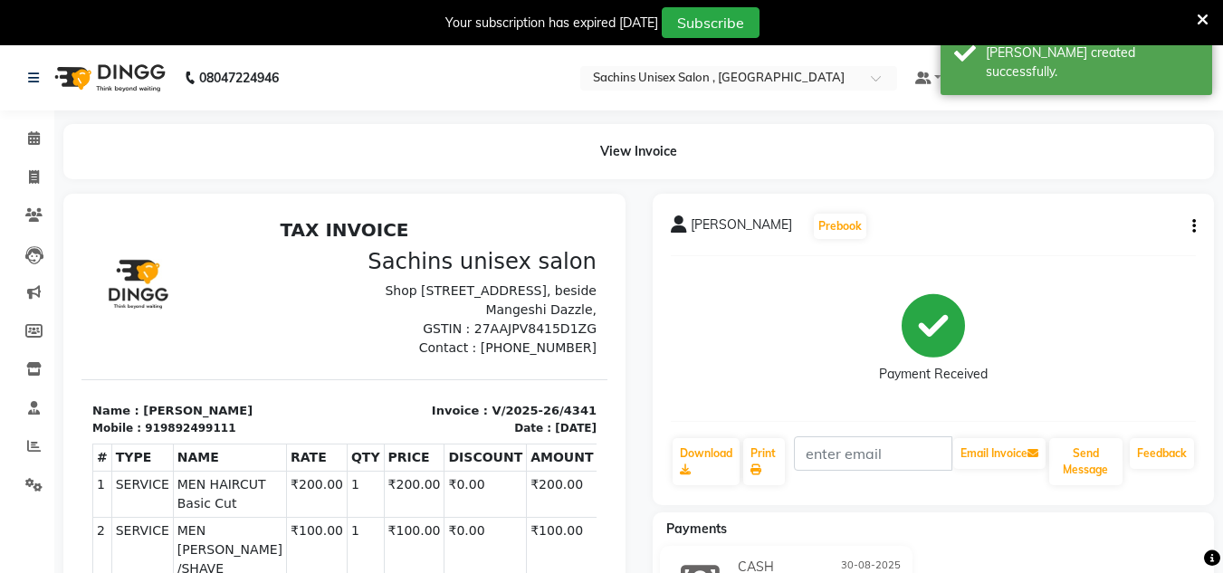
click at [33, 161] on li "Invoice" at bounding box center [27, 177] width 54 height 39
click at [36, 187] on link "Invoice" at bounding box center [26, 178] width 43 height 30
select select "service"
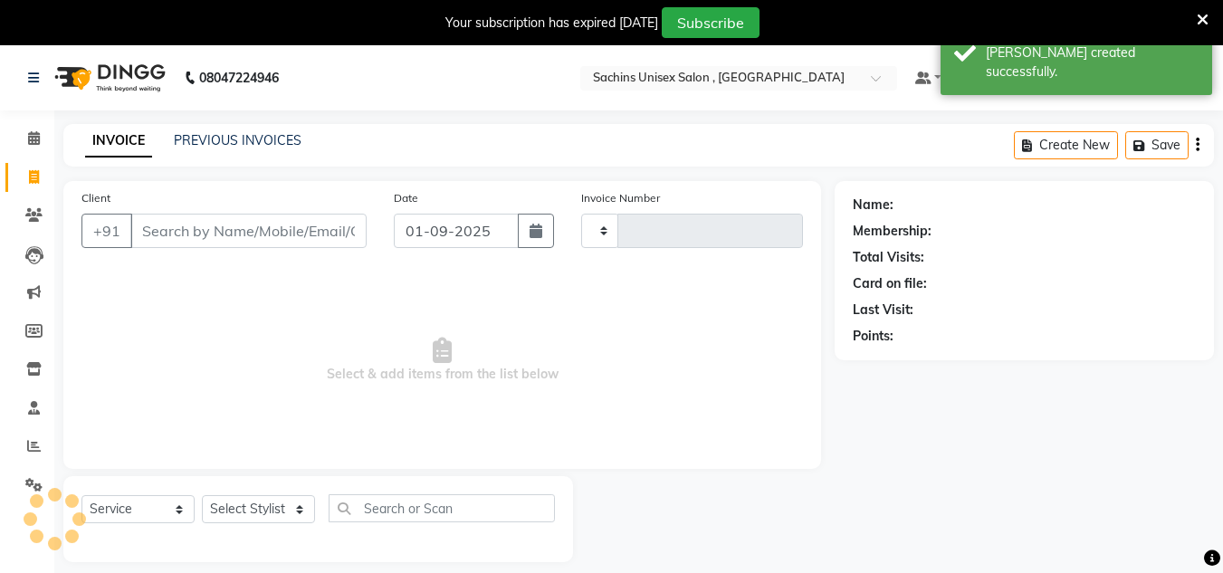
type input "4342"
select select "6840"
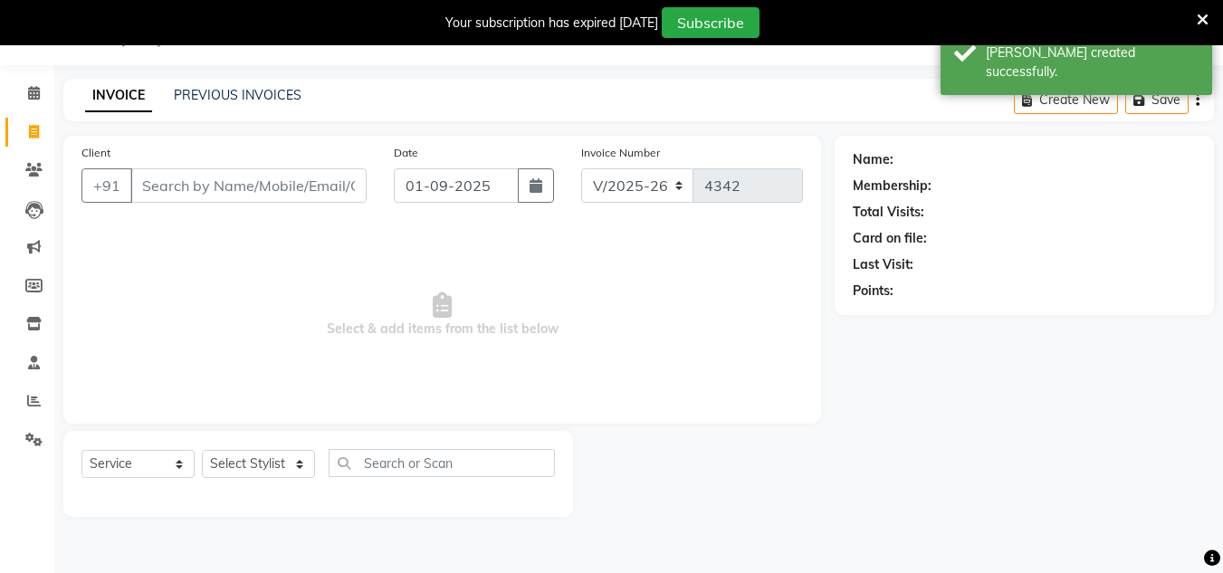
click at [186, 191] on input "Client" at bounding box center [248, 185] width 236 height 34
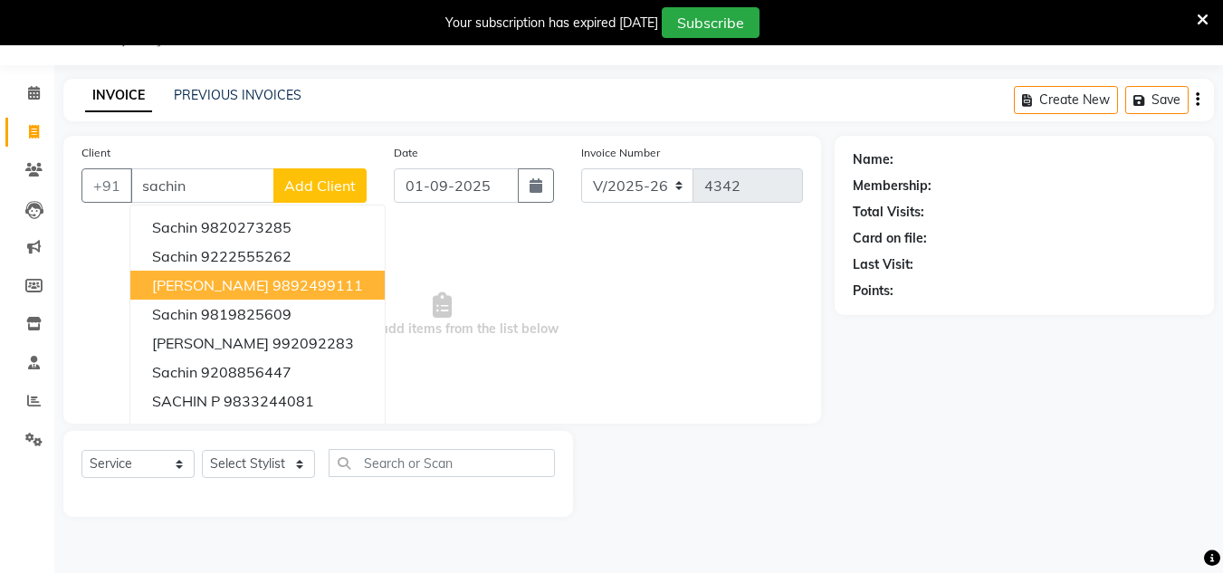
click at [227, 282] on span "[PERSON_NAME]" at bounding box center [210, 285] width 117 height 18
type input "9892499111"
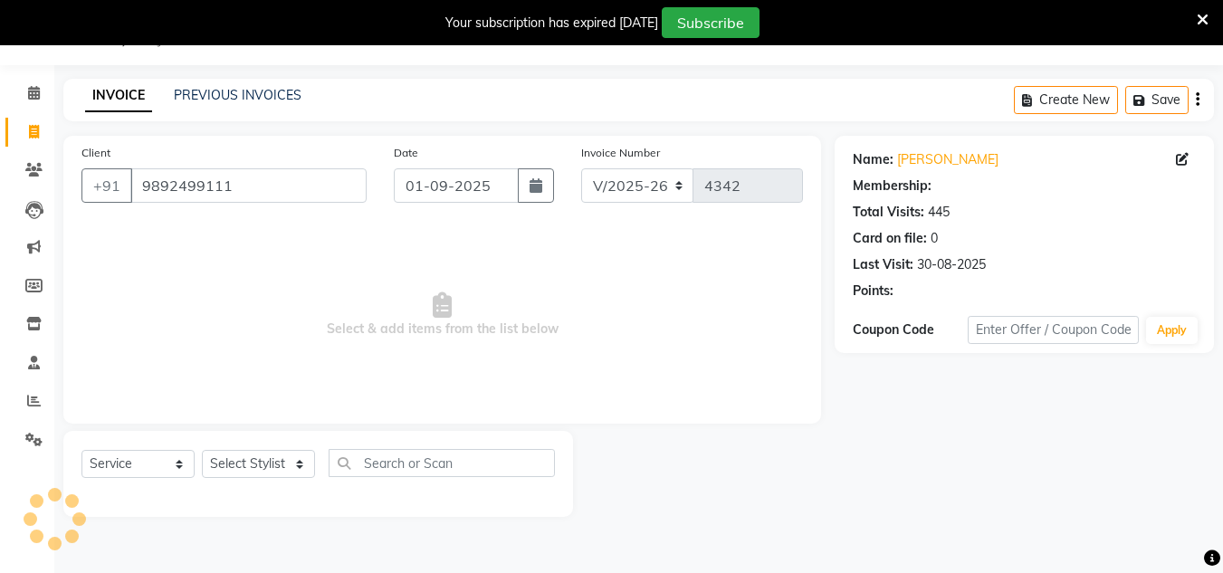
select select "1: Object"
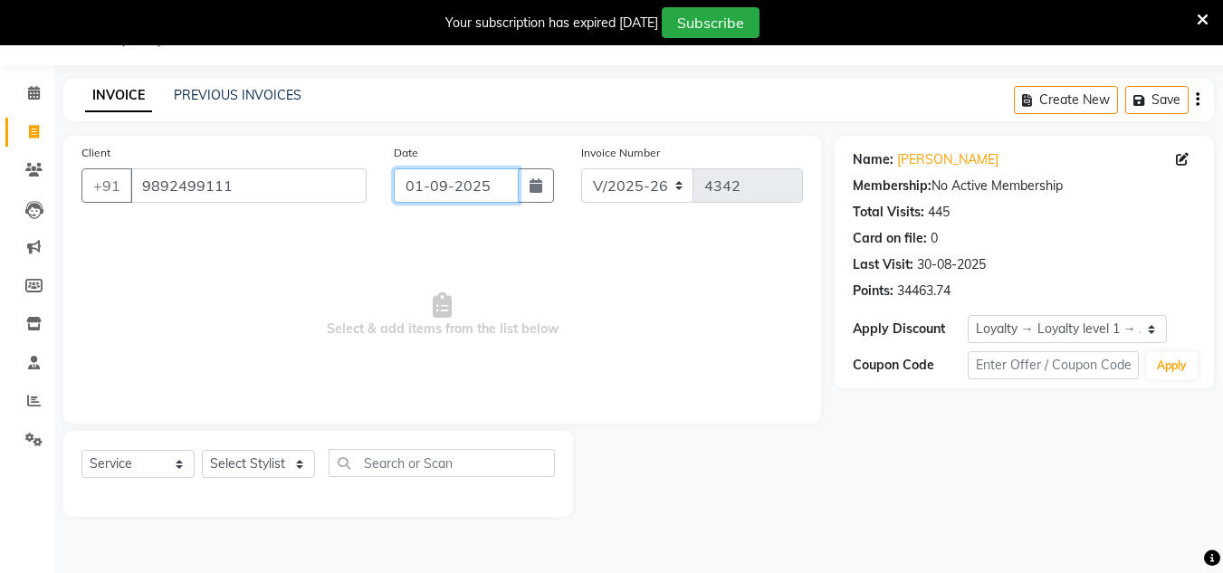
click at [514, 182] on input "01-09-2025" at bounding box center [456, 185] width 125 height 34
select select "9"
select select "2025"
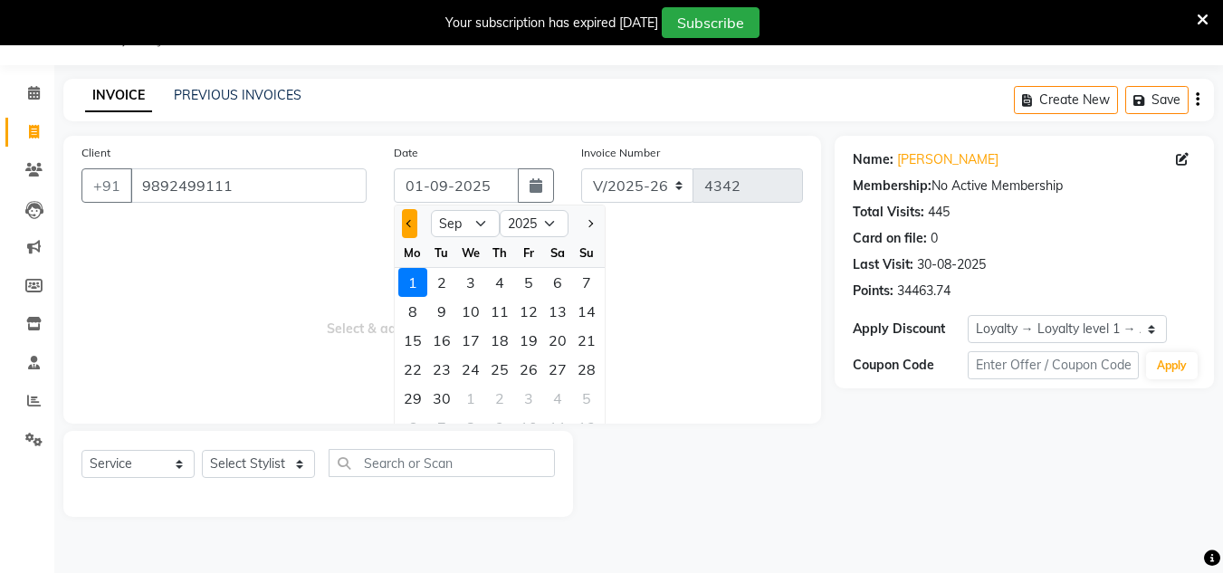
click at [402, 222] on button "Previous month" at bounding box center [409, 223] width 15 height 29
select select "8"
click at [564, 384] on div "30" at bounding box center [557, 398] width 29 height 29
type input "30-08-2025"
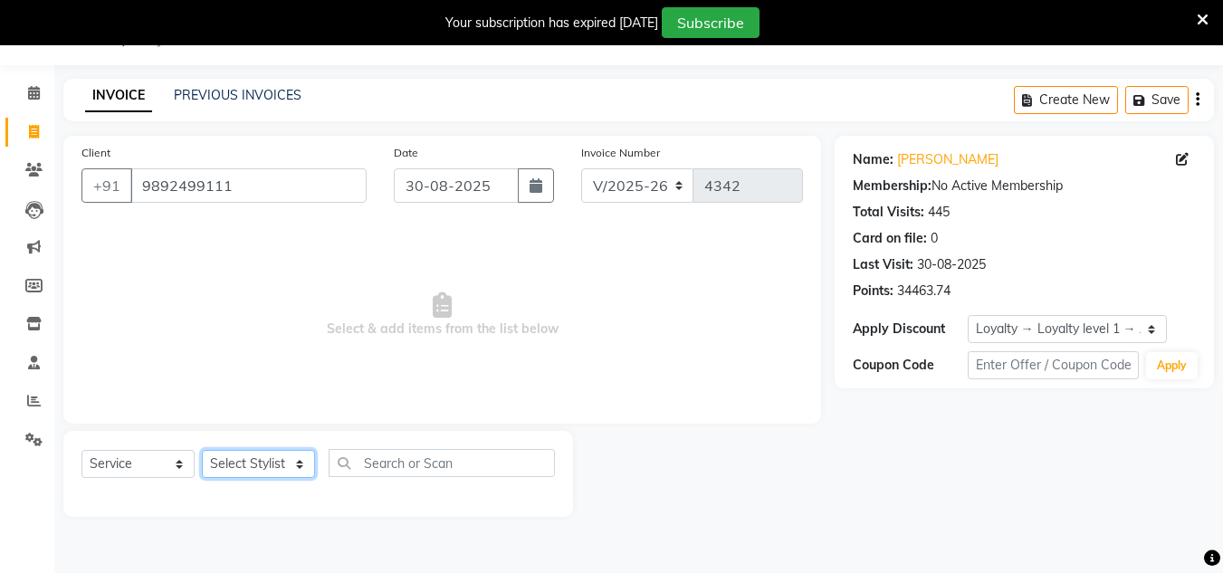
click at [279, 453] on select "Select Stylist [PERSON_NAME] new [PERSON_NAME] [PERSON_NAME] [PERSON_NAME] Owne…" at bounding box center [258, 464] width 113 height 28
select select "88197"
click at [202, 450] on select "Select Stylist [PERSON_NAME] new [PERSON_NAME] [PERSON_NAME] [PERSON_NAME] Owne…" at bounding box center [258, 464] width 113 height 28
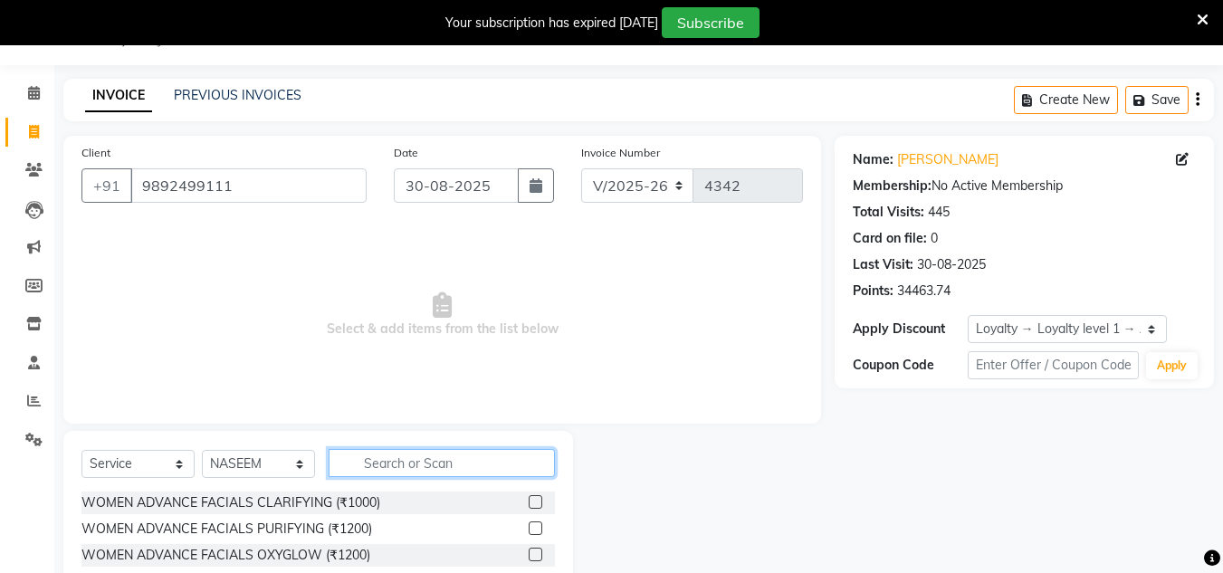
click at [385, 458] on input "text" at bounding box center [442, 463] width 226 height 28
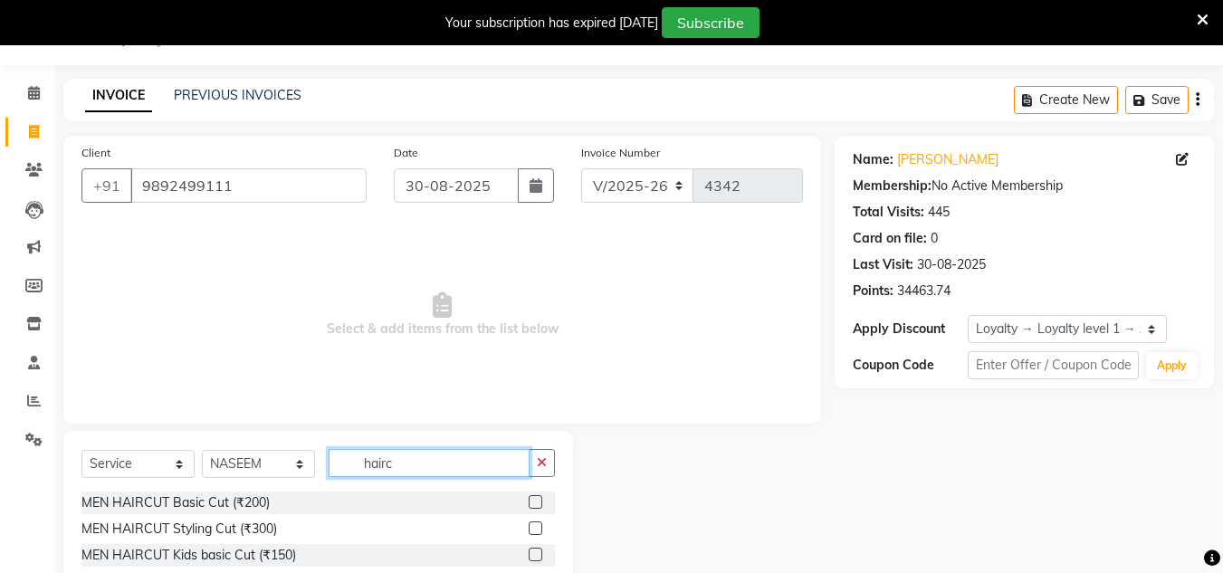
type input "hairc"
click at [534, 502] on label at bounding box center [536, 502] width 14 height 14
click at [534, 502] on input "checkbox" at bounding box center [535, 503] width 12 height 12
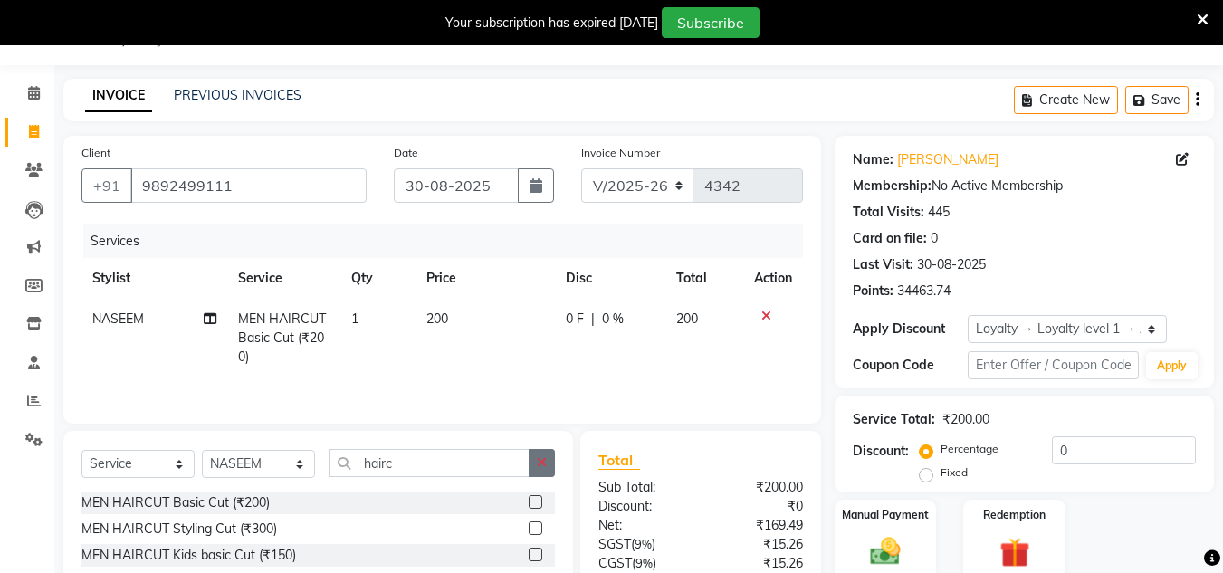
checkbox input "false"
click at [533, 459] on button "button" at bounding box center [542, 463] width 26 height 28
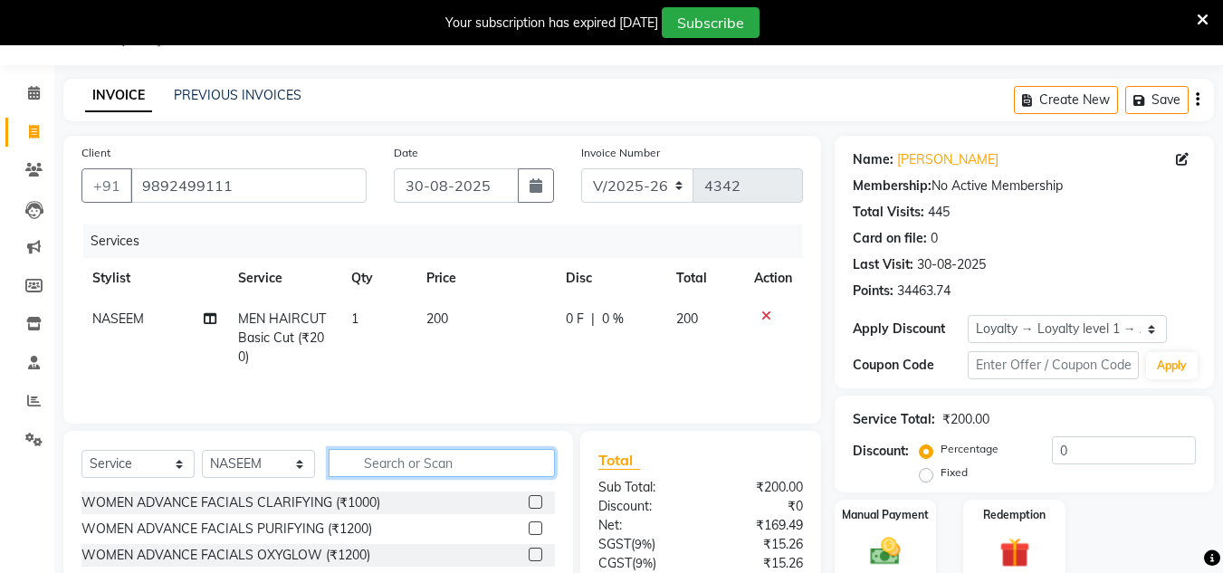
click at [521, 464] on input "text" at bounding box center [442, 463] width 226 height 28
type input "shav"
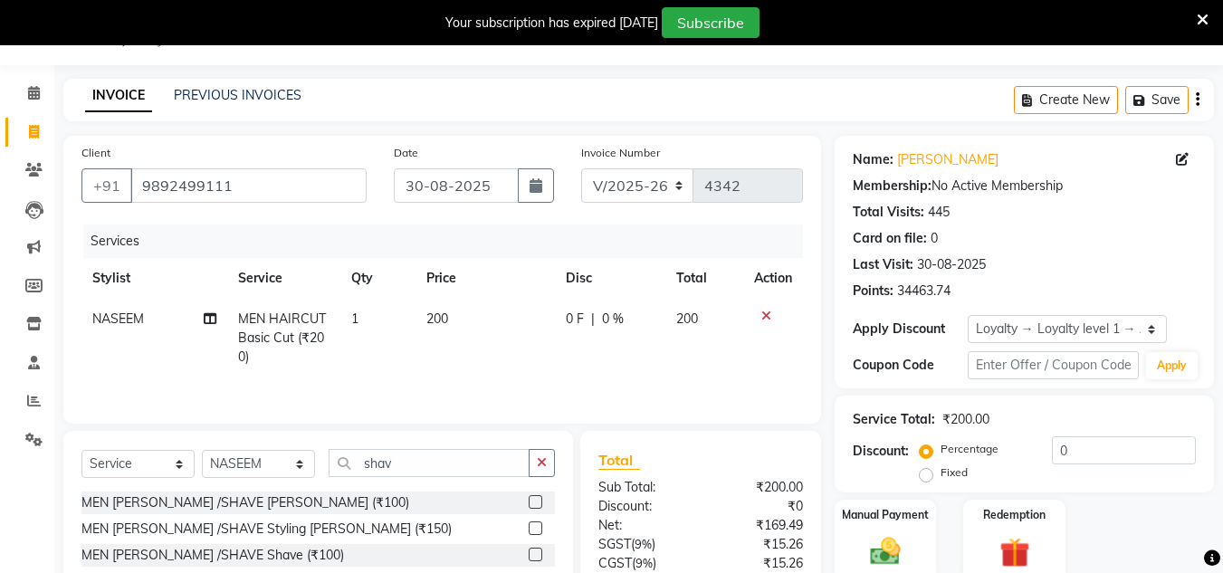
click at [536, 503] on label at bounding box center [536, 502] width 14 height 14
click at [536, 503] on input "checkbox" at bounding box center [535, 503] width 12 height 12
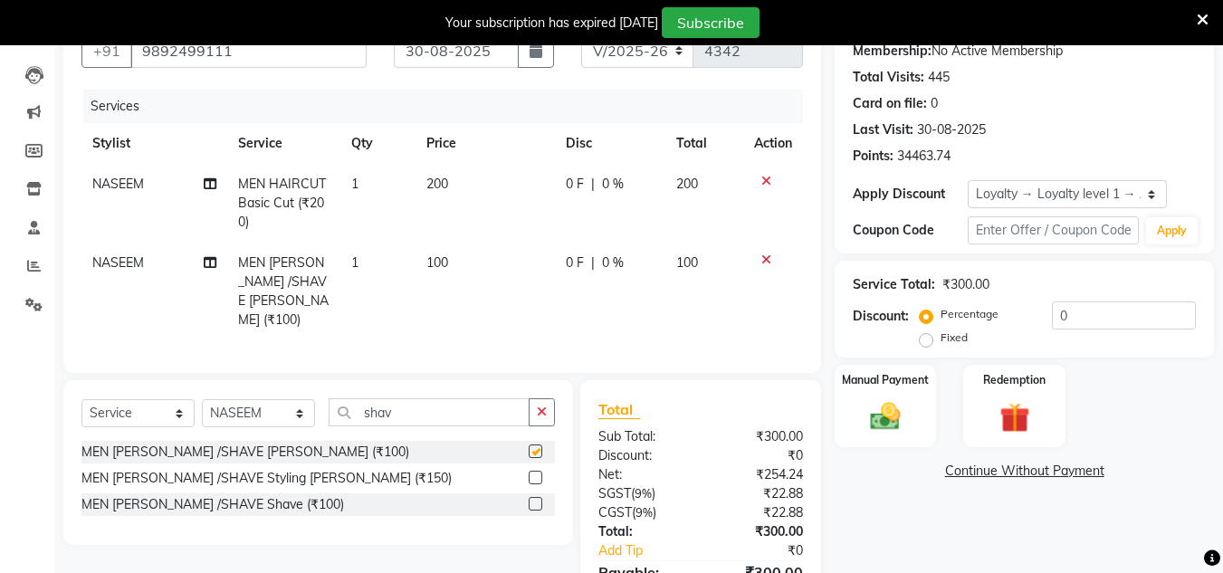
checkbox input "false"
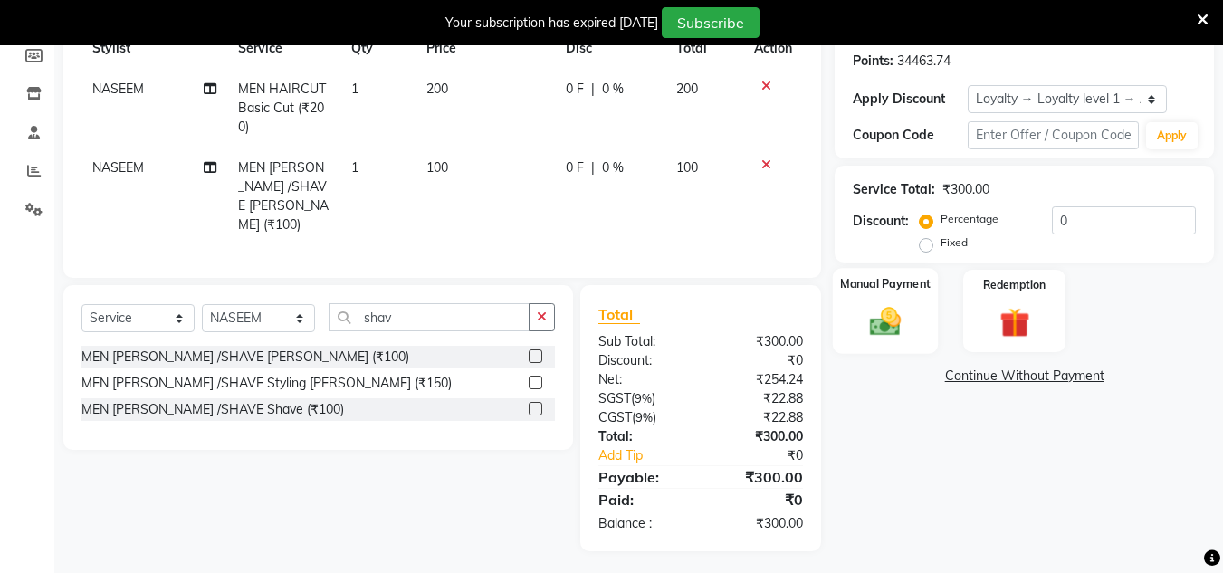
click at [883, 316] on img at bounding box center [885, 321] width 51 height 36
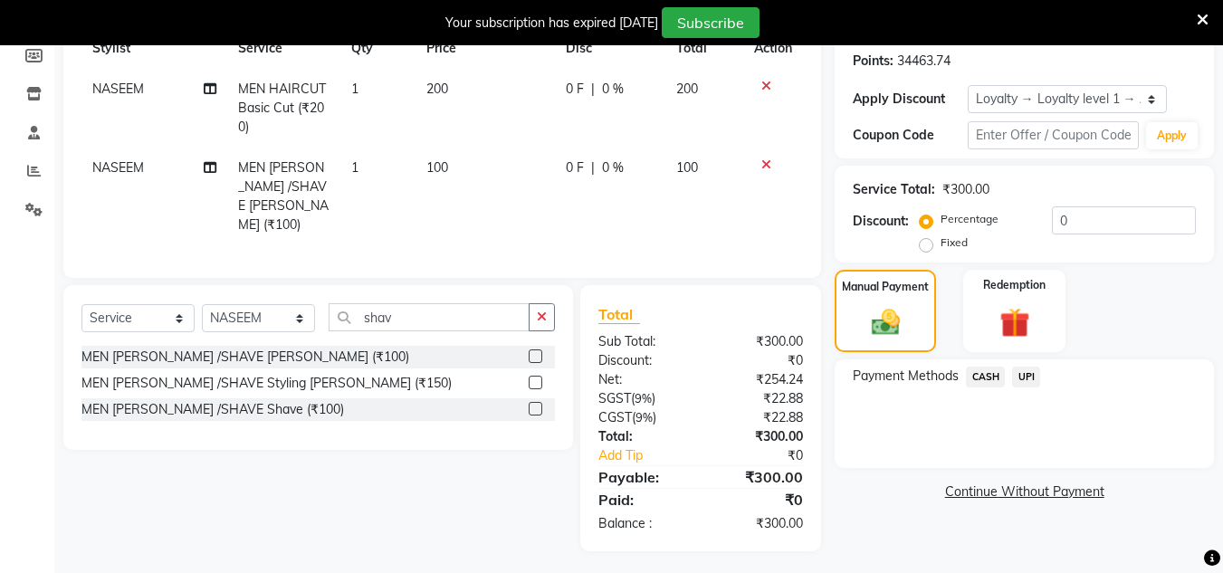
click at [1027, 372] on span "UPI" at bounding box center [1026, 377] width 28 height 21
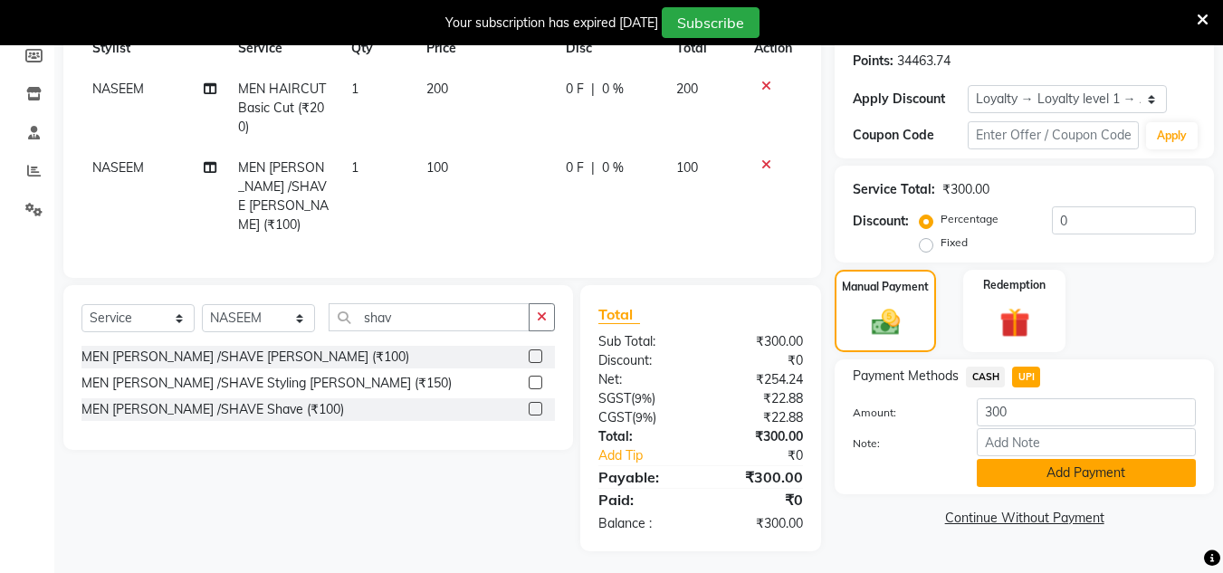
click at [1058, 474] on button "Add Payment" at bounding box center [1086, 473] width 219 height 28
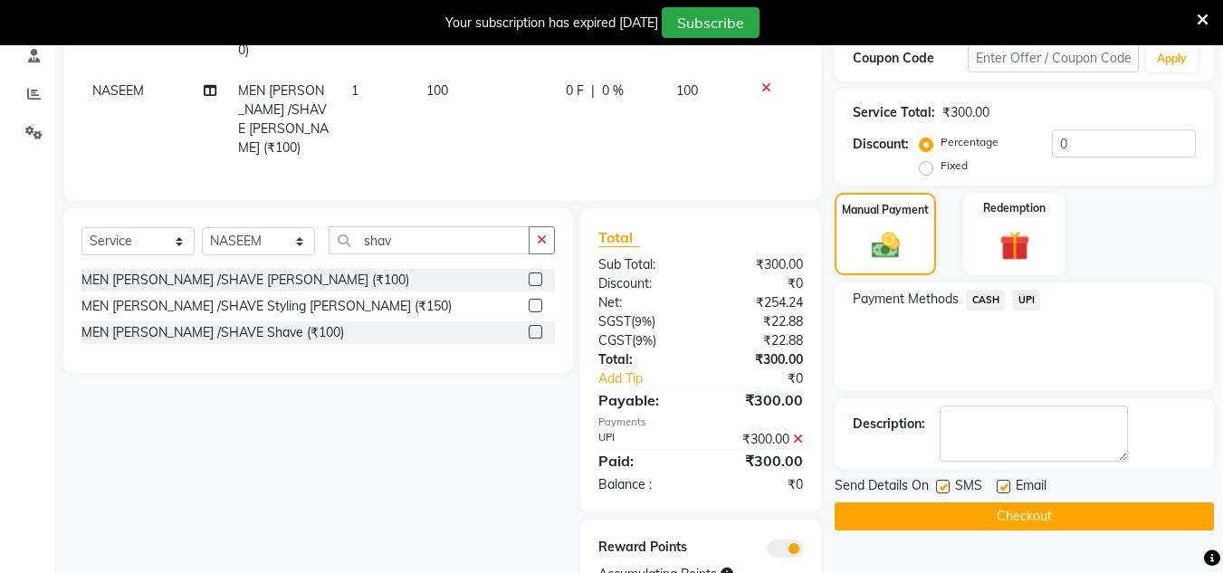
scroll to position [422, 0]
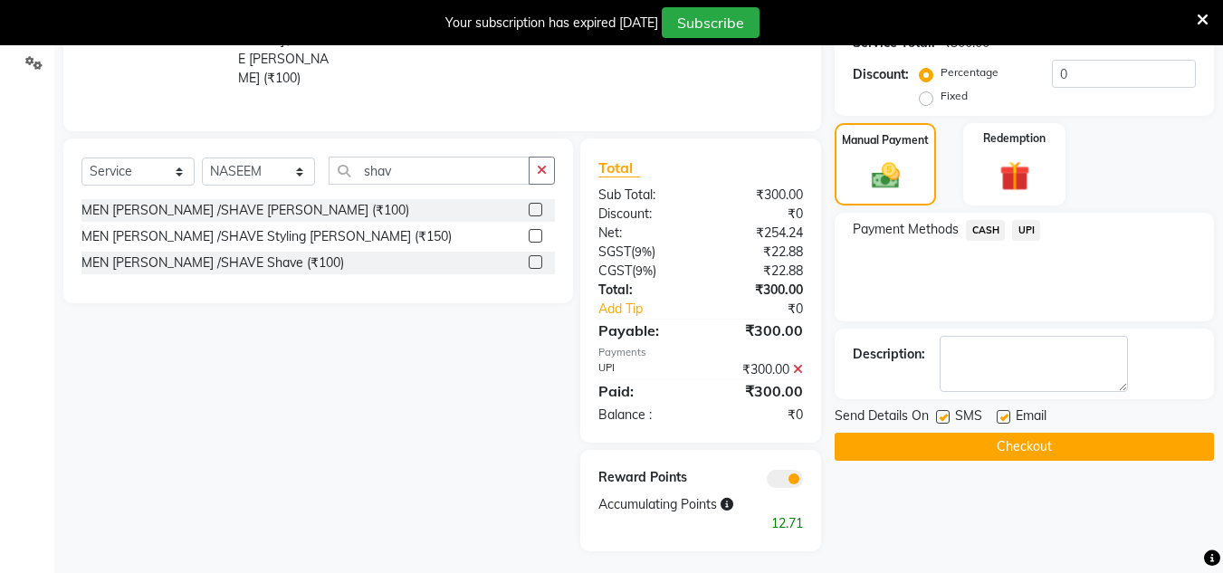
click at [1016, 418] on span "Email" at bounding box center [1031, 418] width 31 height 23
drag, startPoint x: 1040, startPoint y: 469, endPoint x: 1035, endPoint y: 450, distance: 19.8
click at [1040, 467] on div "Name: [PERSON_NAME] Membership: No Active Membership Total Visits: 445 Card on …" at bounding box center [1031, 155] width 393 height 792
click at [1035, 450] on button "Checkout" at bounding box center [1024, 447] width 379 height 28
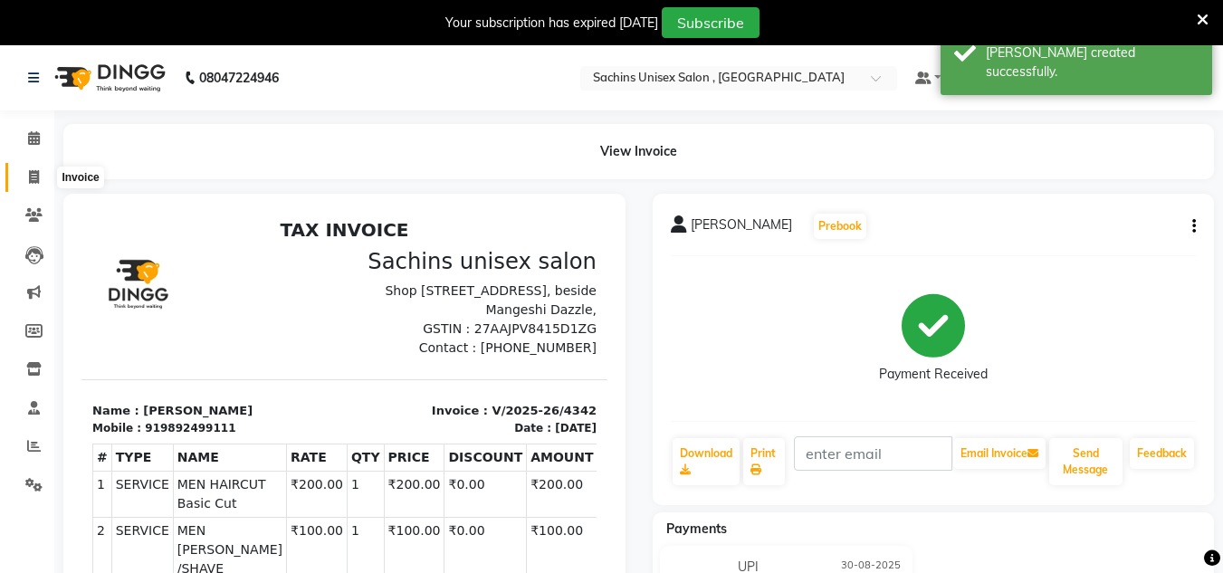
click at [33, 178] on icon at bounding box center [34, 177] width 10 height 14
select select "6840"
select select "service"
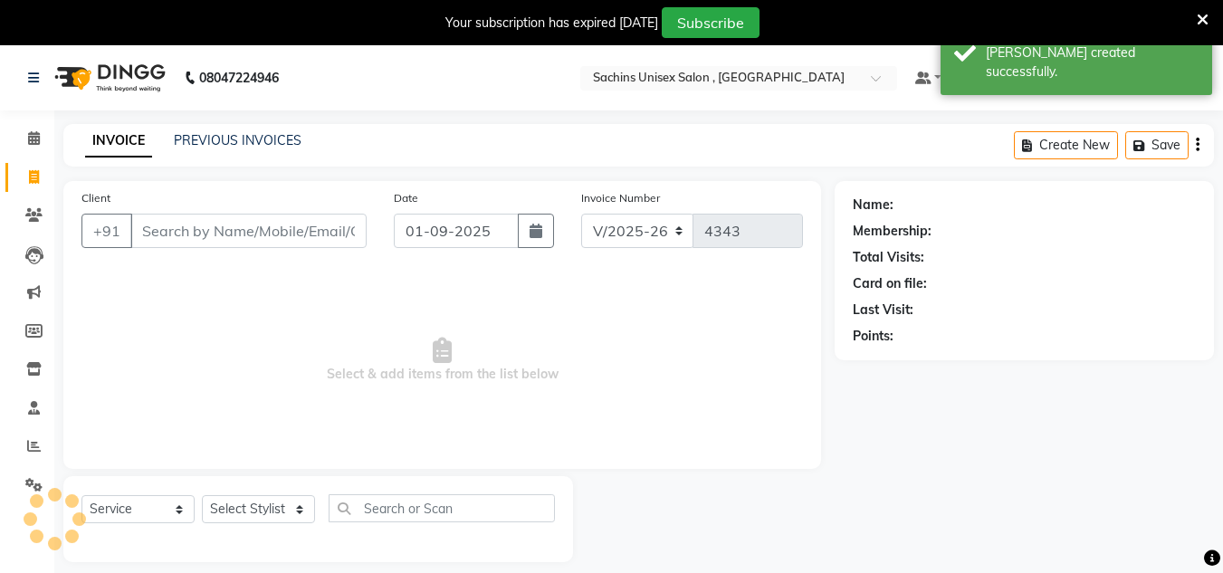
scroll to position [45, 0]
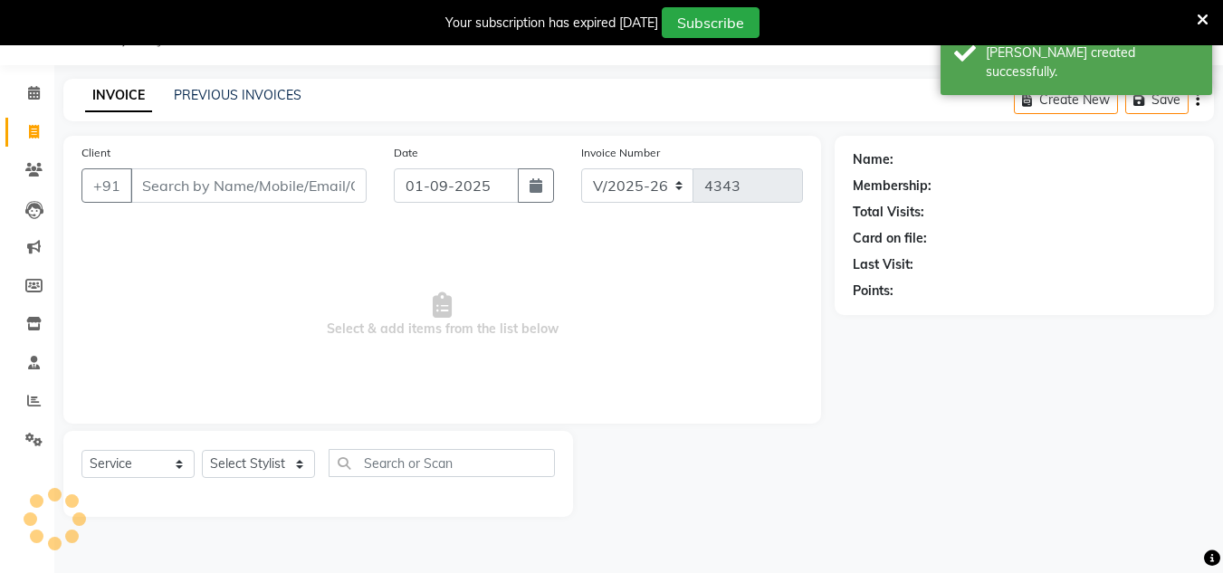
click at [168, 187] on input "Client" at bounding box center [248, 185] width 236 height 34
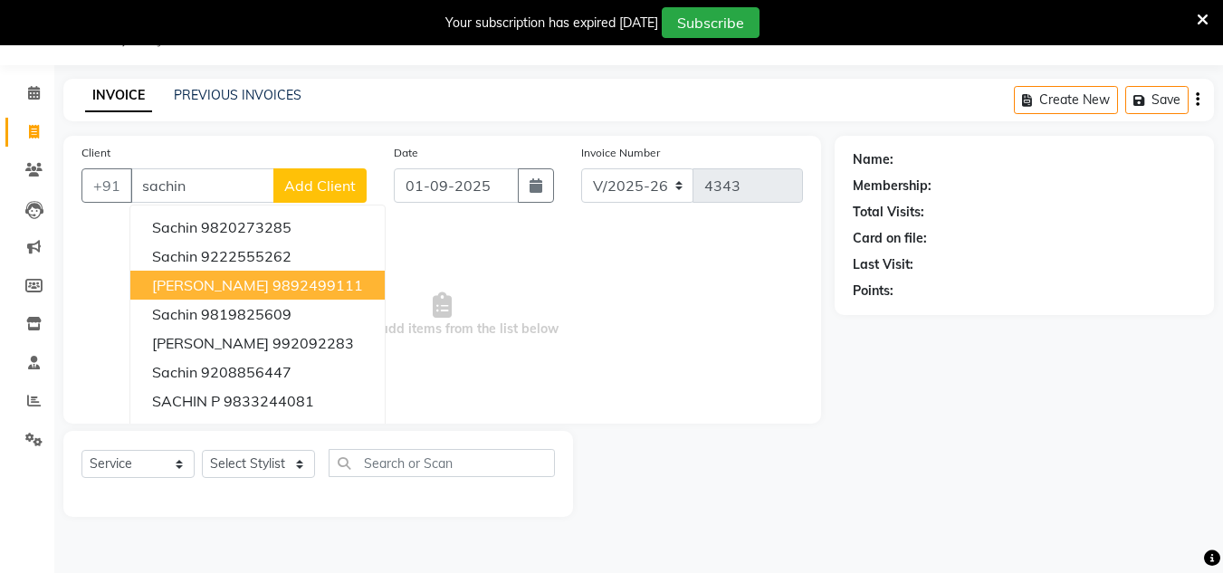
click at [210, 283] on span "[PERSON_NAME]" at bounding box center [210, 285] width 117 height 18
type input "9892499111"
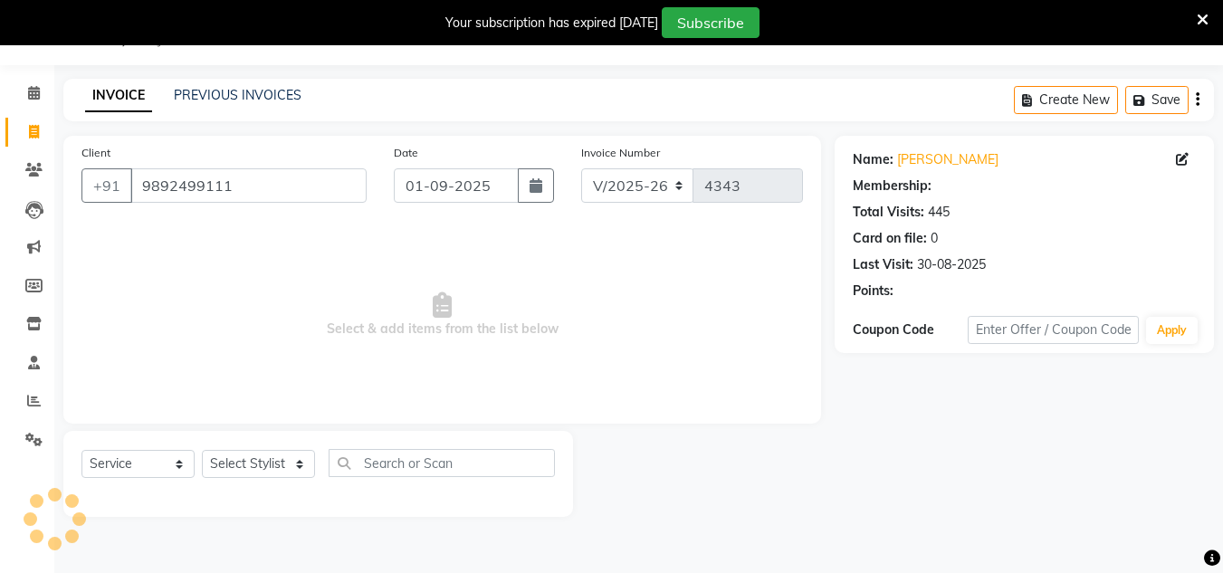
select select "1: Object"
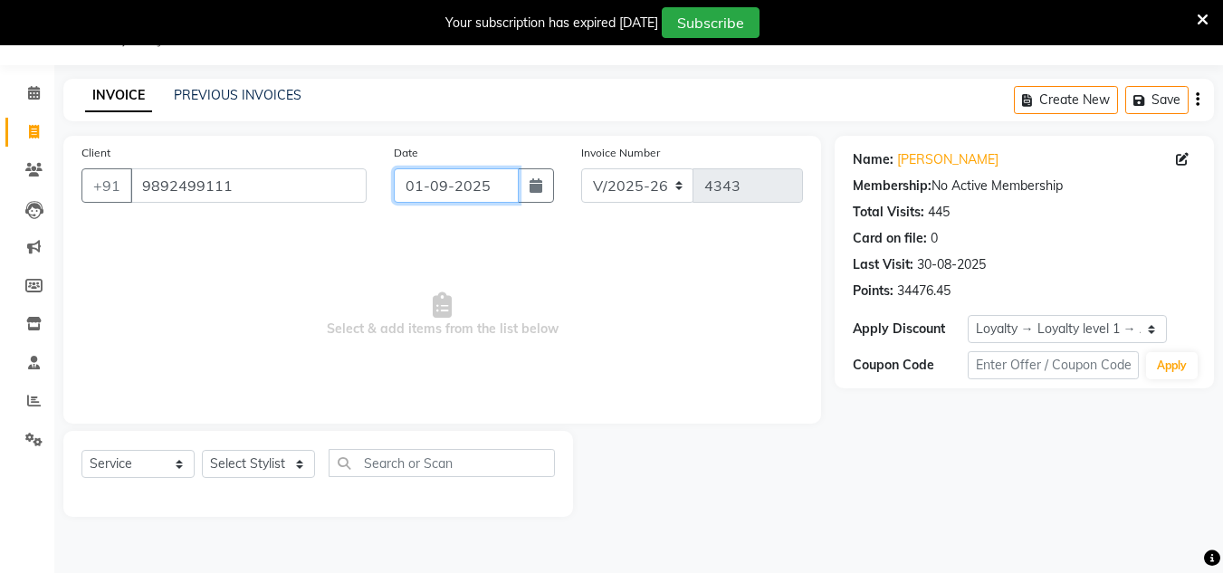
click at [509, 183] on input "01-09-2025" at bounding box center [456, 185] width 125 height 34
select select "9"
select select "2025"
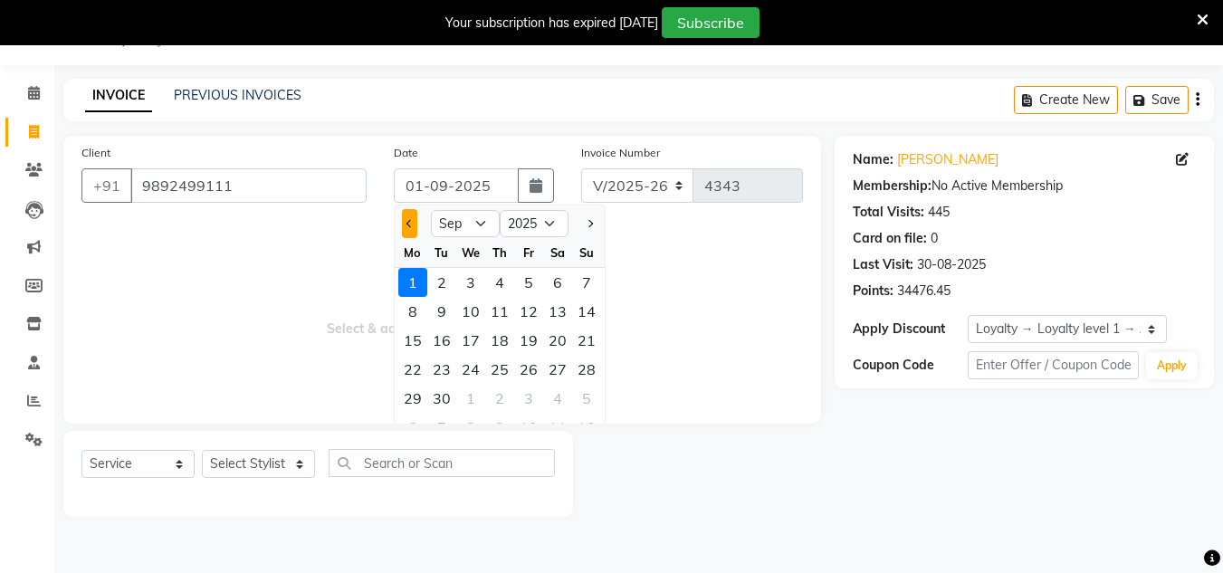
click at [408, 234] on button "Previous month" at bounding box center [409, 223] width 15 height 29
select select "8"
click at [560, 393] on div "30" at bounding box center [557, 398] width 29 height 29
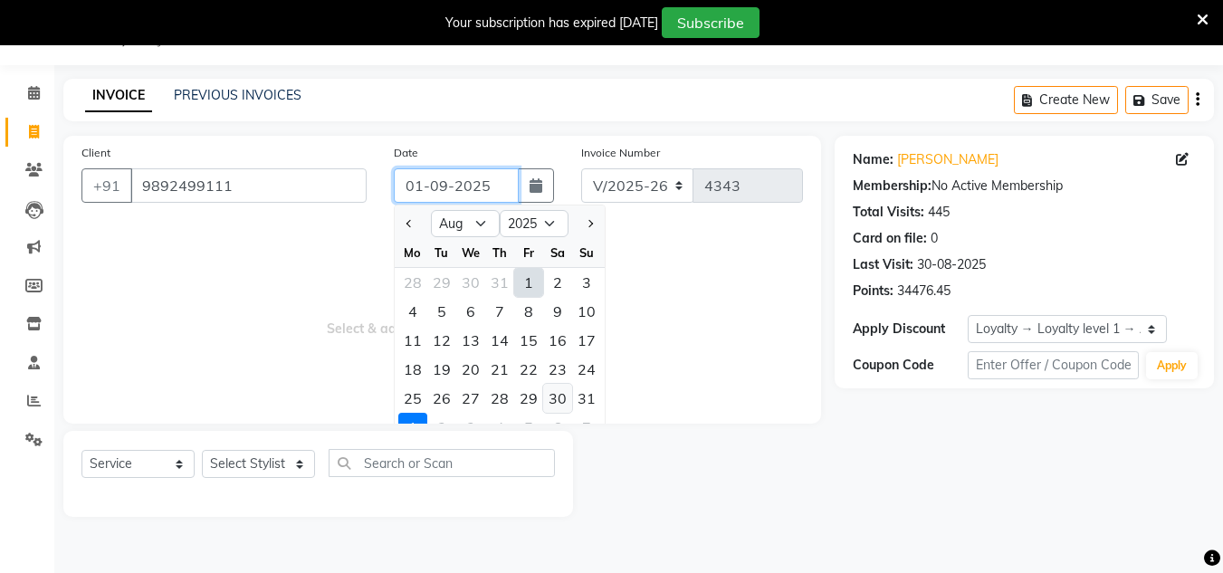
type input "30-08-2025"
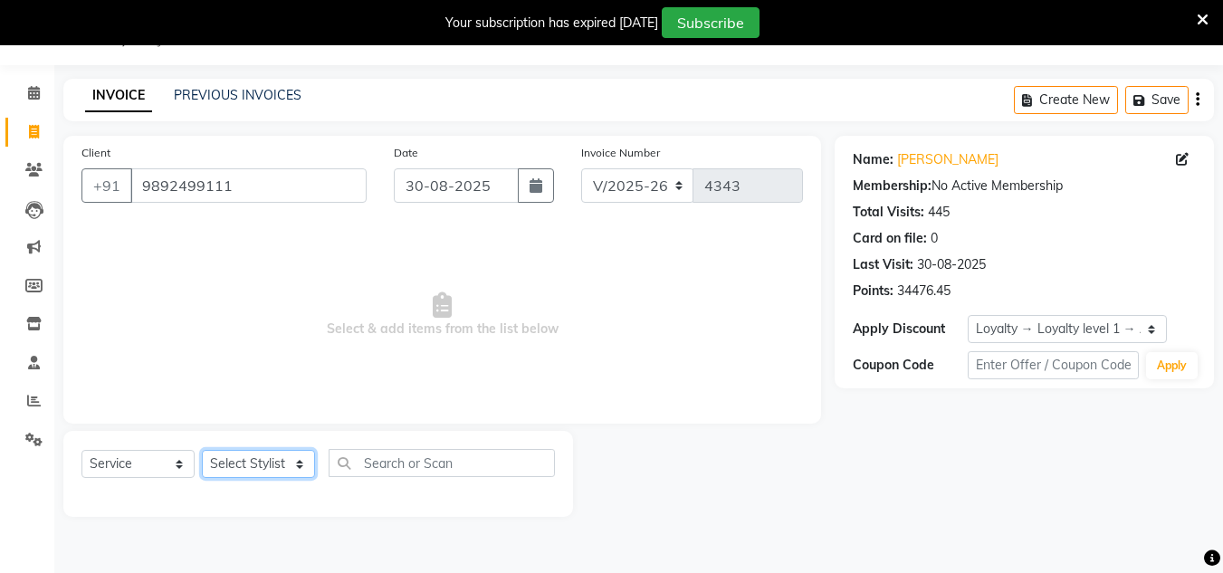
click at [289, 460] on select "Select Stylist [PERSON_NAME] new [PERSON_NAME] [PERSON_NAME] [PERSON_NAME] Owne…" at bounding box center [258, 464] width 113 height 28
select select "88197"
click at [202, 450] on select "Select Stylist [PERSON_NAME] new [PERSON_NAME] [PERSON_NAME] [PERSON_NAME] Owne…" at bounding box center [258, 464] width 113 height 28
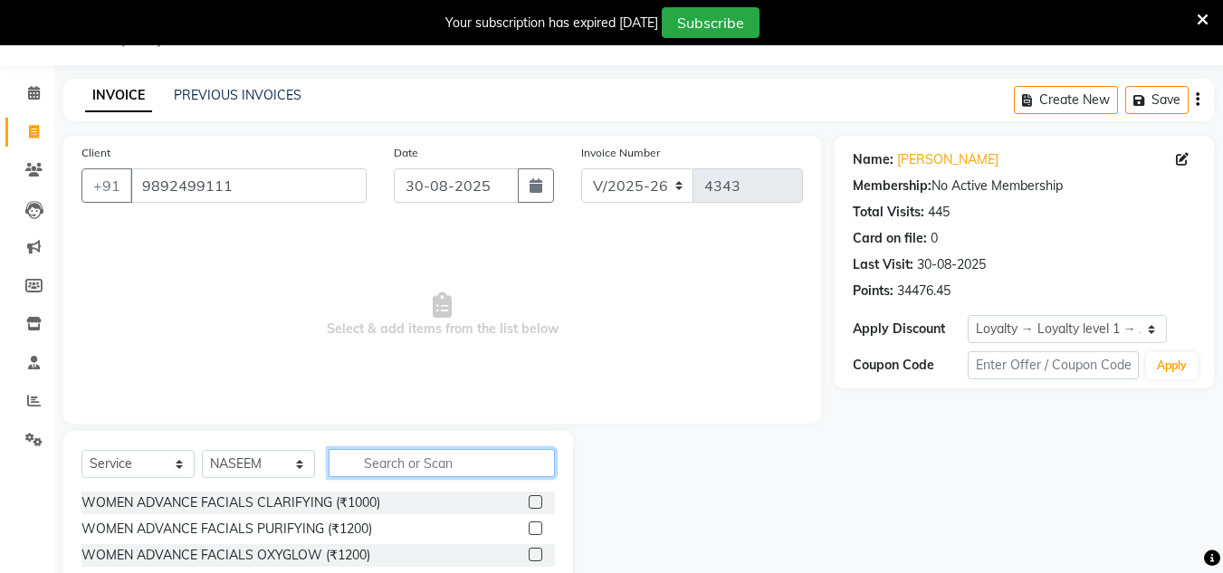
click at [402, 454] on input "text" at bounding box center [442, 463] width 226 height 28
type input "shav"
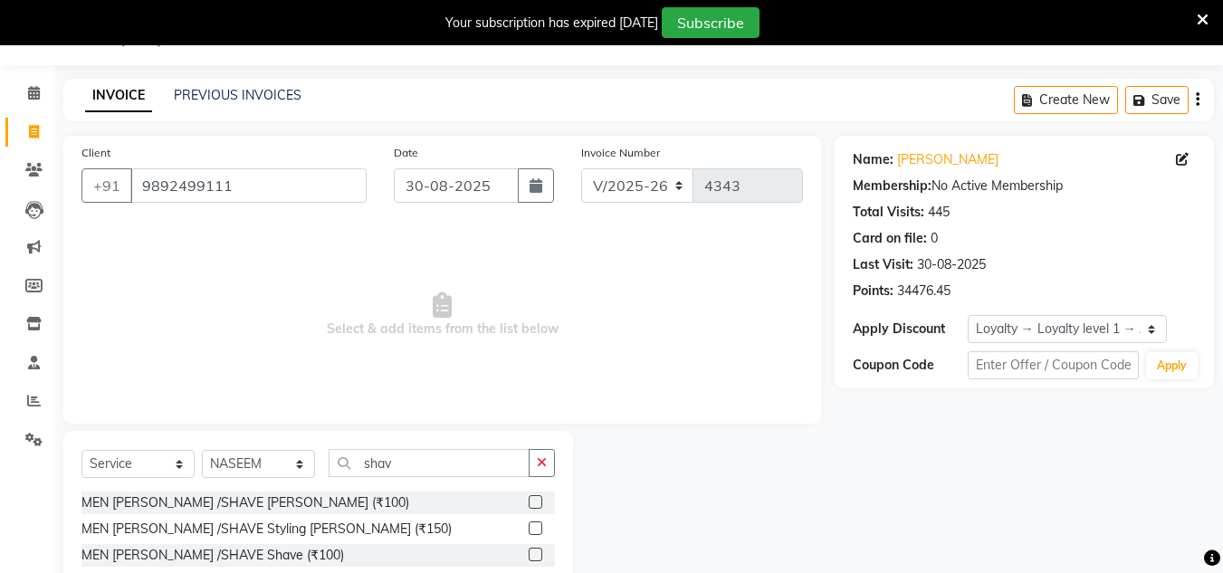
click at [537, 497] on label at bounding box center [536, 502] width 14 height 14
click at [537, 497] on input "checkbox" at bounding box center [535, 503] width 12 height 12
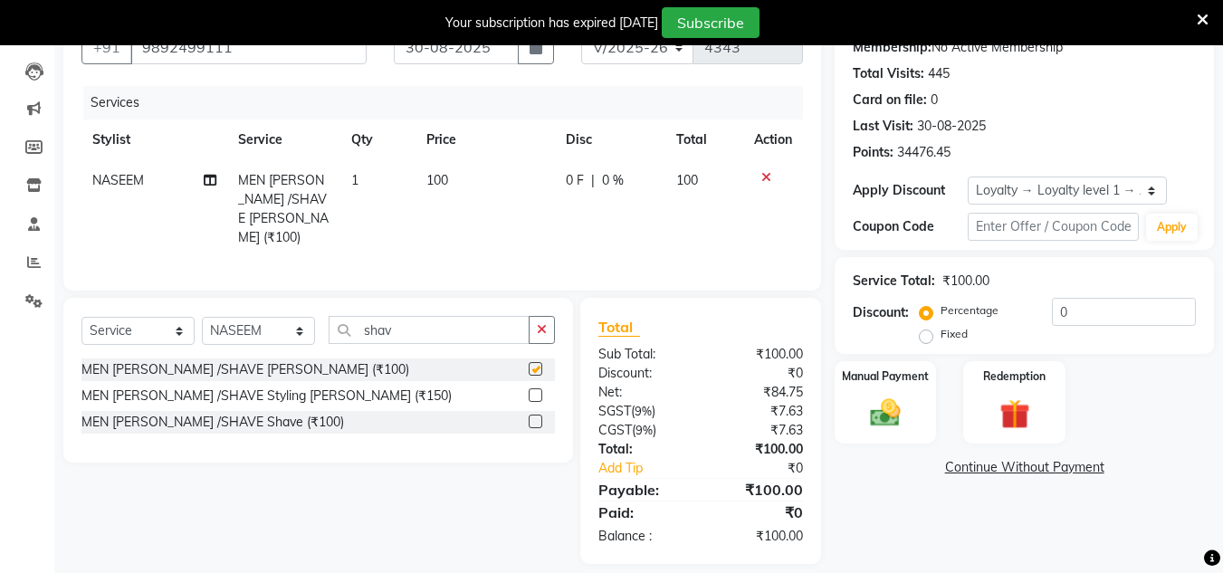
checkbox input "false"
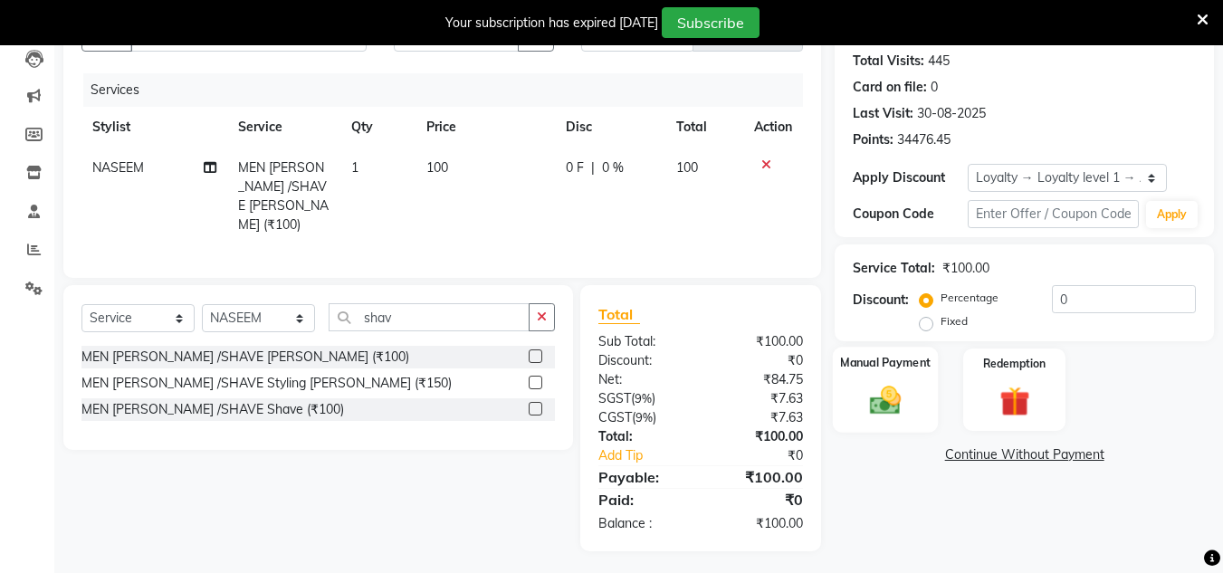
click at [867, 406] on img at bounding box center [885, 400] width 51 height 36
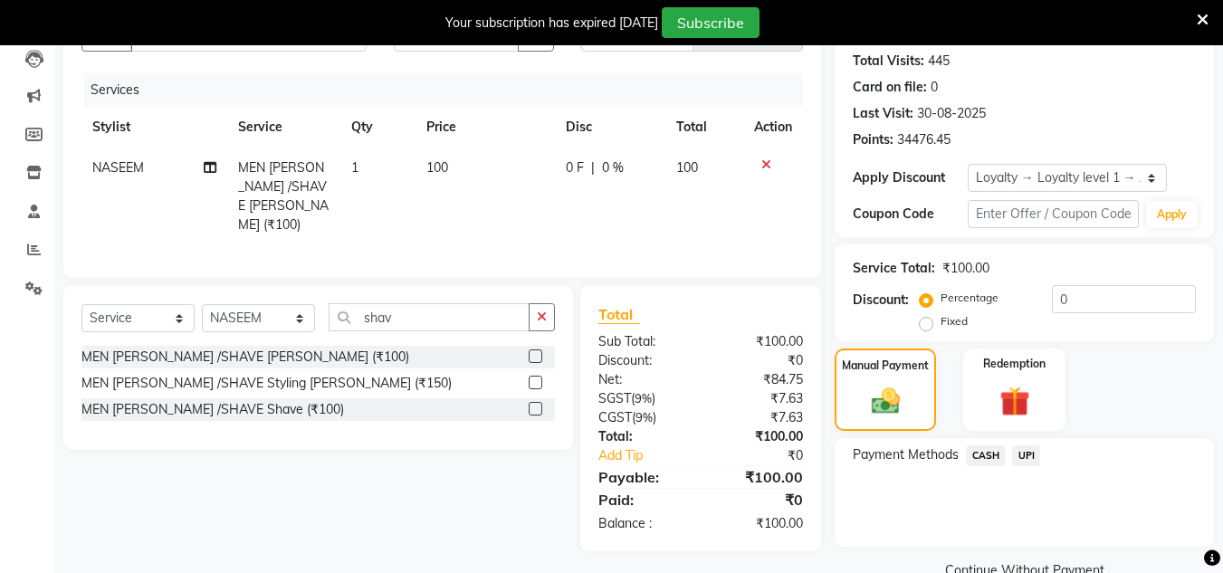
click at [1019, 449] on span "UPI" at bounding box center [1026, 455] width 28 height 21
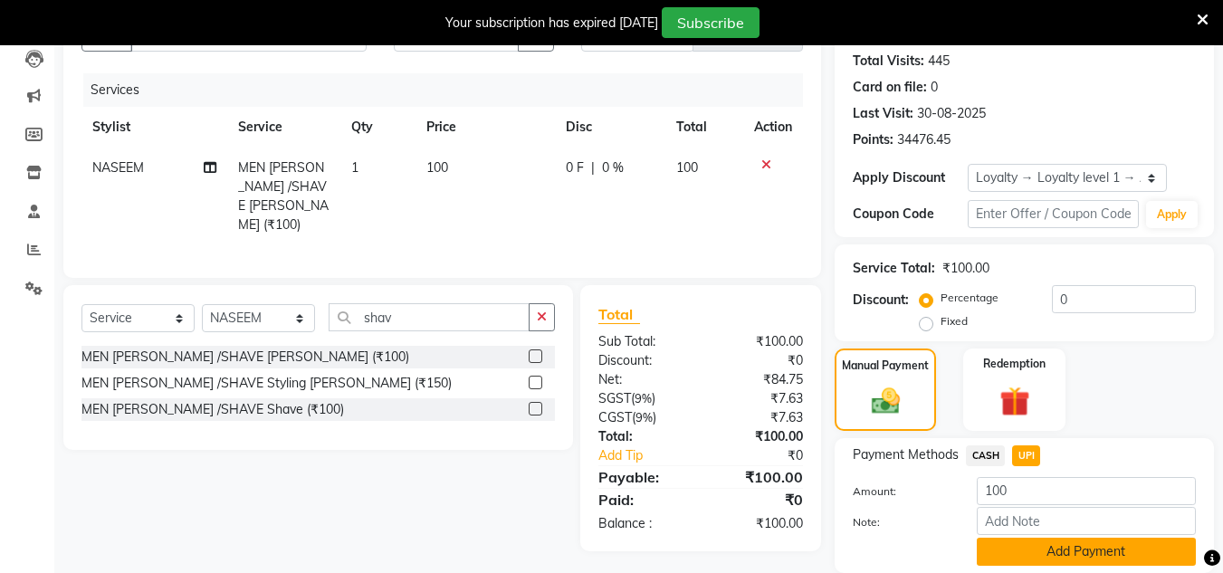
click at [1015, 541] on button "Add Payment" at bounding box center [1086, 552] width 219 height 28
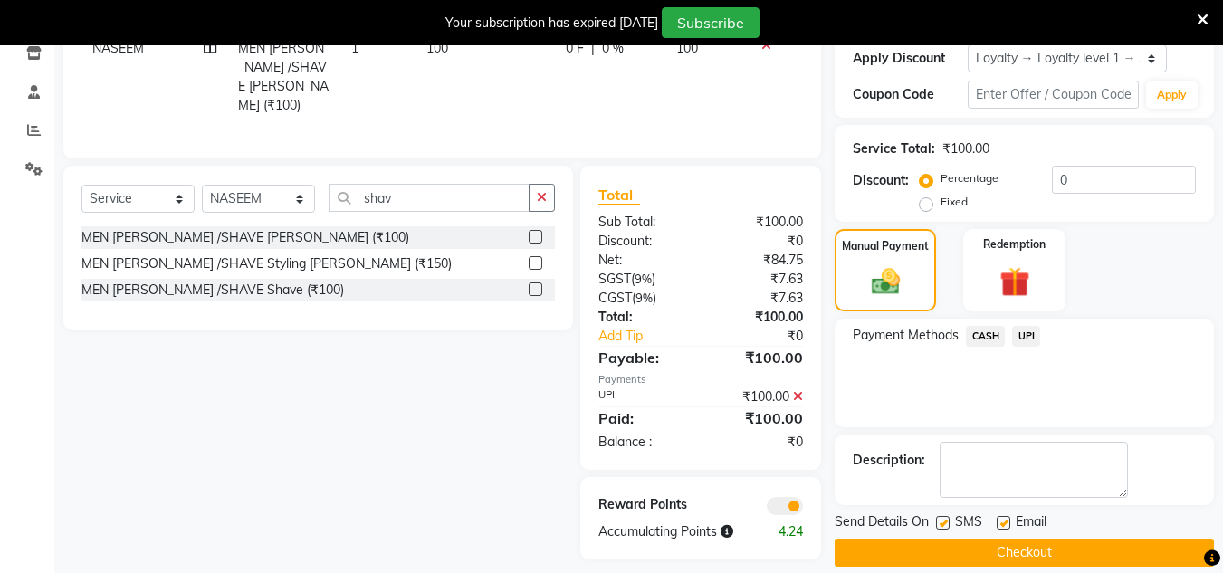
scroll to position [337, 0]
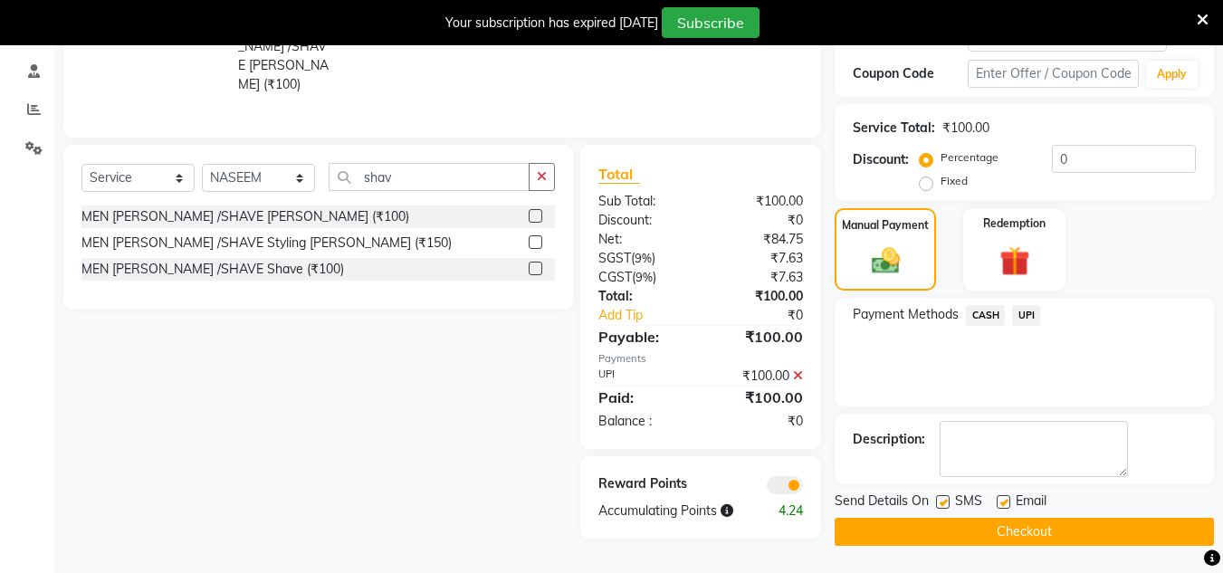
click at [1043, 534] on button "Checkout" at bounding box center [1024, 532] width 379 height 28
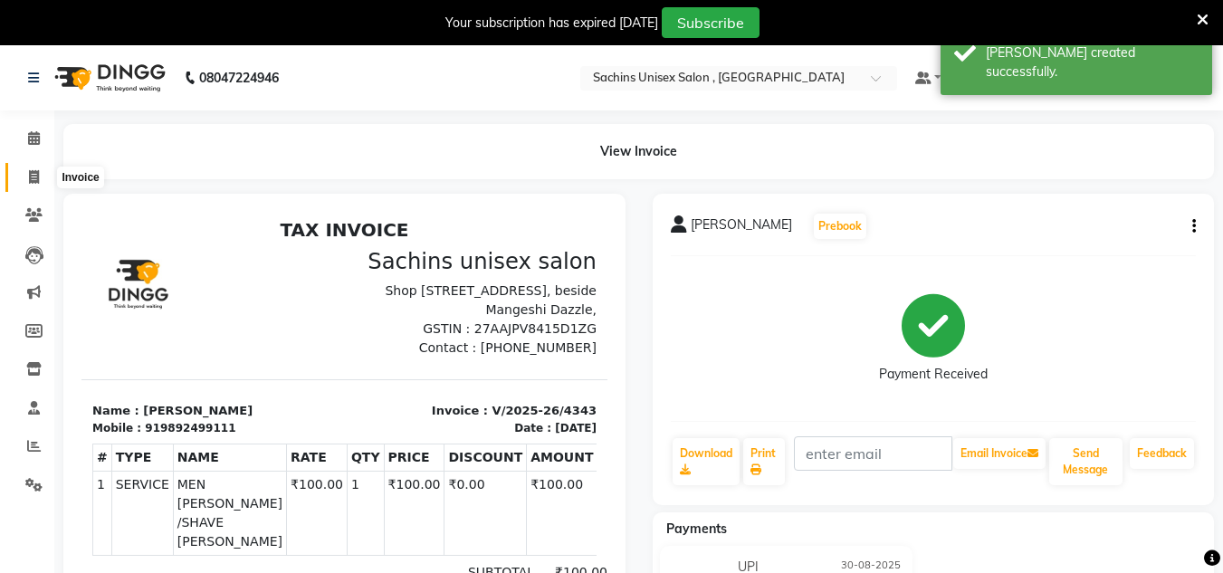
click at [33, 167] on span at bounding box center [34, 177] width 32 height 21
select select "6840"
select select "service"
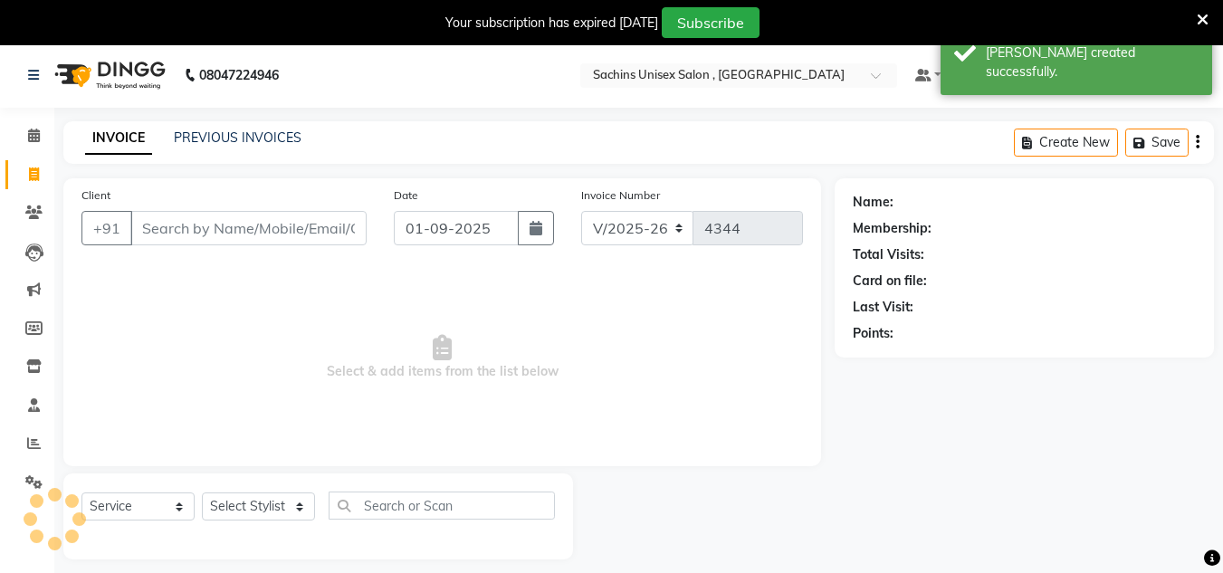
scroll to position [45, 0]
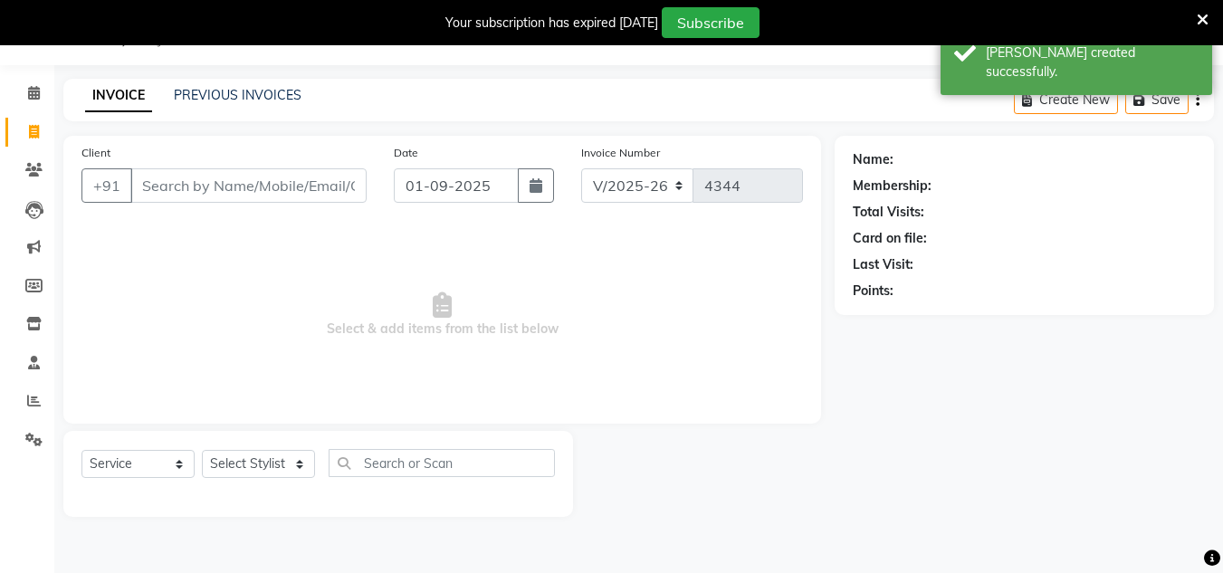
click at [209, 190] on input "Client" at bounding box center [248, 185] width 236 height 34
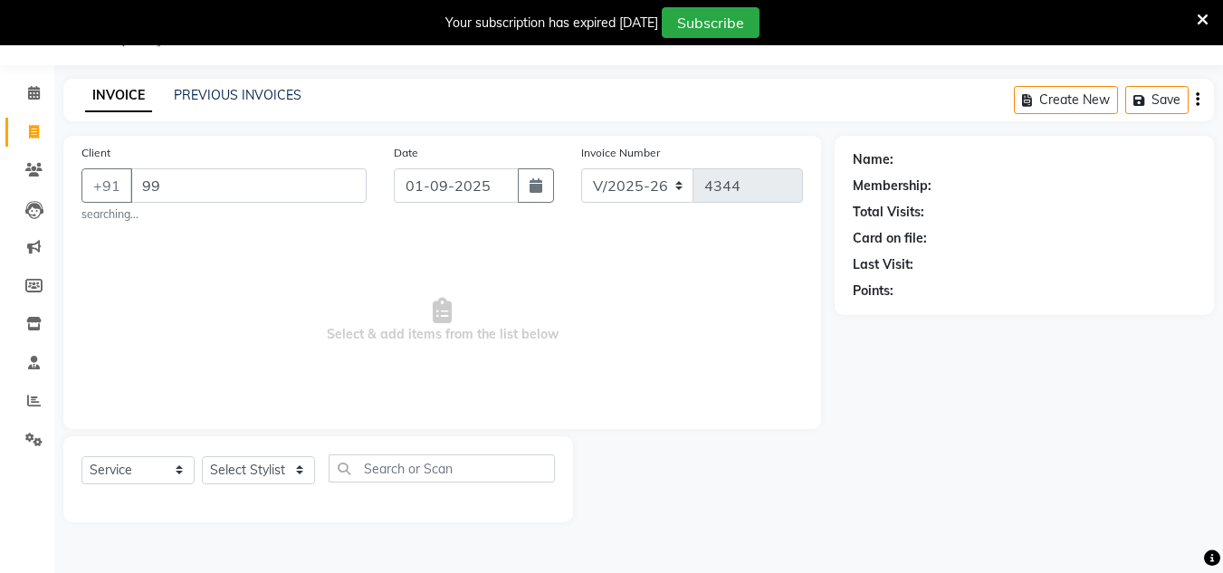
type input "9"
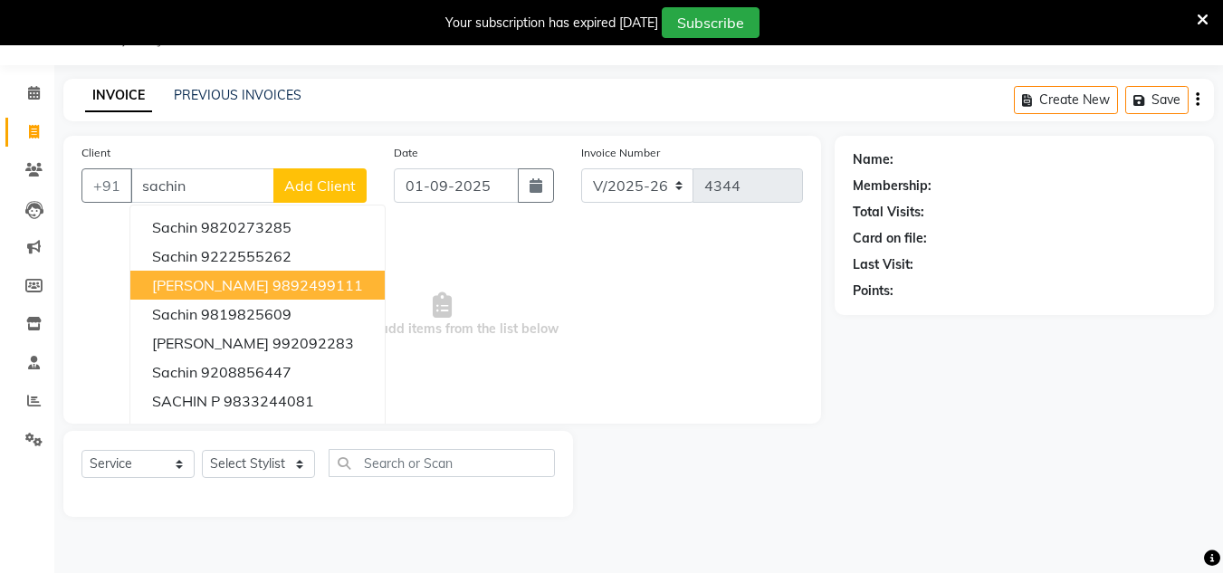
click at [273, 283] on ngb-highlight "9892499111" at bounding box center [318, 285] width 91 height 18
type input "9892499111"
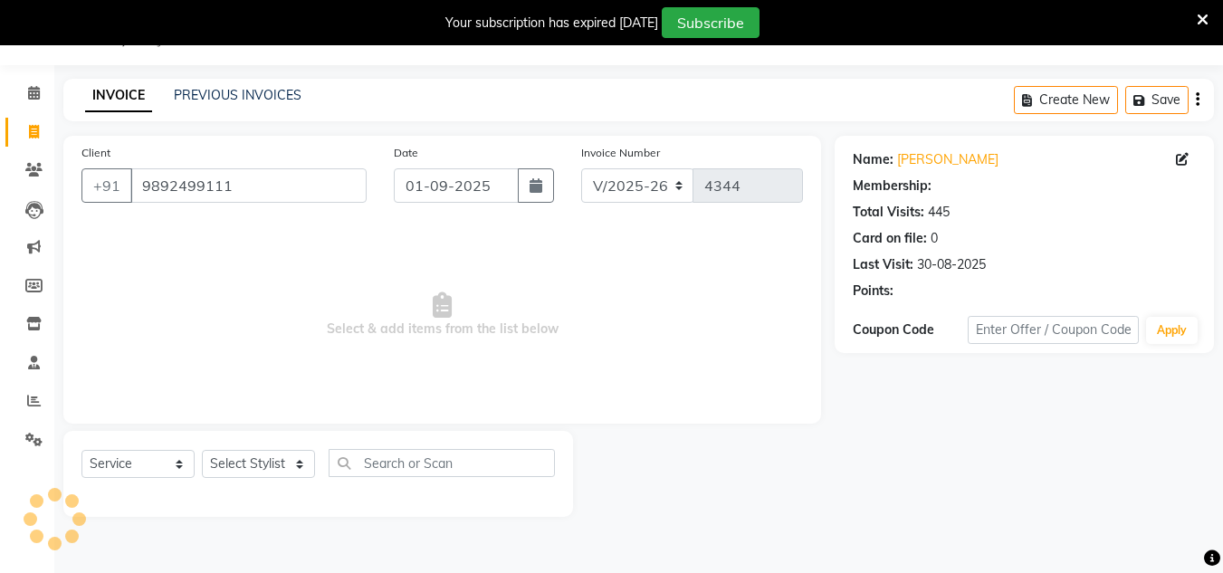
select select "1: Object"
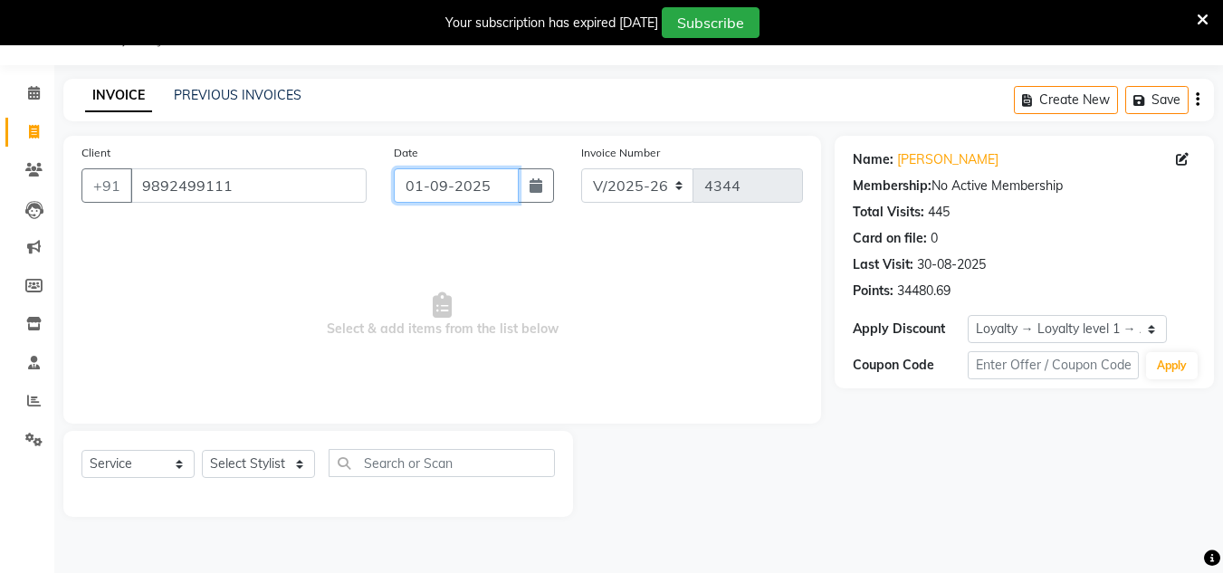
click at [514, 181] on input "01-09-2025" at bounding box center [456, 185] width 125 height 34
select select "9"
select select "2025"
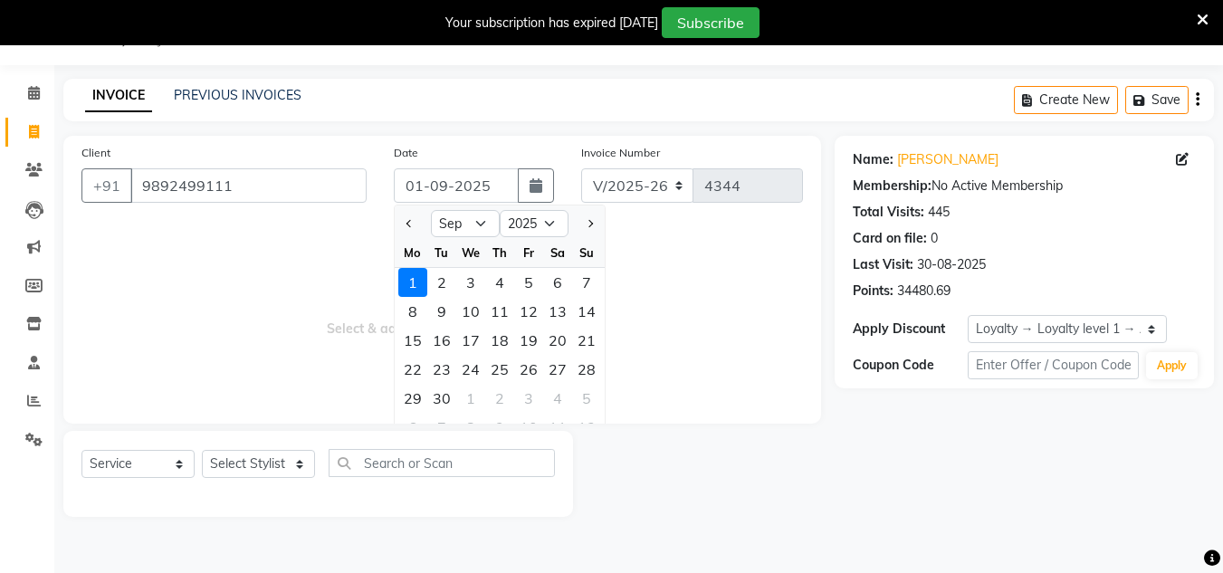
click at [399, 241] on div "Mo" at bounding box center [412, 252] width 29 height 29
click at [406, 224] on button "Previous month" at bounding box center [409, 223] width 15 height 29
select select "8"
click at [589, 390] on div "31" at bounding box center [586, 398] width 29 height 29
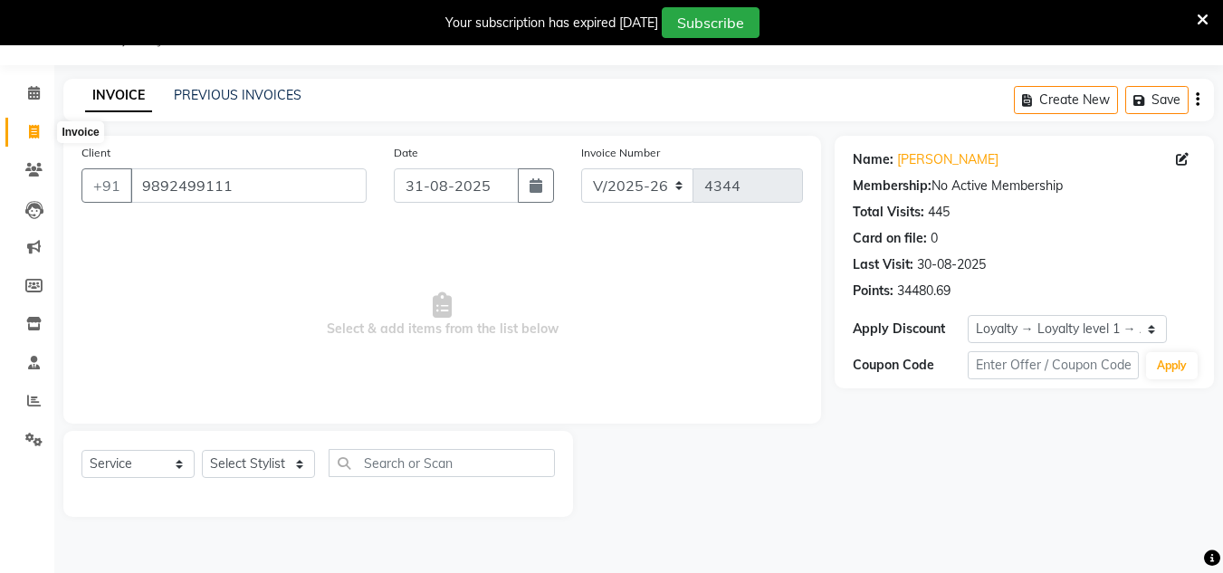
click at [36, 135] on icon at bounding box center [34, 132] width 10 height 14
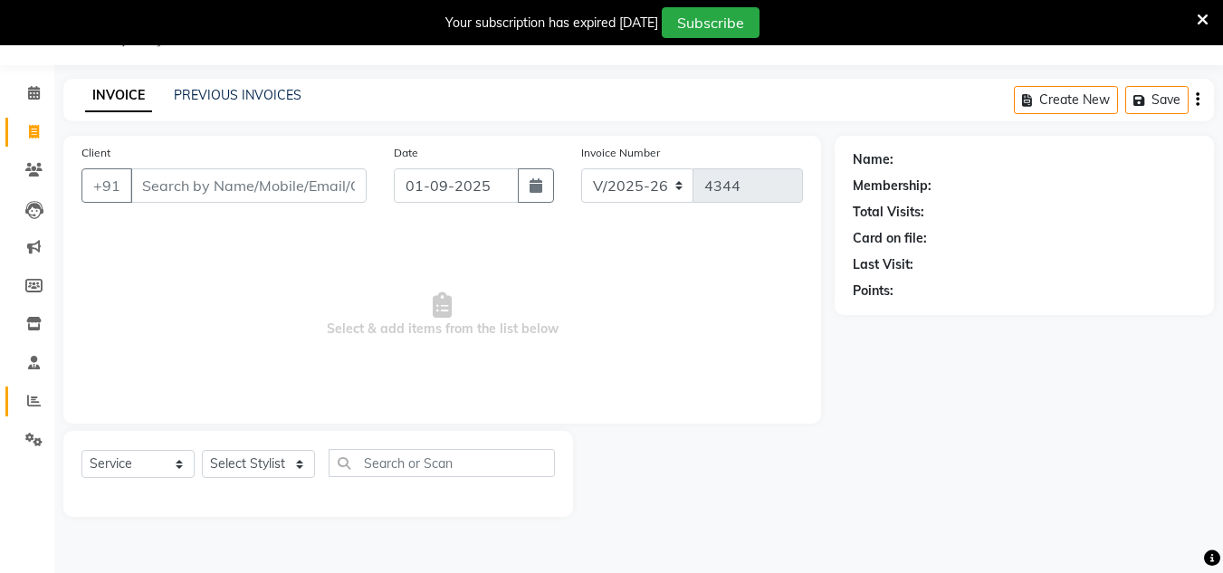
click at [11, 399] on link "Reports" at bounding box center [26, 402] width 43 height 30
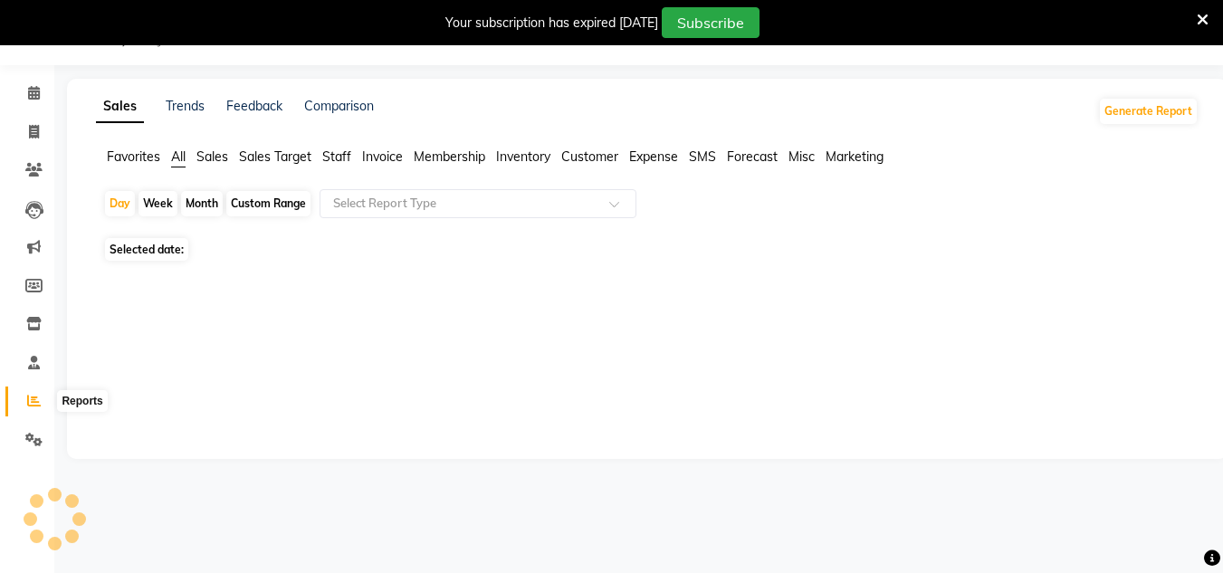
click at [36, 399] on icon at bounding box center [34, 401] width 14 height 14
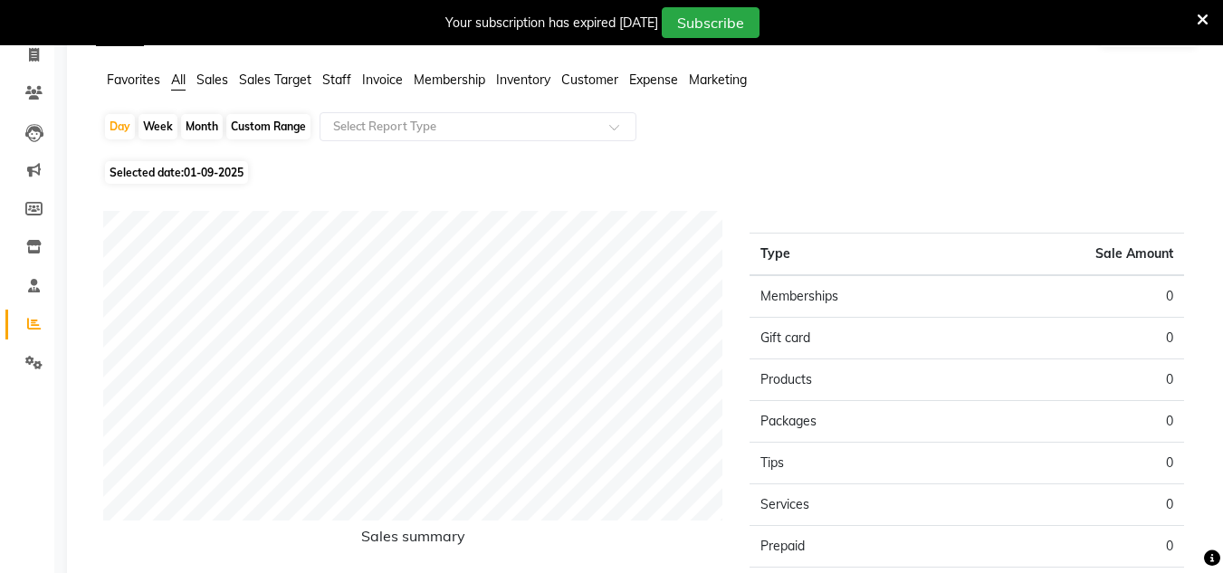
scroll to position [136, 0]
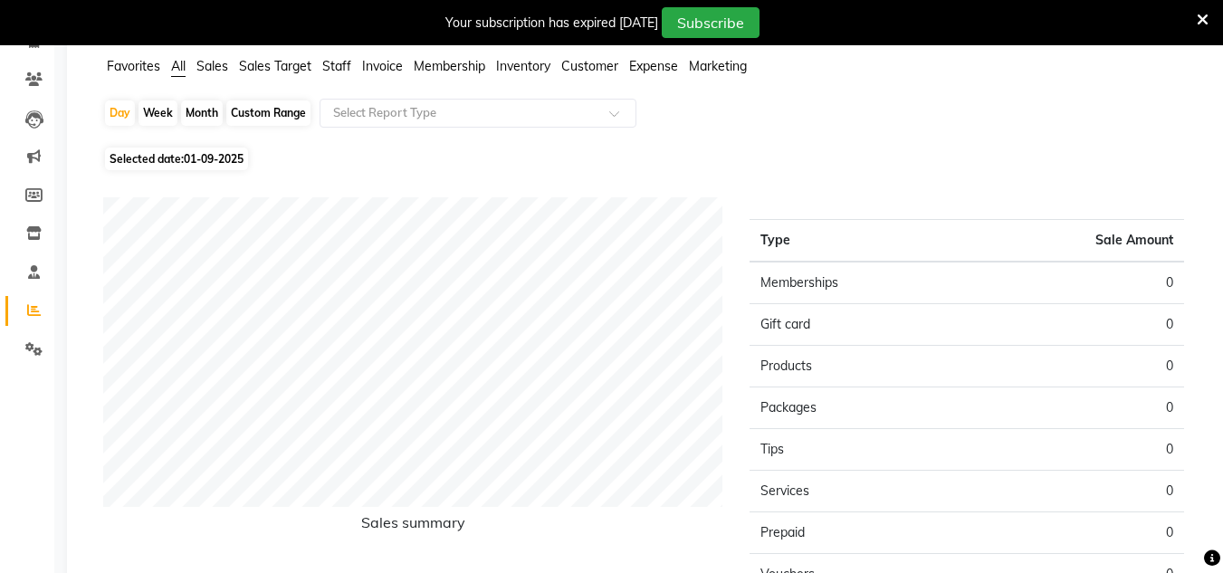
click at [206, 156] on span "01-09-2025" at bounding box center [214, 159] width 60 height 14
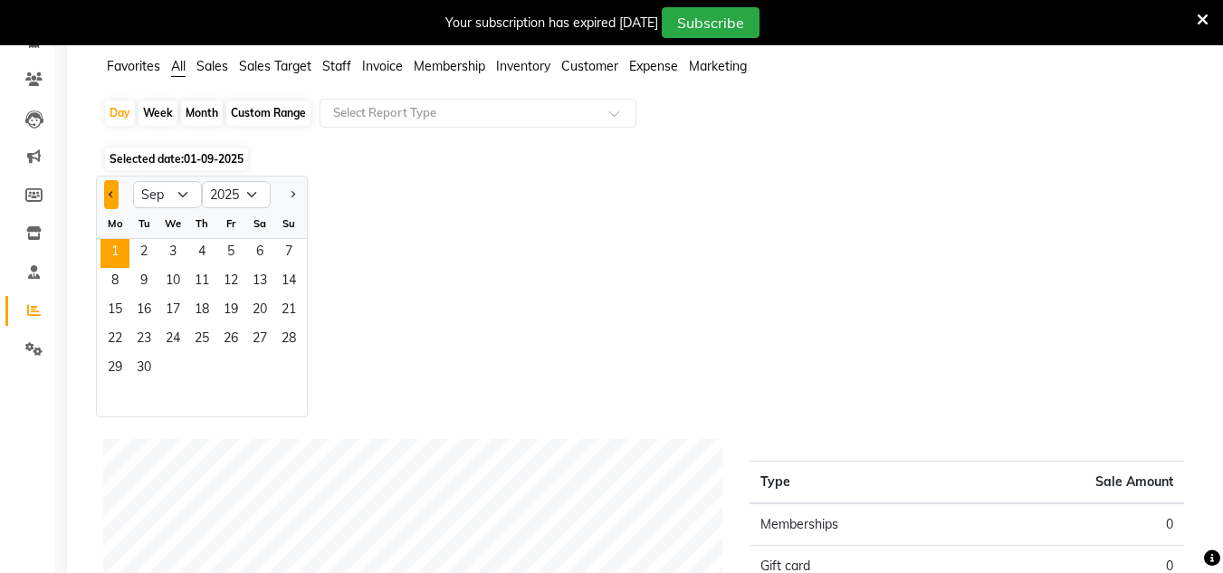
click at [116, 195] on button "Previous month" at bounding box center [111, 194] width 14 height 29
click at [278, 368] on span "31" at bounding box center [288, 369] width 29 height 29
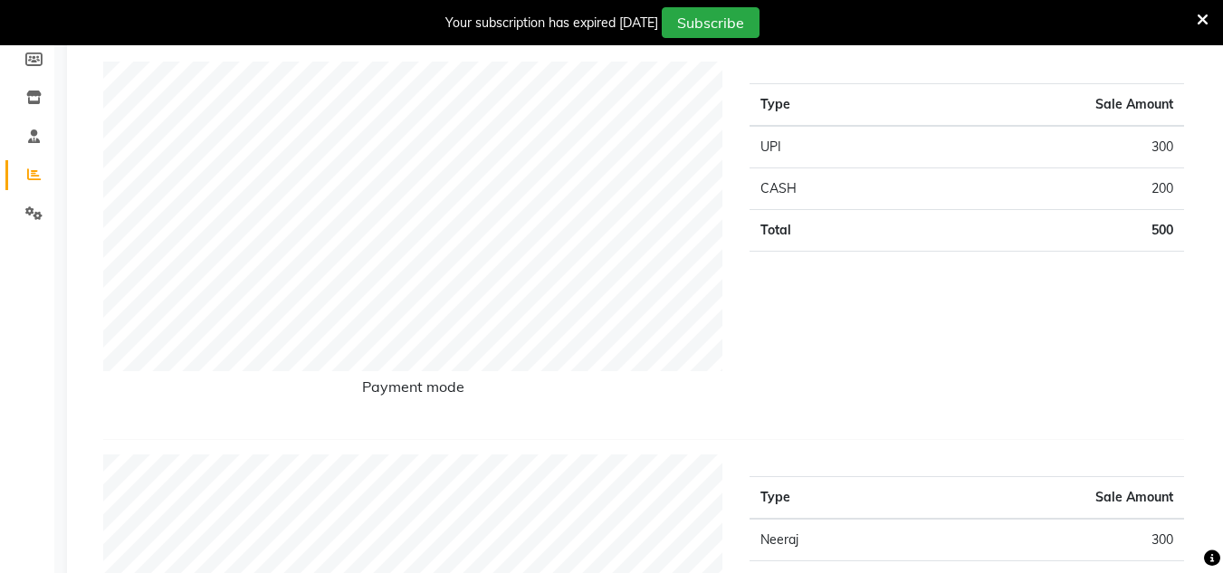
scroll to position [0, 0]
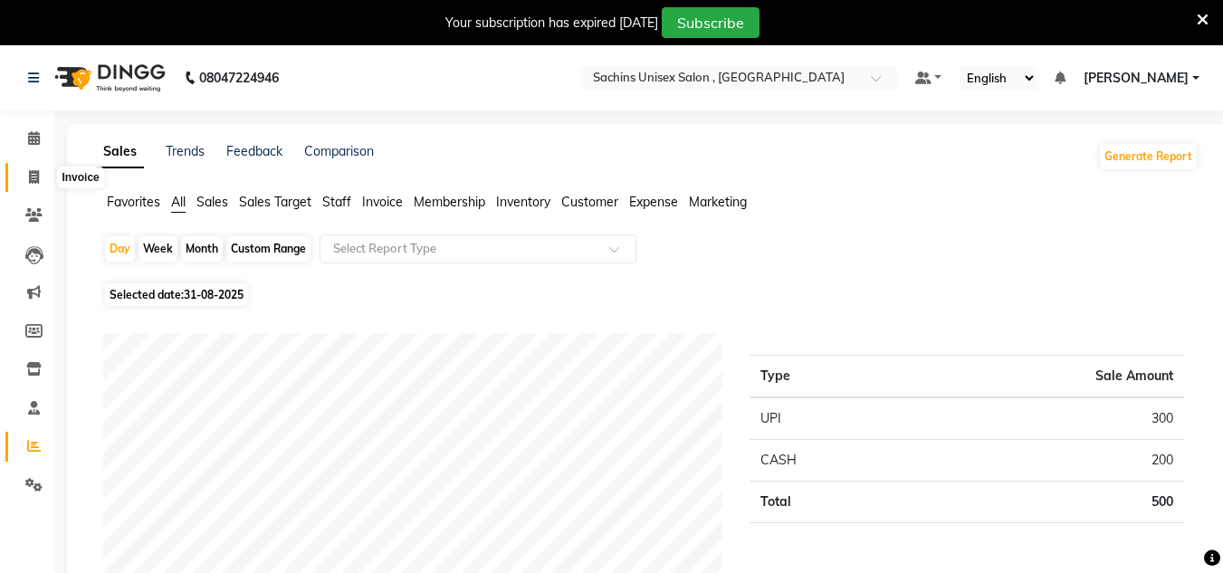
click at [42, 185] on span at bounding box center [34, 177] width 32 height 21
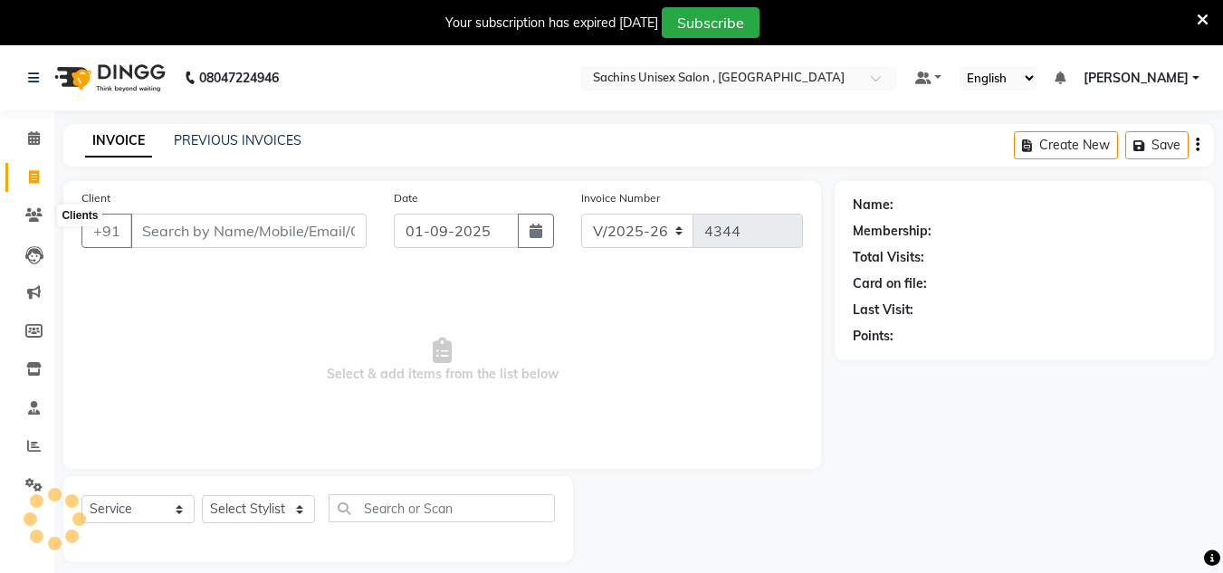
scroll to position [45, 0]
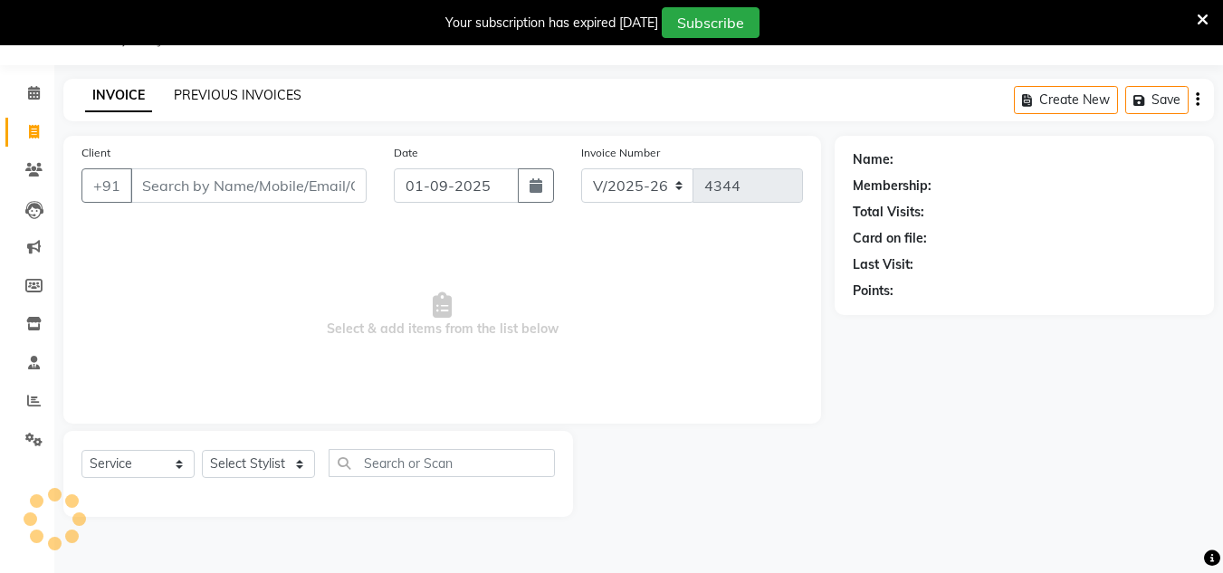
click at [287, 100] on link "PREVIOUS INVOICES" at bounding box center [238, 95] width 128 height 16
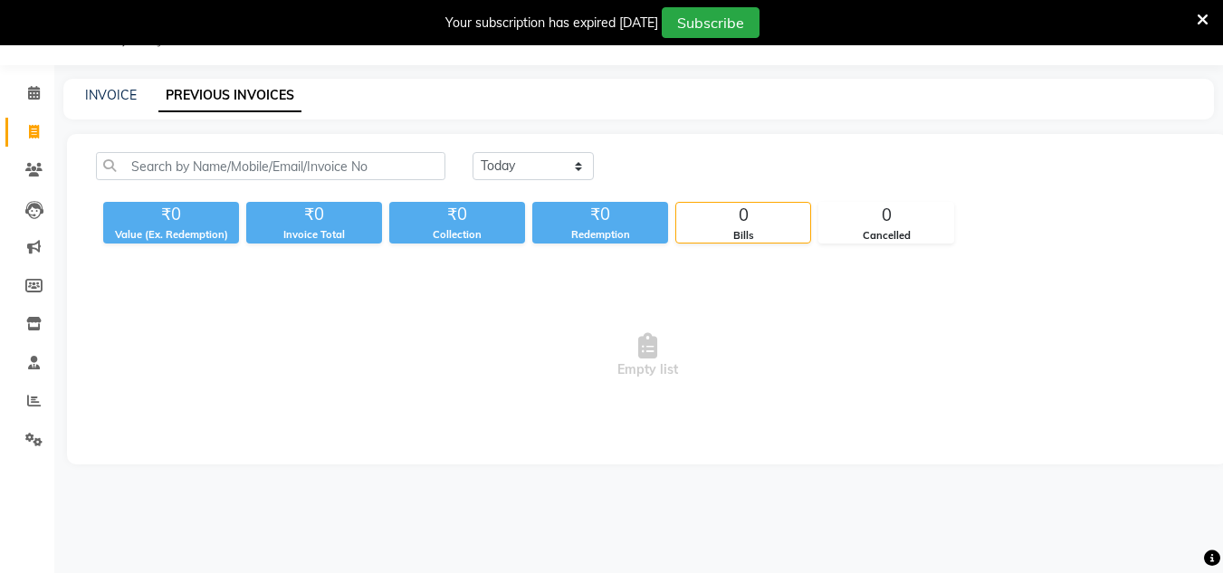
click at [546, 151] on div "[DATE] [DATE] Custom Range ₹0 Value (Ex. Redemption) ₹0 Invoice Total ₹0 Collec…" at bounding box center [647, 299] width 1161 height 330
click at [548, 169] on select "[DATE] [DATE] Custom Range" at bounding box center [533, 166] width 121 height 28
click at [473, 152] on select "[DATE] [DATE] Custom Range" at bounding box center [533, 166] width 121 height 28
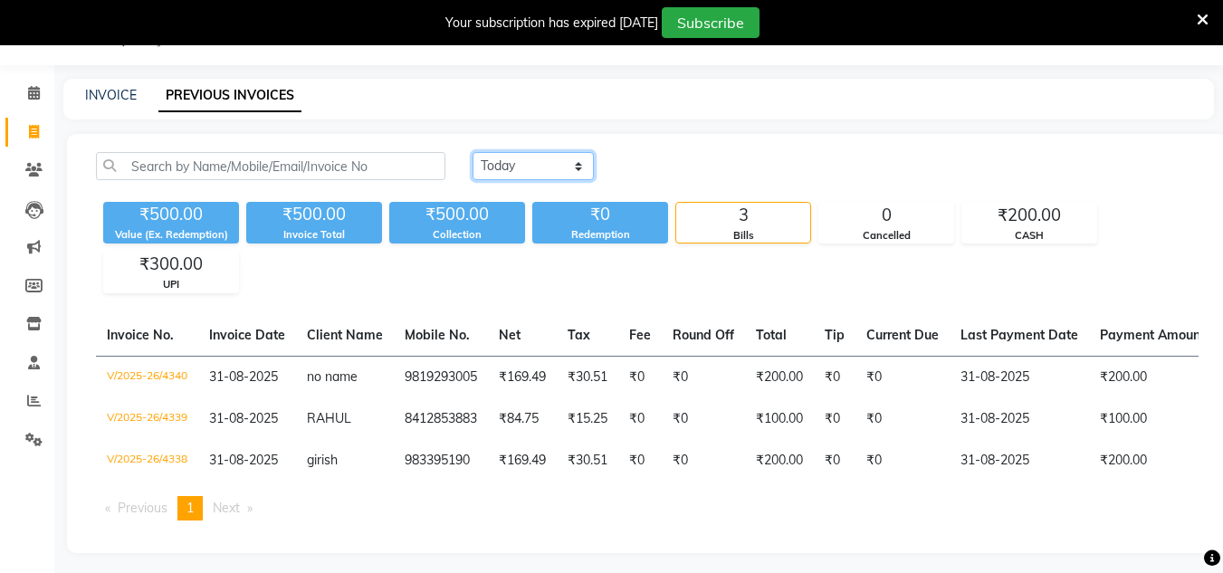
click at [577, 153] on select "[DATE] [DATE] Custom Range" at bounding box center [533, 166] width 121 height 28
click at [473, 152] on select "[DATE] [DATE] Custom Range" at bounding box center [533, 166] width 121 height 28
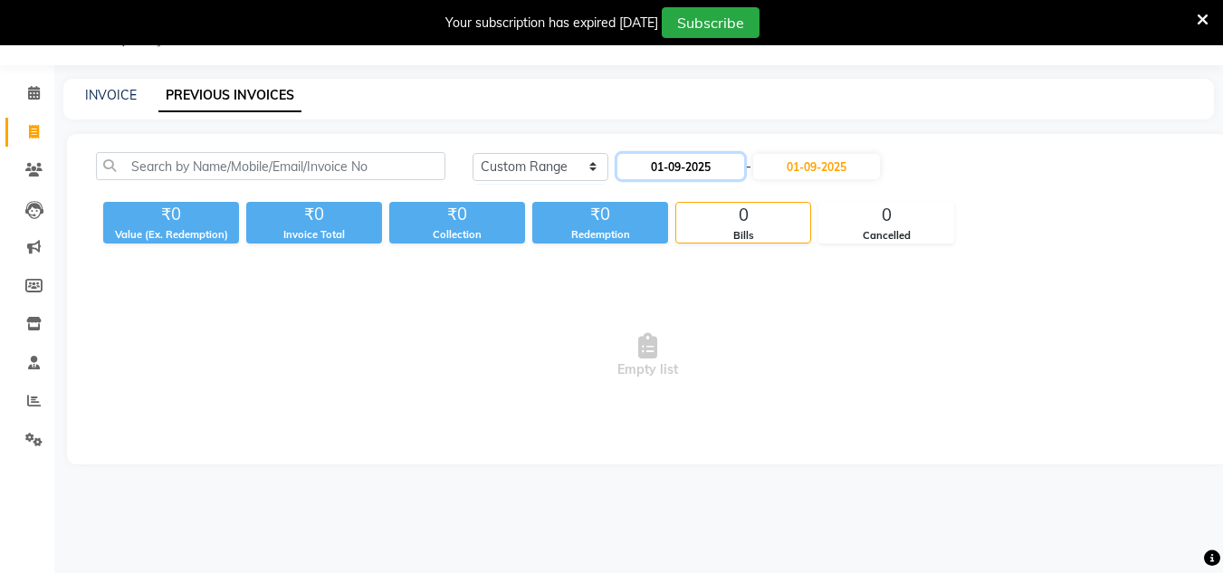
click at [665, 162] on input "01-09-2025" at bounding box center [680, 166] width 127 height 25
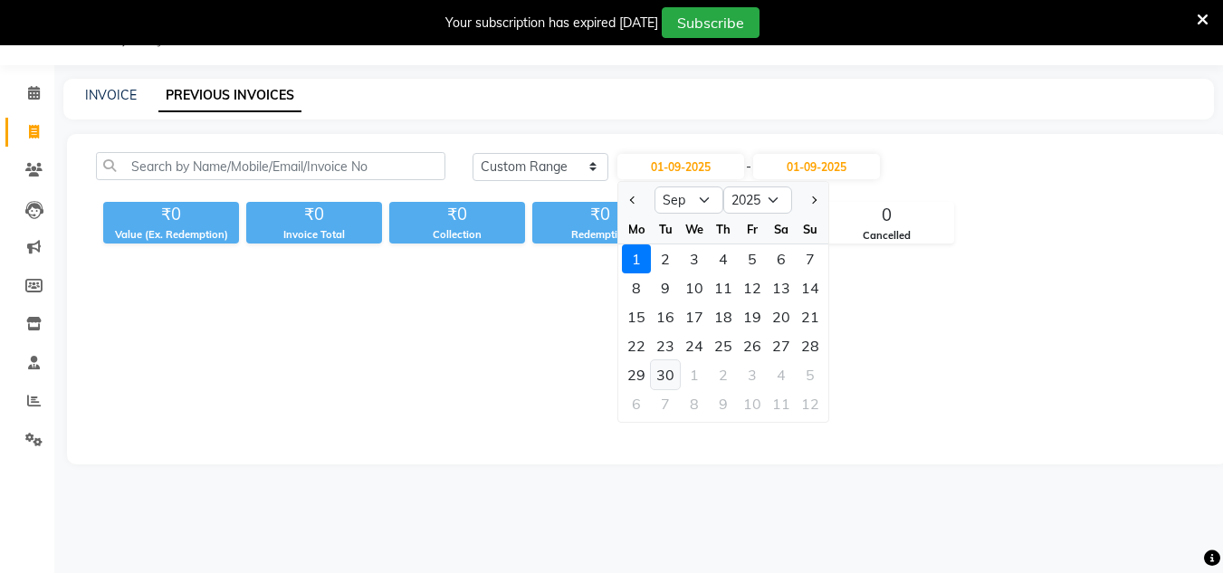
click at [668, 370] on div "30" at bounding box center [665, 374] width 29 height 29
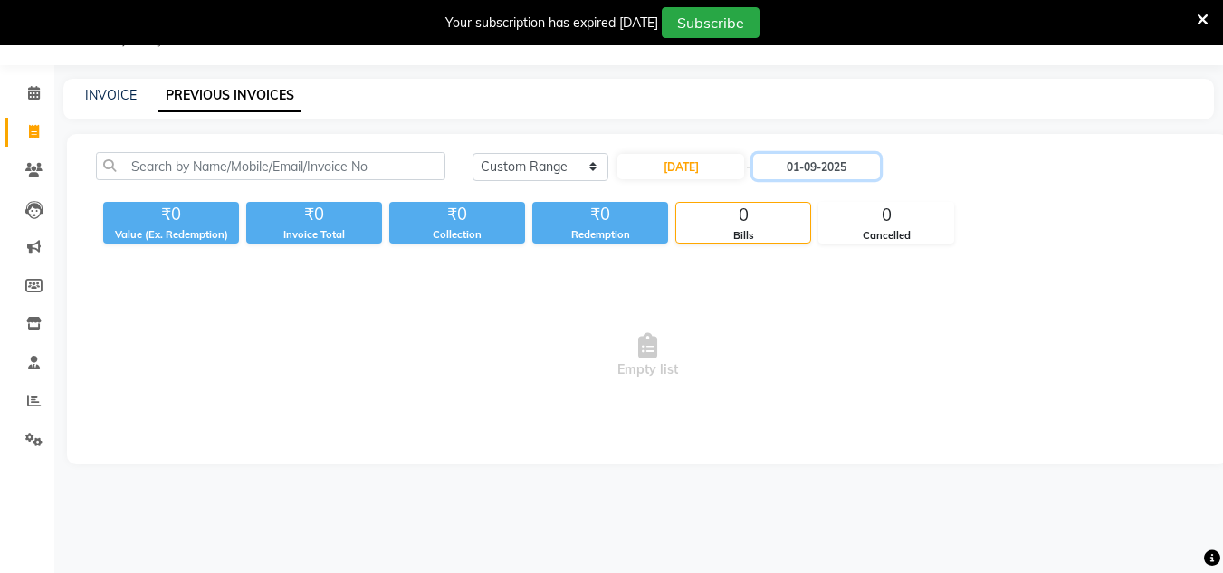
click at [864, 177] on input "01-09-2025" at bounding box center [816, 166] width 127 height 25
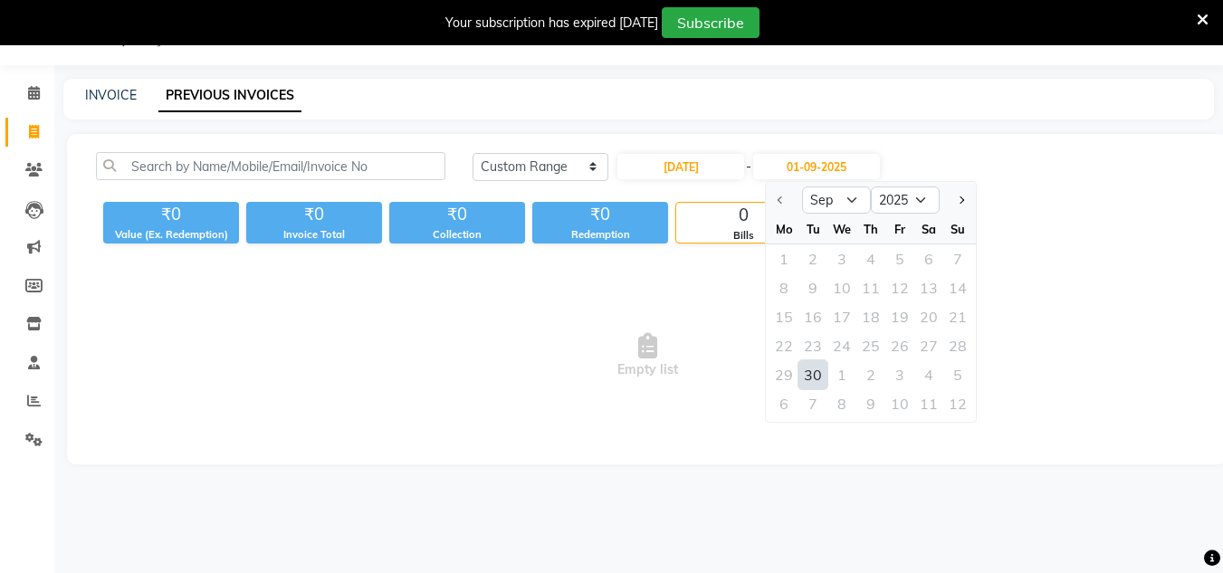
click at [809, 379] on div "30" at bounding box center [813, 374] width 29 height 29
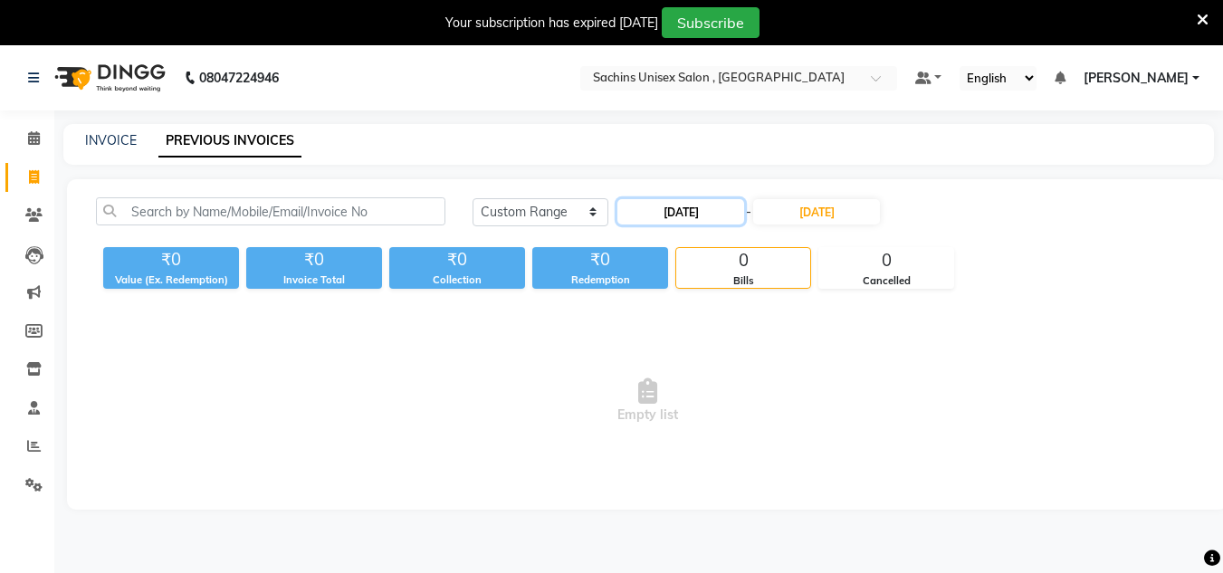
click at [702, 206] on input "[DATE]" at bounding box center [680, 211] width 127 height 25
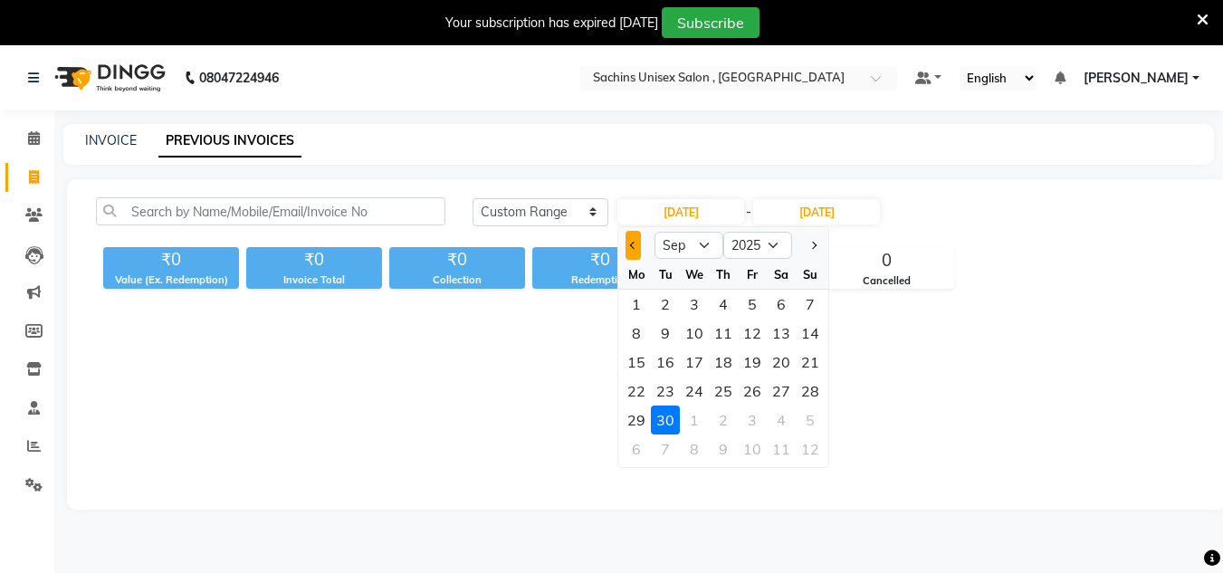
click at [638, 248] on button "Previous month" at bounding box center [633, 245] width 15 height 29
click at [777, 410] on div "30" at bounding box center [781, 420] width 29 height 29
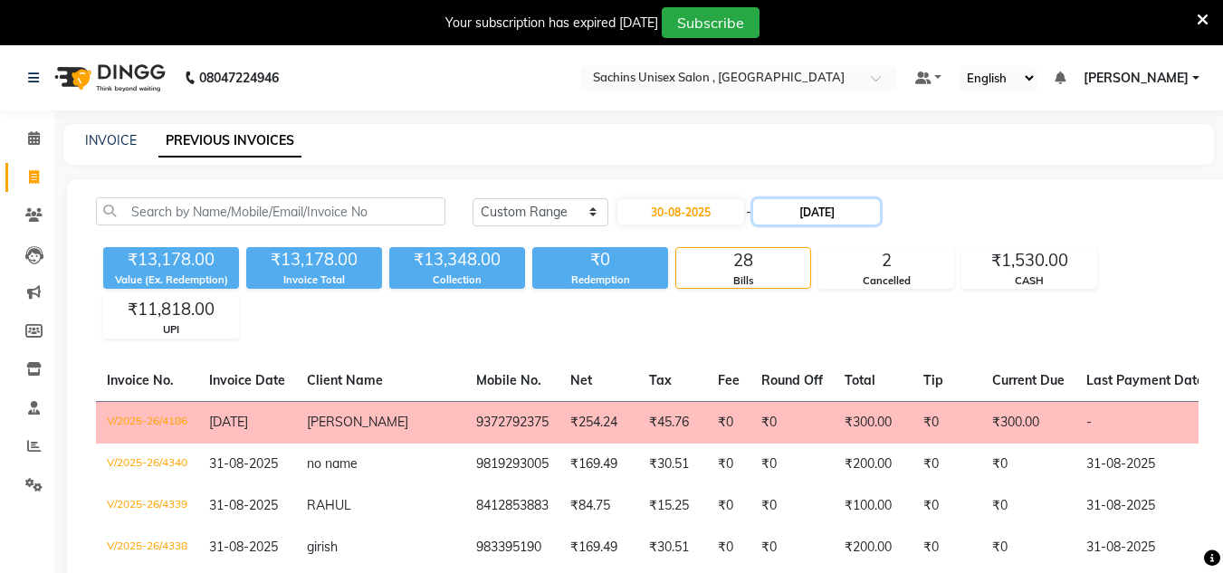
click at [837, 215] on input "[DATE]" at bounding box center [816, 211] width 127 height 25
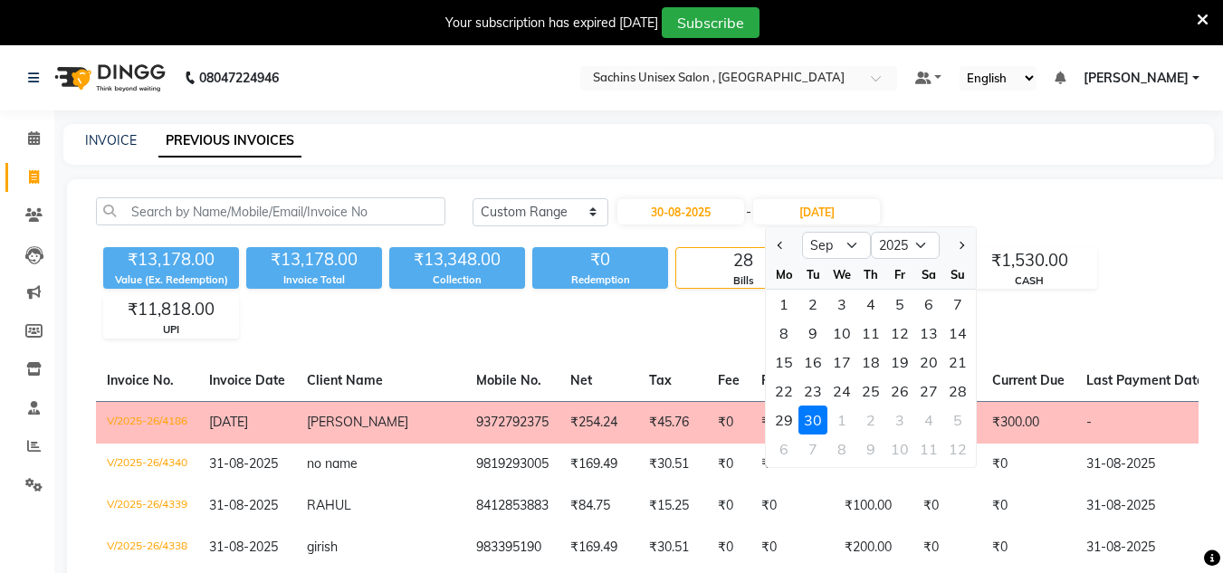
click at [812, 417] on div "30" at bounding box center [813, 420] width 29 height 29
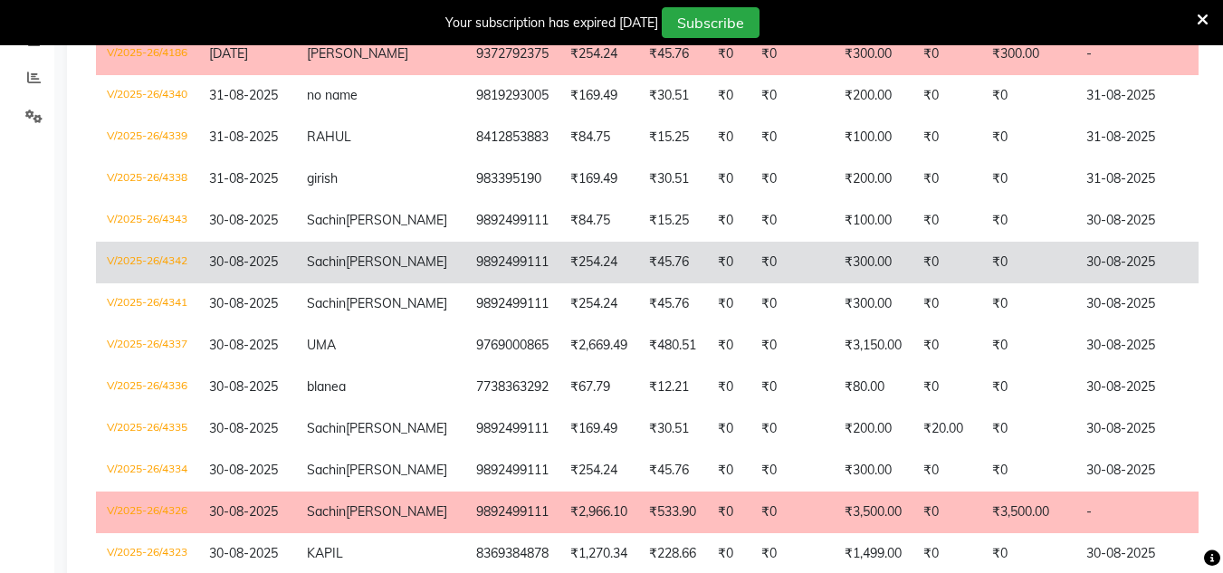
scroll to position [394, 0]
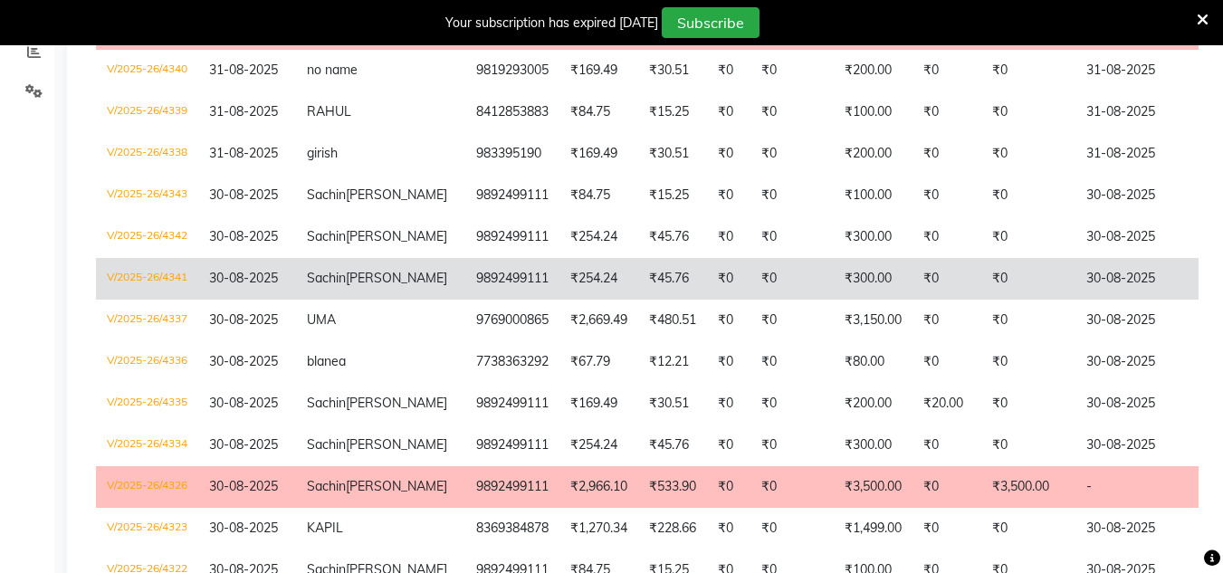
click at [560, 280] on td "₹254.24" at bounding box center [599, 279] width 79 height 42
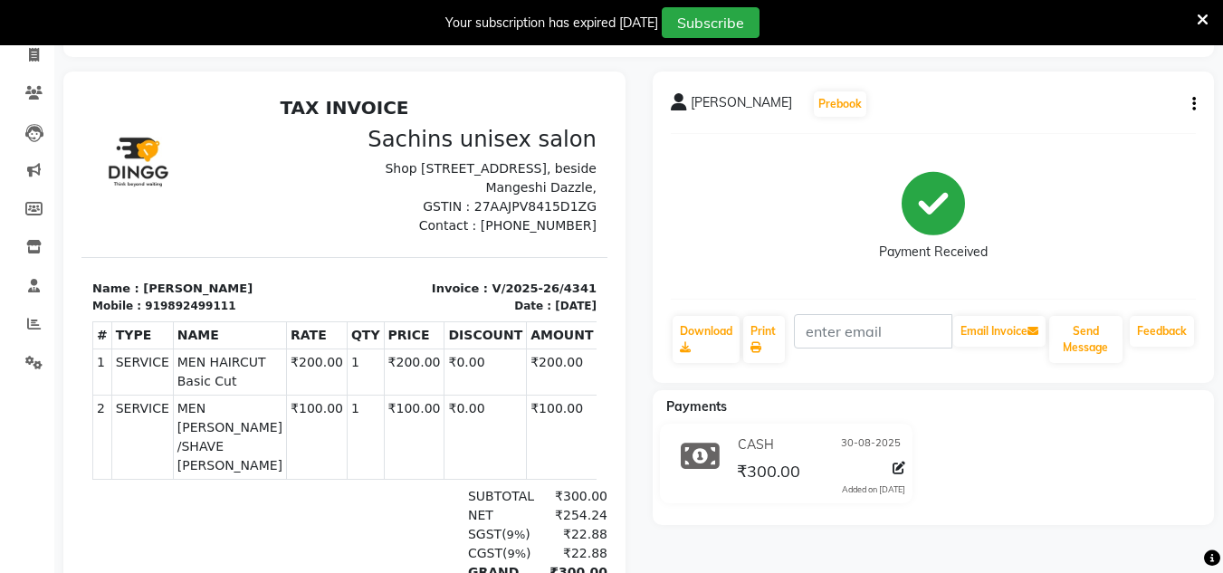
scroll to position [181, 0]
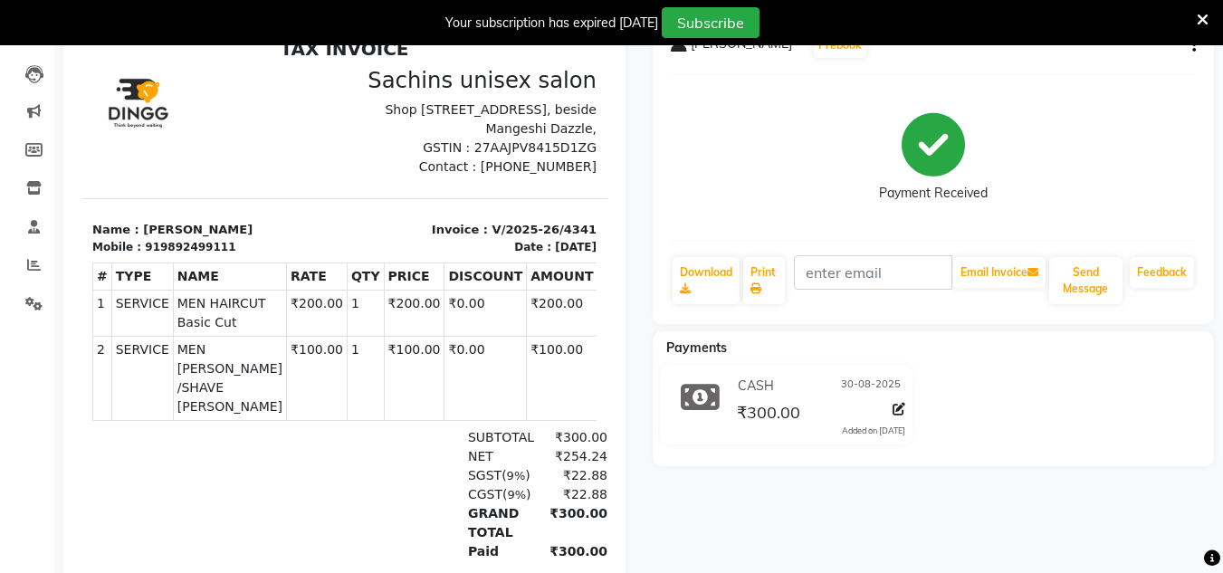
click at [878, 386] on span "30-08-2025" at bounding box center [871, 386] width 60 height 19
click at [898, 408] on icon at bounding box center [899, 409] width 13 height 13
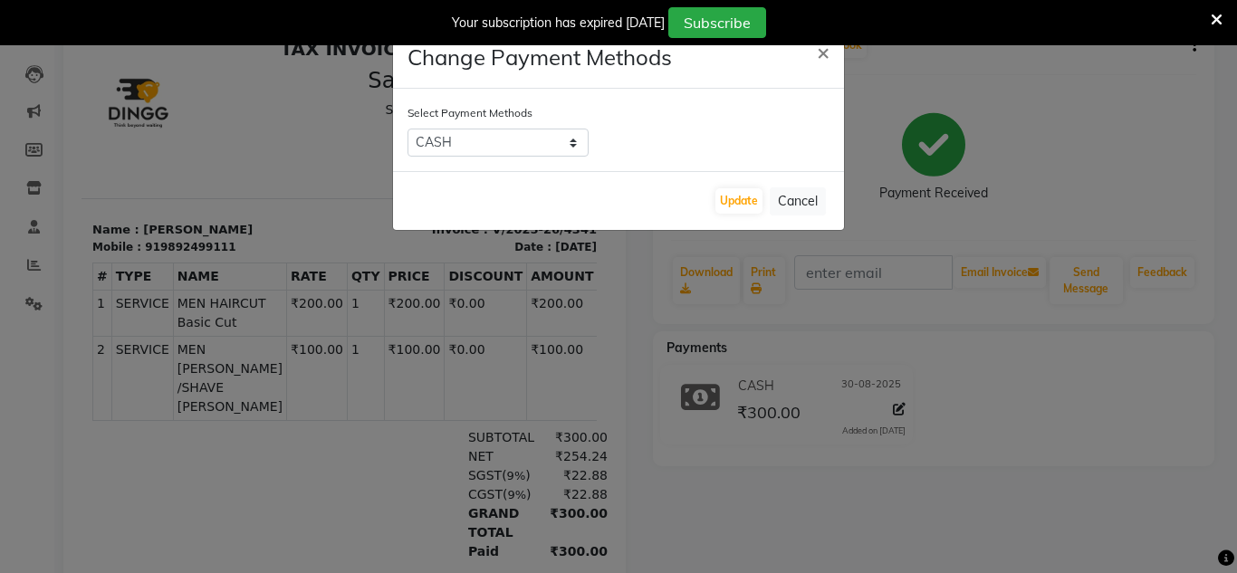
click at [856, 364] on ngb-modal-window "Change Payment Methods × Select Payment Methods CASH UPI Update Cancel" at bounding box center [618, 286] width 1237 height 573
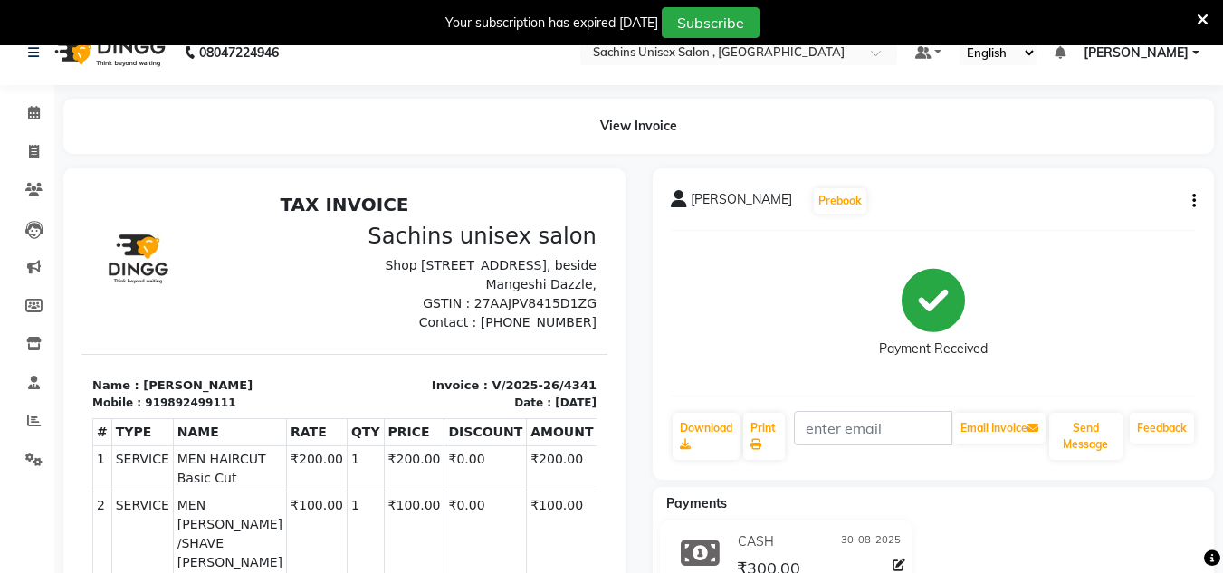
scroll to position [0, 0]
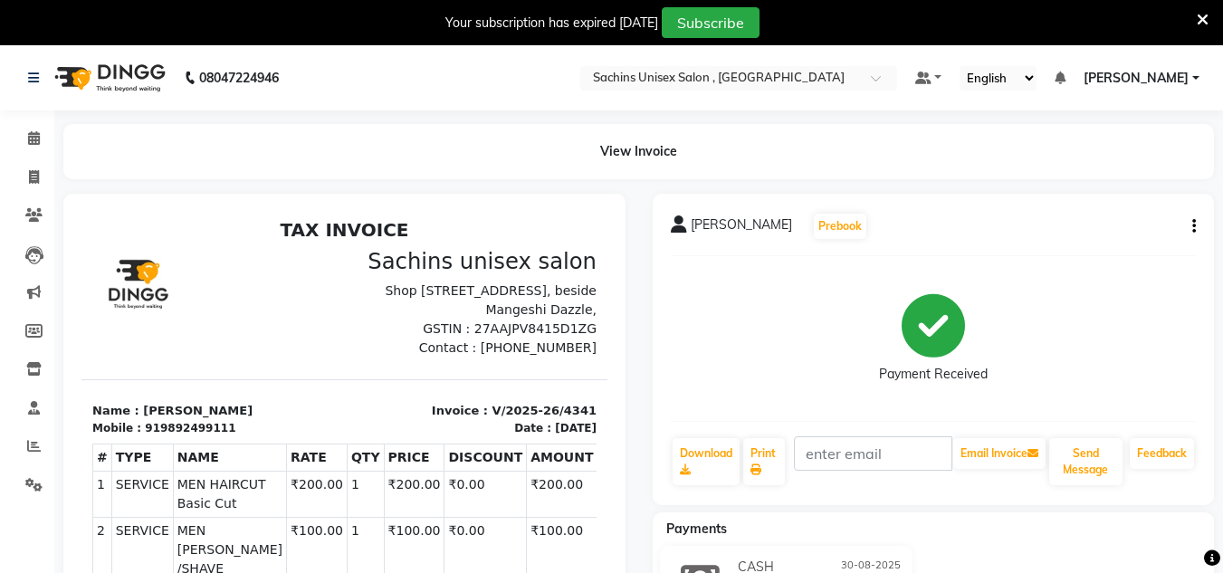
click at [1192, 227] on icon "button" at bounding box center [1194, 226] width 4 height 1
click at [883, 253] on div "Sachin Vora Prebook Payment Received Download Print Email Invoice Send Message …" at bounding box center [934, 349] width 562 height 311
click at [29, 183] on icon at bounding box center [34, 177] width 10 height 14
select select "6840"
select select "service"
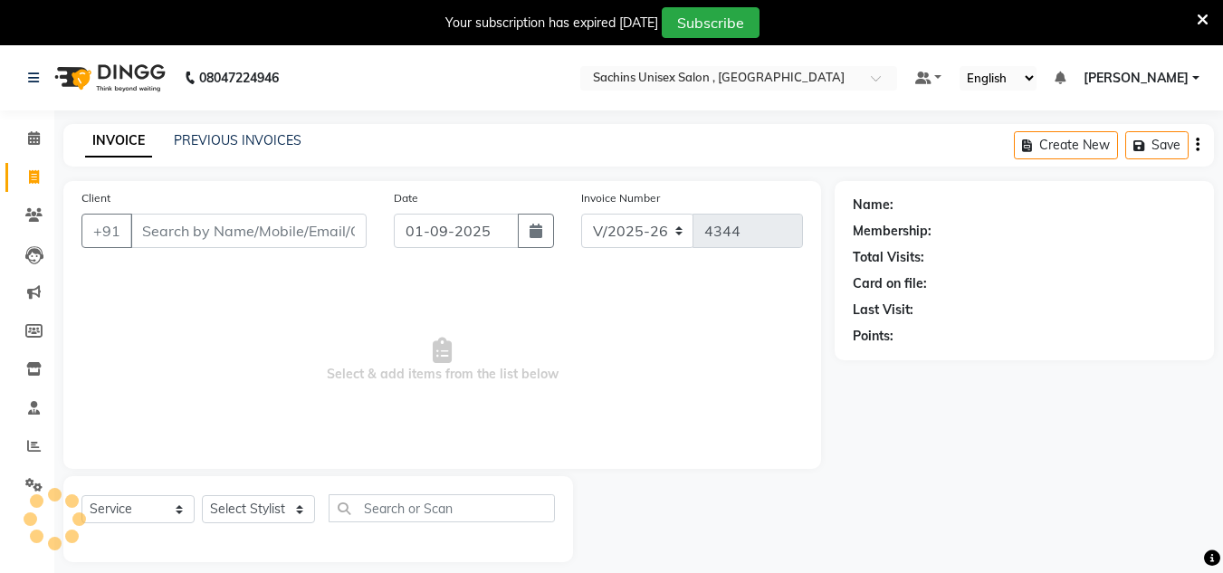
scroll to position [45, 0]
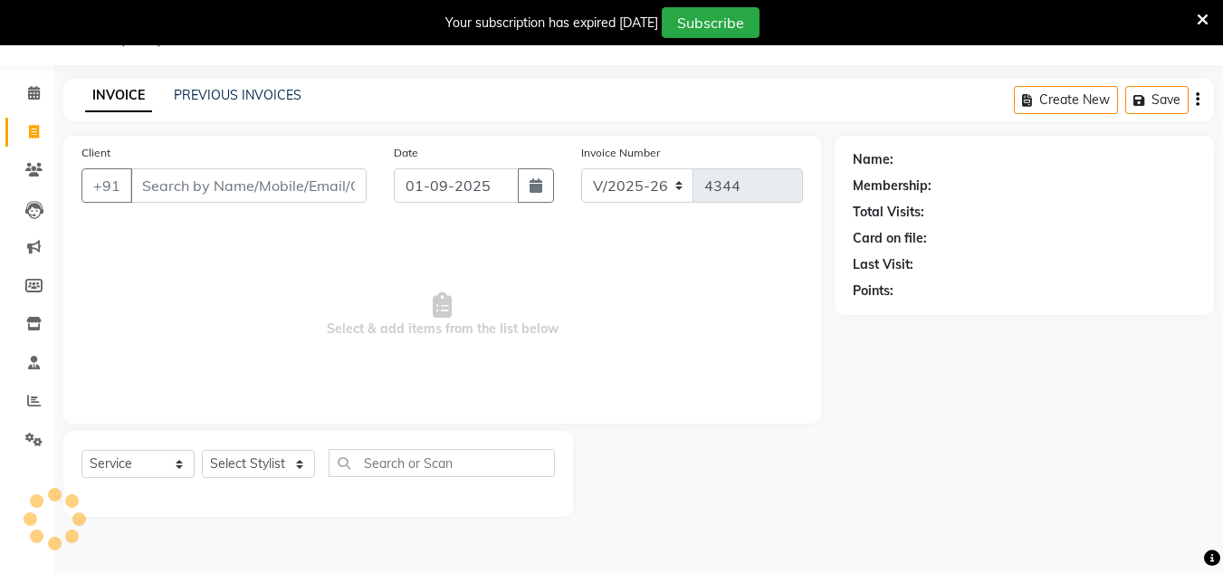
click at [285, 190] on input "Client" at bounding box center [248, 185] width 236 height 34
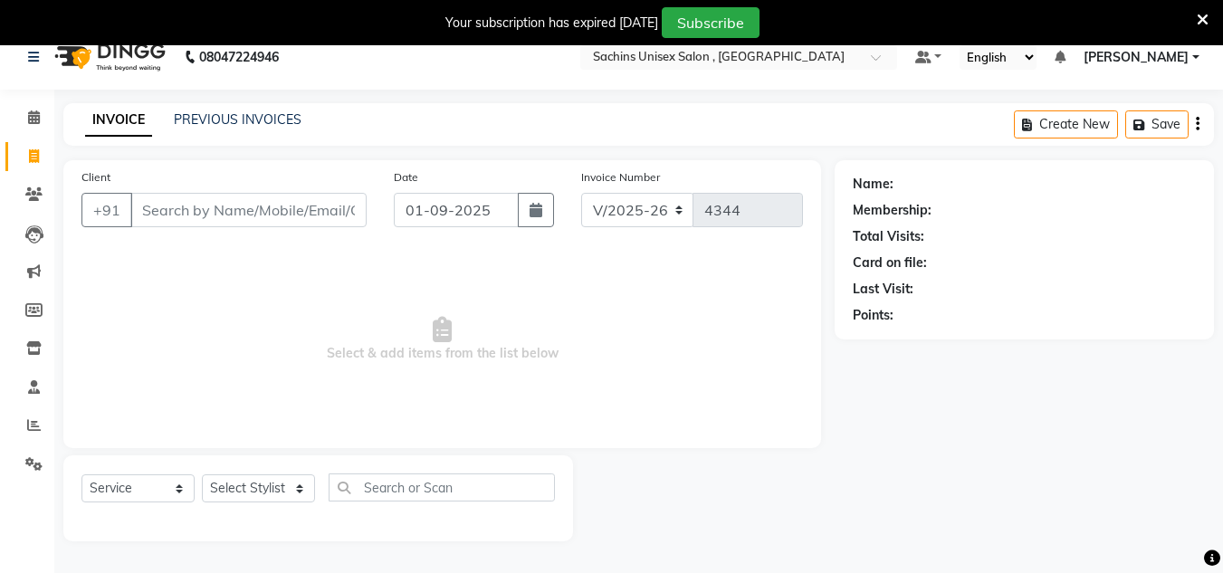
scroll to position [0, 0]
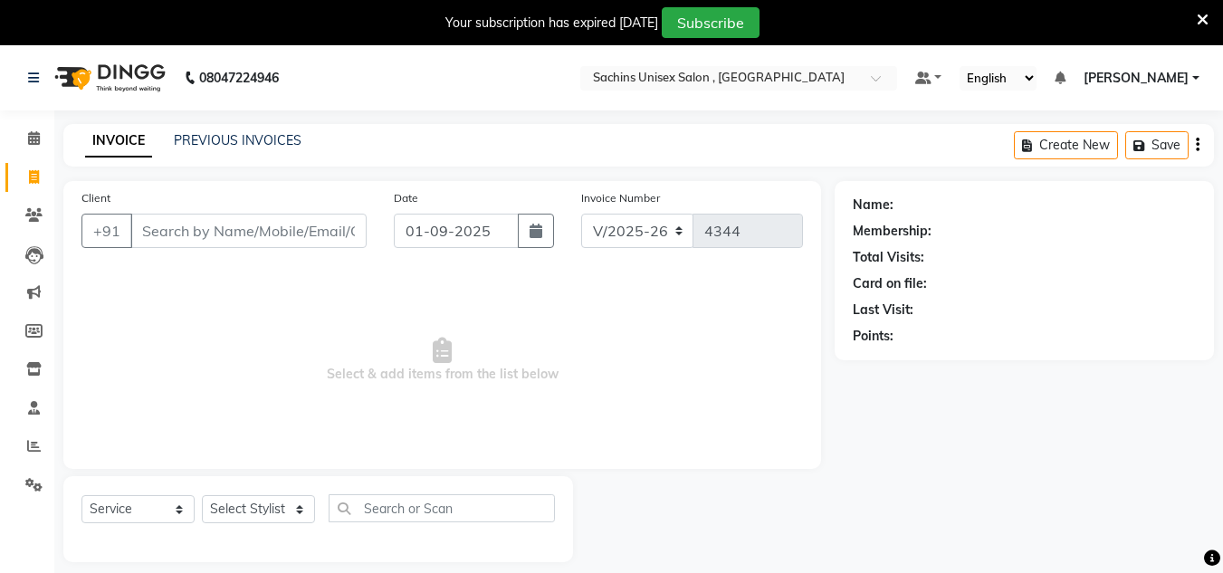
drag, startPoint x: 1174, startPoint y: 60, endPoint x: 1170, endPoint y: 74, distance: 15.2
click at [1170, 74] on nav "08047224946 Select Location × Sachins Unisex Salon , Thakurli Default Panel My …" at bounding box center [611, 77] width 1223 height 65
click at [1165, 74] on span "[PERSON_NAME]" at bounding box center [1136, 78] width 105 height 19
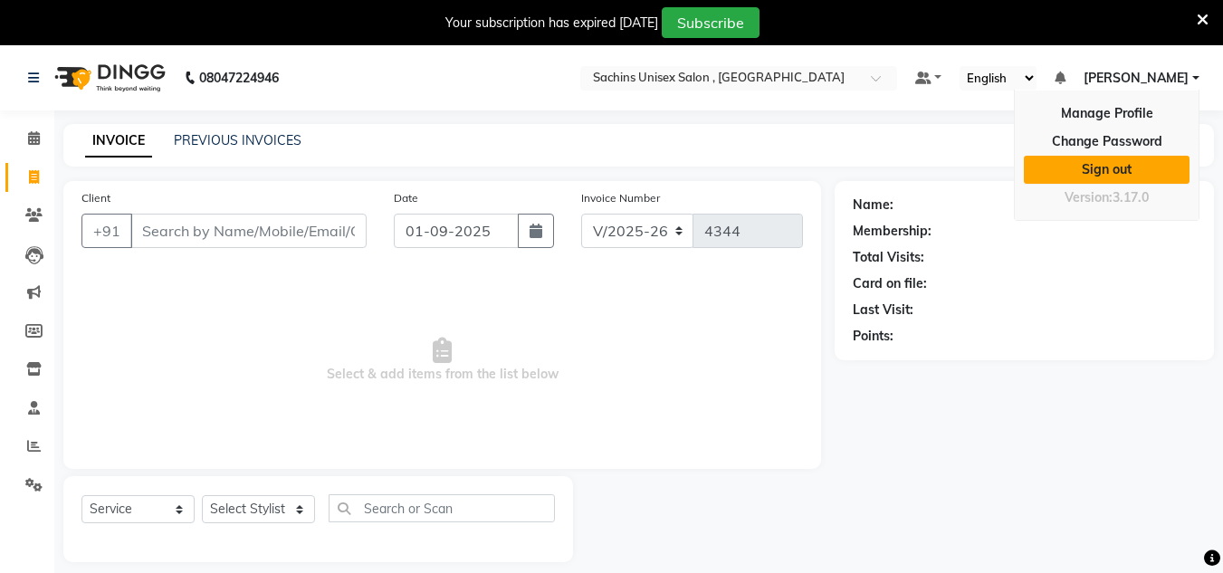
click at [1109, 167] on link "Sign out" at bounding box center [1107, 170] width 166 height 28
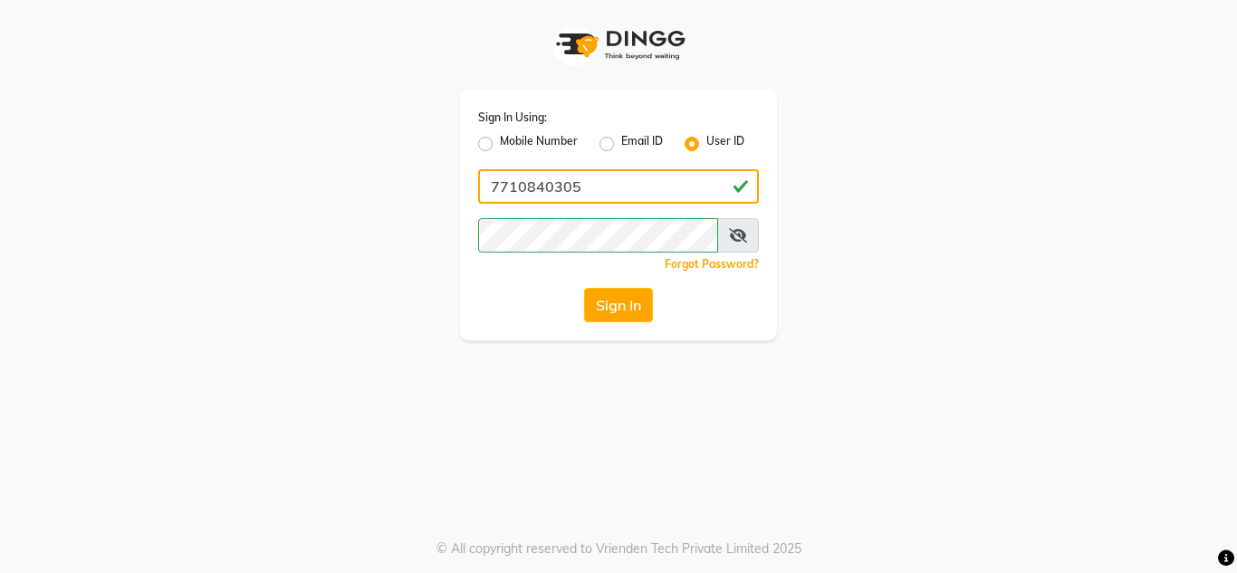
click at [636, 197] on input "7710840305" at bounding box center [618, 186] width 281 height 34
type input "sachins"
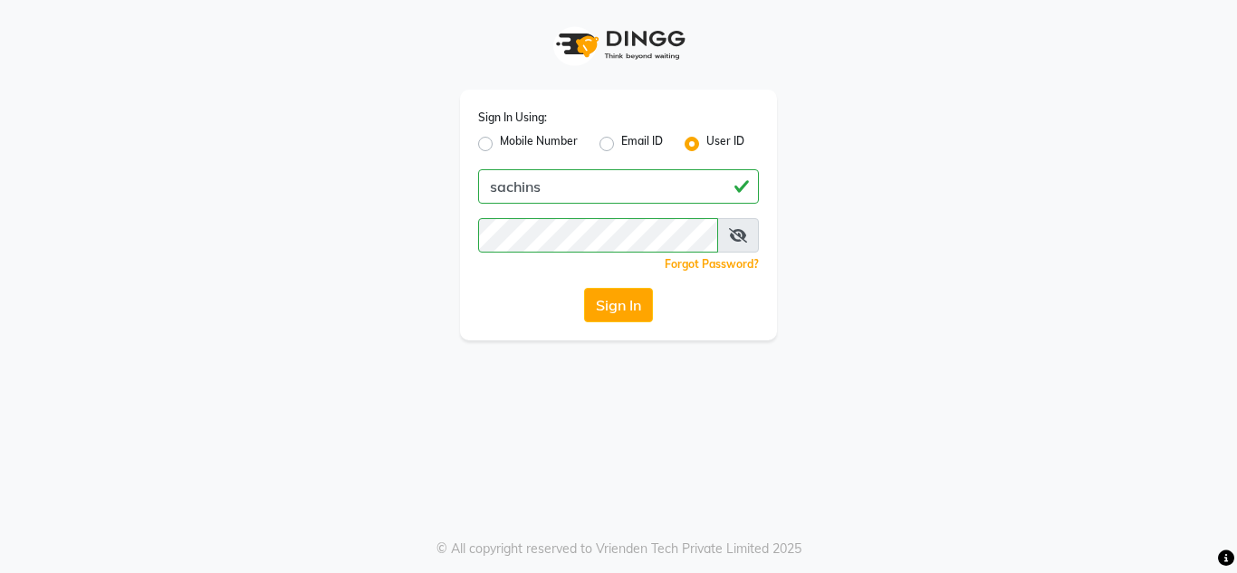
click at [520, 140] on label "Mobile Number" at bounding box center [539, 144] width 78 height 22
click at [512, 140] on input "Mobile Number" at bounding box center [506, 139] width 12 height 12
radio input "true"
radio input "false"
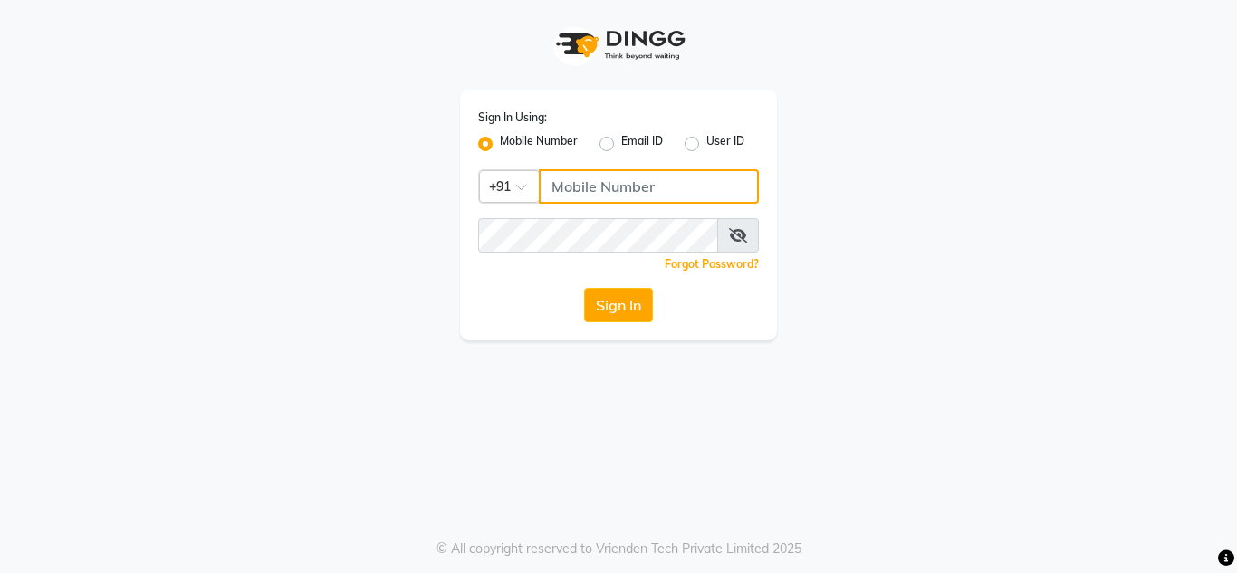
click at [600, 192] on input "Username" at bounding box center [649, 186] width 220 height 34
type input "7710840305"
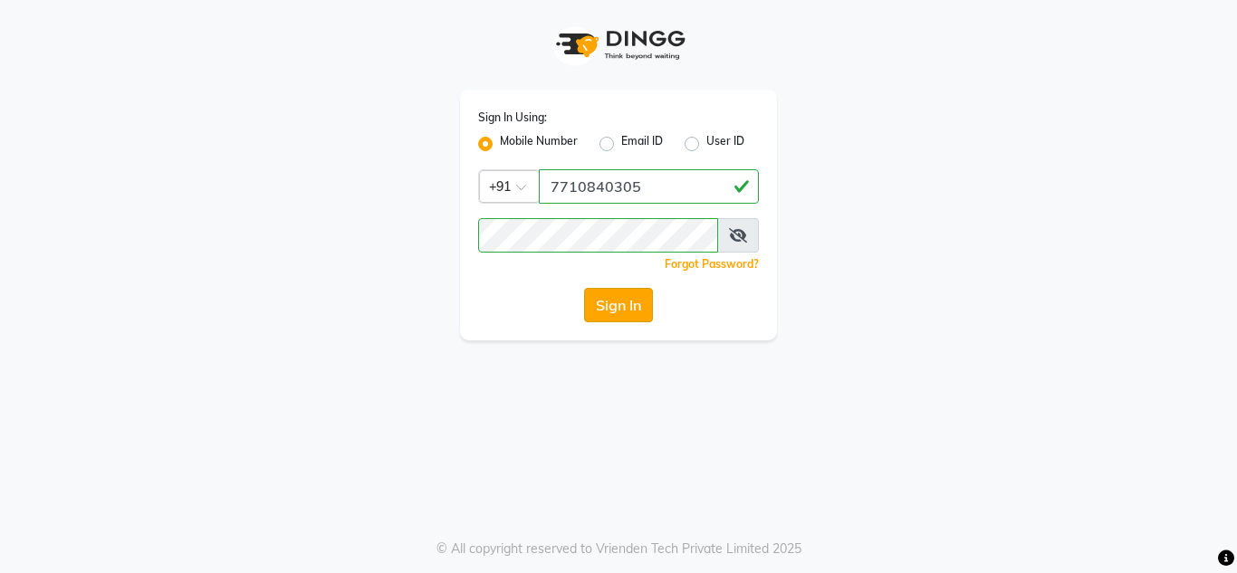
click at [629, 318] on button "Sign In" at bounding box center [618, 305] width 69 height 34
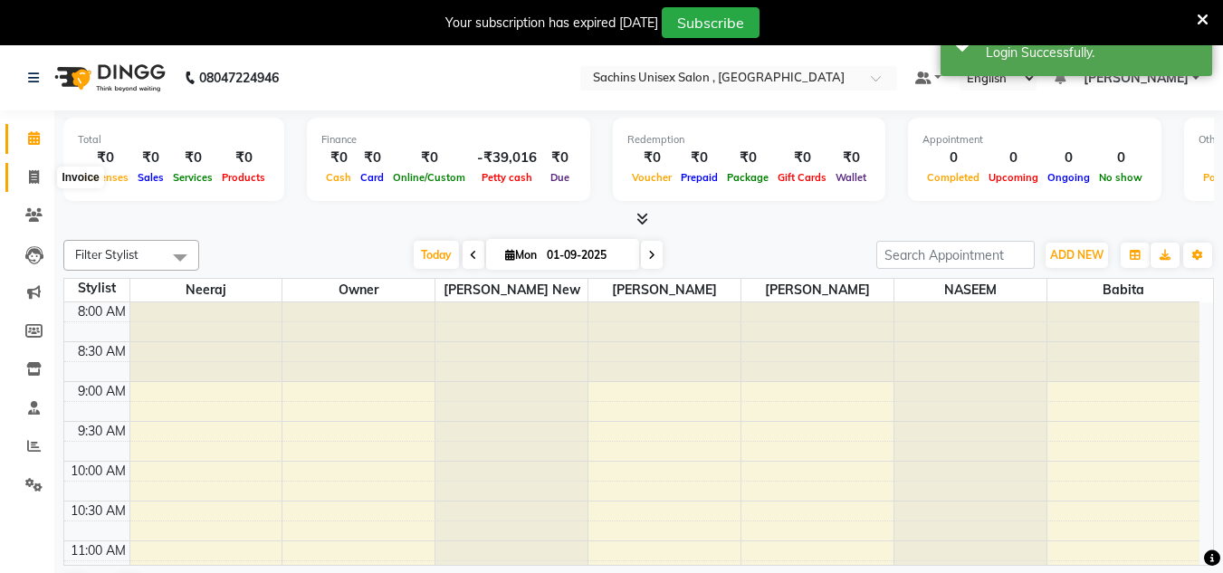
click at [43, 173] on span at bounding box center [34, 177] width 32 height 21
select select "6840"
select select "service"
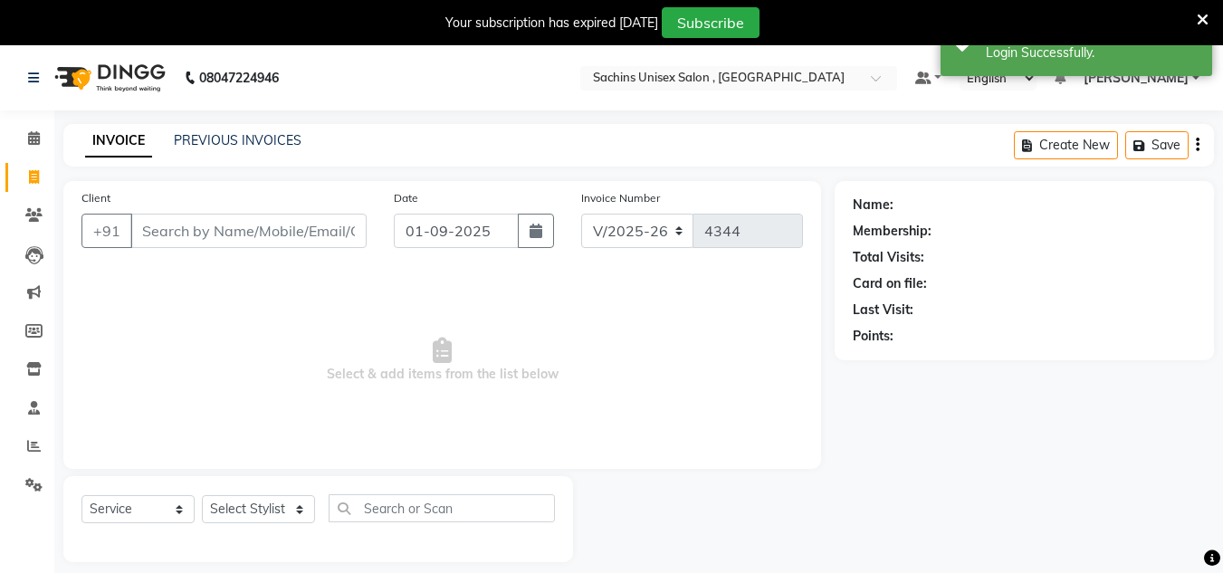
click at [240, 240] on input "Client" at bounding box center [248, 231] width 236 height 34
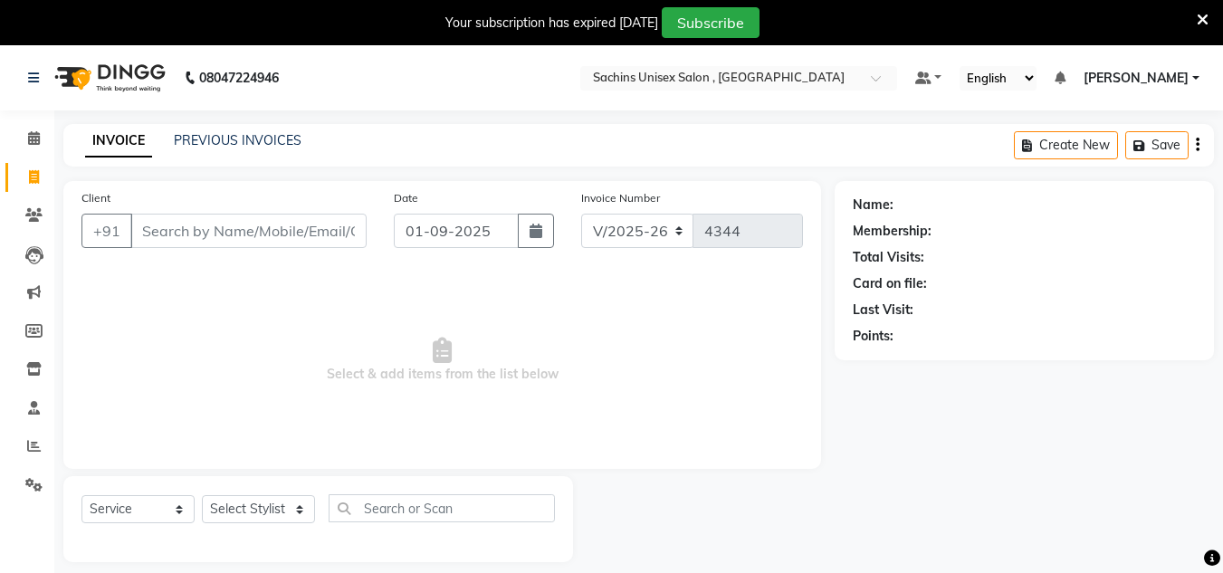
click at [198, 131] on div "PREVIOUS INVOICES" at bounding box center [238, 140] width 128 height 19
click at [288, 139] on link "PREVIOUS INVOICES" at bounding box center [238, 140] width 128 height 16
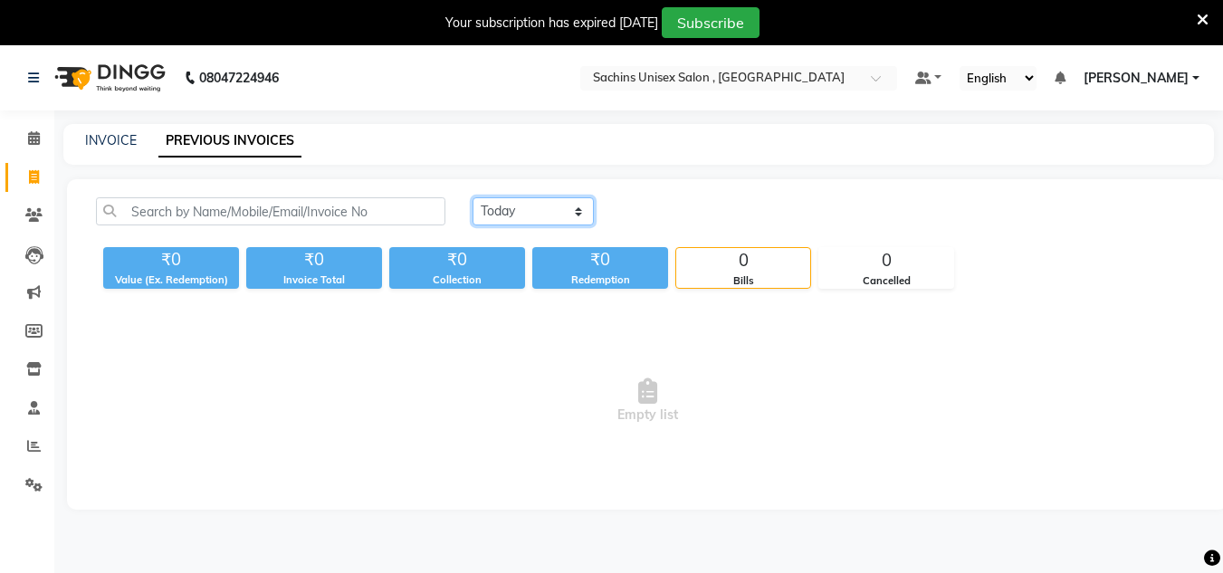
click at [542, 206] on select "[DATE] [DATE] Custom Range" at bounding box center [533, 211] width 121 height 28
select select "range"
click at [473, 197] on select "[DATE] [DATE] Custom Range" at bounding box center [533, 211] width 121 height 28
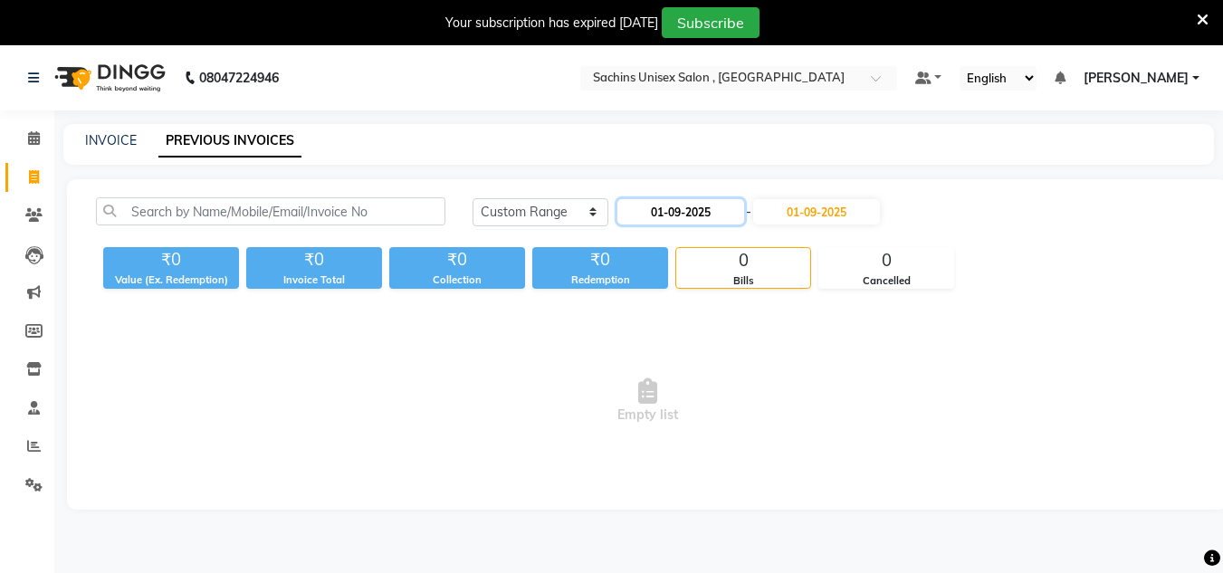
click at [667, 215] on input "01-09-2025" at bounding box center [680, 211] width 127 height 25
select select "9"
select select "2025"
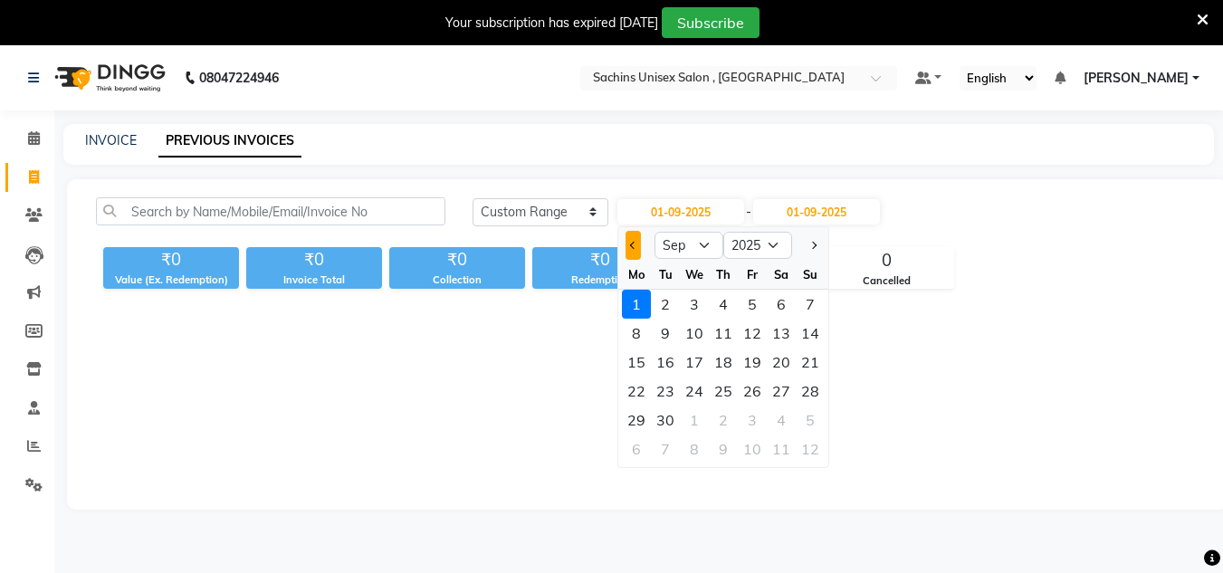
click at [634, 246] on span "Previous month" at bounding box center [633, 245] width 7 height 7
select select "8"
click at [772, 413] on div "30" at bounding box center [781, 420] width 29 height 29
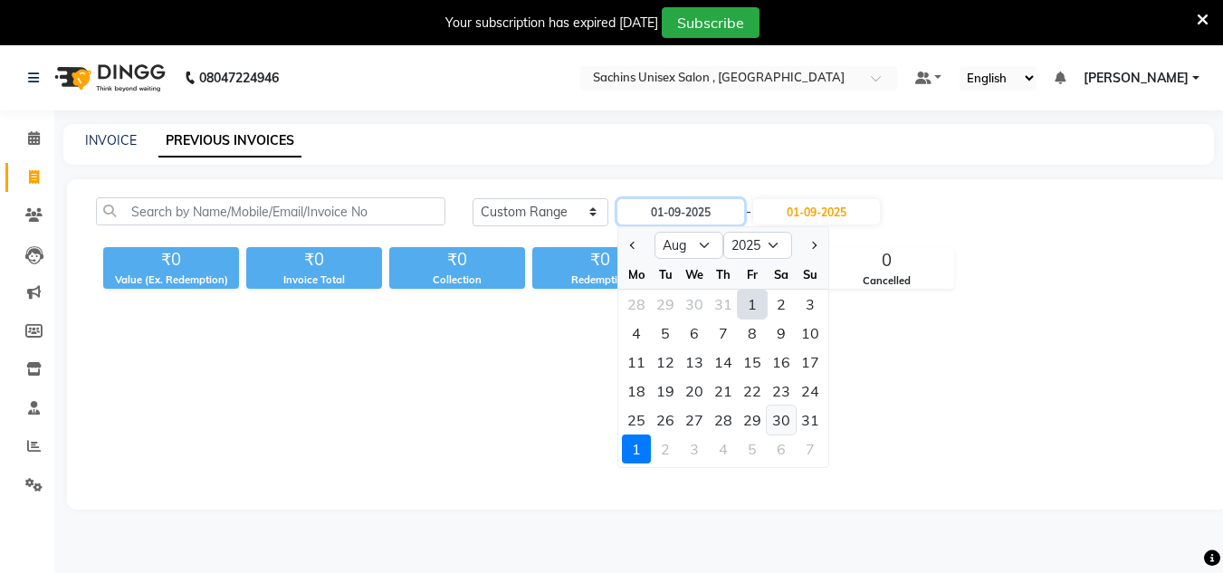
type input "30-08-2025"
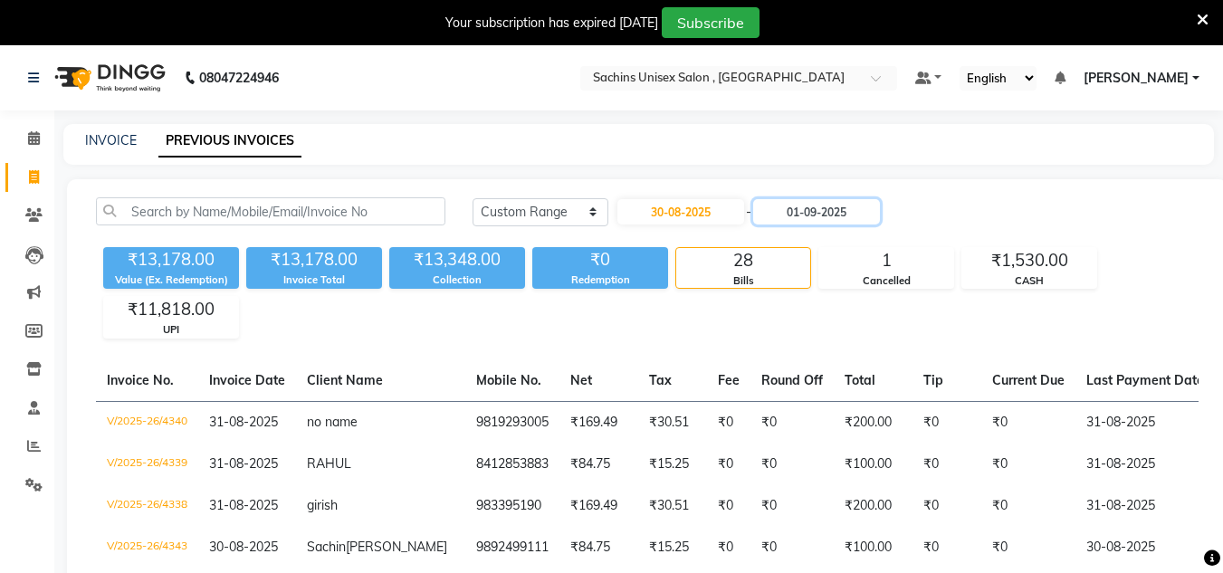
drag, startPoint x: 854, startPoint y: 206, endPoint x: 856, endPoint y: 225, distance: 19.2
click at [856, 214] on input "01-09-2025" at bounding box center [816, 211] width 127 height 25
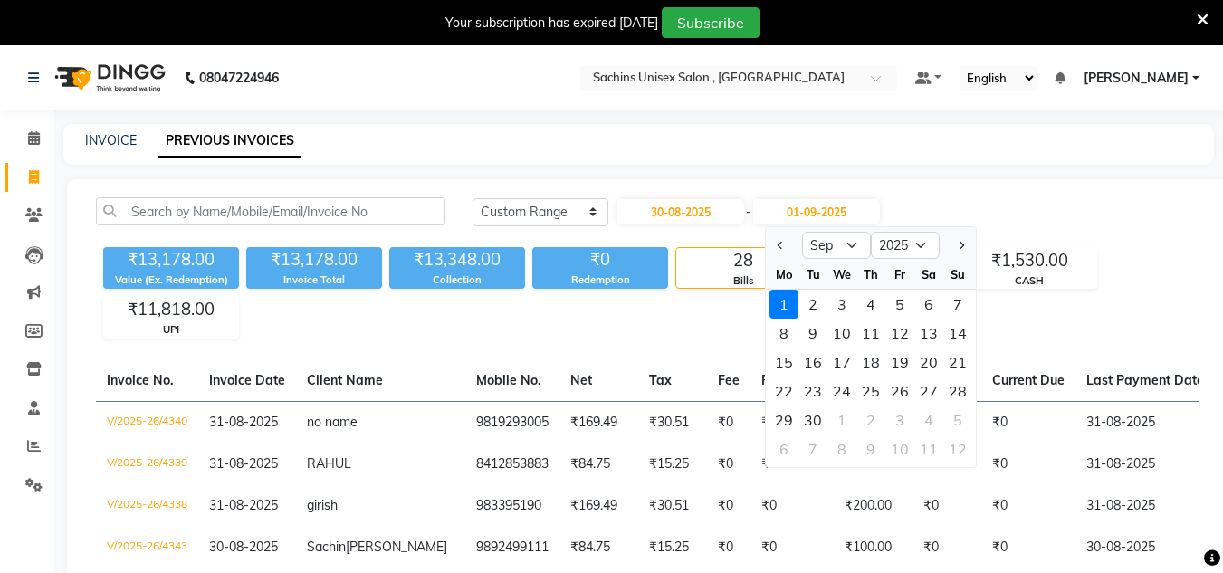
click at [772, 247] on div at bounding box center [784, 245] width 36 height 29
click at [785, 252] on button "Previous month" at bounding box center [780, 245] width 15 height 29
select select "8"
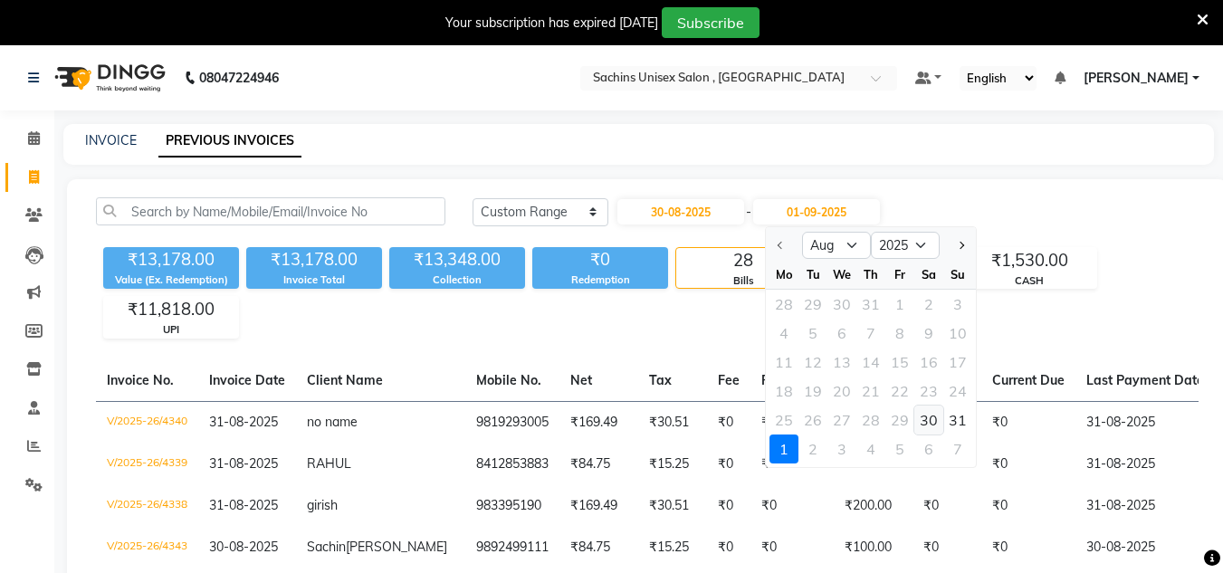
click at [937, 424] on div "30" at bounding box center [928, 420] width 29 height 29
type input "30-08-2025"
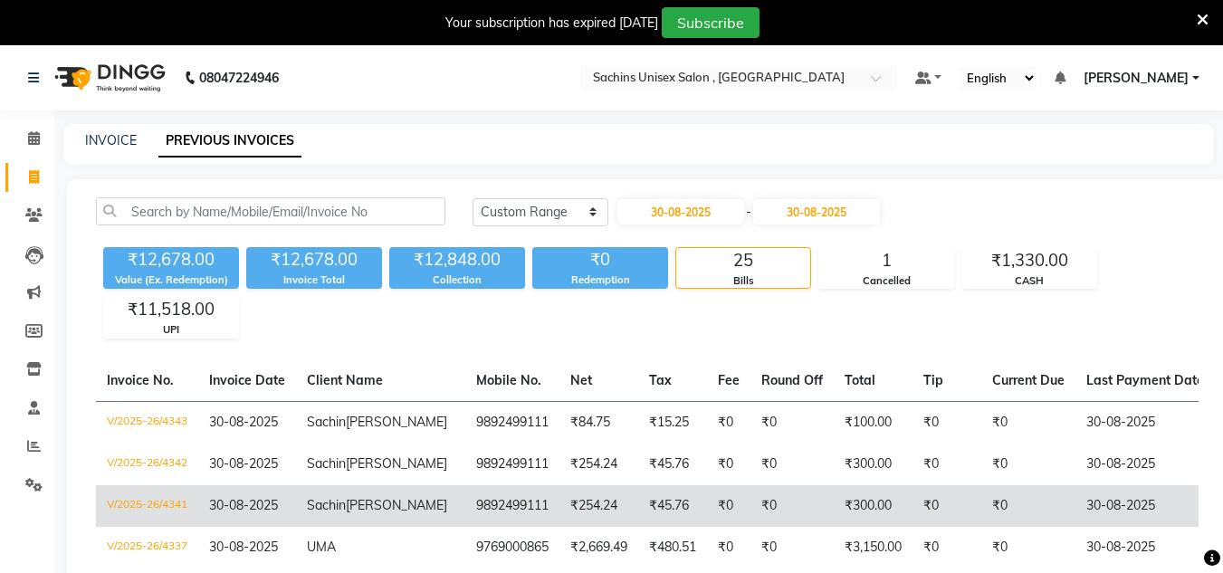
click at [560, 494] on td "₹254.24" at bounding box center [599, 506] width 79 height 42
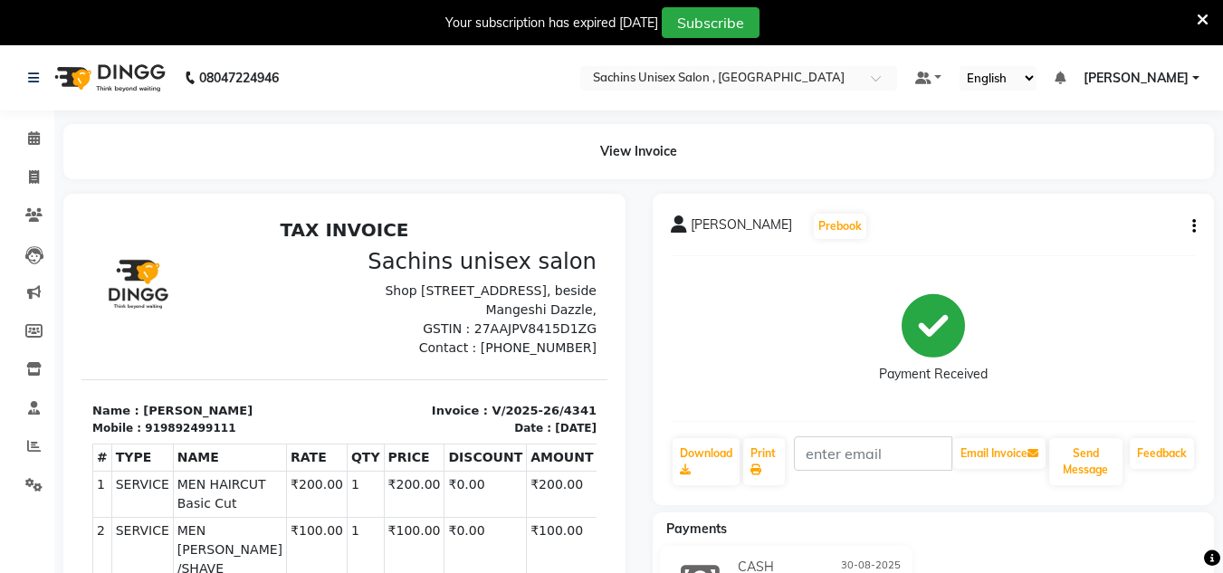
click at [1167, 62] on nav "08047224946 Select Location × Sachins Unisex Salon , Thakurli Default Panel My …" at bounding box center [611, 77] width 1223 height 65
click at [1167, 90] on ul "Default Panel My Panel English ENGLISH Español العربية मराठी हिंदी ગુજરાતી தமிழ…" at bounding box center [1057, 78] width 302 height 24
click at [1173, 76] on span "[PERSON_NAME]" at bounding box center [1136, 78] width 105 height 19
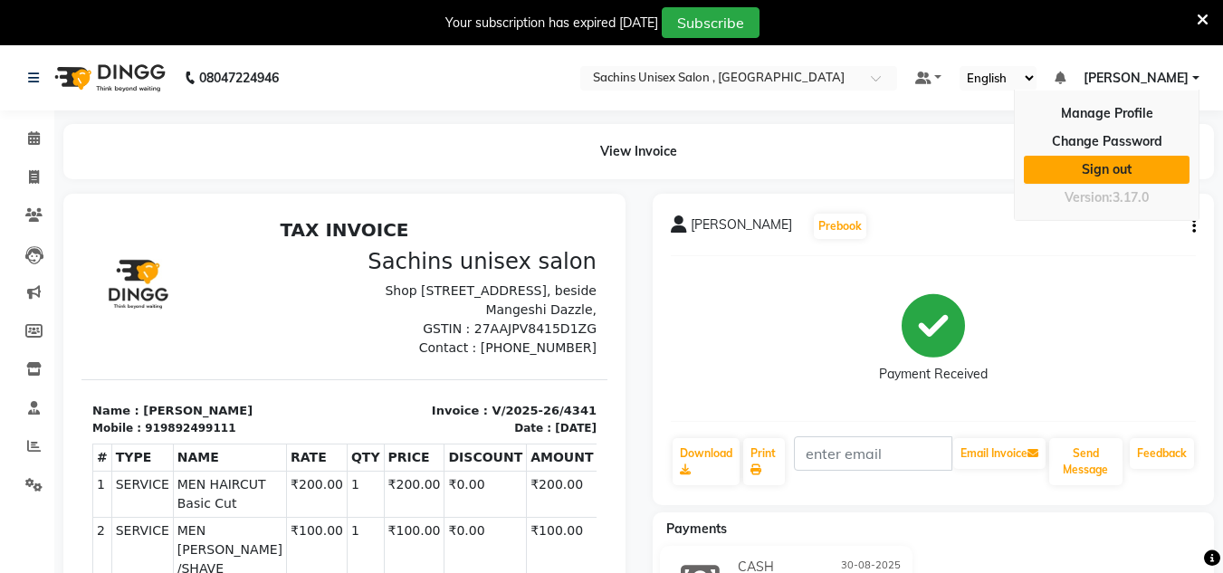
click at [1121, 172] on link "Sign out" at bounding box center [1107, 170] width 166 height 28
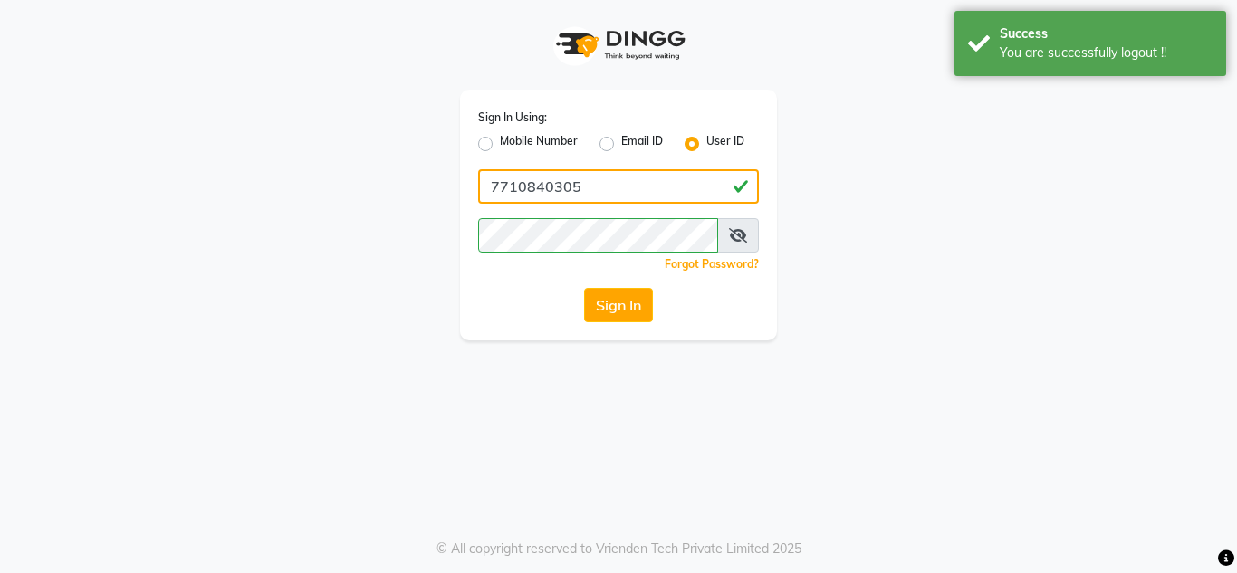
click at [642, 192] on input "7710840305" at bounding box center [618, 186] width 281 height 34
type input "sachins"
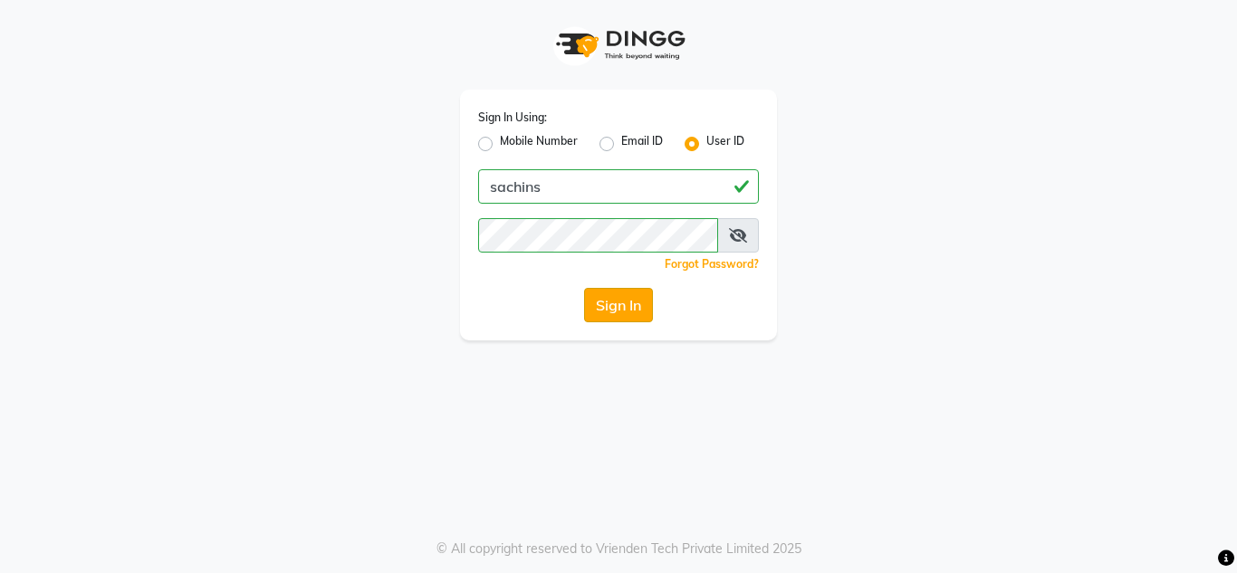
click at [610, 308] on button "Sign In" at bounding box center [618, 305] width 69 height 34
